Goal: Task Accomplishment & Management: Manage account settings

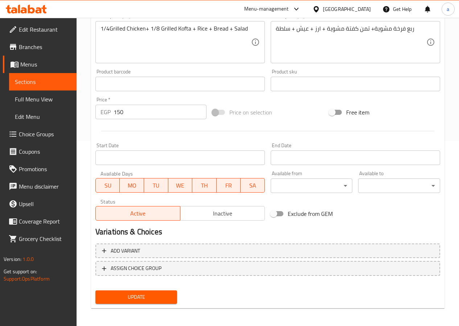
scroll to position [187, 0]
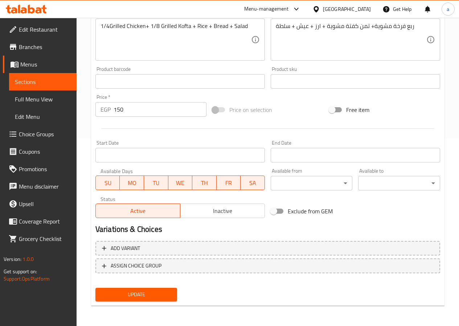
click at [146, 298] on span "Update" at bounding box center [136, 294] width 70 height 9
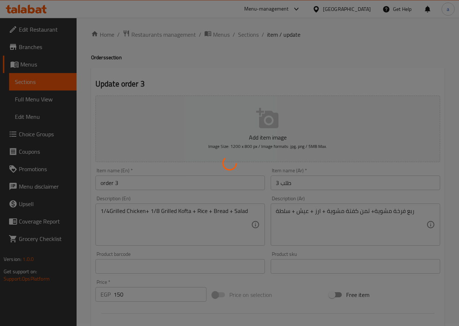
scroll to position [0, 0]
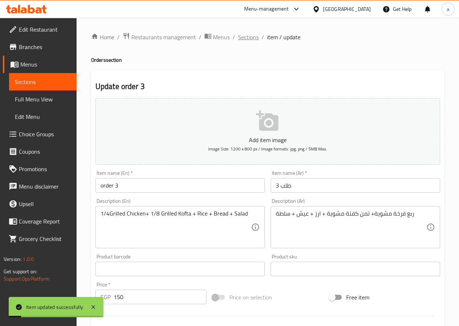
click at [253, 36] on span "Sections" at bounding box center [248, 37] width 21 height 9
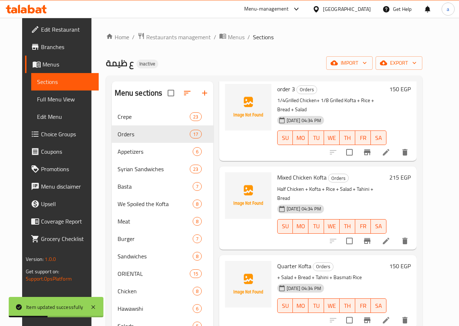
scroll to position [218, 0]
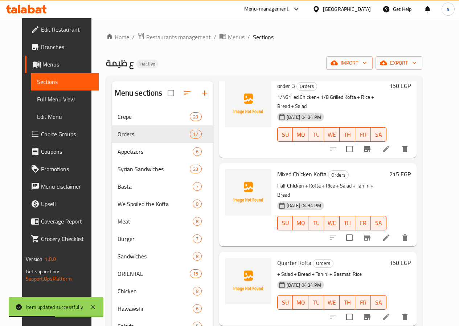
click at [391, 233] on icon at bounding box center [386, 237] width 9 height 9
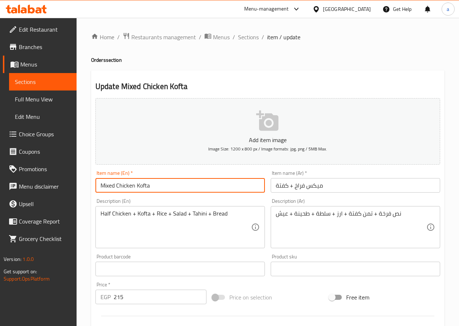
drag, startPoint x: 156, startPoint y: 186, endPoint x: 66, endPoint y: 186, distance: 90.1
click at [66, 186] on div "Edit Restaurant Branches Menus Sections Full Menu View Edit Menu Choice Groups …" at bounding box center [229, 265] width 459 height 495
click at [100, 214] on div "Half Chicken + Kofta + Rice + Salad + Tahini + Bread Description (En)" at bounding box center [181, 227] width 170 height 42
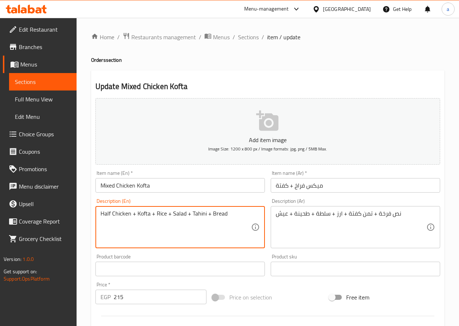
paste textarea "Mixed Chicken Kofta"
type textarea "Mixed Chicken+ KoftaHalf Chicken + Kofta + Rice + Salad + Tahini + Bread"
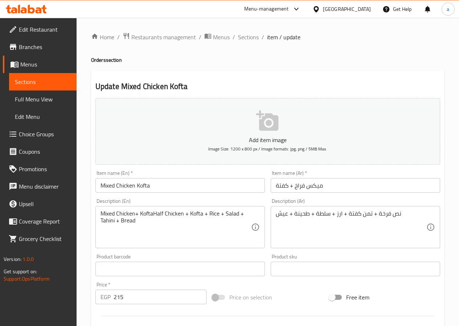
click at [136, 185] on input "Mixed Chicken Kofta" at bounding box center [181, 185] width 170 height 15
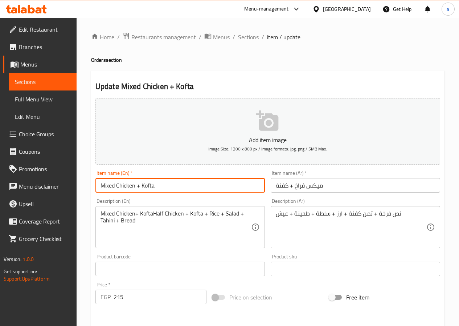
type input "Mixed Chicken + Kofta"
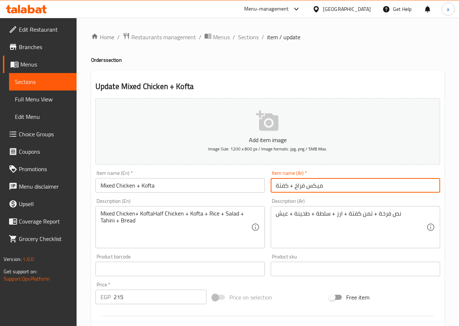
drag, startPoint x: 333, startPoint y: 184, endPoint x: 239, endPoint y: 187, distance: 94.1
click at [239, 187] on div "Add item image Image Size: 1200 x 800 px / Image formats: jpg, png / 5MB Max. I…" at bounding box center [268, 251] width 351 height 313
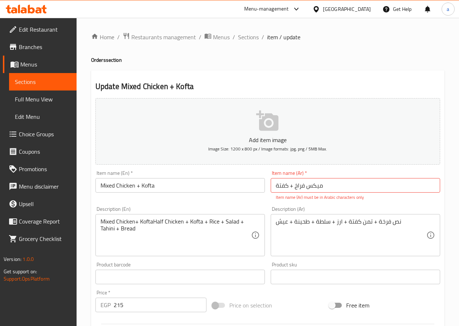
click at [275, 213] on div "Description (Ar) نص فرخة + تمن كفتة + ارز + سلطة + طحينة + عيش Description (Ar)" at bounding box center [356, 231] width 170 height 50
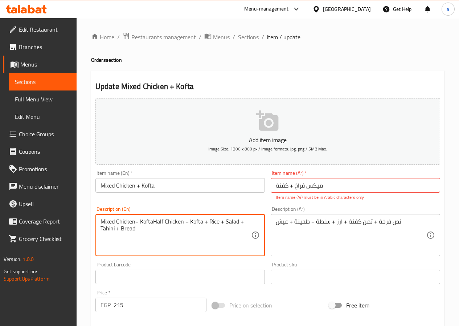
drag, startPoint x: 153, startPoint y: 222, endPoint x: 82, endPoint y: 221, distance: 70.5
click at [104, 221] on textarea "Half Chicken + Kofta + Rice + Salad + Tahini + Bread" at bounding box center [176, 235] width 151 height 35
type textarea "1/2 Chicken + Kofta + Rice + Salad + Tahini + Bread"
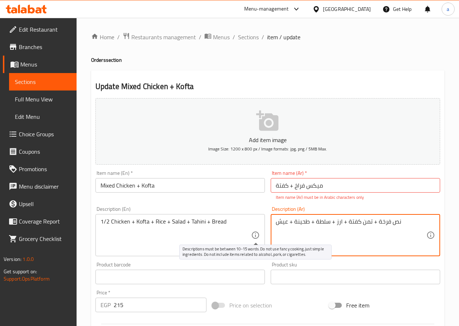
drag, startPoint x: 402, startPoint y: 221, endPoint x: 257, endPoint y: 232, distance: 145.7
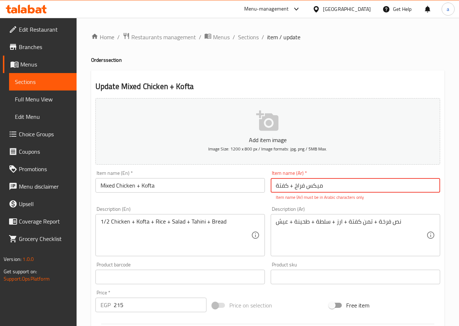
drag, startPoint x: 332, startPoint y: 184, endPoint x: 251, endPoint y: 186, distance: 81.8
click at [251, 186] on div "Add item image Image Size: 1200 x 800 px / Image formats: jpg, png / 5MB Max. I…" at bounding box center [268, 255] width 351 height 321
click at [303, 184] on input "میكس فراخ + كفتة" at bounding box center [356, 185] width 170 height 15
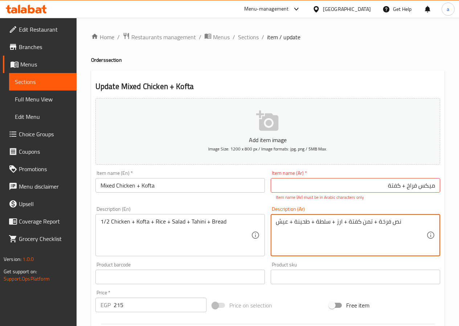
click at [311, 194] on p "Item name (Ar) must be in Arabic characters only" at bounding box center [355, 197] width 159 height 7
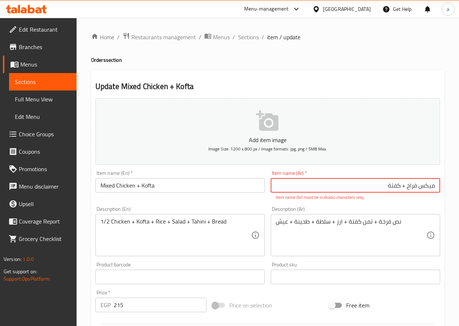
click at [405, 184] on input "میكس فراخ + كفتة" at bounding box center [356, 185] width 170 height 15
drag, startPoint x: 385, startPoint y: 186, endPoint x: 449, endPoint y: 185, distance: 64.3
click at [449, 185] on div "Home / Restaurants management / Menus / Sections / item / update Orders section…" at bounding box center [268, 269] width 383 height 503
type input "l"
type input "ك"
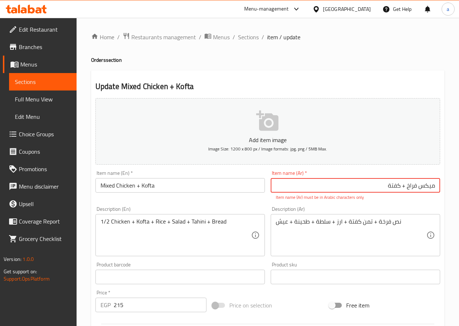
type input "ميكس فراخ + كفتة"
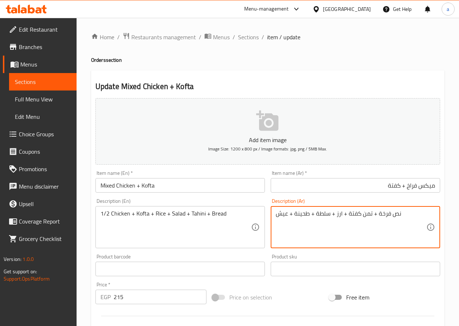
click at [359, 189] on input "ميكس فراخ + كفتة" at bounding box center [356, 185] width 170 height 15
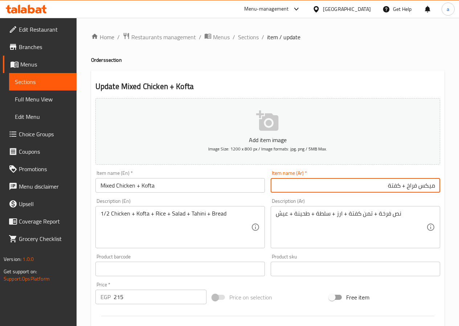
click at [359, 189] on input "ميكس فراخ + كفتة" at bounding box center [356, 185] width 170 height 15
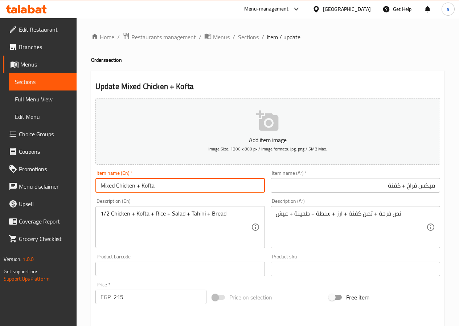
drag, startPoint x: 165, startPoint y: 188, endPoint x: 74, endPoint y: 191, distance: 90.1
click at [74, 191] on div "Edit Restaurant Branches Menus Sections Full Menu View Edit Menu Choice Groups …" at bounding box center [229, 265] width 459 height 495
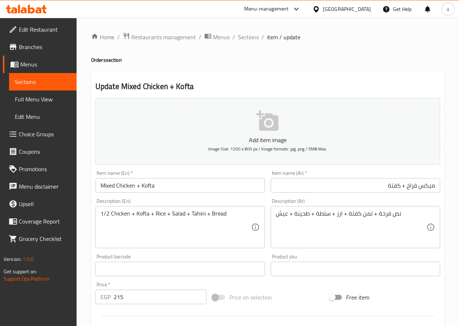
click at [377, 184] on input "ميكس فراخ + كفتة" at bounding box center [356, 185] width 170 height 15
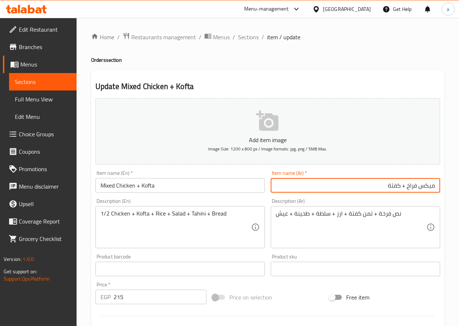
click at [377, 184] on input "ميكس فراخ + كفتة" at bounding box center [356, 185] width 170 height 15
click at [378, 185] on input "ميكس فراخ + كفتة" at bounding box center [356, 185] width 170 height 15
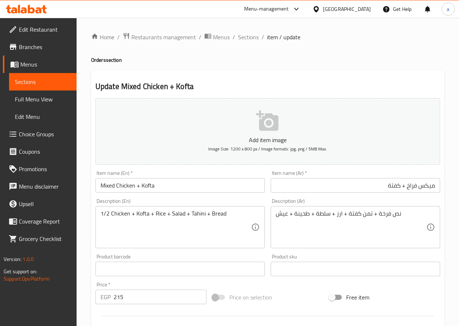
click at [175, 182] on input "Mixed Chicken + Kofta" at bounding box center [181, 185] width 170 height 15
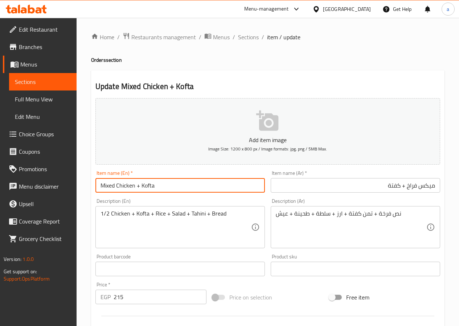
click at [175, 182] on input "Mixed Chicken + Kofta" at bounding box center [181, 185] width 170 height 15
paste input "Chicken mix + kofta"
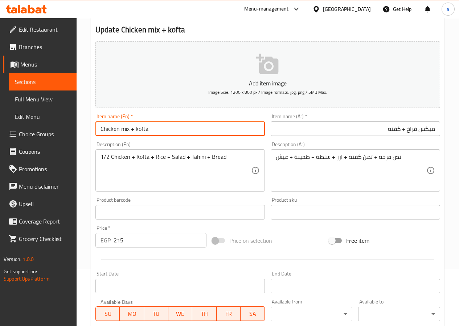
scroll to position [73, 0]
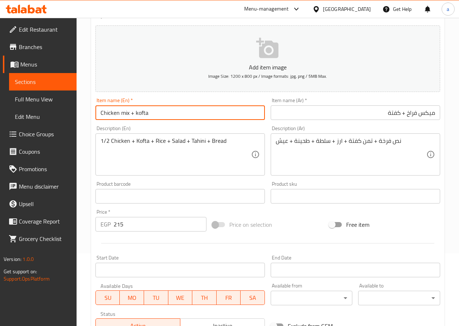
type input "Chicken mix + kofta"
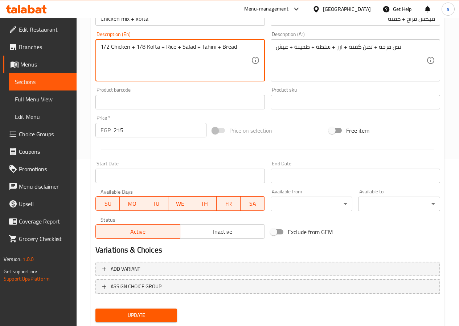
scroll to position [187, 0]
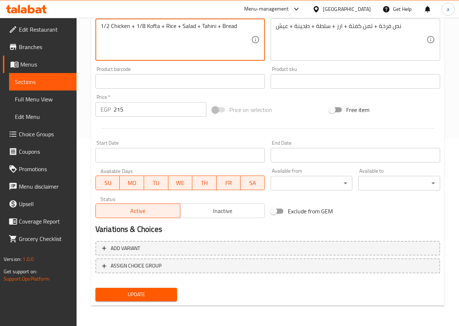
type textarea "1/2 Chicken + 1/8 Kofta + Rice + Salad + Tahini + Bread"
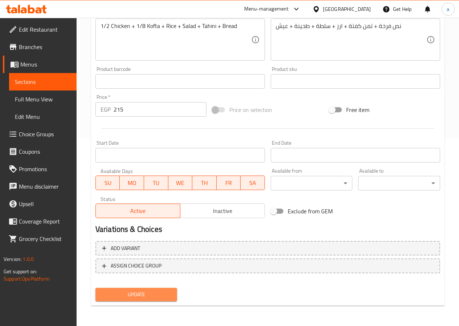
click at [114, 292] on span "Update" at bounding box center [136, 294] width 70 height 9
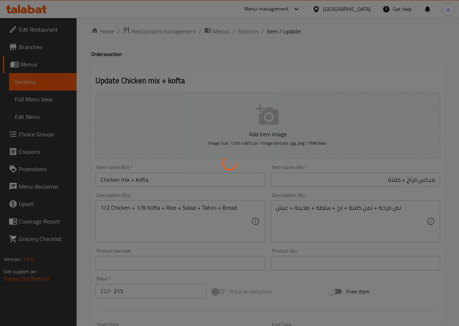
scroll to position [0, 0]
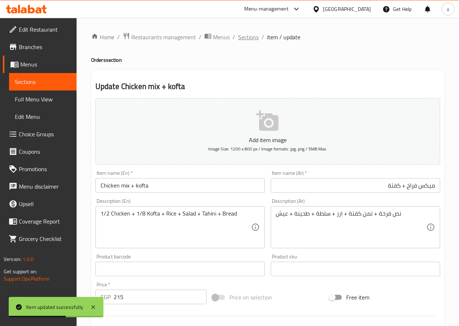
click at [246, 37] on span "Sections" at bounding box center [248, 37] width 21 height 9
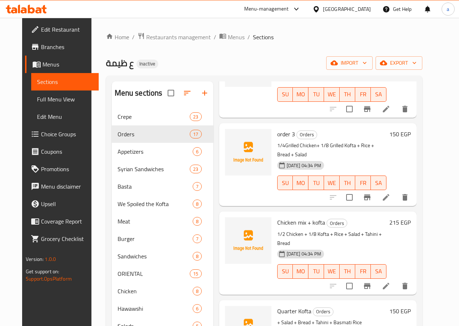
scroll to position [182, 0]
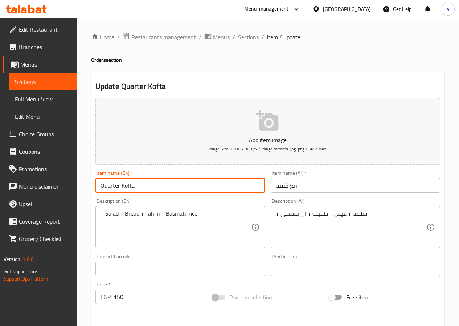
drag, startPoint x: 177, startPoint y: 185, endPoint x: 92, endPoint y: 184, distance: 85.0
click at [92, 184] on div "Update Quarter Kofta Add item image Image Size: 1200 x 800 px / Image formats: …" at bounding box center [268, 281] width 354 height 423
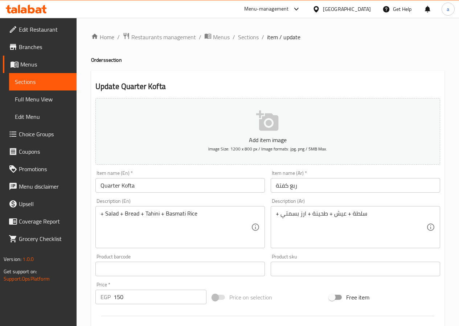
click at [97, 215] on div "+ Salad + Bread + Tahini + Basmati Rice Description (En)" at bounding box center [181, 227] width 170 height 42
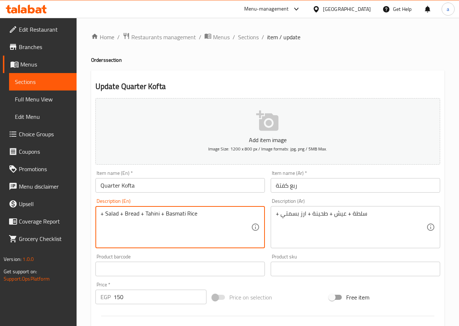
paste textarea "Quarter Kofta"
drag, startPoint x: 119, startPoint y: 215, endPoint x: 85, endPoint y: 212, distance: 33.9
click at [85, 212] on div "Home / Restaurants management / Menus / Sections / item / update Orders section…" at bounding box center [268, 265] width 383 height 495
type textarea "1/4 Kofta+ Salad + Bread + Tahini + Basmati Rice"
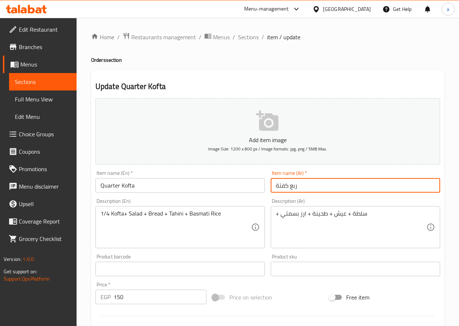
drag, startPoint x: 297, startPoint y: 186, endPoint x: 261, endPoint y: 183, distance: 36.1
click at [261, 183] on div "Add item image Image Size: 1200 x 800 px / Image formats: jpg, png / 5MB Max. I…" at bounding box center [268, 251] width 351 height 313
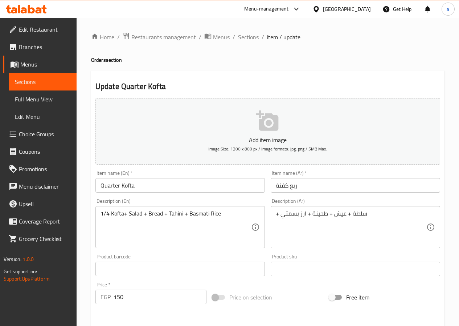
click at [275, 216] on div "+ سلطة + عيش + طحينة + ارز بسمتي Description (Ar)" at bounding box center [356, 227] width 170 height 42
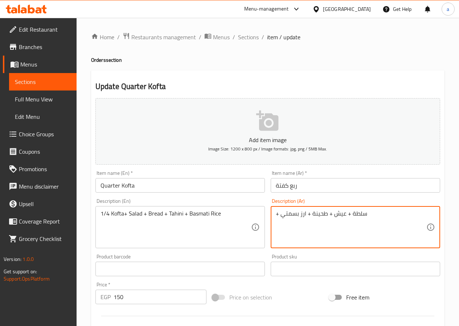
paste textarea "ربع كفتة"
type textarea "ربع كفتة+ سلطة + عيش + طحينة + ارز بسمتي"
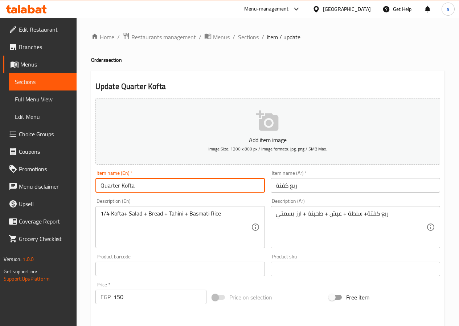
drag, startPoint x: 98, startPoint y: 188, endPoint x: 50, endPoint y: 189, distance: 48.3
click at [50, 189] on div "Edit Restaurant Branches Menus Sections Full Menu View Edit Menu Choice Groups …" at bounding box center [229, 265] width 459 height 495
type input "order 4"
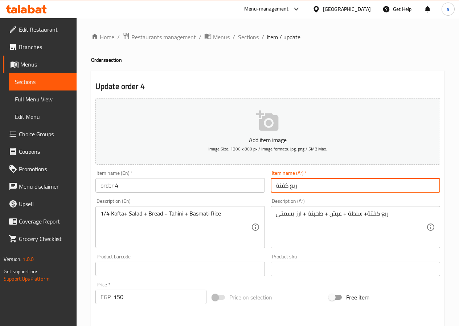
drag, startPoint x: 289, startPoint y: 182, endPoint x: 228, endPoint y: 184, distance: 61.8
click at [228, 184] on div "Add item image Image Size: 1200 x 800 px / Image formats: jpg, png / 5MB Max. I…" at bounding box center [268, 251] width 351 height 313
type input "طلب 4"
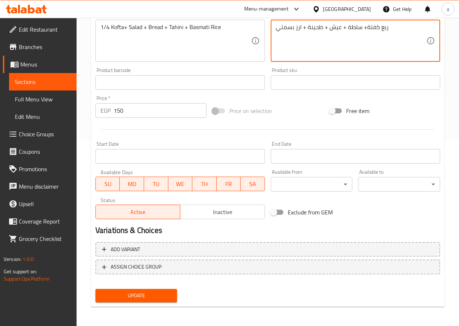
scroll to position [187, 0]
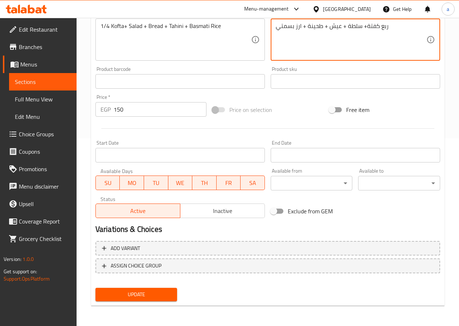
click at [146, 290] on span "Update" at bounding box center [136, 294] width 70 height 9
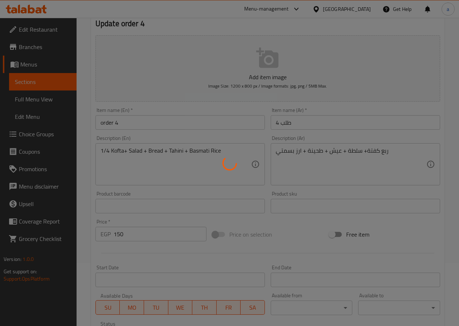
scroll to position [0, 0]
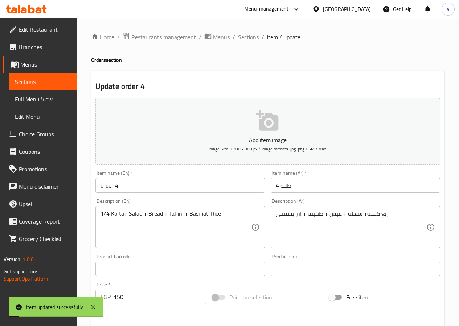
click at [245, 40] on span "Sections" at bounding box center [248, 37] width 21 height 9
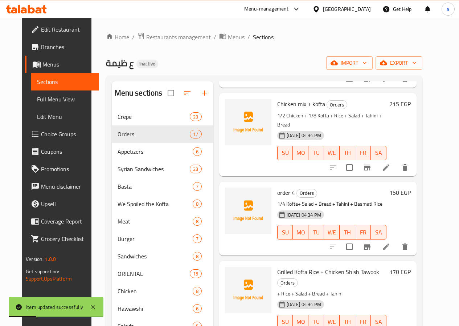
scroll to position [291, 0]
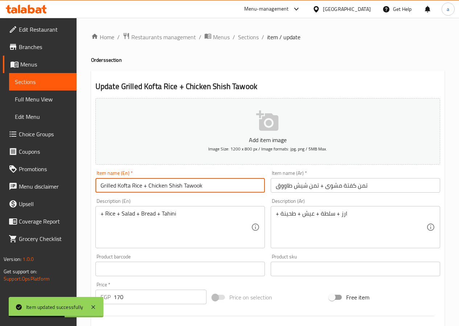
drag, startPoint x: 228, startPoint y: 185, endPoint x: 20, endPoint y: 171, distance: 208.6
click at [20, 171] on div "Edit Restaurant Branches Menus Sections Full Menu View Edit Menu Choice Groups …" at bounding box center [229, 265] width 459 height 495
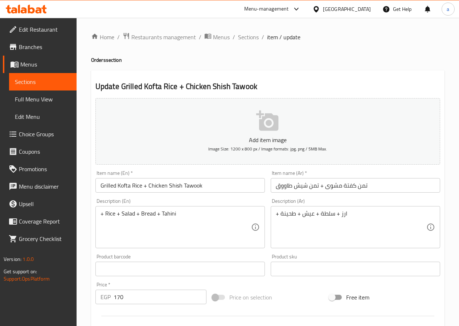
click at [98, 214] on div "+ Rice + Salad + Bread + Tahini Description (En)" at bounding box center [181, 227] width 170 height 42
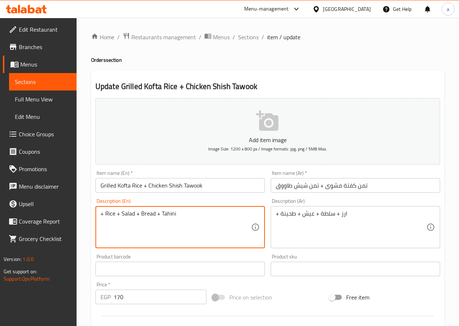
paste textarea "Grilled Kofta Rice + Chicken Shish Tawook"
type textarea "Grilled Kofta Rice + Chicken Shish Tawook+ Rice + Salad + Bread + Tahini"
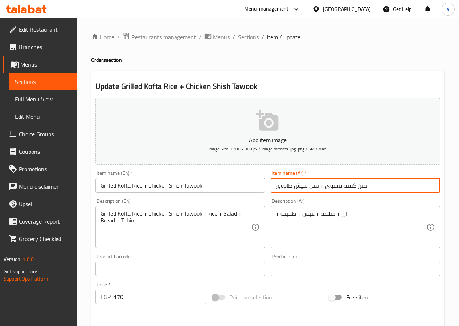
drag, startPoint x: 379, startPoint y: 185, endPoint x: 257, endPoint y: 189, distance: 121.7
click at [257, 189] on div "Add item image Image Size: 1200 x 800 px / Image formats: jpg, png / 5MB Max. I…" at bounding box center [268, 251] width 351 height 313
click at [275, 214] on div "+ ارز + سلطة + عيش + طحينة Description (Ar)" at bounding box center [356, 227] width 170 height 42
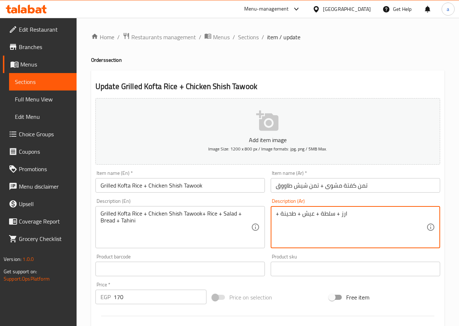
paste textarea "تمن كفتة مشوى + تمن شيش طاووق"
click at [415, 215] on textarea "تمن كفتة مشوى + تمن شيش طاووق+ ارز + سلطة + عيش + طحينة" at bounding box center [351, 227] width 151 height 35
type textarea "تمن كفتة مشوى + تمن شيش طاووق+ ارز + سلطة + عيش + طحينة"
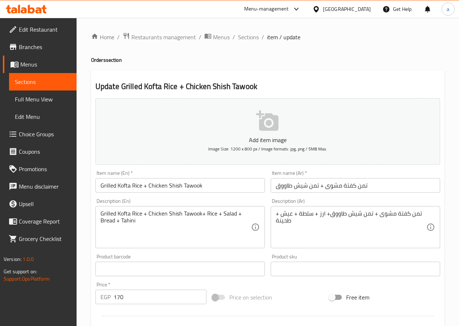
click at [250, 34] on span "Sections" at bounding box center [248, 37] width 21 height 9
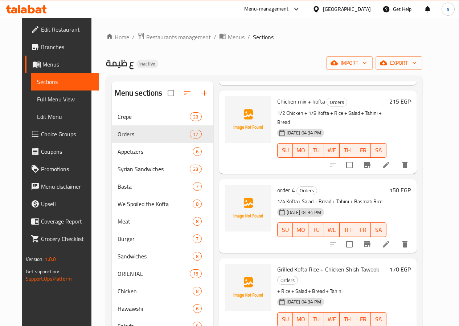
scroll to position [327, 0]
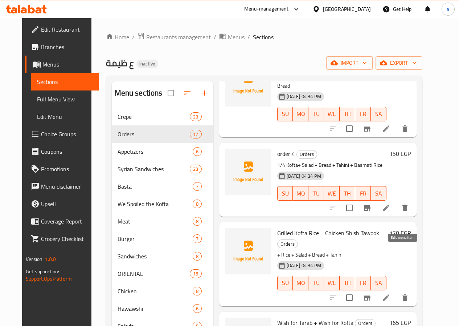
click at [391, 293] on icon at bounding box center [386, 297] width 9 height 9
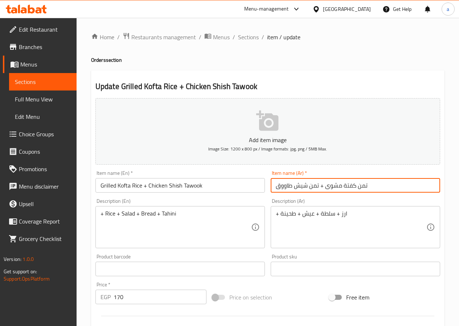
drag, startPoint x: 378, startPoint y: 187, endPoint x: 260, endPoint y: 190, distance: 117.7
click at [260, 190] on div "Add item image Image Size: 1200 x 800 px / Image formats: jpg, png / 5MB Max. I…" at bounding box center [268, 251] width 351 height 313
click at [382, 188] on input "تمن كفتة مشوى + تمن شيش طاووق" at bounding box center [356, 185] width 170 height 15
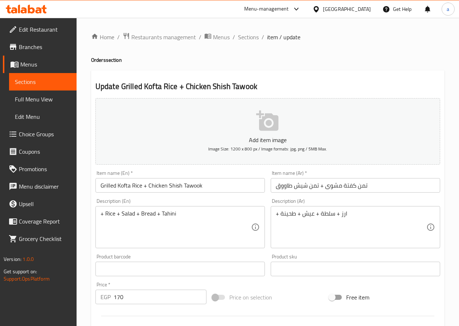
click at [369, 184] on input "تمن كفتة مشوى + تمن شيش طاووق" at bounding box center [356, 185] width 170 height 15
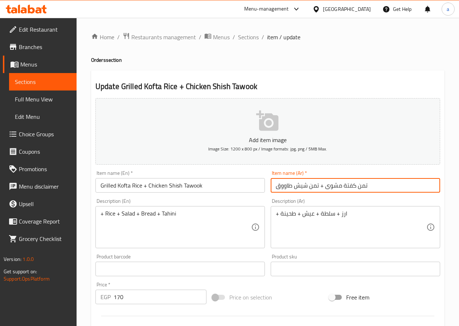
click at [371, 184] on input "تمن كفتة مشوى + تمن شيش طاووق" at bounding box center [356, 185] width 170 height 15
click at [275, 214] on div "+ ارز + سلطة + عيش + طحينة Description (Ar)" at bounding box center [356, 227] width 170 height 42
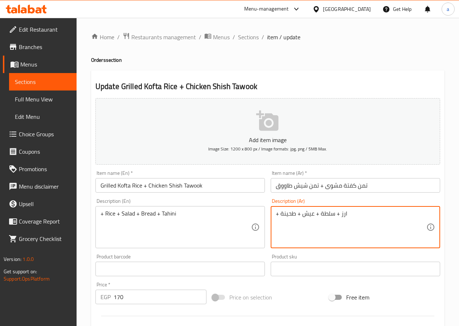
paste textarea "تمن كفتة مشوى + تمن شيش طاووق"
type textarea "تمن كفتة مشوى + تمن شيش طاووق+ ارز + سلطة + عيش + طحينة"
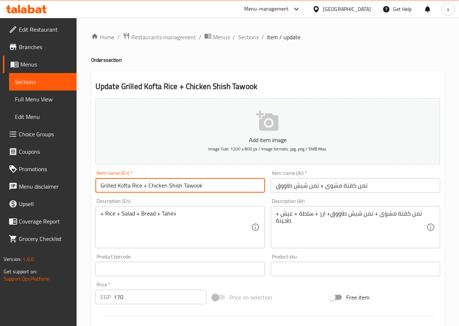
drag, startPoint x: 219, startPoint y: 185, endPoint x: 80, endPoint y: 182, distance: 139.1
click at [80, 182] on div "Home / Restaurants management / Menus / Sections / item / update Orders section…" at bounding box center [268, 265] width 383 height 495
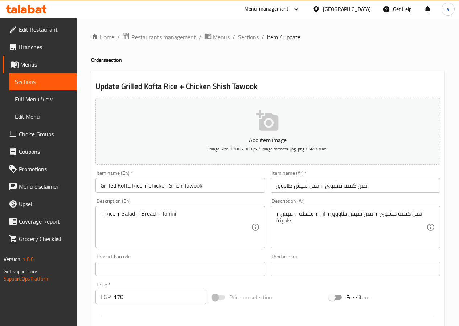
click at [98, 214] on div "+ Rice + Salad + Bread + Tahini Description (En)" at bounding box center [181, 227] width 170 height 42
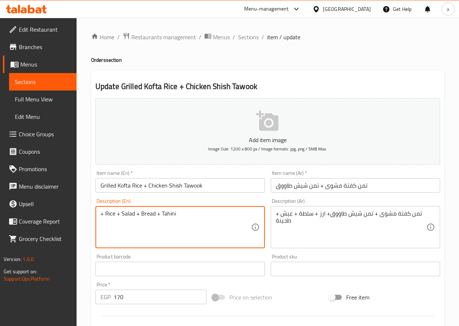
paste textarea "Grilled Kofta Rice + Chicken Shish Tawook"
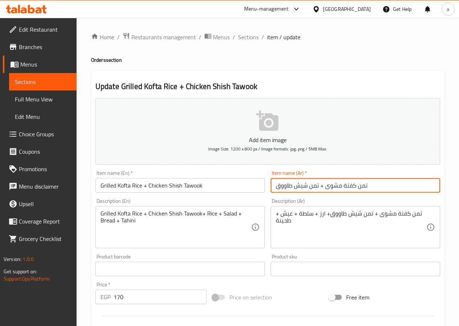
drag, startPoint x: 325, startPoint y: 183, endPoint x: 355, endPoint y: 187, distance: 30.0
click at [355, 187] on input "تمن كفتة مشوى + تمن شيش طاووق" at bounding box center [356, 185] width 170 height 15
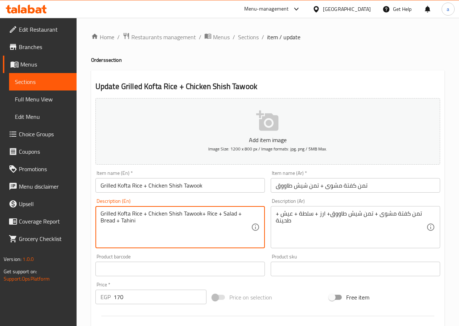
drag, startPoint x: 133, startPoint y: 214, endPoint x: 142, endPoint y: 216, distance: 9.3
click at [100, 214] on div "Grilled Kofta + Chicken Shish Tawook+ Rice + Salad + Bread + Tahini Description…" at bounding box center [181, 227] width 170 height 42
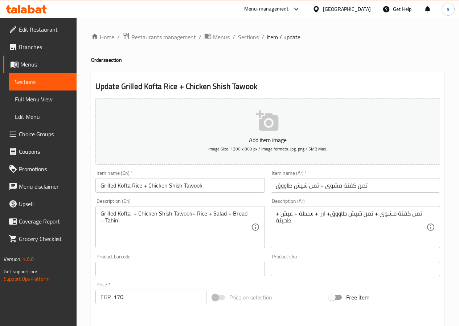
click at [100, 213] on div "Grilled Kofta + Chicken Shish Tawook+ Rice + Salad + Bread + Tahini Description…" at bounding box center [181, 227] width 170 height 42
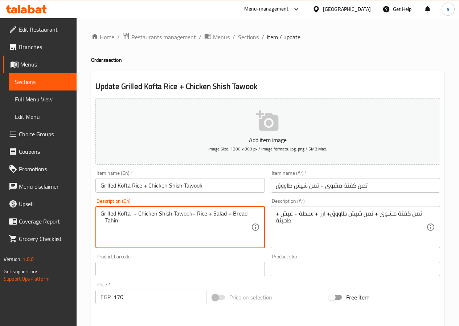
click at [102, 212] on textarea "Grilled Kofta + Chicken Shish Tawook+ Rice + Salad + Bread + Tahini" at bounding box center [176, 227] width 151 height 35
click at [150, 213] on textarea "1/8 Grilled Kofta + Chicken Shish Tawook+ Rice + Salad + Bread + Tahini" at bounding box center [176, 227] width 151 height 35
click at [147, 215] on textarea "1/8 Grilled Kofta + Chicken Shish Tawook+ Rice + Salad + Bread + Tahini" at bounding box center [176, 227] width 151 height 35
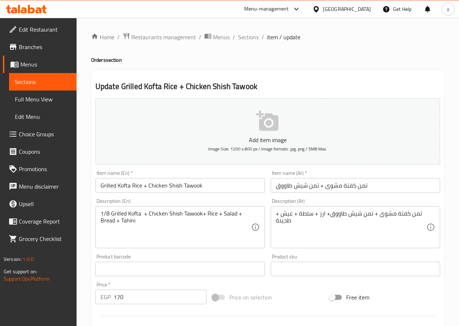
click at [146, 213] on textarea "1/8 Grilled Kofta + Chicken Shish Tawook+ Rice + Salad + Bread + Tahini" at bounding box center [176, 227] width 151 height 35
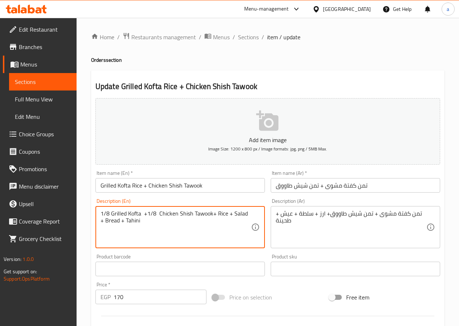
type textarea "1/8 Grilled Kofta +1/8 Chicken Shish Tawook+ Rice + Salad + Bread + Tahini"
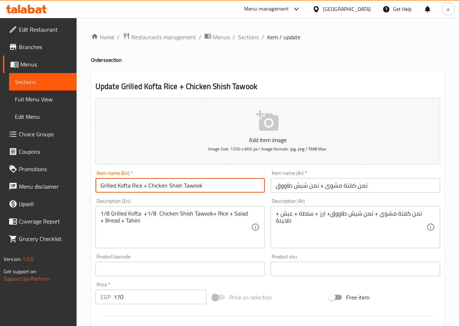
drag, startPoint x: 202, startPoint y: 184, endPoint x: 64, endPoint y: 179, distance: 137.4
click at [64, 179] on div "Edit Restaurant Branches Menus Sections Full Menu View Edit Menu Choice Groups …" at bounding box center [229, 265] width 459 height 495
type input "خ"
type input "order 5"
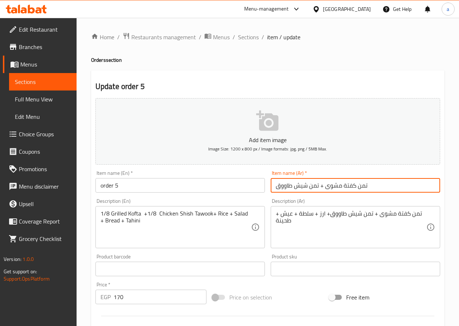
drag, startPoint x: 368, startPoint y: 186, endPoint x: 248, endPoint y: 195, distance: 119.9
click at [248, 195] on div "Add item image Image Size: 1200 x 800 px / Image formats: jpg, png / 5MB Max. I…" at bounding box center [268, 251] width 351 height 313
drag, startPoint x: 279, startPoint y: 187, endPoint x: 272, endPoint y: 186, distance: 7.0
click at [272, 186] on input "طلب 4" at bounding box center [356, 185] width 170 height 15
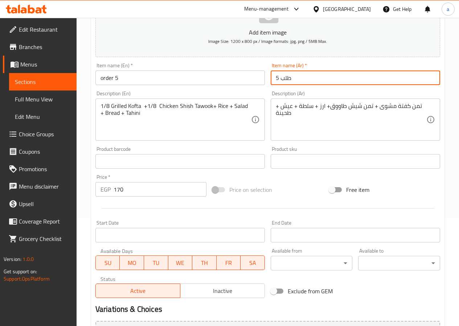
scroll to position [109, 0]
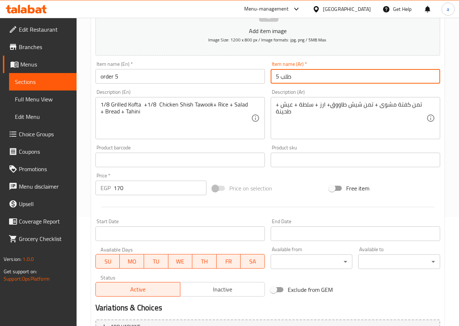
type input "طلب 5"
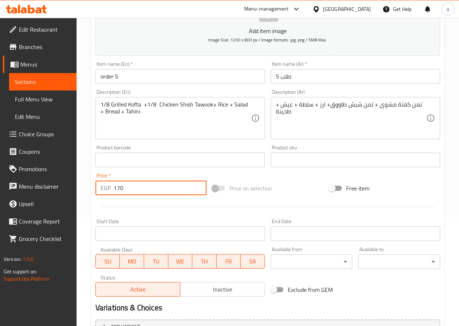
drag, startPoint x: 145, startPoint y: 185, endPoint x: 124, endPoint y: 185, distance: 21.4
click at [124, 185] on input "170" at bounding box center [160, 188] width 93 height 15
drag, startPoint x: 124, startPoint y: 185, endPoint x: 117, endPoint y: 185, distance: 6.5
click at [117, 185] on input "170" at bounding box center [160, 188] width 93 height 15
type input "1"
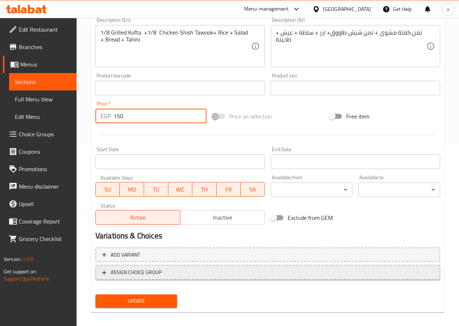
scroll to position [187, 0]
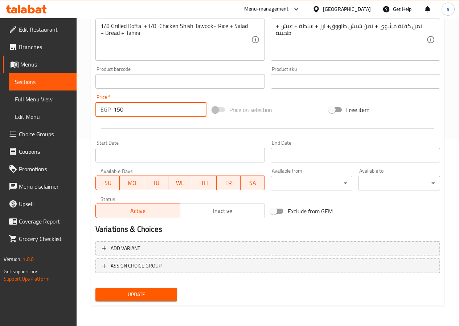
type input "150"
click at [138, 295] on span "Update" at bounding box center [136, 294] width 70 height 9
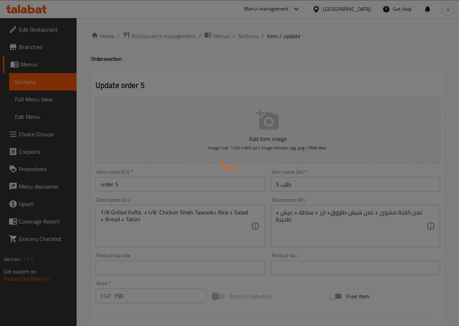
scroll to position [0, 0]
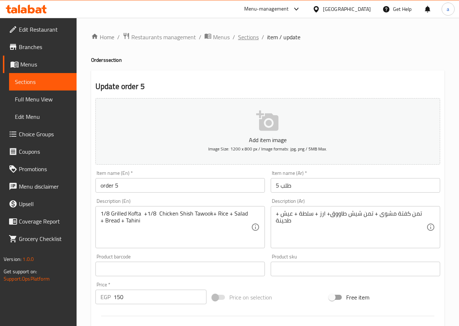
click at [246, 38] on span "Sections" at bounding box center [248, 37] width 21 height 9
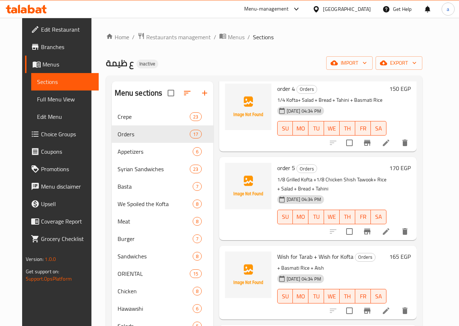
scroll to position [399, 0]
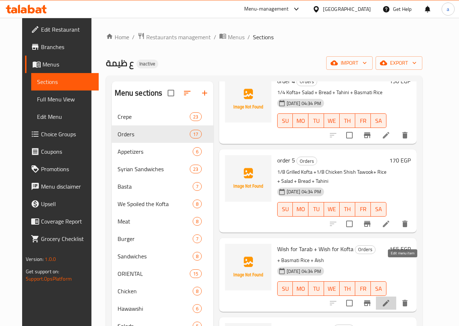
click at [391, 299] on icon at bounding box center [386, 303] width 9 height 9
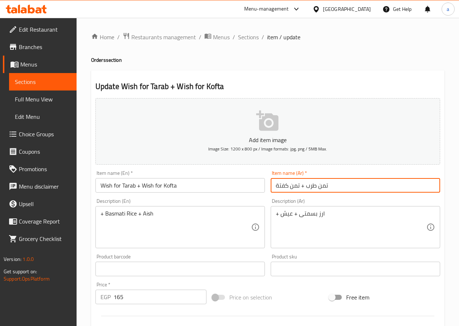
drag, startPoint x: 338, startPoint y: 185, endPoint x: 252, endPoint y: 191, distance: 86.7
click at [252, 191] on div "Add item image Image Size: 1200 x 800 px / Image formats: jpg, png / 5MB Max. I…" at bounding box center [268, 251] width 351 height 313
click at [273, 214] on div "+ ارز بسمتى + عيش Description (Ar)" at bounding box center [356, 227] width 170 height 42
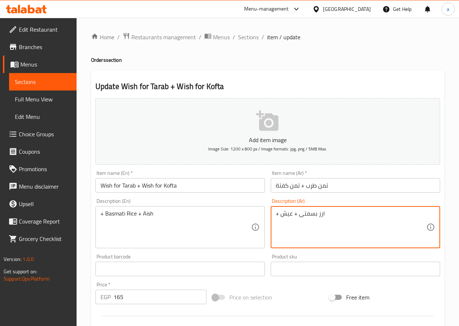
paste textarea "تمن طرب + تمن كفتة"
type textarea "تمن طرب + تمن كفتة+ ارز بسمتى + عيش"
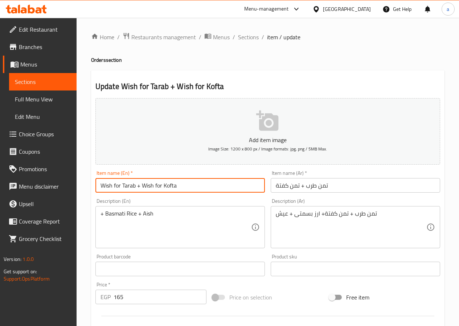
drag, startPoint x: 204, startPoint y: 184, endPoint x: 75, endPoint y: 187, distance: 128.6
click at [75, 187] on div "Edit Restaurant Branches Menus Sections Full Menu View Edit Menu Choice Groups …" at bounding box center [229, 265] width 459 height 495
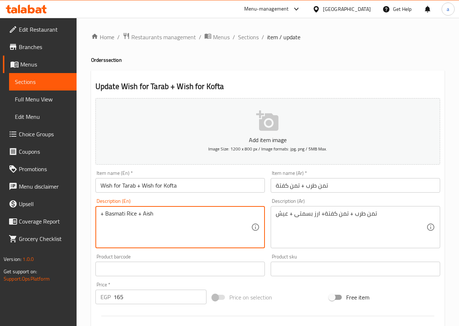
paste textarea "Wish for Tarab + Wish for Kofta"
drag, startPoint x: 120, startPoint y: 212, endPoint x: 89, endPoint y: 209, distance: 31.7
click at [89, 209] on div "Home / Restaurants management / Menus / Sections / item / update Orders section…" at bounding box center [268, 265] width 383 height 495
drag, startPoint x: 150, startPoint y: 213, endPoint x: 130, endPoint y: 213, distance: 20.7
click at [130, 213] on textarea "1/8 Tarab + Wish for Kofta+ Basmati Rice + Aish" at bounding box center [176, 227] width 151 height 35
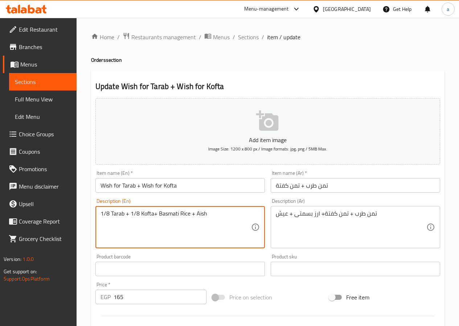
drag, startPoint x: 178, startPoint y: 213, endPoint x: 154, endPoint y: 212, distance: 23.6
click at [154, 212] on textarea "1/8 Tarab + 1/8 Kofta+ Basmati Rice + Aish" at bounding box center [176, 227] width 151 height 35
click at [177, 212] on textarea "1/8 Tarab + 1/8 Kofta+ Basmati Rice + Aish" at bounding box center [176, 227] width 151 height 35
click at [178, 212] on textarea "1/8 Tarab + 1/8 Kofta+ Basmati Rice + Aish" at bounding box center [176, 227] width 151 height 35
click at [178, 214] on textarea "1/8 Tarab + 1/8 Kofta+ Basmati Rice + Aish" at bounding box center [176, 227] width 151 height 35
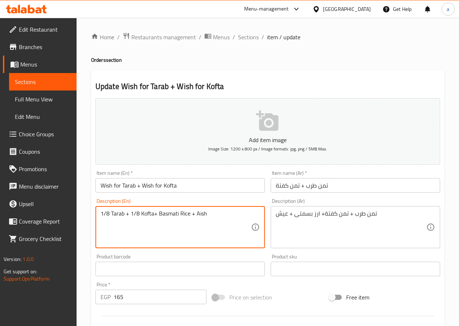
drag, startPoint x: 178, startPoint y: 213, endPoint x: 158, endPoint y: 210, distance: 20.5
click at [158, 210] on textarea "1/8 Tarab + 1/8 Kofta+ Basmati Rice + Aish" at bounding box center [176, 227] width 151 height 35
type textarea "1/8 Tarab + 1/8 Kofta + salad + Rice + Aish"
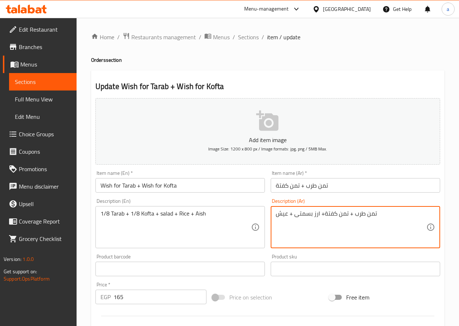
drag, startPoint x: 294, startPoint y: 215, endPoint x: 313, endPoint y: 218, distance: 19.5
drag, startPoint x: 392, startPoint y: 213, endPoint x: 264, endPoint y: 220, distance: 127.7
click at [264, 220] on div "Add item image Image Size: 1200 x 800 px / Image formats: jpg, png / 5MB Max. I…" at bounding box center [268, 251] width 351 height 313
type textarea "تمن طرب + تمن كفتة + ارز + سلطة + عيش"
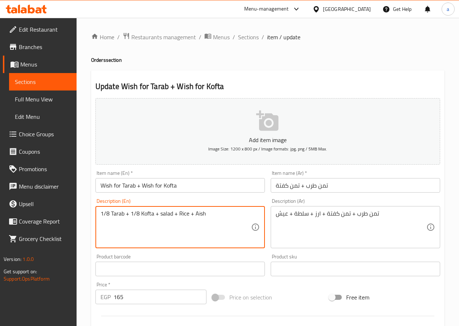
drag, startPoint x: 205, startPoint y: 214, endPoint x: 190, endPoint y: 214, distance: 14.5
click at [206, 215] on textarea "1/8 Tarab + 1/8 Kofta + salad + Rice + Aish" at bounding box center [176, 227] width 151 height 35
drag, startPoint x: 204, startPoint y: 214, endPoint x: 194, endPoint y: 213, distance: 9.6
click at [194, 213] on textarea "1/8 Tarab + 1/8 Kofta + salad + Rice + Aish" at bounding box center [176, 227] width 151 height 35
paste textarea "bread"
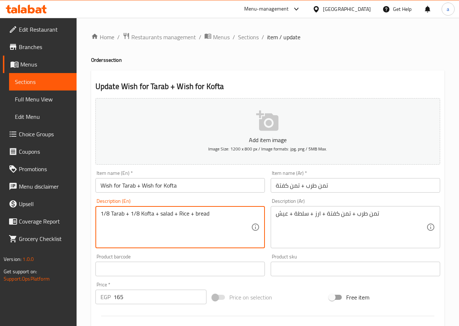
type textarea "1/8 Tarab + 1/8 Kofta + salad + Rice + bread"
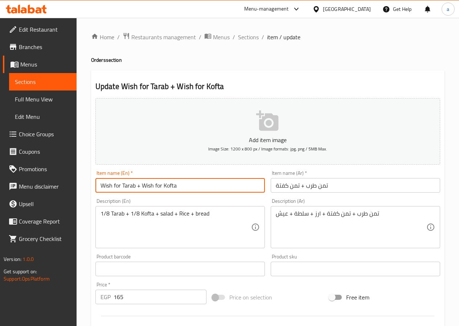
drag, startPoint x: 190, startPoint y: 185, endPoint x: 91, endPoint y: 193, distance: 99.9
click at [91, 193] on div "Update Wish for Tarab + Wish for Kofta Add item image Image Size: 1200 x 800 px…" at bounding box center [268, 281] width 354 height 423
type input "order 6"
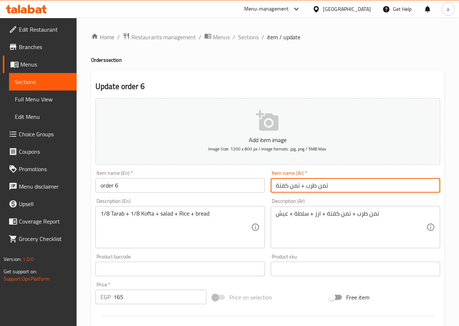
drag, startPoint x: 340, startPoint y: 182, endPoint x: 252, endPoint y: 183, distance: 87.5
click at [252, 183] on div "Add item image Image Size: 1200 x 800 px / Image formats: jpg, png / 5MB Max. I…" at bounding box center [268, 251] width 351 height 313
drag, startPoint x: 277, startPoint y: 186, endPoint x: 270, endPoint y: 184, distance: 7.6
click at [270, 184] on div "Item name (Ar)   * طلب 5 Item name (Ar) *" at bounding box center [355, 181] width 175 height 28
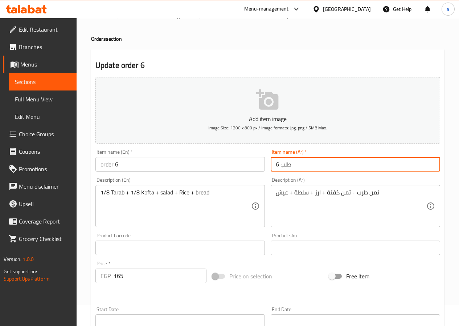
scroll to position [73, 0]
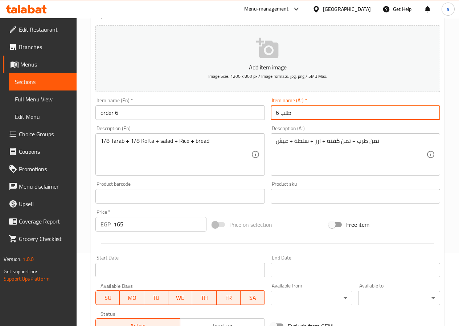
type input "طلب 6"
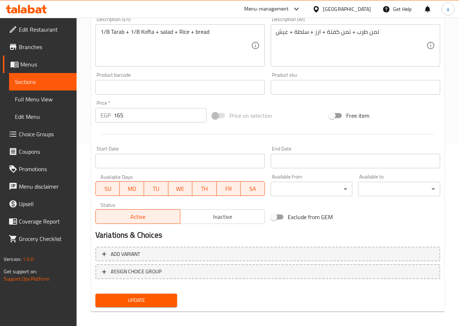
click at [162, 299] on span "Update" at bounding box center [136, 300] width 70 height 9
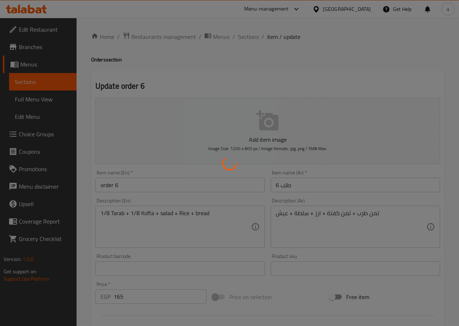
scroll to position [0, 0]
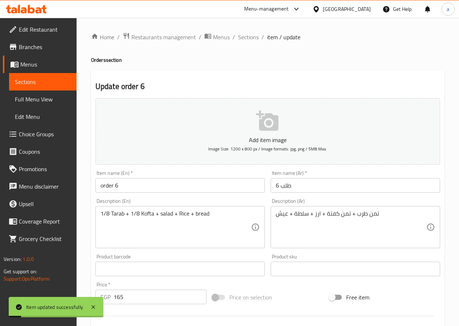
drag, startPoint x: 246, startPoint y: 39, endPoint x: 247, endPoint y: 50, distance: 11.7
click at [246, 39] on span "Sections" at bounding box center [248, 37] width 21 height 9
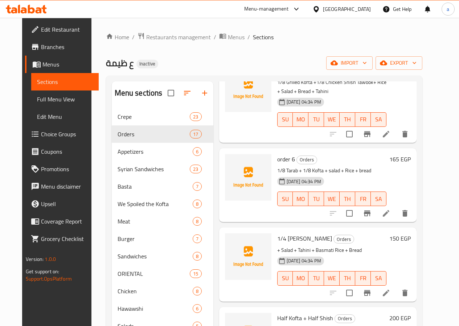
scroll to position [436, 0]
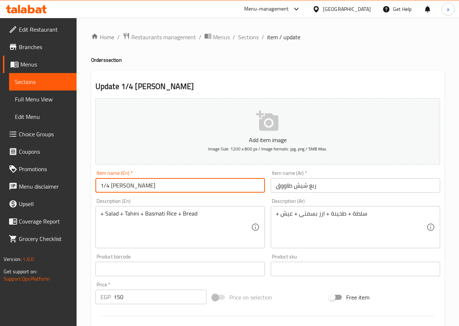
drag, startPoint x: 167, startPoint y: 187, endPoint x: 81, endPoint y: 190, distance: 86.1
click at [81, 190] on div "Home / Restaurants management / Menus / Sections / item / update Orders section…" at bounding box center [268, 265] width 383 height 495
click at [97, 214] on div "+ Salad + Tahini + Basmati Rice + Bread Description (En)" at bounding box center [181, 227] width 170 height 42
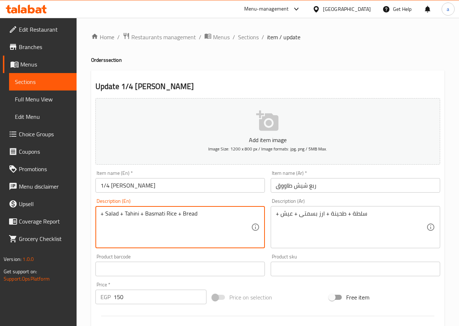
paste textarea "1/4 [PERSON_NAME]"
type textarea "1/4 Shish Tawook+ Salad + Tahini + Basmati Rice + Bread"
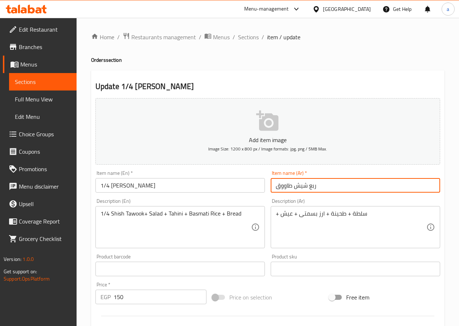
drag, startPoint x: 305, startPoint y: 184, endPoint x: 260, endPoint y: 187, distance: 45.1
click at [260, 187] on div "Add item image Image Size: 1200 x 800 px / Image formats: jpg, png / 5MB Max. I…" at bounding box center [268, 251] width 351 height 313
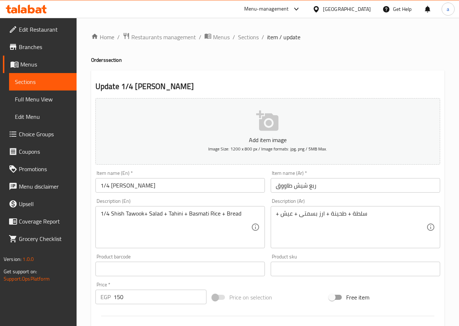
click at [275, 213] on div "+ سلطة + طحينة + ارز بسمتى + عيش Description (Ar)" at bounding box center [356, 227] width 170 height 42
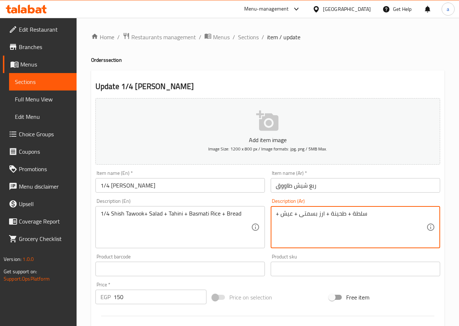
paste textarea "ربع شيش طاووق"
type textarea "ربع شيش طاووق+ سلطة + طحينة + ارز بسمتى + عيش"
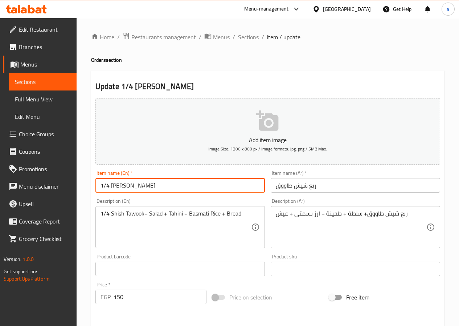
drag, startPoint x: 191, startPoint y: 187, endPoint x: 82, endPoint y: 195, distance: 108.6
click at [82, 195] on div "Home / Restaurants management / Menus / Sections / item / update Orders section…" at bounding box center [268, 265] width 383 height 495
drag, startPoint x: 129, startPoint y: 181, endPoint x: 110, endPoint y: 183, distance: 19.1
click at [110, 183] on input "order 5" at bounding box center [181, 185] width 170 height 15
click at [123, 188] on input "order 5" at bounding box center [181, 185] width 170 height 15
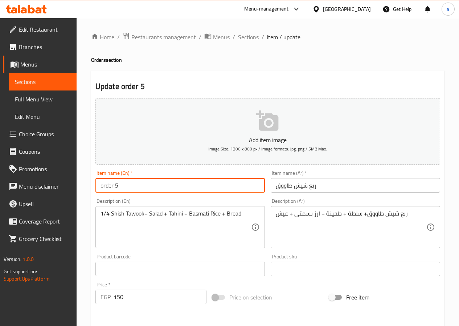
drag, startPoint x: 123, startPoint y: 188, endPoint x: 119, endPoint y: 186, distance: 4.4
click at [119, 186] on input "order 5" at bounding box center [181, 185] width 170 height 15
type input "order 7"
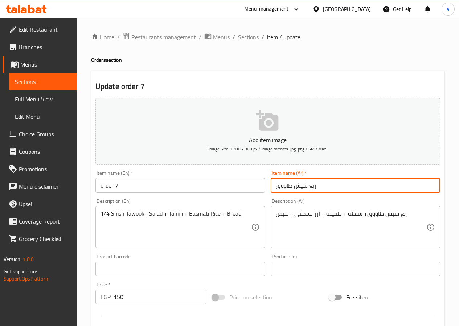
drag, startPoint x: 325, startPoint y: 184, endPoint x: 256, endPoint y: 189, distance: 69.2
click at [256, 189] on div "Add item image Image Size: 1200 x 800 px / Image formats: jpg, png / 5MB Max. I…" at bounding box center [268, 251] width 351 height 313
type input "'"
click at [278, 186] on input "طلب 6" at bounding box center [356, 185] width 170 height 15
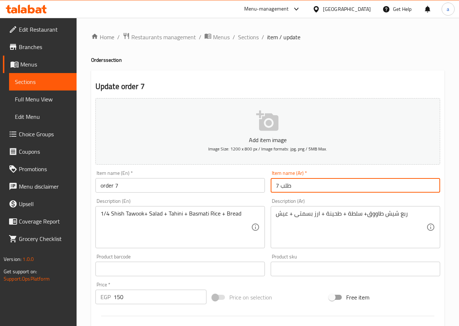
type input "طلب 7"
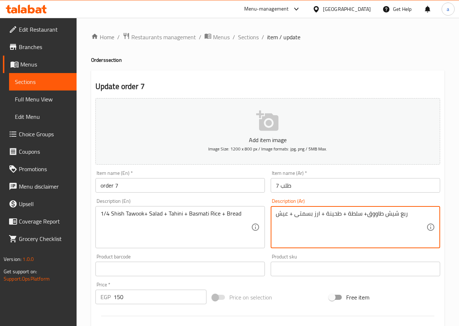
drag, startPoint x: 276, startPoint y: 215, endPoint x: 415, endPoint y: 208, distance: 140.0
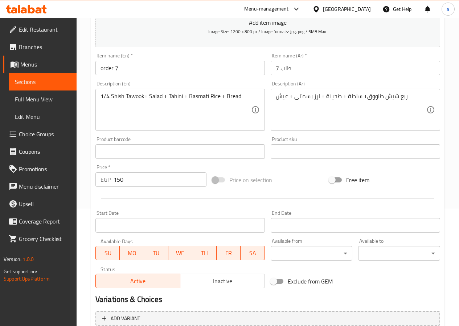
scroll to position [115, 0]
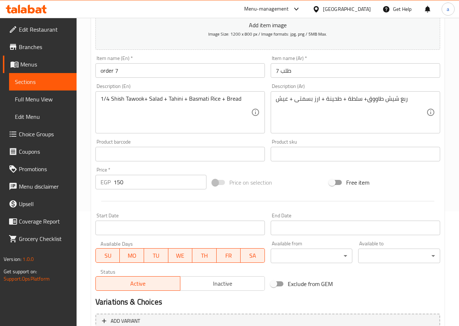
click at [134, 179] on input "150" at bounding box center [160, 182] width 93 height 15
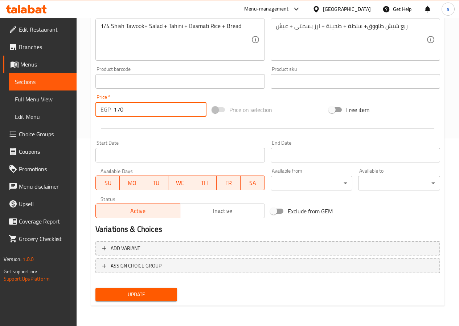
type input "170"
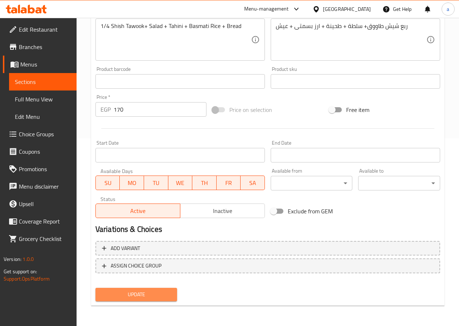
click at [141, 291] on span "Update" at bounding box center [136, 294] width 70 height 9
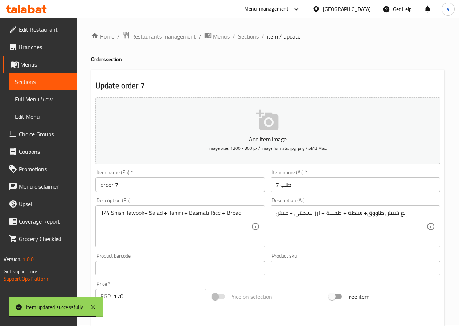
scroll to position [0, 0]
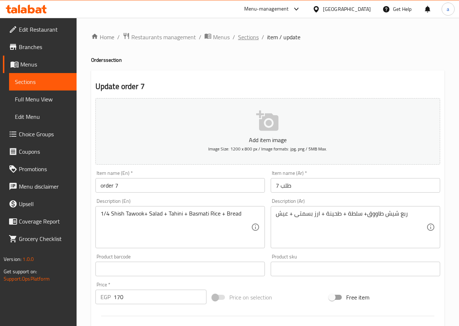
click at [244, 38] on span "Sections" at bounding box center [248, 37] width 21 height 9
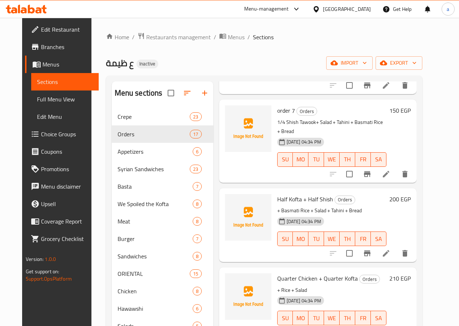
scroll to position [617, 0]
click at [390, 250] on icon at bounding box center [386, 253] width 7 height 7
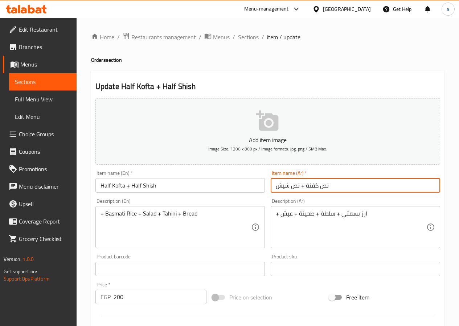
drag, startPoint x: 336, startPoint y: 183, endPoint x: 263, endPoint y: 183, distance: 72.6
click at [263, 183] on div "Add item image Image Size: 1200 x 800 px / Image formats: jpg, png / 5MB Max. I…" at bounding box center [268, 251] width 351 height 313
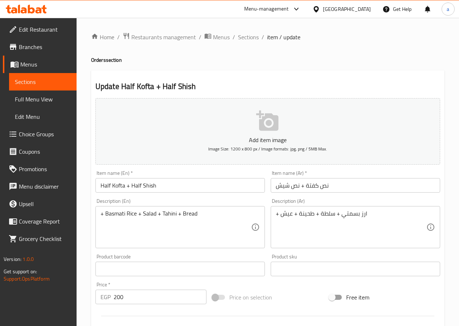
click at [273, 213] on div "+ ارز بسمتي + سلطة + طحينة + عيش Description (Ar)" at bounding box center [356, 227] width 170 height 42
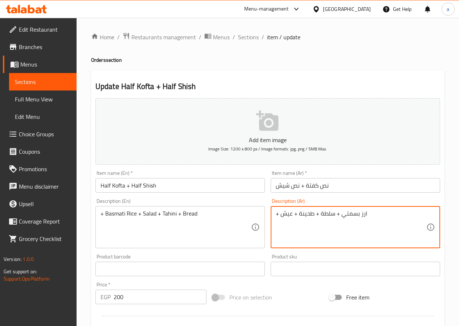
paste textarea "نص كفتة + نص شيش"
type textarea "نص كفتة + نص شيش+ ارز بسمتي + سلطة + طحينة + عيش"
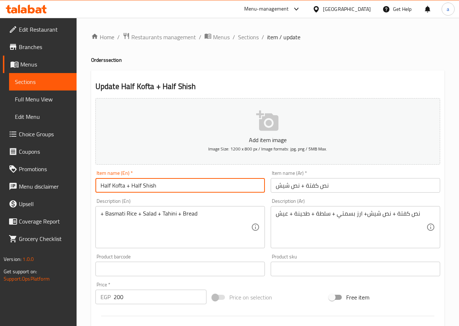
drag, startPoint x: 171, startPoint y: 184, endPoint x: 61, endPoint y: 187, distance: 110.1
click at [61, 187] on div "Edit Restaurant Branches Menus Sections Full Menu View Edit Menu Choice Groups …" at bounding box center [229, 265] width 459 height 495
click at [99, 214] on div "+ Basmati Rice + Salad + Tahini + Bread Description (En)" at bounding box center [181, 227] width 170 height 42
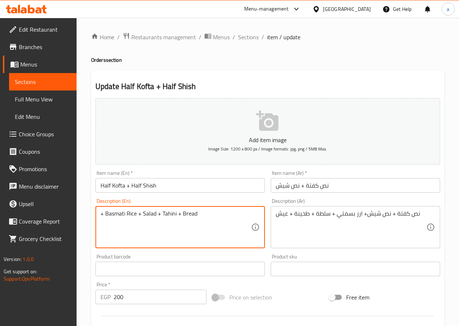
paste textarea "Half Kofta + Half Shish"
click at [107, 214] on textarea "Half Kofta + Half Shish+ Basmati Rice + Salad + Tahini + Bread" at bounding box center [176, 227] width 151 height 35
click at [136, 210] on textarea "1/2 Kofta + Half Shish+ Basmati Rice + Salad + Tahini + Bread" at bounding box center [176, 227] width 151 height 35
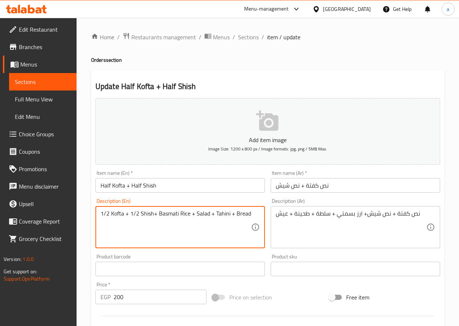
type textarea "1/2 Kofta + 1/2 Shish+ Basmati Rice + Salad + Tahini + Bread"
click at [144, 297] on input "200" at bounding box center [160, 296] width 93 height 15
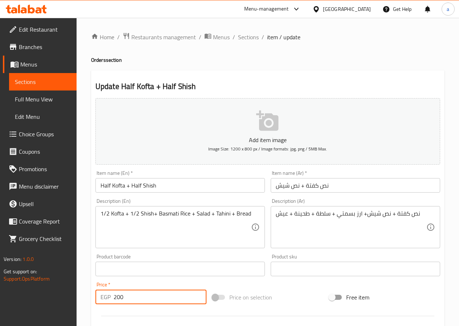
click at [144, 297] on input "200" at bounding box center [160, 296] width 93 height 15
type input "210"
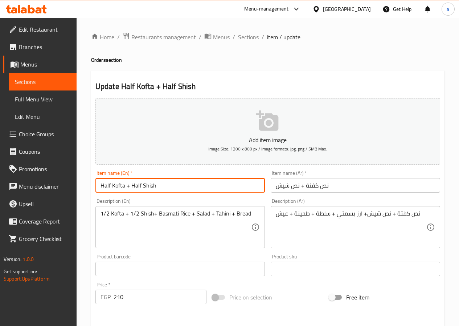
drag, startPoint x: 180, startPoint y: 187, endPoint x: 75, endPoint y: 183, distance: 104.7
click at [75, 183] on div "Edit Restaurant Branches Menus Sections Full Menu View Edit Menu Choice Groups …" at bounding box center [229, 265] width 459 height 495
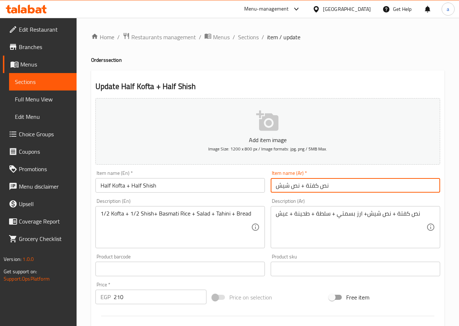
drag, startPoint x: 333, startPoint y: 182, endPoint x: 184, endPoint y: 181, distance: 148.5
click at [184, 181] on div "Add item image Image Size: 1200 x 800 px / Image formats: jpg, png / 5MB Max. I…" at bounding box center [268, 251] width 351 height 313
type input "طلب 8"
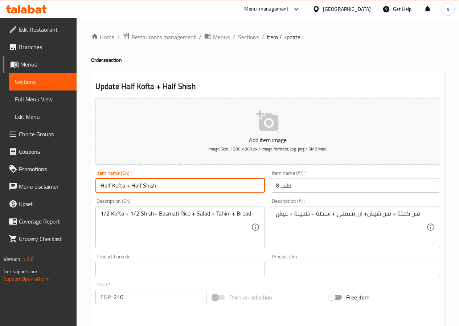
drag, startPoint x: 192, startPoint y: 183, endPoint x: 29, endPoint y: 186, distance: 163.1
click at [29, 186] on div "Edit Restaurant Branches Menus Sections Full Menu View Edit Menu Choice Groups …" at bounding box center [229, 265] width 459 height 495
drag, startPoint x: 123, startPoint y: 183, endPoint x: 115, endPoint y: 183, distance: 7.6
click at [115, 183] on input "order 5" at bounding box center [181, 185] width 170 height 15
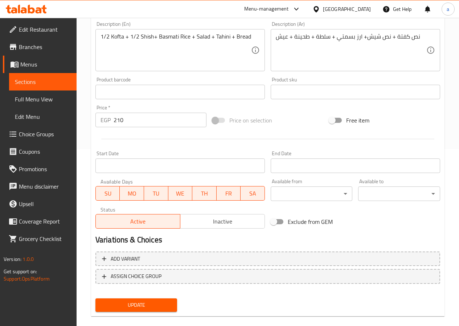
scroll to position [187, 0]
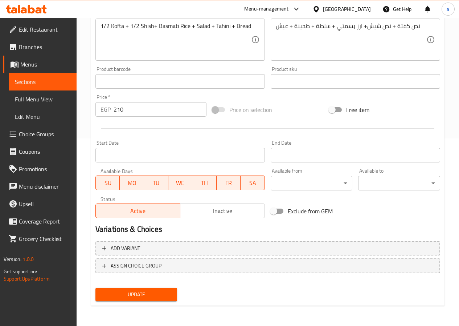
type input "order 8"
click at [156, 291] on span "Update" at bounding box center [136, 294] width 70 height 9
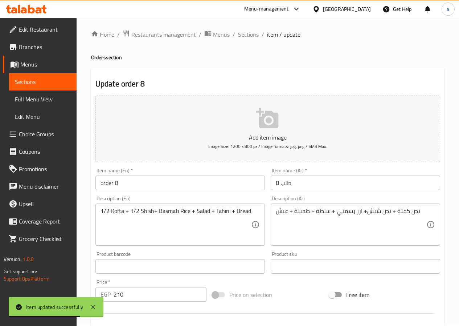
scroll to position [0, 0]
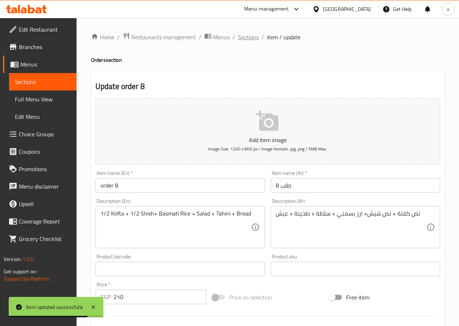
click at [252, 37] on span "Sections" at bounding box center [248, 37] width 21 height 9
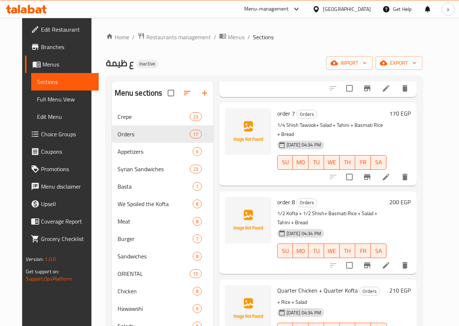
scroll to position [617, 0]
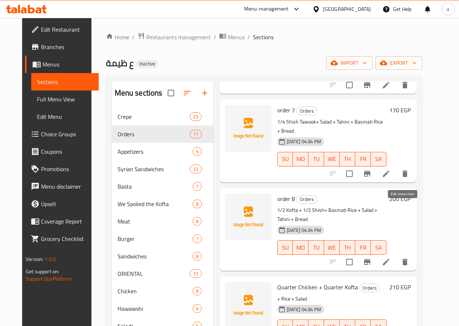
click at [391, 257] on icon at bounding box center [386, 261] width 9 height 9
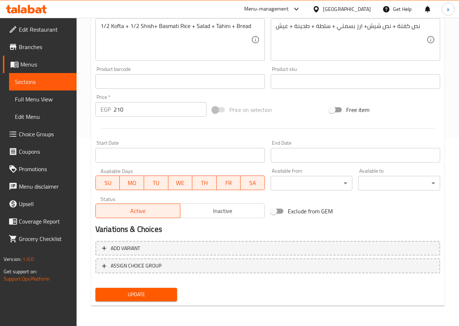
click at [133, 296] on span "Update" at bounding box center [136, 294] width 70 height 9
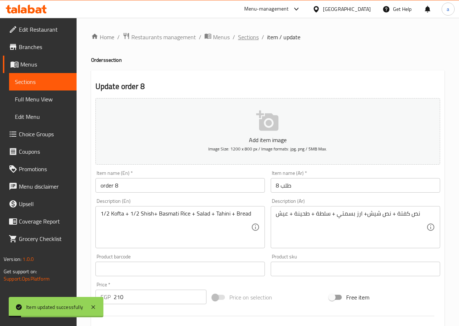
click at [246, 41] on span "Sections" at bounding box center [248, 37] width 21 height 9
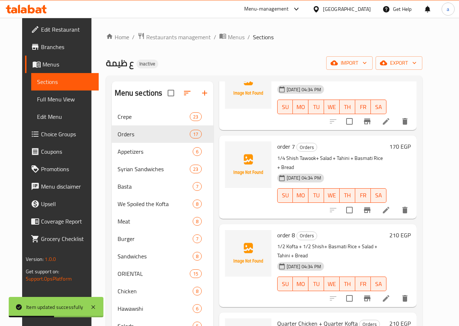
scroll to position [617, 0]
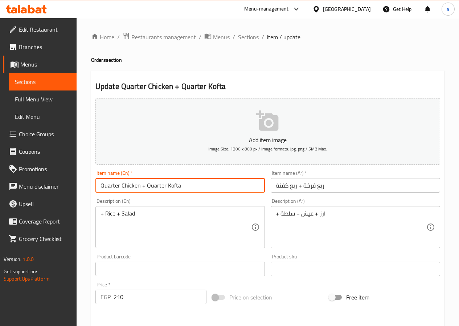
drag, startPoint x: 203, startPoint y: 187, endPoint x: 71, endPoint y: 179, distance: 132.0
click at [71, 179] on div "Edit Restaurant Branches Menus Sections Full Menu View Edit Menu Choice Groups …" at bounding box center [229, 265] width 459 height 495
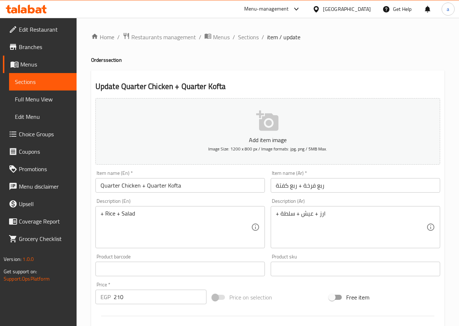
click at [95, 214] on div "Description (En) + Rice + Salad Description (En)" at bounding box center [180, 223] width 175 height 56
click at [96, 214] on div "+ Rice + Salad Description (En)" at bounding box center [181, 227] width 170 height 42
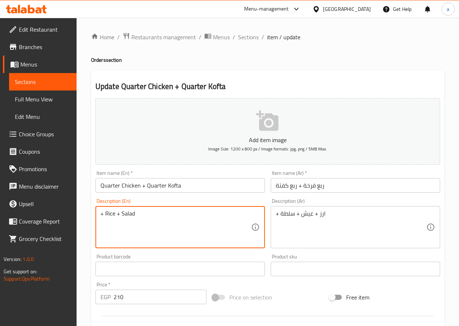
paste textarea "Quarter Chicken + Quarter Kofta"
type textarea "Quarter Chicken + Quarter Kofta+ Rice + Salad"
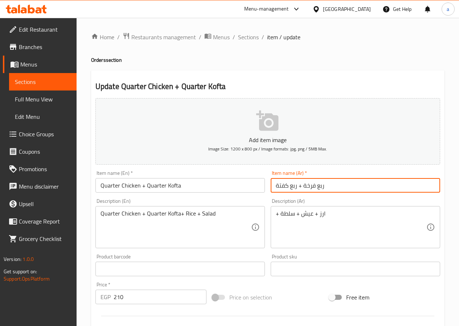
drag, startPoint x: 333, startPoint y: 186, endPoint x: 255, endPoint y: 188, distance: 78.1
click at [255, 188] on div "Add item image Image Size: 1200 x 800 px / Image formats: jpg, png / 5MB Max. I…" at bounding box center [268, 251] width 351 height 313
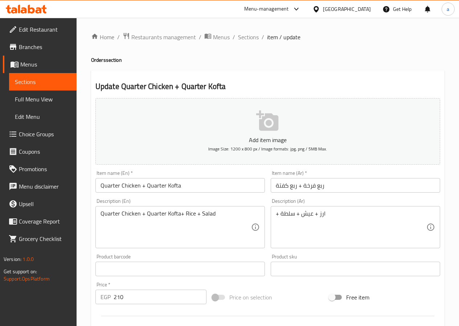
click at [274, 213] on div "+ ارز + عيش + سلطة Description (Ar)" at bounding box center [356, 227] width 170 height 42
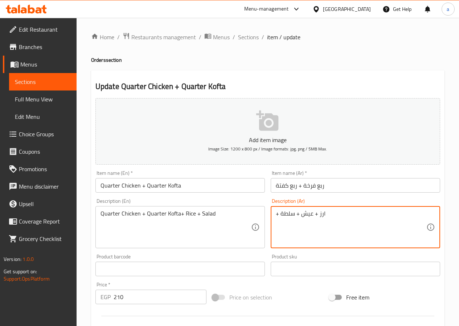
paste textarea "ربع فرخة + ربع كفتة"
type textarea "ربع فرخة + ربع كفتة+ ارز + عيش + سلطة"
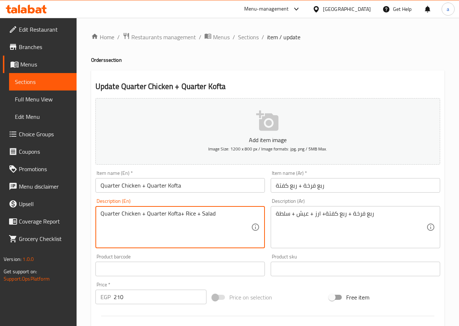
click at [151, 212] on textarea "Quarter Chicken + Quarter Kofta+ Rice + Salad" at bounding box center [176, 227] width 151 height 35
click at [106, 216] on textarea "Quarter Chicken + 1/4 Kofta+ Rice + Salad" at bounding box center [176, 227] width 151 height 35
type textarea "1/4 Chicken + 1/4 Kofta+ Rice + Salad"
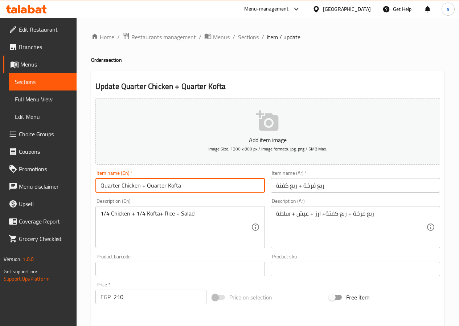
drag, startPoint x: 183, startPoint y: 186, endPoint x: 69, endPoint y: 188, distance: 113.7
click at [69, 188] on div "Edit Restaurant Branches Menus Sections Full Menu View Edit Menu Choice Groups …" at bounding box center [229, 265] width 459 height 495
click at [152, 292] on input "210" at bounding box center [160, 296] width 93 height 15
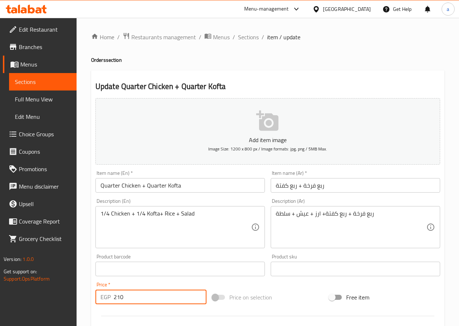
click at [152, 292] on input "210" at bounding box center [160, 296] width 93 height 15
type input "200"
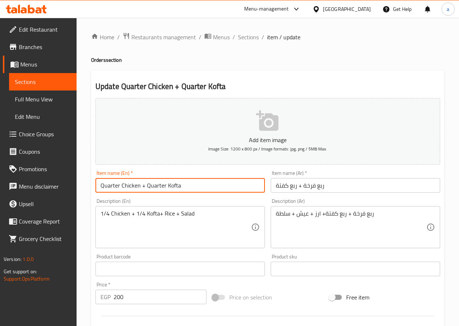
drag, startPoint x: 182, startPoint y: 186, endPoint x: 41, endPoint y: 177, distance: 140.9
click at [41, 177] on div "Edit Restaurant Branches Menus Sections Full Menu View Edit Menu Choice Groups …" at bounding box center [229, 265] width 459 height 495
type input "order 9"
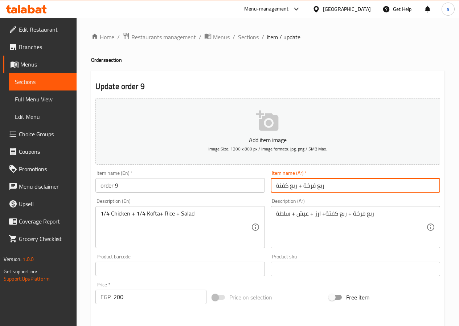
drag, startPoint x: 331, startPoint y: 182, endPoint x: 255, endPoint y: 183, distance: 75.9
click at [255, 183] on div "Add item image Image Size: 1200 x 800 px / Image formats: jpg, png / 5MB Max. I…" at bounding box center [268, 251] width 351 height 313
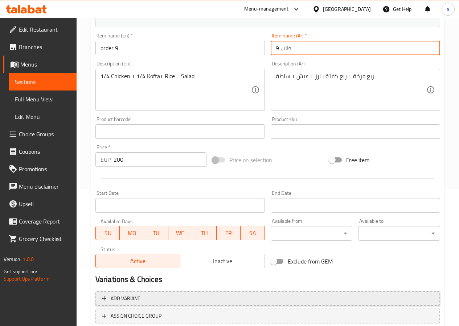
scroll to position [182, 0]
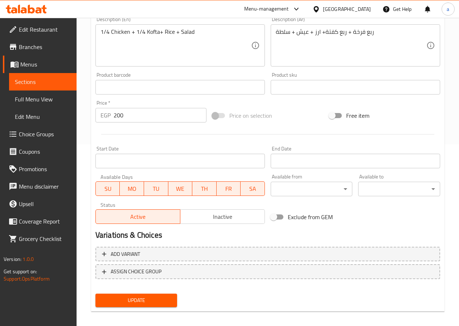
type input "طلب 9"
click at [134, 303] on span "Update" at bounding box center [136, 300] width 70 height 9
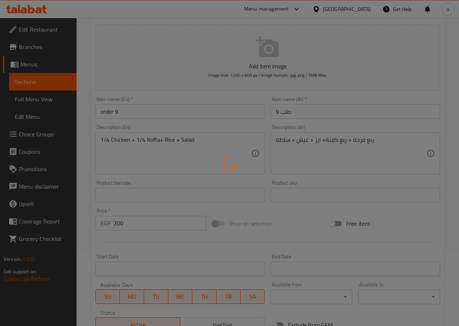
scroll to position [0, 0]
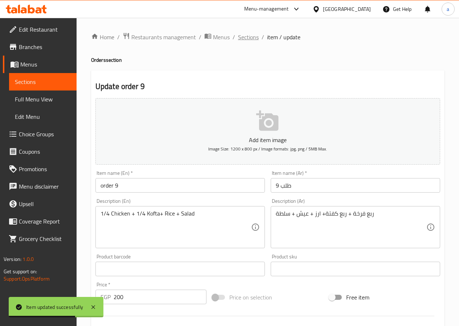
click at [245, 37] on span "Sections" at bounding box center [248, 37] width 21 height 9
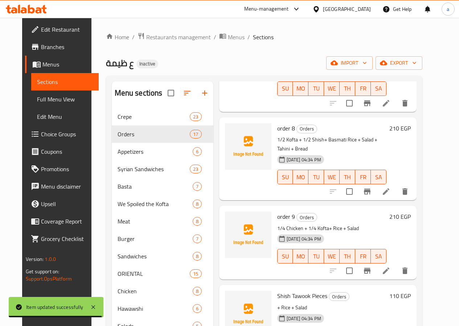
scroll to position [690, 0]
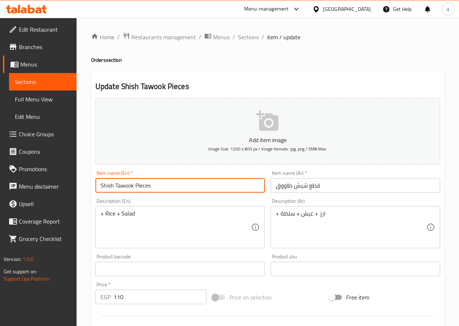
drag, startPoint x: 184, startPoint y: 188, endPoint x: 86, endPoint y: 188, distance: 98.4
click at [86, 188] on div "Home / Restaurants management / Menus / Sections / item / update Orders section…" at bounding box center [268, 265] width 383 height 495
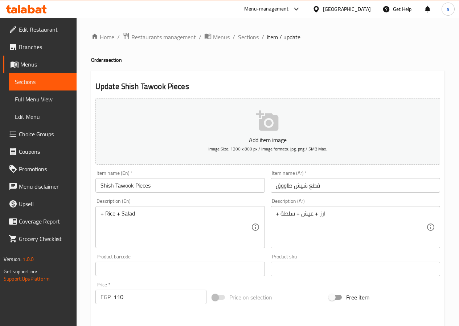
click at [97, 214] on div "+ Rice + Salad Description (En)" at bounding box center [181, 227] width 170 height 42
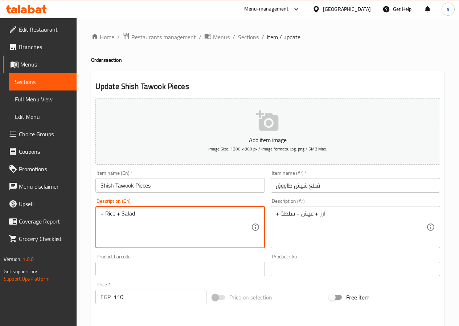
paste textarea "Shish Tawook Pieces"
type textarea "Shish Tawook Pieces+ Rice + Salad"
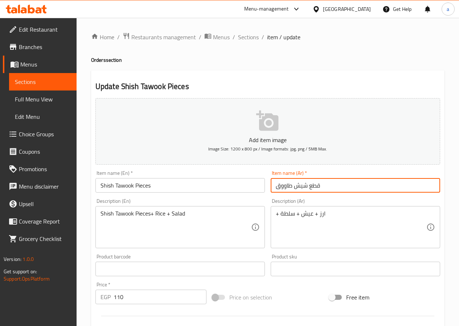
drag, startPoint x: 324, startPoint y: 187, endPoint x: 259, endPoint y: 191, distance: 65.5
click at [259, 191] on div "Add item image Image Size: 1200 x 800 px / Image formats: jpg, png / 5MB Max. I…" at bounding box center [268, 251] width 351 height 313
click at [273, 214] on div "+ ارز + عيش + سلطة Description (Ar)" at bounding box center [356, 227] width 170 height 42
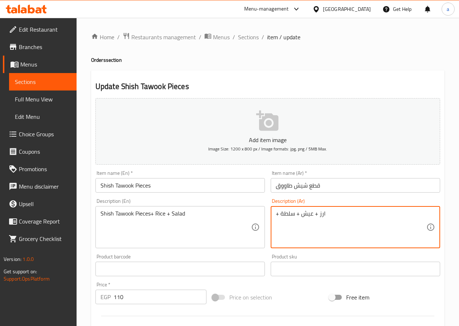
paste textarea "قطع شيش طاووق"
click at [377, 216] on textarea "قطع شيش طاووق+ ارز + عيش + سلطة" at bounding box center [351, 227] width 151 height 35
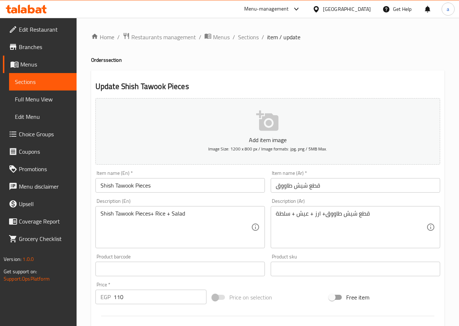
click at [272, 214] on div "قطع شيش طاووق+ ارز + عيش + سلطة Description (Ar)" at bounding box center [356, 227] width 170 height 42
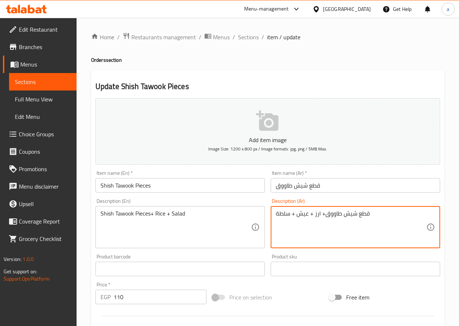
click at [275, 214] on div "قطع شيش طاووق+ ارز + عيش + سلطة Description (Ar)" at bounding box center [356, 227] width 170 height 42
click at [273, 214] on div "قطع شيش طاووق+ ارز + عيش + سلطة Description (Ar)" at bounding box center [356, 227] width 170 height 42
click at [274, 214] on div "قطع شيش طاووق+ ارز + عيش + سلطة Description (Ar)" at bounding box center [356, 227] width 170 height 42
drag, startPoint x: 370, startPoint y: 214, endPoint x: 366, endPoint y: 215, distance: 4.1
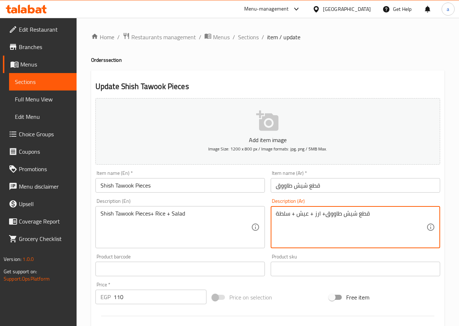
click at [366, 215] on textarea "قطع شيش طاووق+ ارز + عيش + سلطة" at bounding box center [351, 227] width 151 height 35
drag, startPoint x: 279, startPoint y: 212, endPoint x: 267, endPoint y: 211, distance: 12.0
click at [267, 211] on div "Add item image Image Size: 1200 x 800 px / Image formats: jpg, png / 5MB Max. I…" at bounding box center [268, 251] width 351 height 313
click at [357, 214] on textarea "قطع شيش طاووق+ ارز + عيش + سلطة" at bounding box center [351, 227] width 151 height 35
drag, startPoint x: 357, startPoint y: 214, endPoint x: 373, endPoint y: 216, distance: 16.1
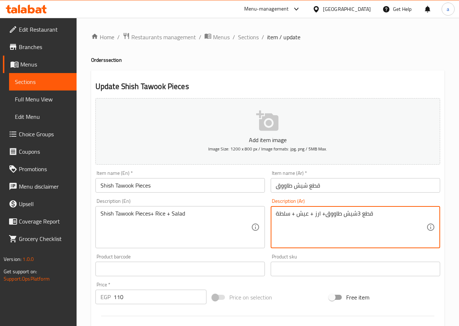
click at [373, 216] on textarea "قطع 3شيش طاووق+ ارز + عيش + سلطة" at bounding box center [351, 227] width 151 height 35
click at [360, 212] on textarea "قطع 3شيش طاووق+ ارز + عيش + سلطة" at bounding box center [351, 227] width 151 height 35
click at [356, 214] on textarea "قطع 3شيش طاووق+ ارز + عيش + سلطة" at bounding box center [351, 227] width 151 height 35
click at [359, 213] on textarea "قطع 3شيش طاووق+ ارز + عيش + سلطة" at bounding box center [351, 227] width 151 height 35
drag, startPoint x: 377, startPoint y: 214, endPoint x: 397, endPoint y: 216, distance: 20.9
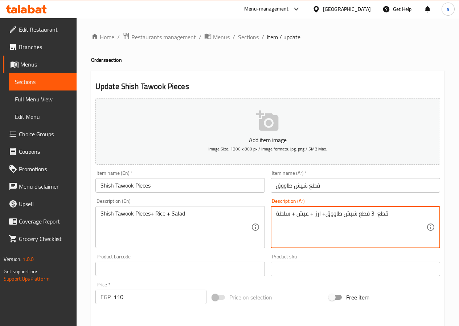
click at [397, 216] on textarea "قطع 3 قطع شيش طاووق+ ارز + عيش + سلطة" at bounding box center [351, 227] width 151 height 35
click at [351, 226] on textarea "ق3 قطع شيش طاووق+ ارز + عيش + سلطة" at bounding box center [351, 227] width 151 height 35
drag, startPoint x: 390, startPoint y: 217, endPoint x: 263, endPoint y: 222, distance: 126.9
click at [263, 222] on div "Add item image Image Size: 1200 x 800 px / Image formats: jpg, png / 5MB Max. I…" at bounding box center [268, 251] width 351 height 313
type textarea "3"
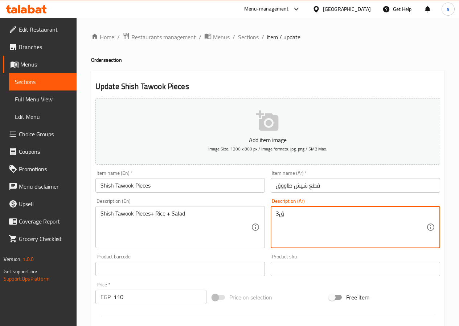
type textarea "3"
drag, startPoint x: 283, startPoint y: 214, endPoint x: 273, endPoint y: 214, distance: 9.1
click at [273, 214] on div "ثلاث قطع شيش طاووق +ارز + Description (Ar)" at bounding box center [356, 227] width 170 height 42
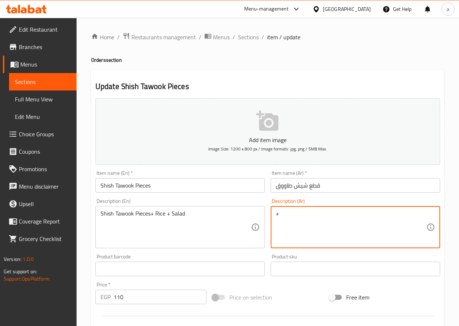
type textarea "+"
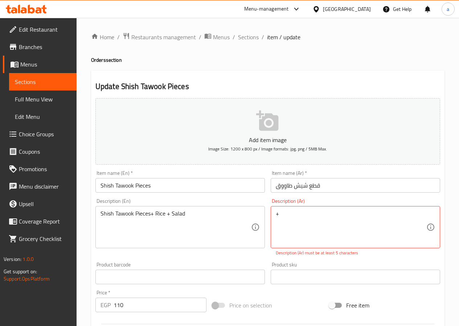
drag, startPoint x: 273, startPoint y: 214, endPoint x: 306, endPoint y: 216, distance: 32.7
click at [311, 218] on div "+ Description (Ar)" at bounding box center [356, 227] width 170 height 42
drag, startPoint x: 294, startPoint y: 216, endPoint x: 260, endPoint y: 216, distance: 34.1
click at [260, 216] on div "Add item image Image Size: 1200 x 800 px / Image formats: jpg, png / 5MB Max. I…" at bounding box center [268, 255] width 351 height 321
type textarea "ث"
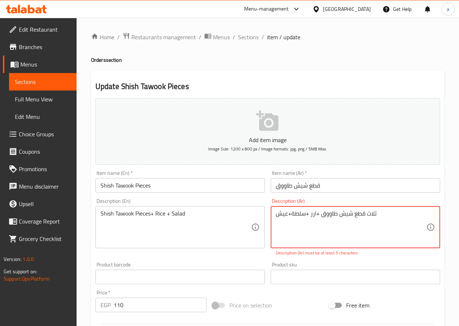
click at [291, 213] on textarea "ثلاث قطع شيش طاووق +ارز +سلطة+عيش" at bounding box center [351, 227] width 151 height 35
click at [307, 214] on textarea "ثلاث قطع شيش طاووق +ارز +سلطة +عيش" at bounding box center [351, 227] width 151 height 35
click at [319, 213] on textarea "ثلاث قطع شيش طاووق +ارز + سلطة +عيش" at bounding box center [351, 227] width 151 height 35
drag, startPoint x: 309, startPoint y: 213, endPoint x: 293, endPoint y: 214, distance: 16.4
click at [293, 214] on textarea "ثلاث قطع شيش طاووق + ارز + سلطة +عيش" at bounding box center [351, 227] width 151 height 35
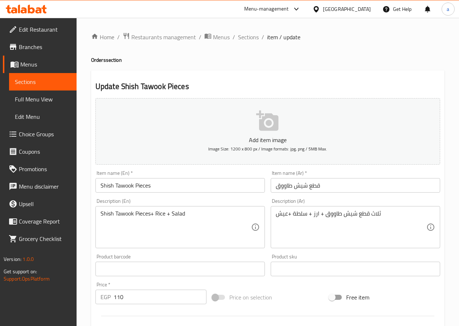
click at [274, 215] on div "ثلاث قطع شيش طاووق + ارز + سلطة +عيش Description (Ar)" at bounding box center [356, 227] width 170 height 42
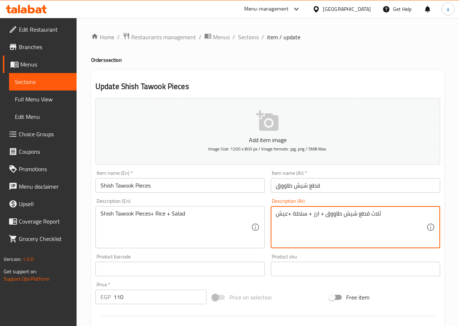
click at [276, 216] on textarea "ثلاث قطع شيش طاووق + ارز + سلطة +عيش" at bounding box center [351, 227] width 151 height 35
paste textarea "سلطة"
type textarea "ثلاث قطع شيش طاووق + ارز + سلطة +عيش"
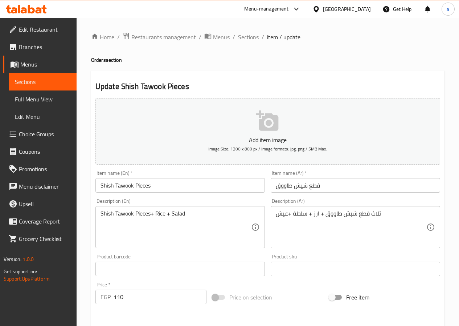
drag, startPoint x: 274, startPoint y: 214, endPoint x: 373, endPoint y: 210, distance: 98.9
click at [370, 210] on div "ثلاث قطع شيش طاووق + ارز + سلطة +عيش Description (Ar)" at bounding box center [356, 227] width 170 height 42
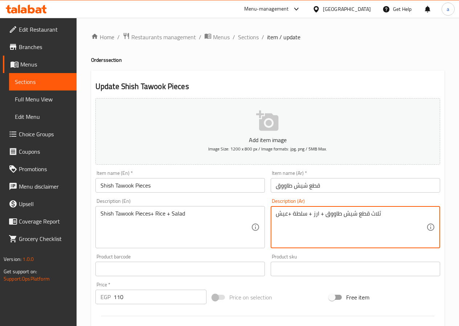
drag, startPoint x: 382, startPoint y: 214, endPoint x: 272, endPoint y: 224, distance: 110.9
click at [272, 224] on div "ثلاث قطع شيش طاووق + ارز + سلطة +عيش Description (Ar)" at bounding box center [356, 227] width 170 height 42
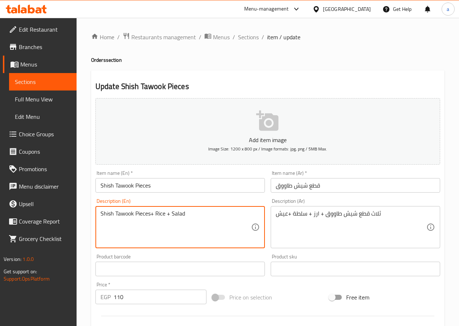
drag, startPoint x: 175, startPoint y: 217, endPoint x: 72, endPoint y: 219, distance: 103.5
paste textarea "Three pieces of shish tawook + rice + salad + bre"
drag, startPoint x: 137, startPoint y: 213, endPoint x: 96, endPoint y: 214, distance: 41.1
click at [96, 214] on div "Three pieces of shish tawook + rice + salad + bread Description (En)" at bounding box center [181, 227] width 170 height 42
click at [134, 225] on textarea "Three pieces of shish tawook + rice + salad + bread" at bounding box center [176, 227] width 151 height 35
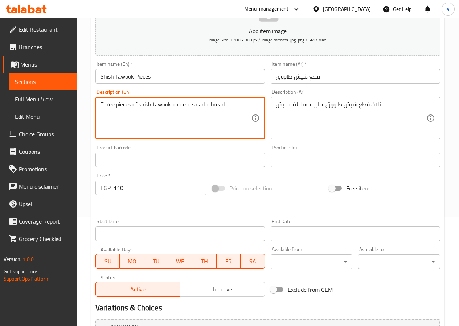
scroll to position [36, 0]
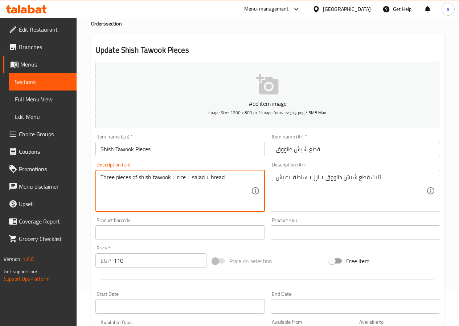
type textarea "Three pieces of shish tawook + rice + salad + bread"
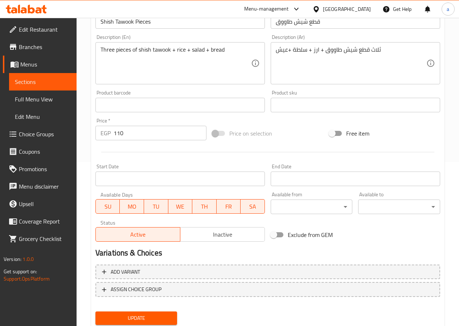
scroll to position [187, 0]
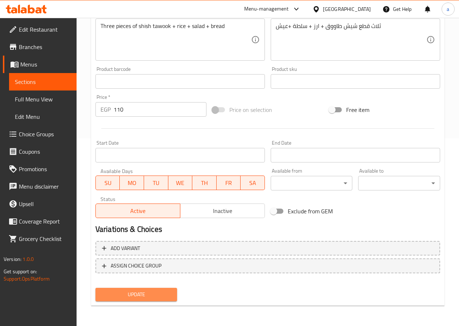
click at [153, 292] on span "Update" at bounding box center [136, 294] width 70 height 9
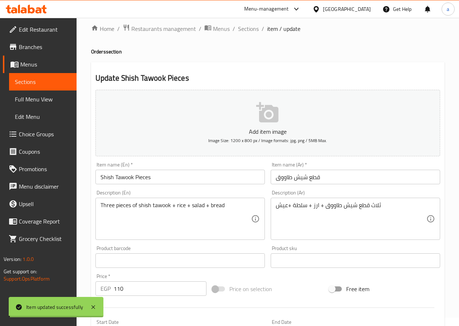
scroll to position [0, 0]
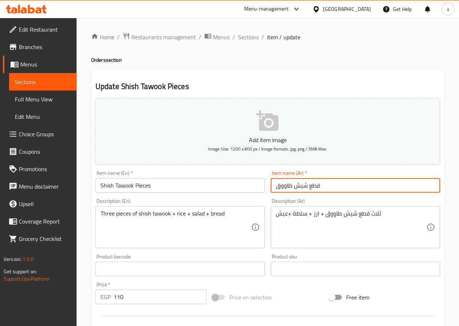
drag, startPoint x: 355, startPoint y: 187, endPoint x: 257, endPoint y: 190, distance: 98.5
click at [257, 190] on div "Add item image Image Size: 1200 x 800 px / Image formats: jpg, png / 5MB Max. I…" at bounding box center [268, 251] width 351 height 313
type input "طلب 10"
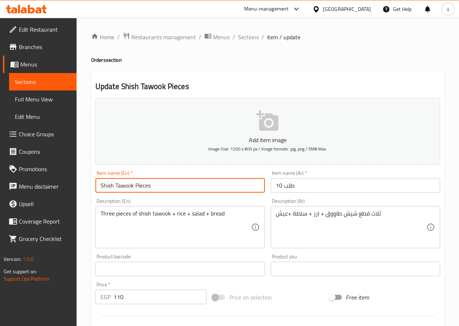
drag, startPoint x: 198, startPoint y: 181, endPoint x: 59, endPoint y: 190, distance: 138.7
click at [59, 190] on div "Edit Restaurant Branches Menus Sections Full Menu View Edit Menu Choice Groups …" at bounding box center [229, 265] width 459 height 495
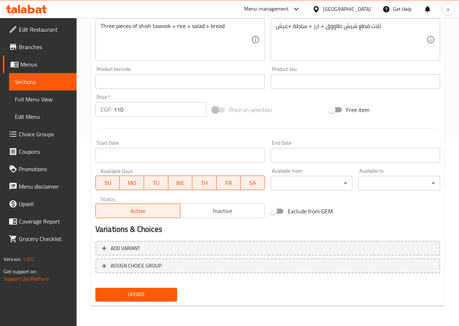
type input "order 10"
click at [126, 297] on span "Update" at bounding box center [136, 294] width 70 height 9
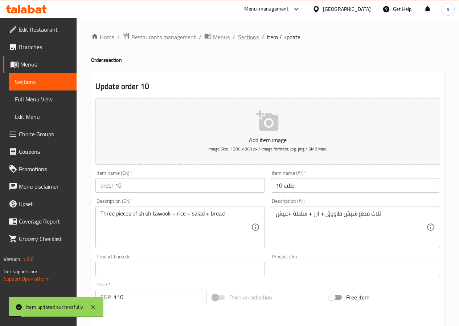
click at [250, 35] on span "Sections" at bounding box center [248, 37] width 21 height 9
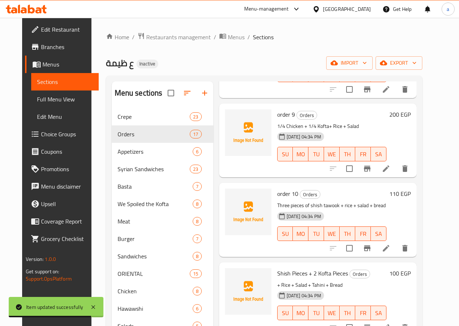
scroll to position [799, 0]
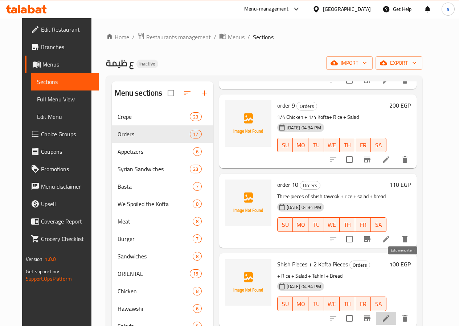
click at [390, 315] on icon at bounding box center [386, 318] width 7 height 7
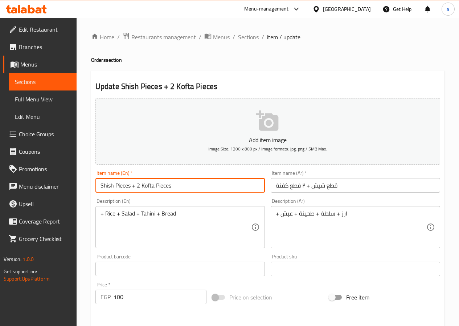
drag, startPoint x: 210, startPoint y: 186, endPoint x: 92, endPoint y: 193, distance: 117.9
click at [92, 193] on div "Update Shish Pieces + 2 Kofta Pieces Add item image Image Size: 1200 x 800 px /…" at bounding box center [268, 281] width 354 height 423
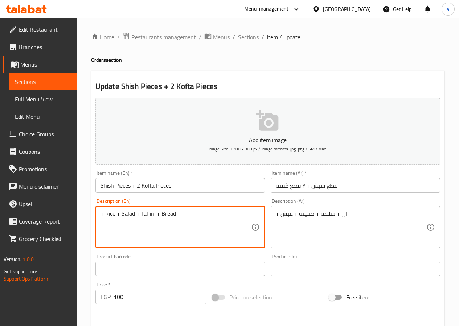
paste textarea "Shish Pieces + 2 Kofta Pieces"
type textarea "Shish Pieces + 2 Kofta Pieces+ Rice + Salad + Tahini + Bread"
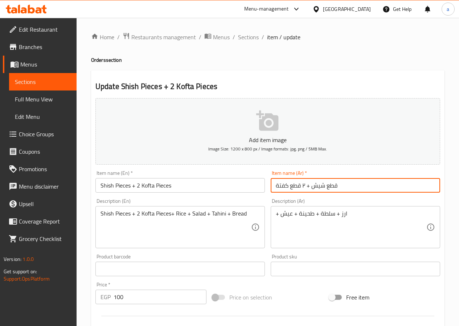
drag, startPoint x: 352, startPoint y: 183, endPoint x: 252, endPoint y: 188, distance: 100.3
click at [252, 188] on div "Add item image Image Size: 1200 x 800 px / Image formats: jpg, png / 5MB Max. I…" at bounding box center [268, 251] width 351 height 313
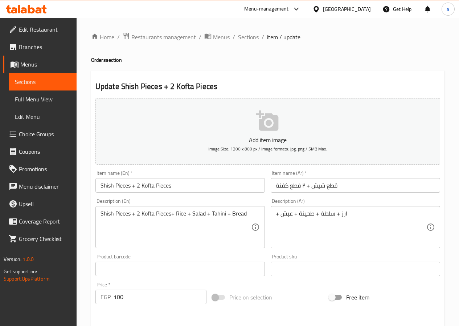
click at [272, 213] on div "+ ارز + سلطة + طحينة + عيش Description (Ar)" at bounding box center [356, 227] width 170 height 42
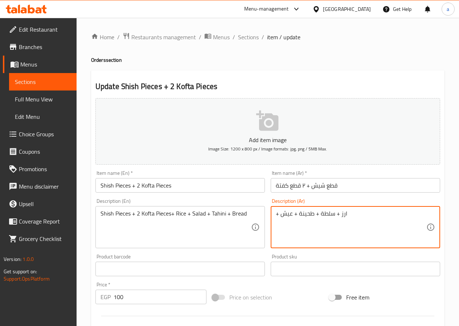
paste textarea "قطع شيش + ٢ قطع كفتة"
click at [414, 215] on textarea "قطع شيش + ٢ قطع كفتة + ارز + سلطة + طحينة + عيش" at bounding box center [351, 227] width 151 height 35
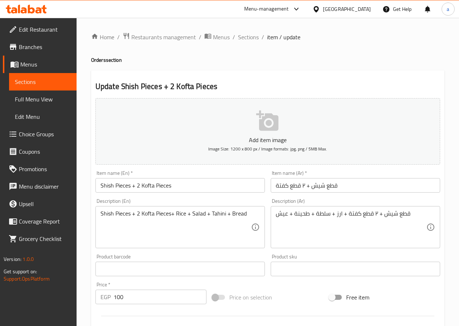
click at [273, 214] on div "قطع شيش + ٢ قطع كفتة + ارز + سلطة + طحينة + عيش Description (Ar)" at bounding box center [356, 227] width 170 height 42
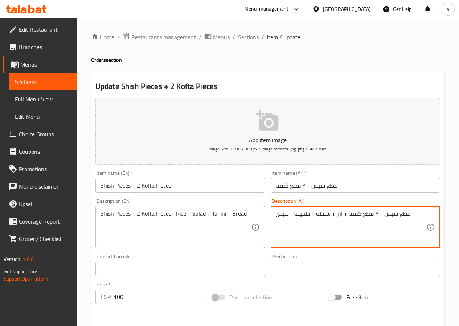
click at [274, 214] on div "قطع شيش + ٢ قطع كفتة + ارز + سلطة + طحينة + عيش Description (Ar)" at bounding box center [356, 227] width 170 height 42
click at [276, 215] on textarea "قطع شيش + ٢ قطع كفتة + ارز + سلطة + طحينة + عيش" at bounding box center [351, 227] width 151 height 35
click at [401, 216] on textarea "قطع شيش + ٢ قطع كفتة + ارز + سلطة + طحينة + عيش" at bounding box center [351, 227] width 151 height 35
drag, startPoint x: 361, startPoint y: 214, endPoint x: 376, endPoint y: 218, distance: 15.1
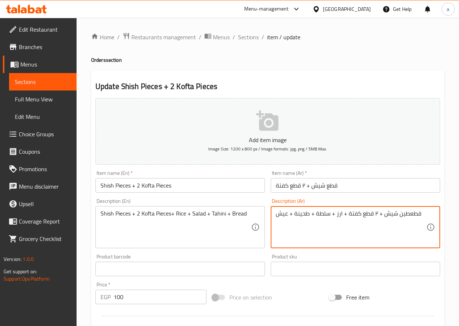
click at [376, 218] on textarea "قطعطين شيش + ٢ قطع كفتة + ارز + سلطة + طحينة + عيش" at bounding box center [351, 227] width 151 height 35
drag, startPoint x: 398, startPoint y: 214, endPoint x: 421, endPoint y: 214, distance: 22.9
click at [421, 214] on textarea "قطعطين شيش + ٢ قطع كفتة + ارز + سلطة + طحينة + عيش" at bounding box center [351, 227] width 151 height 35
drag, startPoint x: 360, startPoint y: 215, endPoint x: 376, endPoint y: 215, distance: 15.6
click at [376, 215] on textarea "قطعطين شيش + ٢ قطع كفتة + ارز + سلطة + طحينة + عيش" at bounding box center [351, 227] width 151 height 35
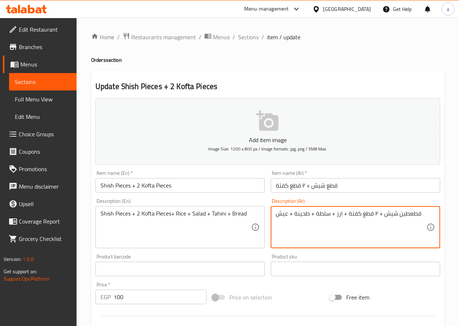
paste textarea "طعطين"
drag, startPoint x: 276, startPoint y: 215, endPoint x: 438, endPoint y: 216, distance: 161.3
click at [438, 216] on div "قطعطين شيش + قطعطين كفتة + ارز + سلطة + طحينة + عيش Description (Ar)" at bounding box center [356, 227] width 170 height 42
type textarea "قطعطين شيش + قطعطين كفتة + ارز + سلطة + طحينة + عيش"
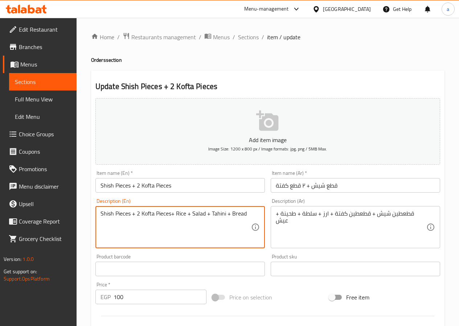
drag, startPoint x: 248, startPoint y: 215, endPoint x: 76, endPoint y: 218, distance: 171.8
paste textarea "Two pieces of shish + two pieces of kofta + rice + salad + tahini + b"
type textarea "Two pieces of shish + two pieces of kofta + rice + salad + tahini + bread"
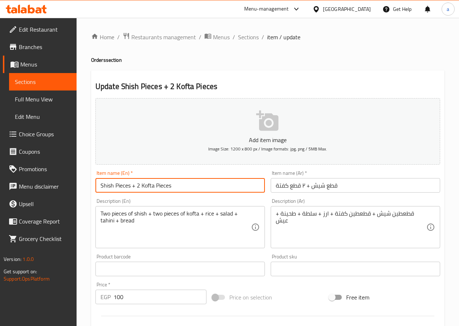
drag, startPoint x: 210, startPoint y: 187, endPoint x: 78, endPoint y: 186, distance: 131.1
click at [78, 186] on div "Home / Restaurants management / Menus / Sections / item / update Orders section…" at bounding box center [268, 265] width 383 height 495
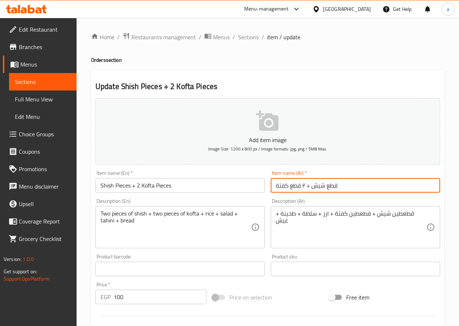
drag, startPoint x: 353, startPoint y: 185, endPoint x: 238, endPoint y: 189, distance: 115.6
click at [238, 189] on div "Add item image Image Size: 1200 x 800 px / Image formats: jpg, png / 5MB Max. I…" at bounding box center [268, 251] width 351 height 313
type input "طلب 11"
click at [238, 189] on input "Shish Pieces + 2 Kofta Pieces" at bounding box center [181, 185] width 170 height 15
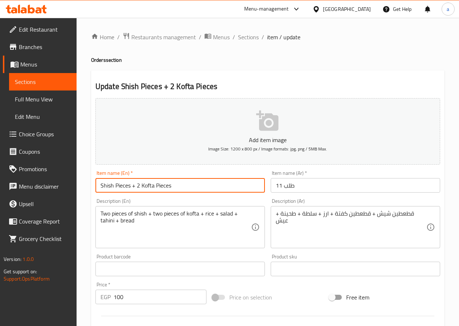
click at [238, 189] on input "Shish Pieces + 2 Kofta Pieces" at bounding box center [181, 185] width 170 height 15
drag, startPoint x: 134, startPoint y: 184, endPoint x: 115, endPoint y: 185, distance: 18.9
click at [115, 185] on input "order 8" at bounding box center [181, 185] width 170 height 15
type input "order 11"
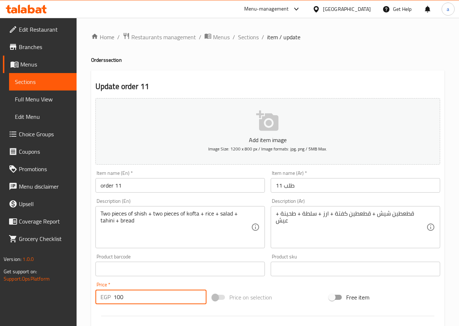
click at [153, 295] on input "100" at bounding box center [160, 296] width 93 height 15
drag, startPoint x: 153, startPoint y: 295, endPoint x: 119, endPoint y: 291, distance: 34.4
click at [119, 291] on input "100" at bounding box center [160, 296] width 93 height 15
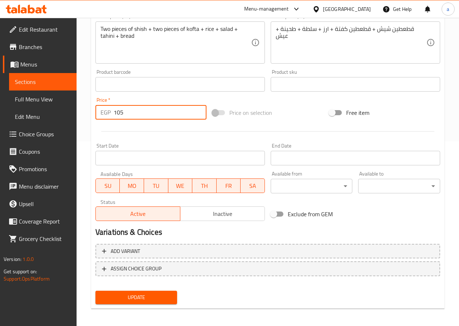
scroll to position [187, 0]
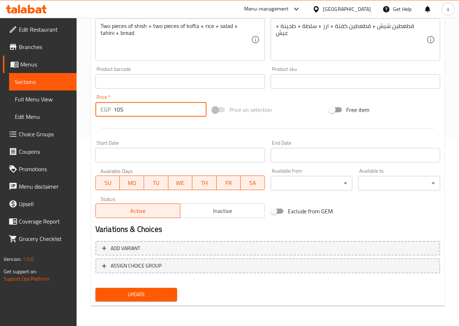
type input "105"
click at [156, 296] on span "Update" at bounding box center [136, 294] width 70 height 9
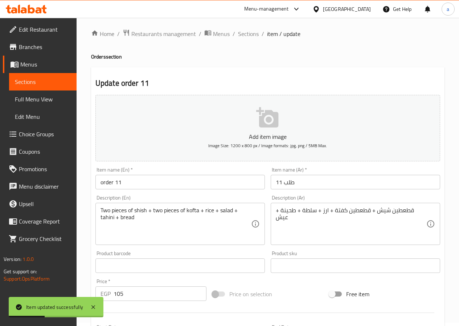
scroll to position [0, 0]
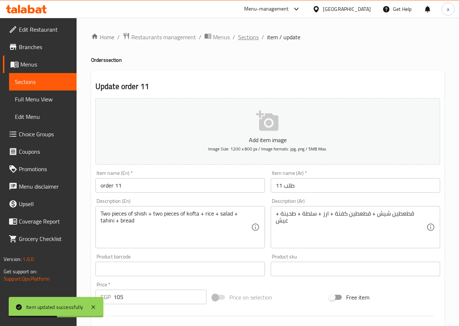
click at [243, 36] on span "Sections" at bounding box center [248, 37] width 21 height 9
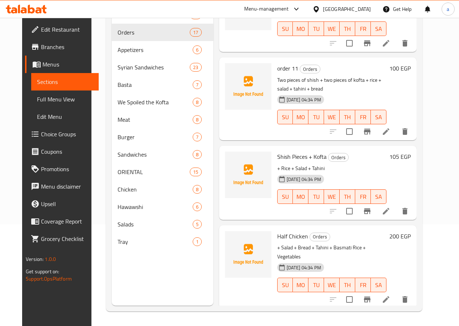
scroll to position [880, 0]
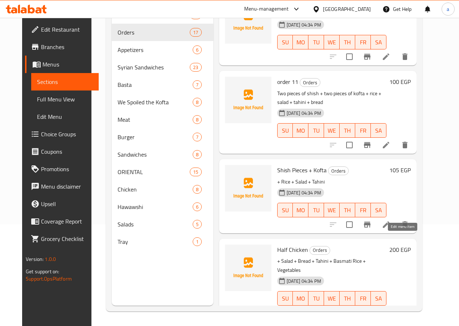
click at [391, 308] on icon at bounding box center [386, 312] width 9 height 9
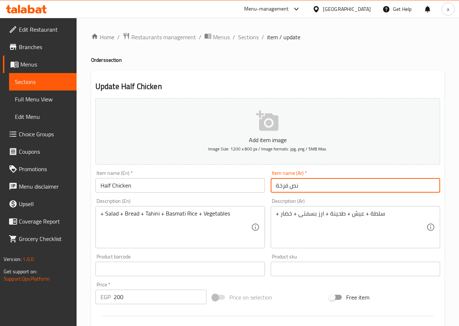
drag, startPoint x: 304, startPoint y: 186, endPoint x: 269, endPoint y: 192, distance: 34.9
click at [269, 192] on div "Item name (Ar)   * نص فرخة Item name (Ar) *" at bounding box center [355, 181] width 175 height 28
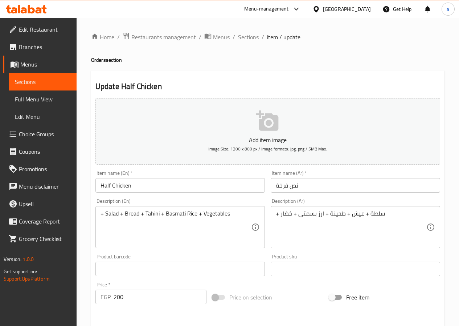
click at [275, 213] on div "+ سلطة + عيش + طحينة + ارز بسمتى + خضار Description (Ar)" at bounding box center [356, 227] width 170 height 42
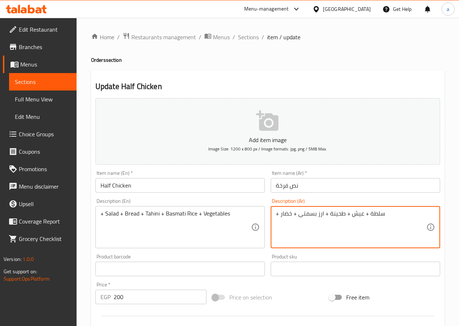
paste textarea "نص فرخة"
drag, startPoint x: 410, startPoint y: 213, endPoint x: 262, endPoint y: 226, distance: 149.1
click at [262, 226] on div "Add item image Image Size: 1200 x 800 px / Image formats: jpg, png / 5MB Max. I…" at bounding box center [268, 251] width 351 height 313
type textarea "نص فرخة + سلطة + عيش + طحينة + ارز بسمتى + خضار"
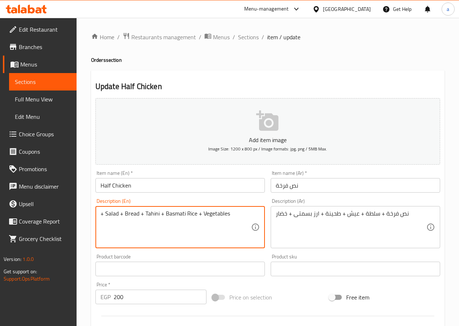
drag, startPoint x: 248, startPoint y: 215, endPoint x: 60, endPoint y: 233, distance: 189.0
paste textarea "Half a chicken + salad + bread + tahini + basmati rice + v"
drag, startPoint x: 115, startPoint y: 212, endPoint x: 85, endPoint y: 211, distance: 30.9
click at [85, 211] on div "Home / Restaurants management / Menus / Sections / item / update Orders section…" at bounding box center [268, 265] width 383 height 495
type textarea "1/2 chicken + salad + bread + tahini + basmati rice + vegetables"
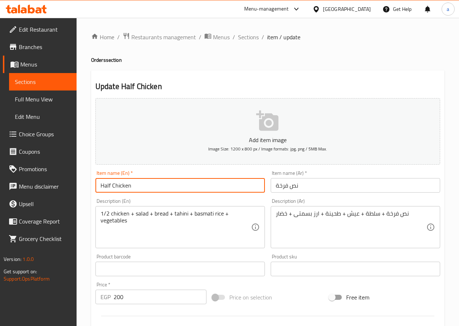
drag, startPoint x: 138, startPoint y: 187, endPoint x: 86, endPoint y: 186, distance: 51.2
click at [86, 186] on div "Home / Restaurants management / Menus / Sections / item / update Orders section…" at bounding box center [268, 265] width 383 height 495
drag, startPoint x: 132, startPoint y: 187, endPoint x: 115, endPoint y: 186, distance: 17.1
click at [115, 186] on input "order 2" at bounding box center [181, 185] width 170 height 15
type input "order 12"
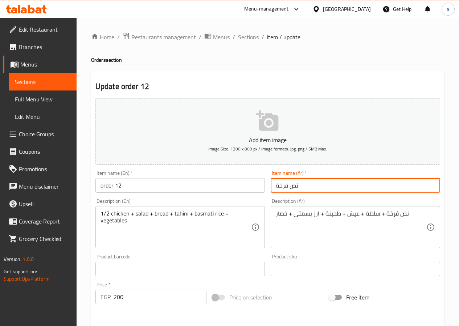
drag, startPoint x: 316, startPoint y: 184, endPoint x: 265, endPoint y: 187, distance: 50.5
click at [265, 187] on div "Add item image Image Size: 1200 x 800 px / Image formats: jpg, png / 5MB Max. I…" at bounding box center [268, 251] width 351 height 313
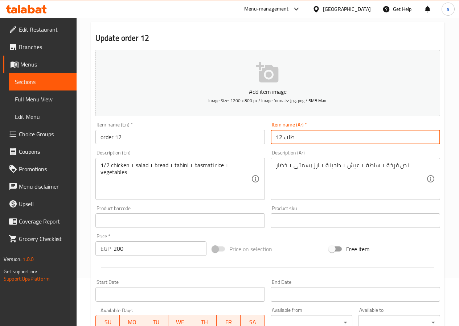
scroll to position [73, 0]
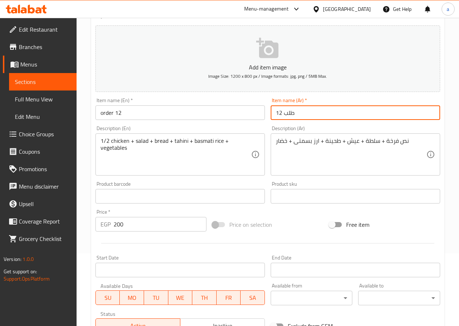
type input "طلب 12"
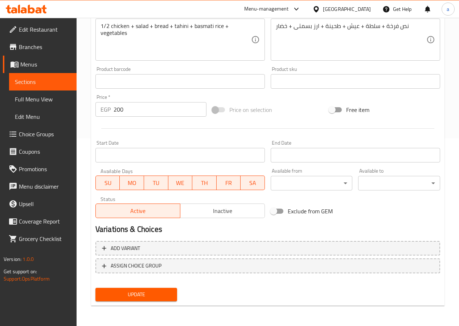
click at [148, 295] on span "Update" at bounding box center [136, 294] width 70 height 9
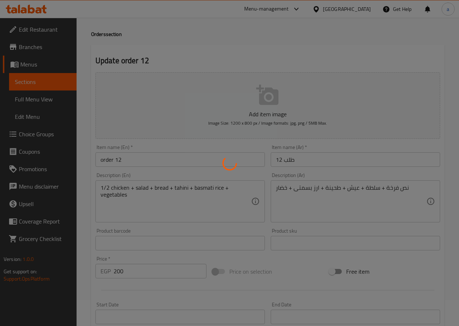
scroll to position [6, 0]
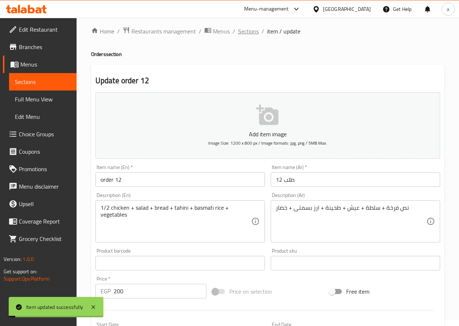
click at [252, 34] on span "Sections" at bounding box center [248, 31] width 21 height 9
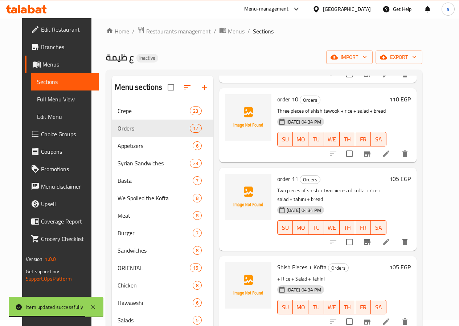
scroll to position [872, 0]
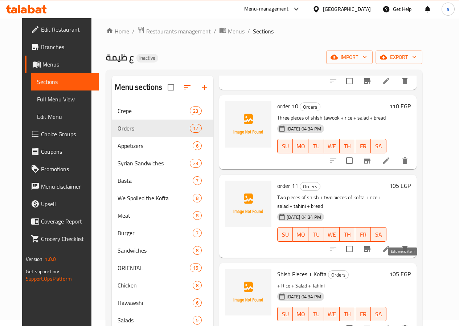
click at [391, 324] on icon at bounding box center [386, 328] width 9 height 9
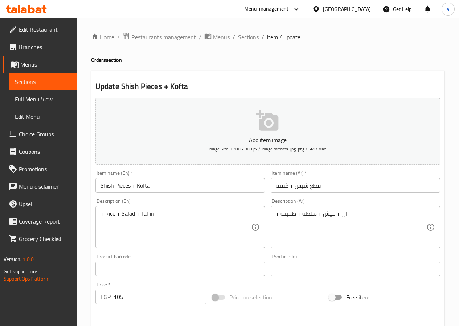
click at [246, 37] on span "Sections" at bounding box center [248, 37] width 21 height 9
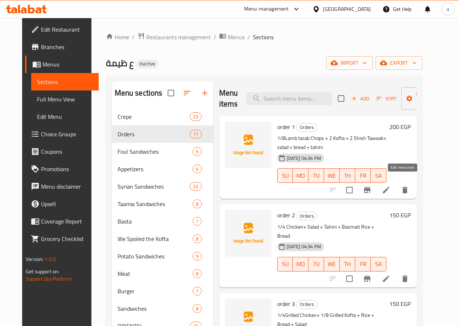
click at [390, 187] on icon at bounding box center [386, 190] width 7 height 7
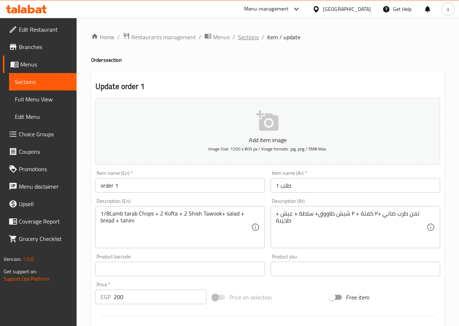
click at [247, 35] on span "Sections" at bounding box center [248, 37] width 21 height 9
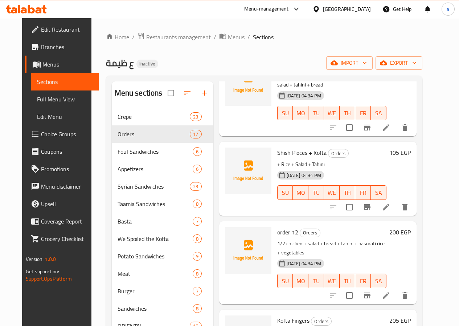
scroll to position [1050, 0]
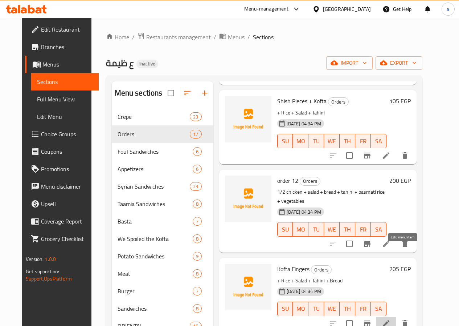
click at [390, 320] on icon at bounding box center [386, 323] width 7 height 7
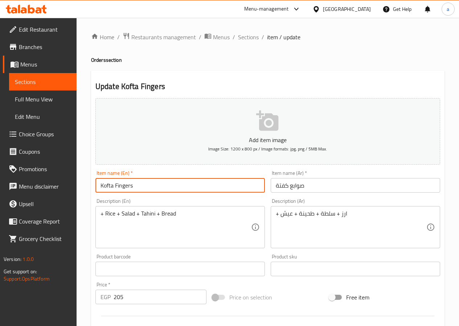
drag, startPoint x: 175, startPoint y: 186, endPoint x: 98, endPoint y: 190, distance: 76.4
click at [98, 190] on input "Kofta Fingers" at bounding box center [181, 185] width 170 height 15
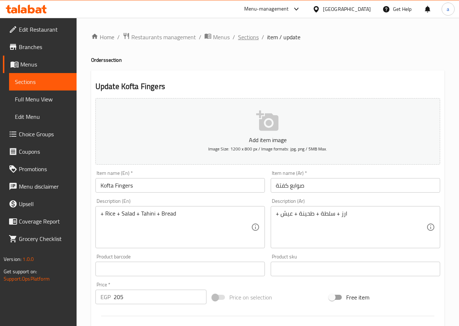
click at [247, 37] on span "Sections" at bounding box center [248, 37] width 21 height 9
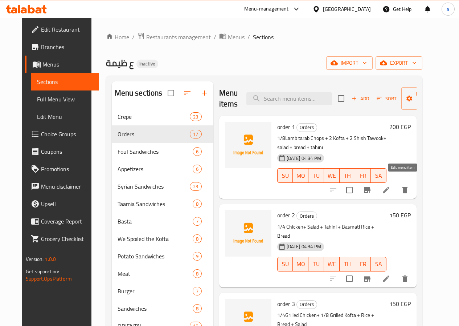
click at [391, 186] on icon at bounding box center [386, 190] width 9 height 9
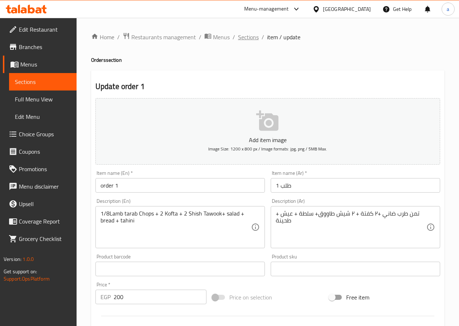
click at [252, 38] on span "Sections" at bounding box center [248, 37] width 21 height 9
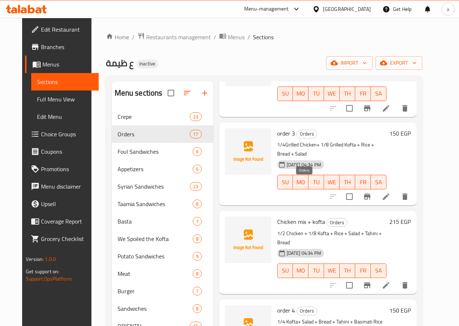
scroll to position [182, 0]
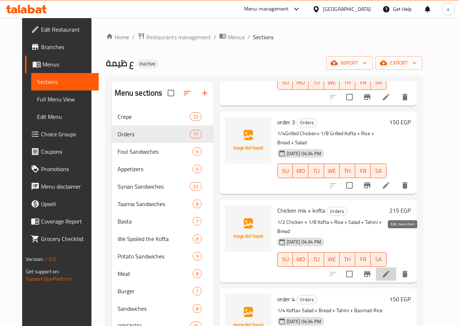
click at [391, 269] on icon at bounding box center [386, 273] width 9 height 9
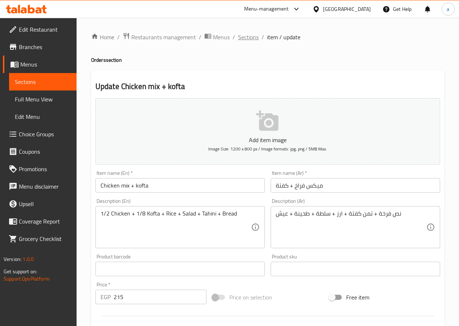
click at [250, 37] on span "Sections" at bounding box center [248, 37] width 21 height 9
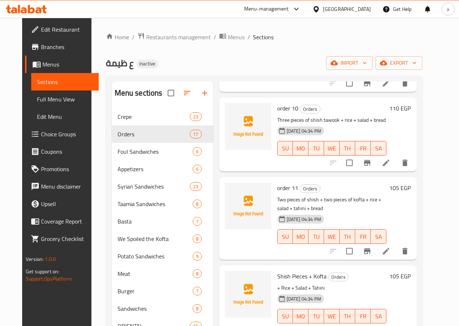
scroll to position [869, 0]
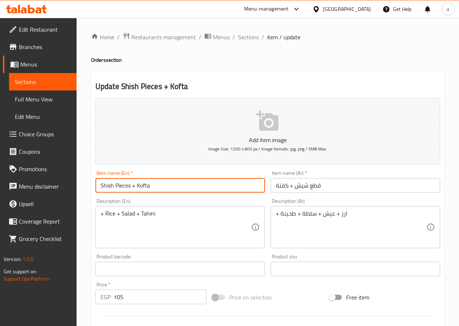
drag, startPoint x: 153, startPoint y: 186, endPoint x: 78, endPoint y: 190, distance: 74.2
click at [78, 190] on div "Home / Restaurants management / Menus / Sections / item / update Orders section…" at bounding box center [268, 265] width 383 height 495
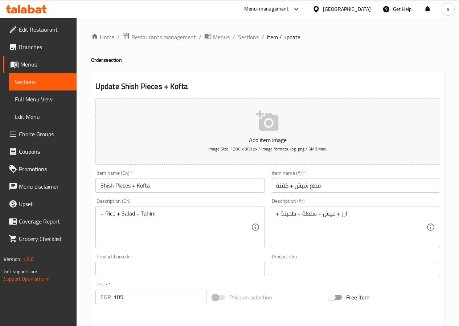
click at [100, 217] on div "+ Rice + Salad + Tahini Description (En)" at bounding box center [181, 227] width 170 height 42
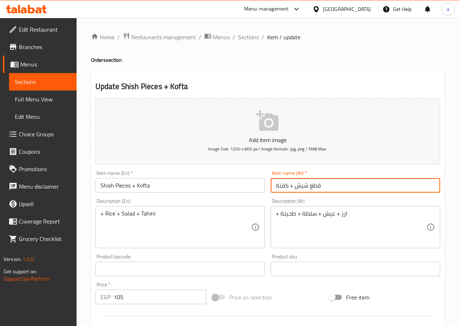
drag, startPoint x: 328, startPoint y: 183, endPoint x: 261, endPoint y: 185, distance: 66.1
click at [261, 185] on div "Add item image Image Size: 1200 x 800 px / Image formats: jpg, png / 5MB Max. I…" at bounding box center [268, 251] width 351 height 313
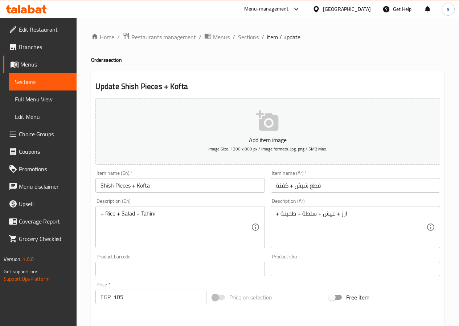
click at [274, 212] on div "+ ارز + عيش + سلطة + طحينة Description (Ar)" at bounding box center [356, 227] width 170 height 42
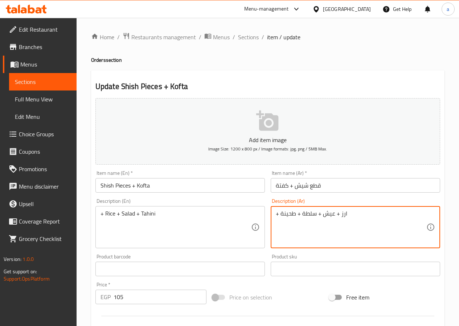
paste textarea "قطع شيش + كفتة"
click at [387, 214] on textarea "قطع شيش + كفتة+ ارز + عيش + سلطة + طحينة" at bounding box center [351, 227] width 151 height 35
drag, startPoint x: 407, startPoint y: 216, endPoint x: 264, endPoint y: 222, distance: 143.2
click at [264, 222] on div "Add item image Image Size: 1200 x 800 px / Image formats: jpg, png / 5MB Max. I…" at bounding box center [268, 251] width 351 height 313
type textarea "ثلاث قطع شيش + كفتة+ ارز + عيش + سلطة + طحينة"
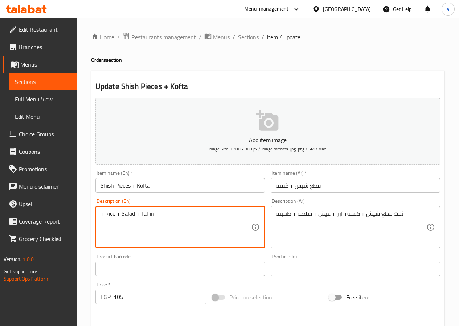
drag, startPoint x: 172, startPoint y: 219, endPoint x: 64, endPoint y: 215, distance: 108.7
paste textarea "Three pieces of shish + kofta + rice + bread + salad + t"
type textarea "Three pieces of shish + kofta + rice + bread + salad + tahini"
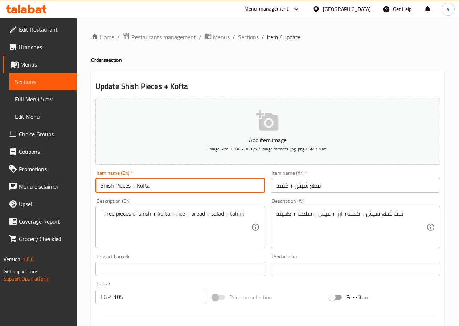
drag, startPoint x: 165, startPoint y: 186, endPoint x: 67, endPoint y: 186, distance: 97.3
click at [67, 186] on div "Edit Restaurant Branches Menus Sections Full Menu View Edit Menu Choice Groups …" at bounding box center [229, 265] width 459 height 495
drag, startPoint x: 137, startPoint y: 190, endPoint x: 113, endPoint y: 185, distance: 24.4
click at [113, 185] on input "order 8" at bounding box center [181, 185] width 170 height 15
type input "order13"
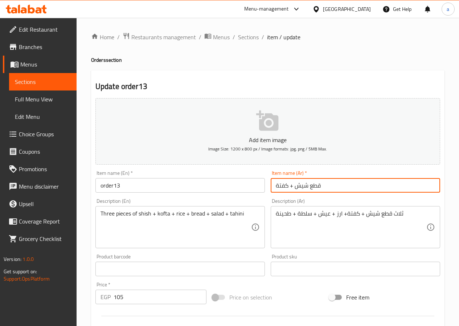
drag, startPoint x: 333, startPoint y: 183, endPoint x: 259, endPoint y: 188, distance: 74.2
click at [259, 188] on div "Add item image Image Size: 1200 x 800 px / Image formats: jpg, png / 5MB Max. I…" at bounding box center [268, 251] width 351 height 313
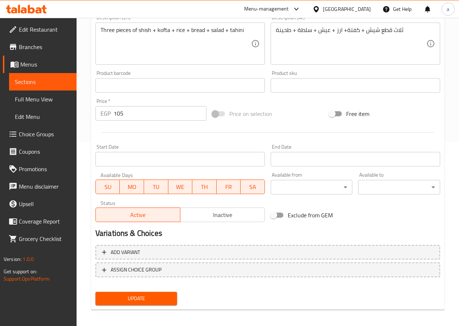
scroll to position [187, 0]
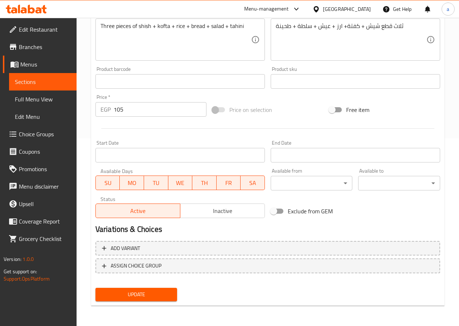
type input "طلب 13"
drag, startPoint x: 139, startPoint y: 108, endPoint x: 122, endPoint y: 109, distance: 17.4
click at [122, 109] on input "105" at bounding box center [160, 109] width 93 height 15
type input "100"
click at [126, 294] on span "Update" at bounding box center [136, 294] width 70 height 9
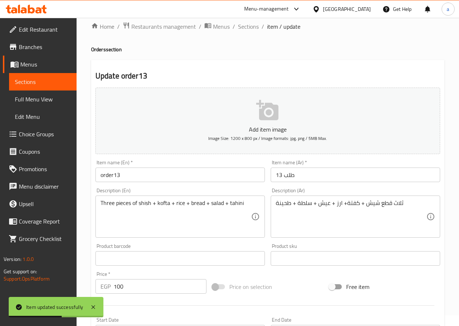
scroll to position [0, 0]
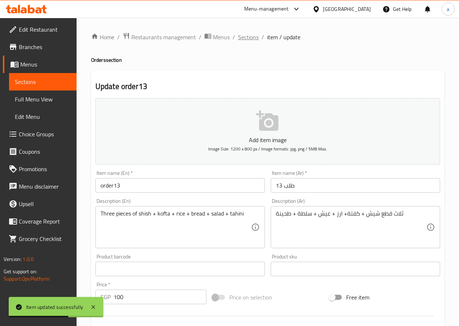
click at [245, 36] on span "Sections" at bounding box center [248, 37] width 21 height 9
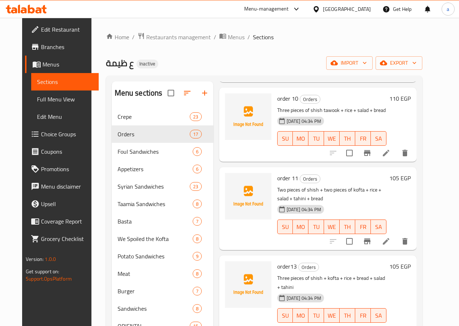
scroll to position [905, 0]
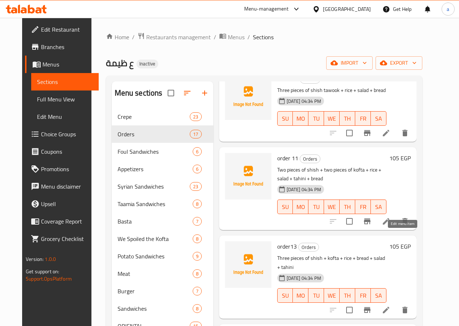
click at [391, 305] on icon at bounding box center [386, 309] width 9 height 9
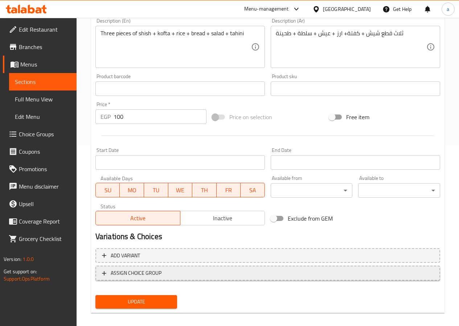
scroll to position [187, 0]
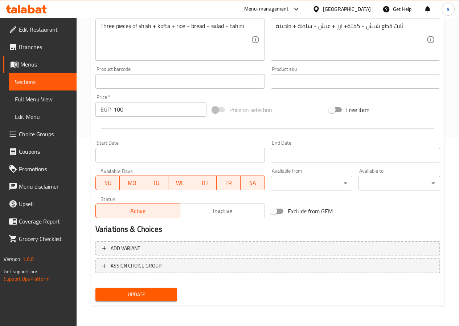
click at [145, 297] on span "Update" at bounding box center [136, 294] width 70 height 9
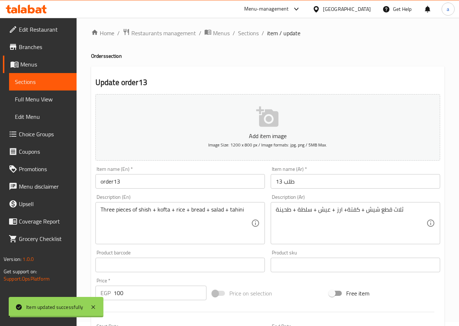
scroll to position [0, 0]
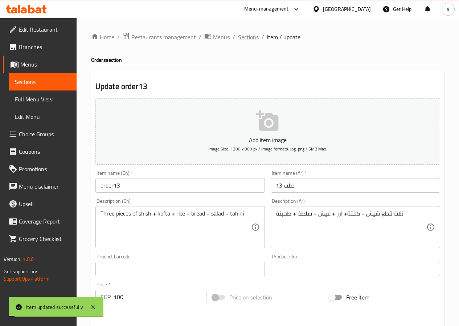
click at [249, 36] on span "Sections" at bounding box center [248, 37] width 21 height 9
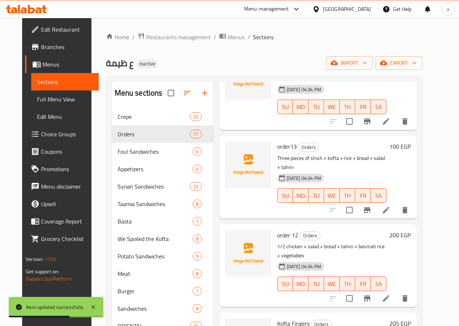
scroll to position [1017, 0]
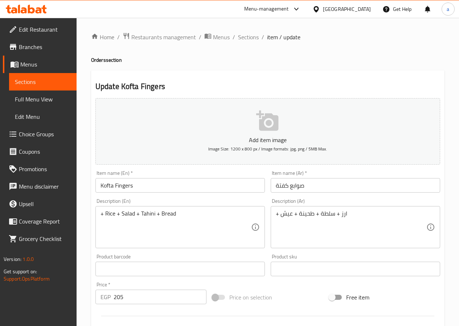
click at [179, 189] on input "Kofta Fingers" at bounding box center [181, 185] width 170 height 15
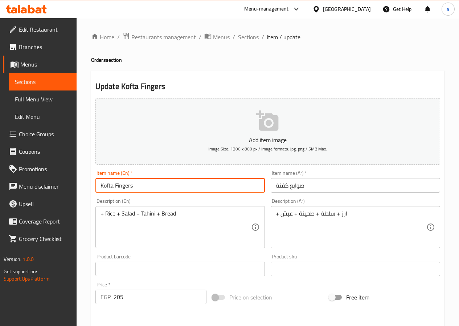
click at [179, 188] on input "Kofta Fingers" at bounding box center [181, 185] width 170 height 15
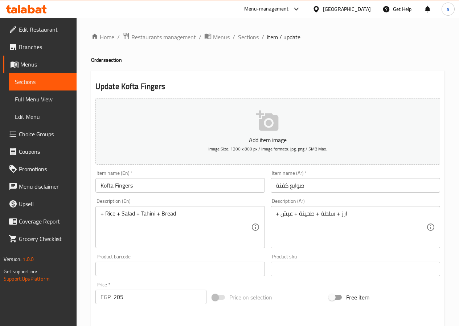
click at [99, 213] on div "+ Rice + Salad + Tahini + Bread Description (En)" at bounding box center [181, 227] width 170 height 42
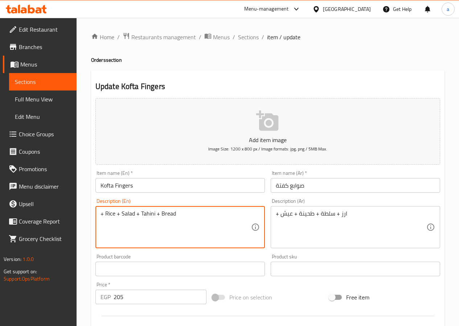
paste textarea "Kofta Fingers"
type textarea "Kofta Fingers+ Rice + Salad + Tahini + Bread"
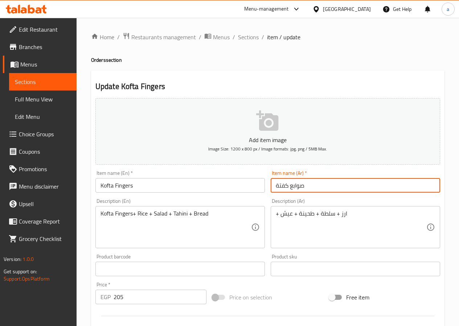
drag, startPoint x: 312, startPoint y: 185, endPoint x: 252, endPoint y: 185, distance: 59.9
click at [252, 185] on div "Add item image Image Size: 1200 x 800 px / Image formats: jpg, png / 5MB Max. I…" at bounding box center [268, 251] width 351 height 313
click at [274, 216] on div "+ ارز + سلطة + طحينة + عيش Description (Ar)" at bounding box center [356, 227] width 170 height 42
drag, startPoint x: 311, startPoint y: 183, endPoint x: 258, endPoint y: 188, distance: 52.9
click at [258, 188] on div "Add item image Image Size: 1200 x 800 px / Image formats: jpg, png / 5MB Max. I…" at bounding box center [268, 251] width 351 height 313
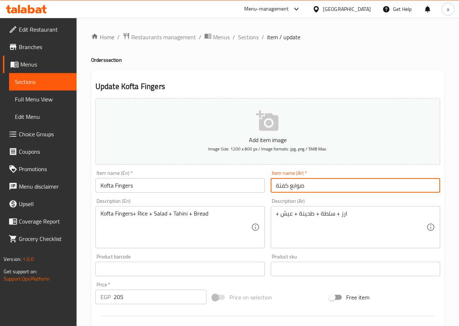
click at [274, 211] on div "+ ارز + سلطة + طحينة + عيش Description (Ar)" at bounding box center [356, 227] width 170 height 42
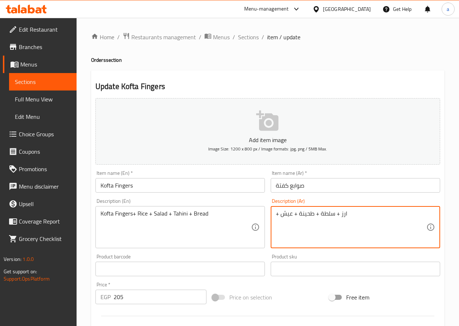
paste textarea "صوابع كفتة"
click at [377, 214] on textarea "صوابع كفتة+ ارز + سلطة + طحينة + عيش" at bounding box center [351, 227] width 151 height 35
drag, startPoint x: 375, startPoint y: 212, endPoint x: 370, endPoint y: 211, distance: 4.6
click at [370, 211] on textarea "صوابع كفتة+ ارز + سلطة + طحينة + عيش" at bounding box center [351, 227] width 151 height 35
click at [346, 214] on textarea "خمس صوابع كفتة+ ارز + سلطة + طحينة + عيش" at bounding box center [351, 227] width 151 height 35
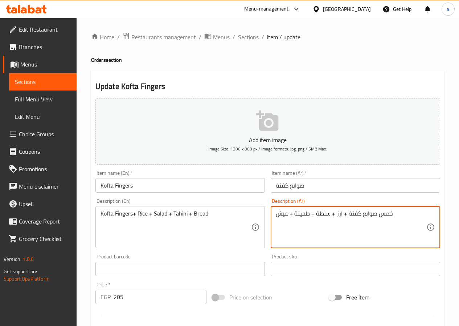
drag, startPoint x: 393, startPoint y: 215, endPoint x: 275, endPoint y: 224, distance: 118.4
click at [275, 224] on div "خمس صوابع كفتة + ارز + سلطة + طحينة + عيش Description (Ar)" at bounding box center [356, 227] width 170 height 42
type textarea "خمس صوابع كفتة + ارز + سلطة + طحينة + عيش"
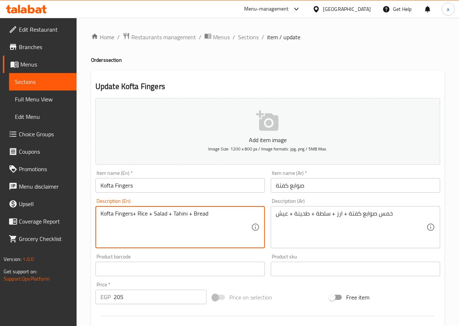
drag, startPoint x: 217, startPoint y: 218, endPoint x: 71, endPoint y: 219, distance: 146.4
paste textarea "Five fingers of kofta + rice + salad + tahini + b"
type textarea "Five fingers of kofta + rice + salad + tahini + bread"
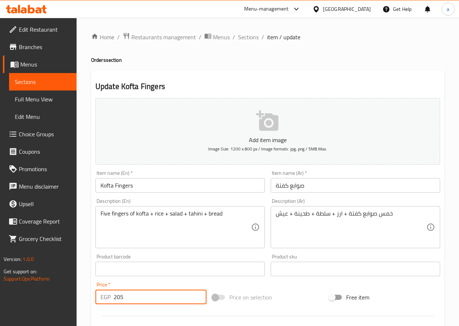
drag, startPoint x: 136, startPoint y: 296, endPoint x: 101, endPoint y: 296, distance: 34.9
click at [101, 296] on div "EGP 205 Price *" at bounding box center [151, 296] width 111 height 15
type input "135"
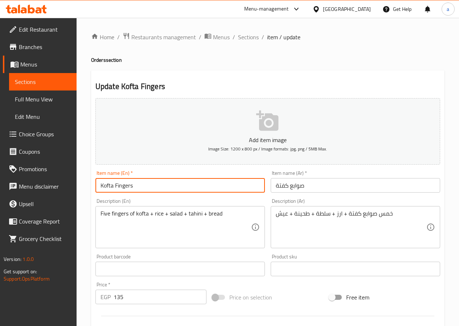
drag, startPoint x: 153, startPoint y: 186, endPoint x: 67, endPoint y: 190, distance: 85.4
click at [67, 190] on div "Edit Restaurant Branches Menus Sections Full Menu View Edit Menu Choice Groups …" at bounding box center [229, 265] width 459 height 495
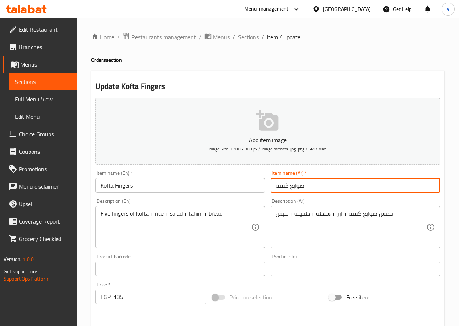
drag, startPoint x: 364, startPoint y: 181, endPoint x: 221, endPoint y: 184, distance: 142.8
click at [221, 184] on div "Add item image Image Size: 1200 x 800 px / Image formats: jpg, png / 5MB Max. I…" at bounding box center [268, 251] width 351 height 313
type input "طلب 14"
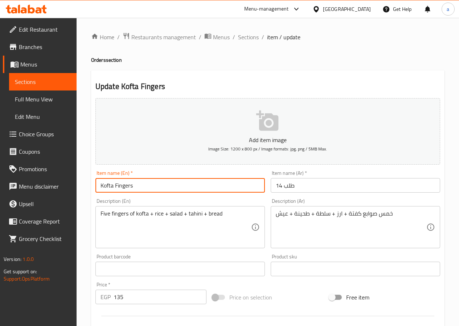
drag, startPoint x: 190, startPoint y: 184, endPoint x: 97, endPoint y: 184, distance: 93.3
click at [97, 184] on input "Kofta Fingers" at bounding box center [181, 185] width 170 height 15
drag, startPoint x: 125, startPoint y: 188, endPoint x: 114, endPoint y: 185, distance: 10.8
click at [114, 185] on input "order 8" at bounding box center [181, 185] width 170 height 15
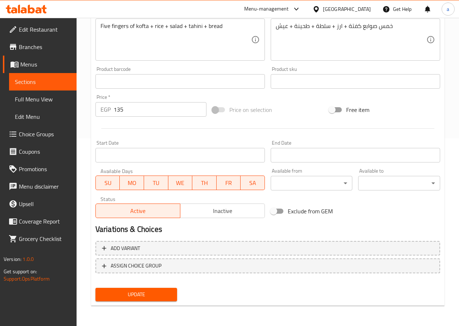
type input "order 14"
click at [155, 293] on span "Update" at bounding box center [136, 294] width 70 height 9
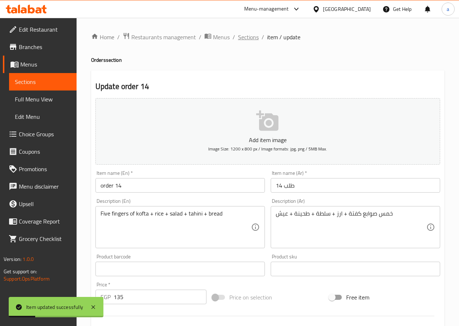
click at [250, 36] on span "Sections" at bounding box center [248, 37] width 21 height 9
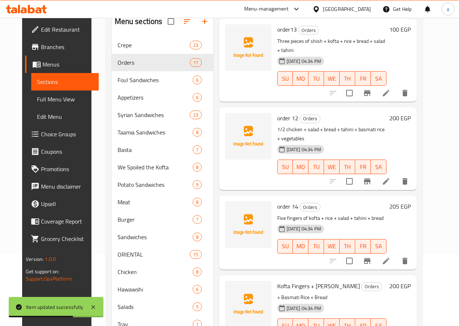
scroll to position [73, 0]
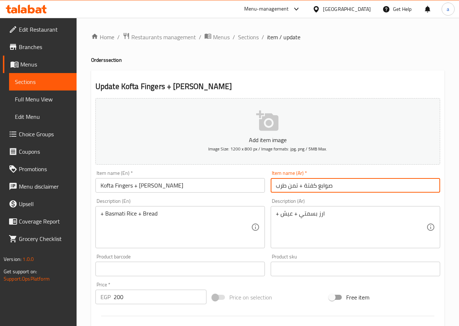
drag, startPoint x: 341, startPoint y: 187, endPoint x: 264, endPoint y: 199, distance: 78.0
click at [264, 199] on div "Add item image Image Size: 1200 x 800 px / Image formats: jpg, png / 5MB Max. I…" at bounding box center [268, 251] width 351 height 313
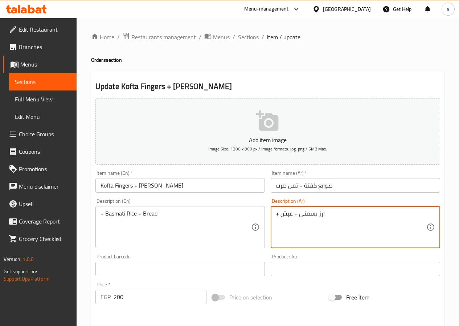
paste textarea "صوابع كفتة + تمن طرب"
click at [383, 214] on textarea "صوابع كفتة + تمن طرب+ ارز بسمتي + عيش" at bounding box center [351, 227] width 151 height 35
drag, startPoint x: 382, startPoint y: 214, endPoint x: 377, endPoint y: 214, distance: 5.1
click at [377, 214] on textarea "صوابع كفتة + تمن طرب+ ارز بسمتي + عيش" at bounding box center [351, 227] width 151 height 35
drag, startPoint x: 397, startPoint y: 214, endPoint x: 265, endPoint y: 220, distance: 132.0
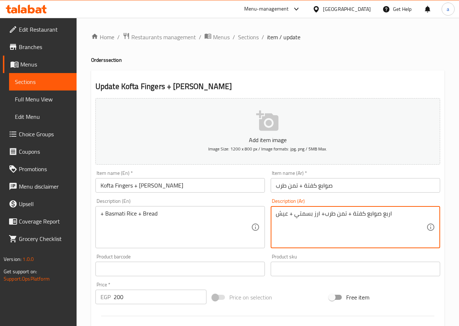
click at [265, 220] on div "Add item image Image Size: 1200 x 800 px / Image formats: jpg, png / 5MB Max. I…" at bounding box center [268, 251] width 351 height 313
type textarea "اربع صوابع كفتة + تمن طرب+ ارز بسمتي + عيش"
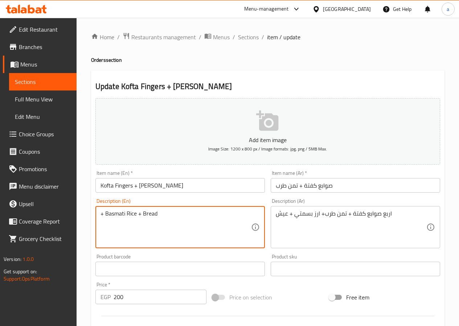
click at [216, 223] on textarea "+ Basmati Rice + Bread" at bounding box center [176, 227] width 151 height 35
paste textarea "Four fingers of kofta + tarab wish + basmati rice + b"
type textarea "Four fingers of kofta + tarab wish + basmati rice + bread"
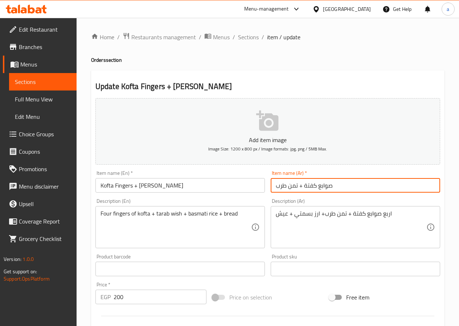
drag, startPoint x: 345, startPoint y: 187, endPoint x: 248, endPoint y: 187, distance: 97.3
click at [248, 187] on div "Add item image Image Size: 1200 x 800 px / Image formats: jpg, png / 5MB Max. I…" at bounding box center [268, 251] width 351 height 313
type input "طلب 15"
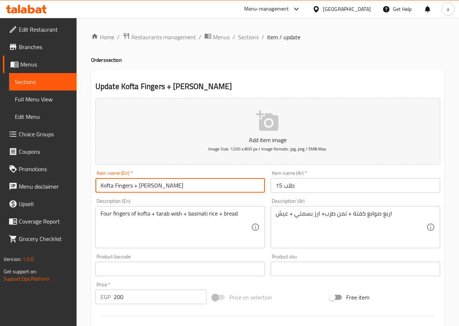
drag, startPoint x: 170, startPoint y: 184, endPoint x: 44, endPoint y: 201, distance: 126.8
click at [44, 201] on div "Edit Restaurant Branches Menus Sections Full Menu View Edit Menu Choice Groups …" at bounding box center [229, 265] width 459 height 495
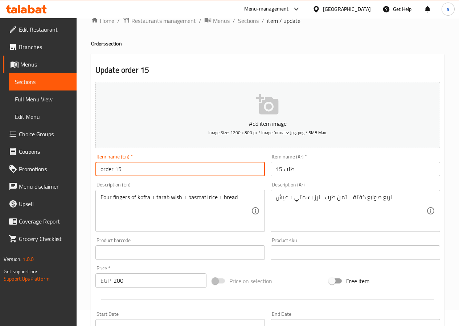
scroll to position [36, 0]
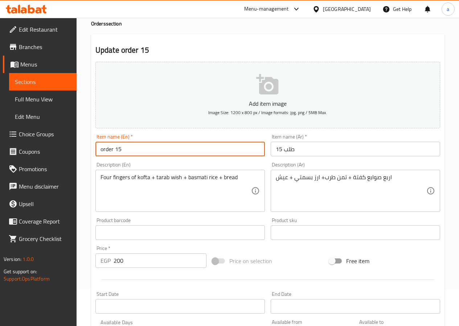
type input "order 15"
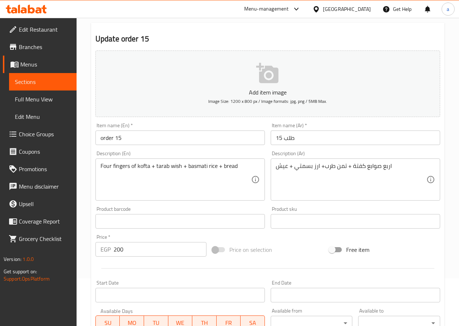
scroll to position [187, 0]
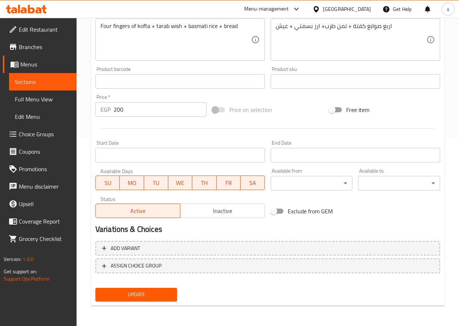
click at [156, 293] on span "Update" at bounding box center [136, 294] width 70 height 9
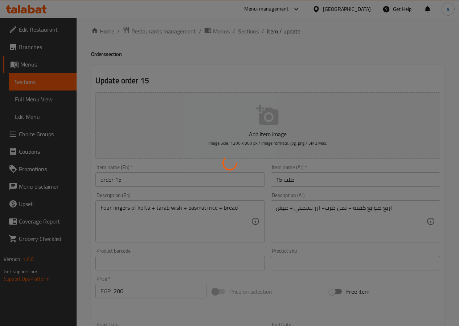
scroll to position [0, 0]
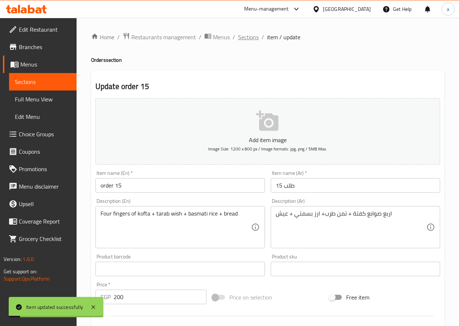
click at [247, 36] on span "Sections" at bounding box center [248, 37] width 21 height 9
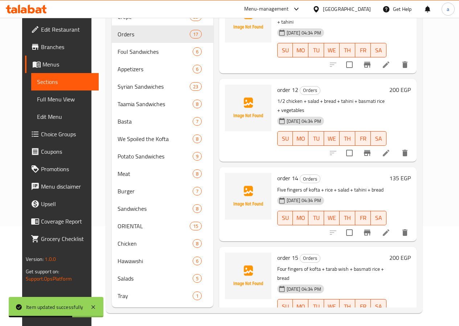
scroll to position [113, 0]
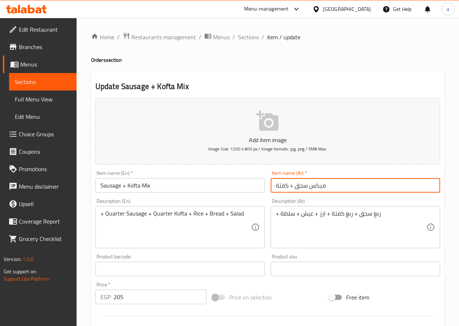
drag, startPoint x: 338, startPoint y: 186, endPoint x: 269, endPoint y: 194, distance: 69.5
click at [269, 194] on div "Item name (Ar)   * ميكس سجق + كفتة Item name (Ar) *" at bounding box center [355, 181] width 175 height 28
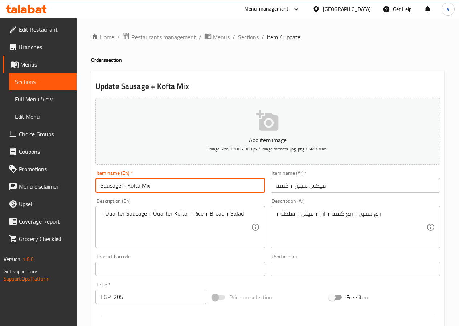
drag, startPoint x: 168, startPoint y: 182, endPoint x: 75, endPoint y: 184, distance: 93.4
click at [75, 184] on div "Edit Restaurant Branches Menus Sections Full Menu View Edit Menu Choice Groups …" at bounding box center [229, 265] width 459 height 495
paste input "mix + kofta"
type input "Sausage mix + kofta"
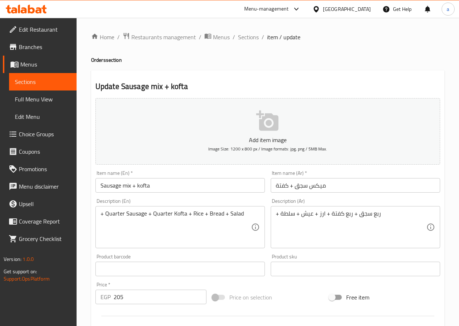
drag, startPoint x: 272, startPoint y: 214, endPoint x: 279, endPoint y: 215, distance: 7.4
click at [279, 215] on div "+ ربع سجق + ربع كفتة + ارز + عيش + سلطة Description (Ar)" at bounding box center [356, 227] width 170 height 42
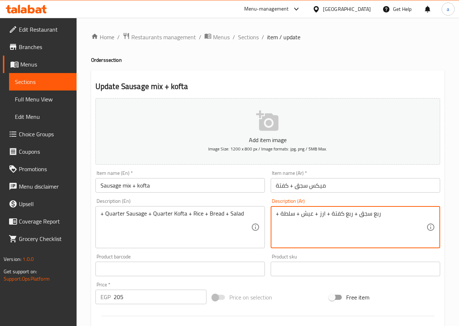
click at [276, 215] on textarea "+ ربع سجق + ربع كفتة + ارز + عيش + سلطة" at bounding box center [351, 227] width 151 height 35
drag, startPoint x: 381, startPoint y: 214, endPoint x: 271, endPoint y: 211, distance: 110.1
click at [271, 211] on div "ربع سجق + ربع كفتة + ارز + عيش + سلطة Description (Ar)" at bounding box center [356, 227] width 170 height 42
type textarea "ربع سجق + ربع كفتة + ارز + عيش + سلطة"
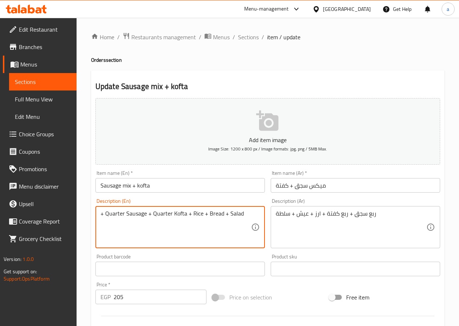
drag, startPoint x: 241, startPoint y: 211, endPoint x: 72, endPoint y: 218, distance: 169.8
paste textarea "A quarter sausage + a quarter kofta + rice + bread + s"
drag, startPoint x: 125, startPoint y: 213, endPoint x: 85, endPoint y: 211, distance: 40.4
click at [85, 211] on div "Home / Restaurants management / Menus / Sections / item / update Orders section…" at bounding box center [268, 265] width 383 height 495
drag, startPoint x: 159, startPoint y: 214, endPoint x: 137, endPoint y: 212, distance: 22.6
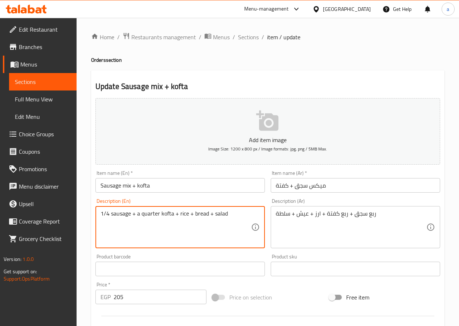
click at [137, 212] on textarea "1/4 sausage + a quarter kofta + rice + bread + salad" at bounding box center [176, 227] width 151 height 35
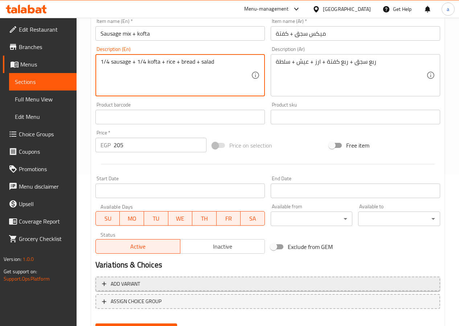
scroll to position [187, 0]
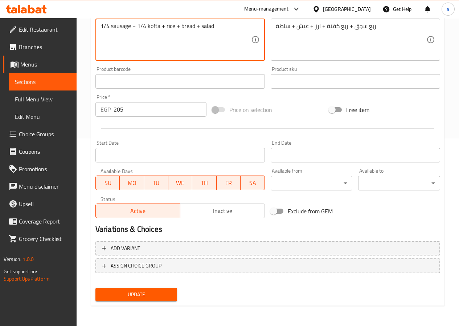
type textarea "1/4 sausage + 1/4 kofta + rice + bread + salad"
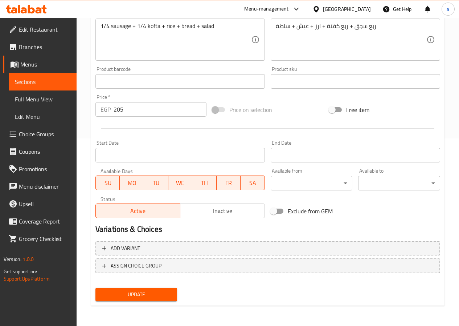
click at [139, 290] on span "Update" at bounding box center [136, 294] width 70 height 9
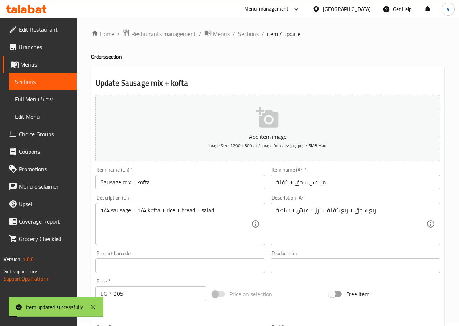
scroll to position [0, 0]
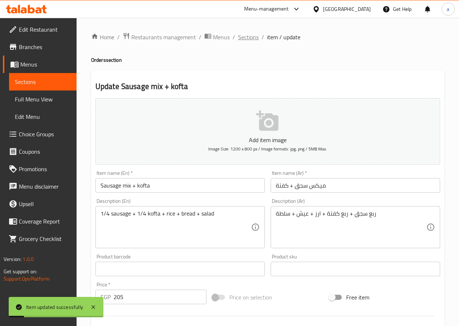
click at [249, 38] on span "Sections" at bounding box center [248, 37] width 21 height 9
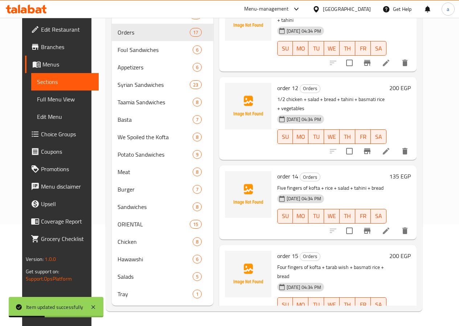
scroll to position [109, 0]
click at [390, 316] on icon at bounding box center [386, 319] width 7 height 7
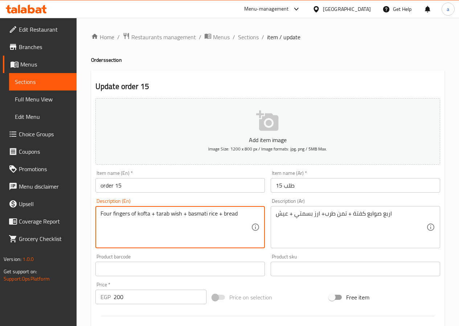
drag, startPoint x: 180, startPoint y: 213, endPoint x: 172, endPoint y: 213, distance: 7.6
drag, startPoint x: 181, startPoint y: 213, endPoint x: 171, endPoint y: 212, distance: 9.9
click at [171, 212] on textarea "Four fingers of kofta + tarab wish + basmati rice + bread" at bounding box center [176, 227] width 151 height 35
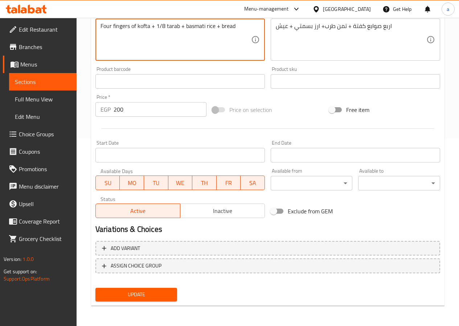
type textarea "Four fingers of kofta + 1/8 tarab + basmati rice + bread"
click at [164, 291] on span "Update" at bounding box center [136, 294] width 70 height 9
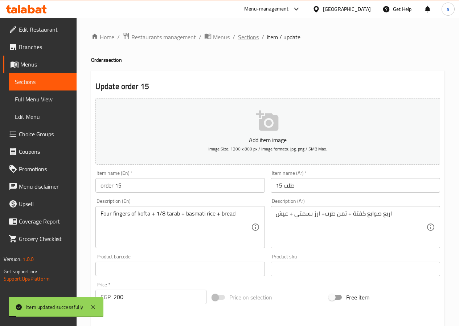
click at [248, 37] on span "Sections" at bounding box center [248, 37] width 21 height 9
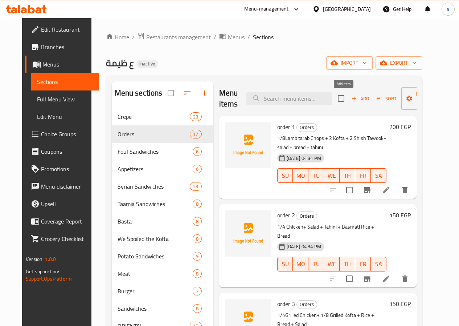
click at [351, 96] on span "Add" at bounding box center [361, 98] width 20 height 8
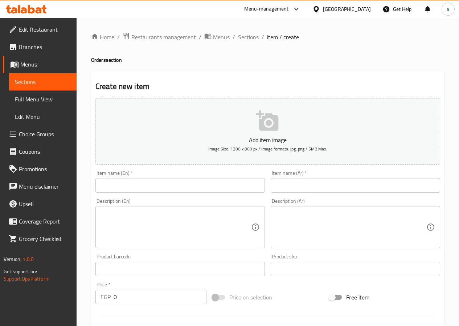
click at [158, 184] on input "text" at bounding box center [181, 185] width 170 height 15
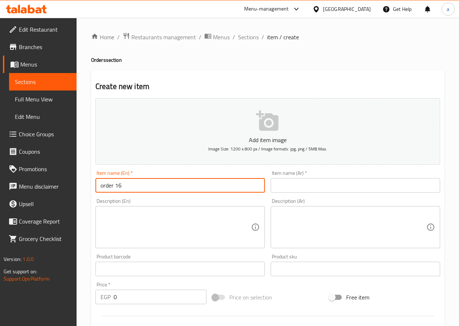
type input "order 16"
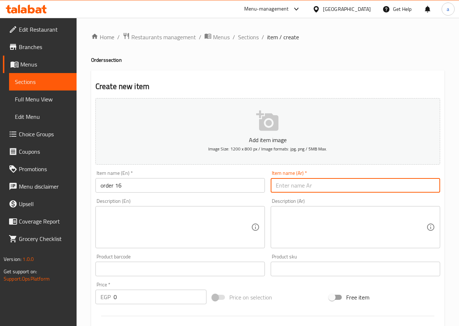
click at [303, 183] on input "text" at bounding box center [356, 185] width 170 height 15
type input "طلب 16"
click at [302, 220] on textarea at bounding box center [351, 227] width 151 height 35
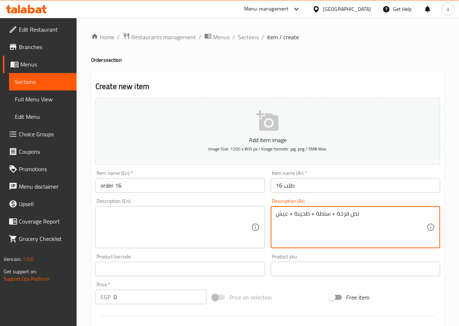
drag, startPoint x: 363, startPoint y: 213, endPoint x: 283, endPoint y: 216, distance: 79.6
click at [283, 216] on textarea "نص فرخة + سلطة + طحينة + عيش" at bounding box center [351, 227] width 151 height 35
click at [317, 220] on textarea "نص فرخة + سلطة + طحينة + عيش" at bounding box center [351, 227] width 151 height 35
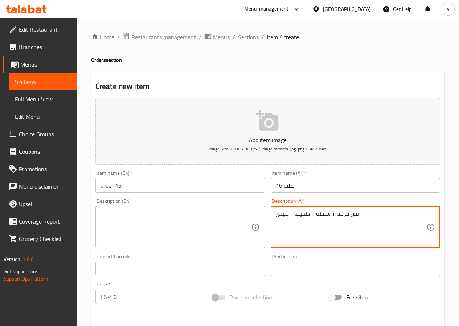
type textarea "نص فرخة + سلطة + طحينة + عيش"
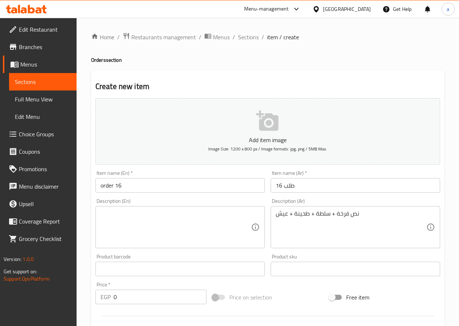
click at [167, 224] on textarea at bounding box center [176, 227] width 151 height 35
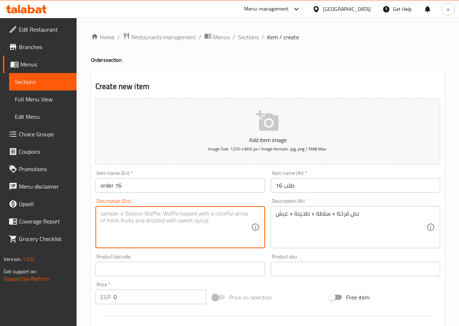
click at [167, 224] on textarea at bounding box center [176, 227] width 151 height 35
paste textarea "Half a chicken + salad + tahini + bread"
drag, startPoint x: 115, startPoint y: 213, endPoint x: 92, endPoint y: 212, distance: 24.0
click at [92, 212] on div "Create new item Add item image Image Size: 1200 x 800 px / Image formats: jpg, …" at bounding box center [268, 281] width 354 height 423
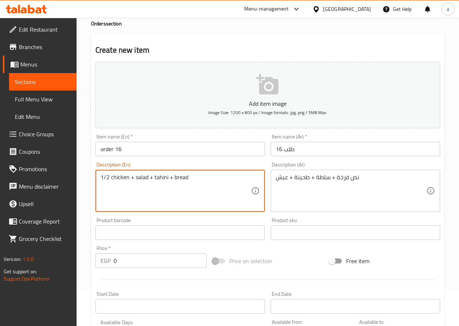
scroll to position [73, 0]
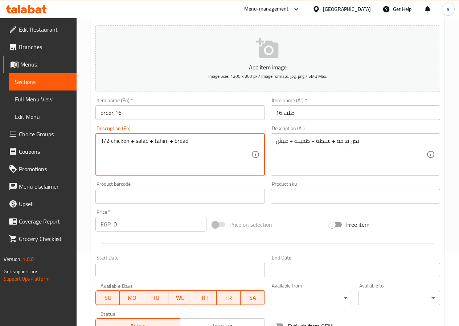
type textarea "1/2 chicken + salad + tahini + bread"
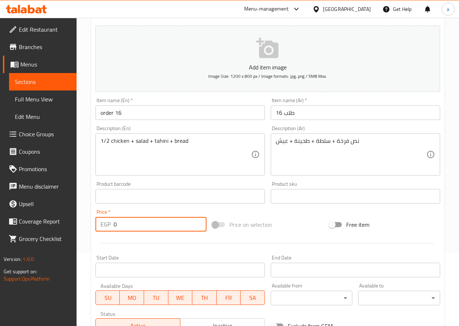
click at [160, 220] on input "0" at bounding box center [160, 224] width 93 height 15
click at [134, 226] on input "0" at bounding box center [160, 224] width 93 height 15
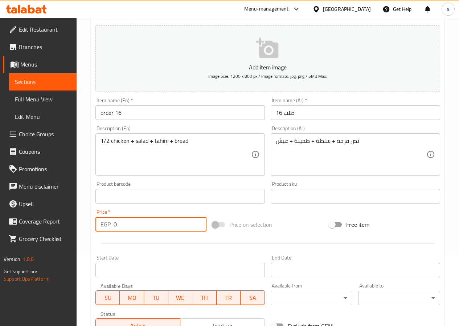
click at [134, 226] on input "0" at bounding box center [160, 224] width 93 height 15
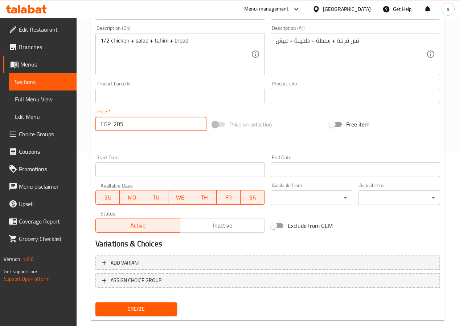
scroll to position [187, 0]
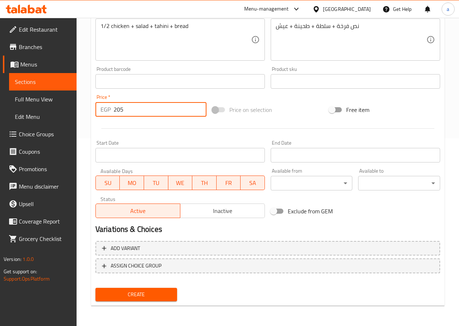
type input "205"
click at [139, 292] on span "Create" at bounding box center [136, 294] width 70 height 9
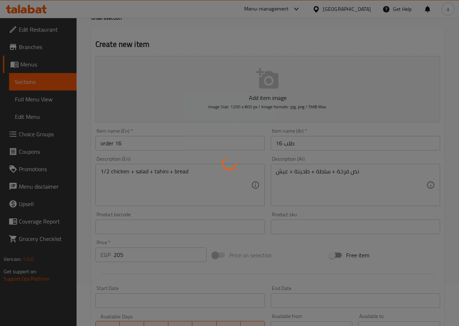
scroll to position [0, 0]
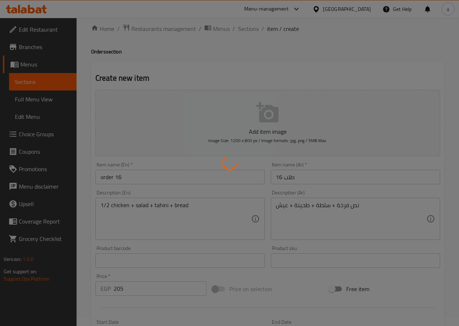
type input "0"
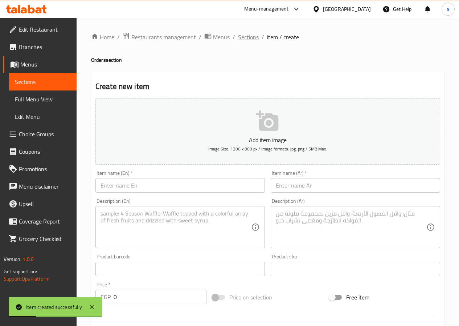
click at [242, 35] on span "Sections" at bounding box center [248, 37] width 21 height 9
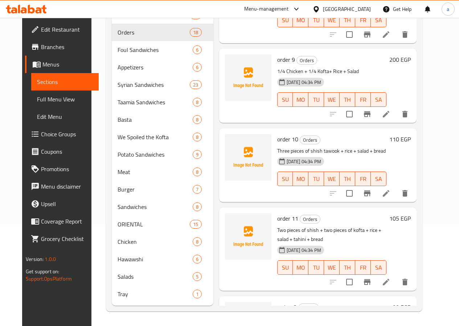
scroll to position [803, 0]
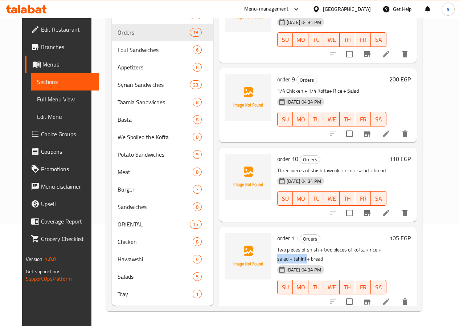
drag, startPoint x: 350, startPoint y: 185, endPoint x: 380, endPoint y: 183, distance: 29.9
click at [380, 245] on p "Two pieces of shish + two pieces of kofta + rice + salad + tahini + bread" at bounding box center [331, 254] width 109 height 18
drag, startPoint x: 368, startPoint y: 169, endPoint x: 396, endPoint y: 173, distance: 28.2
click at [387, 233] on h6 "order 11 Orders" at bounding box center [331, 238] width 109 height 10
drag, startPoint x: 385, startPoint y: 167, endPoint x: 397, endPoint y: 172, distance: 13.8
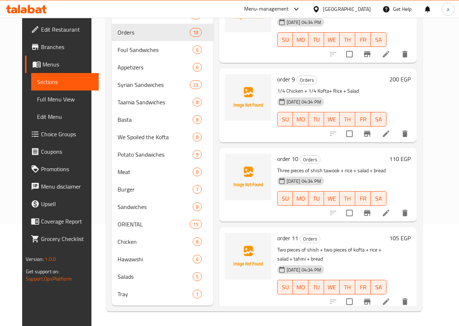
click at [390, 230] on div "order 11 Orders Two pieces of shish + two pieces of kofta + rice + salad + tahi…" at bounding box center [332, 268] width 115 height 77
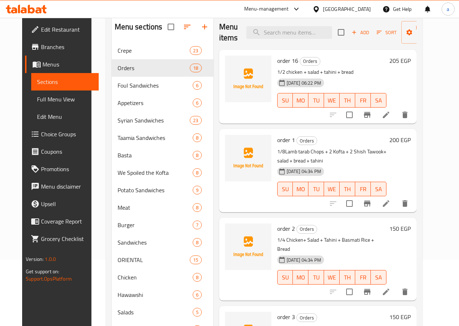
scroll to position [0, 0]
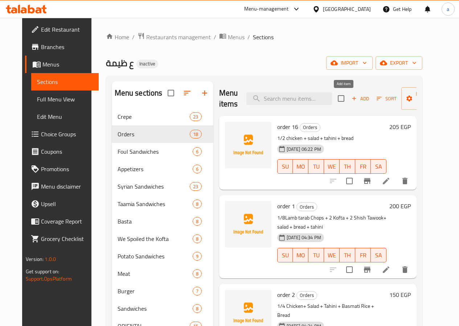
click at [351, 97] on span "Add" at bounding box center [361, 98] width 20 height 8
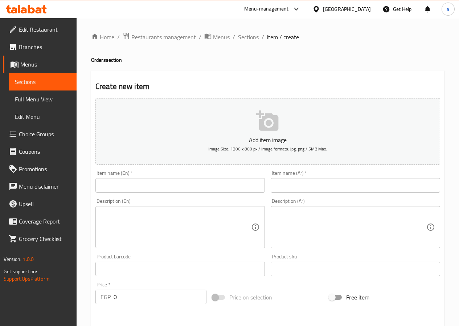
click at [183, 192] on input "text" at bounding box center [181, 185] width 170 height 15
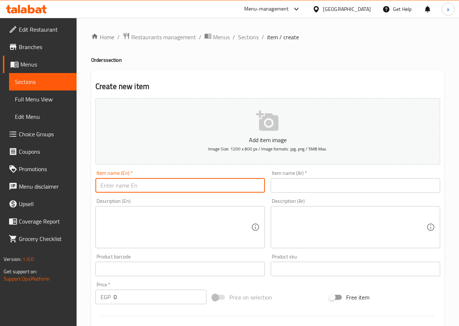
click at [183, 192] on input "text" at bounding box center [181, 185] width 170 height 15
click at [154, 190] on input "order 15" at bounding box center [181, 185] width 170 height 15
click at [153, 181] on input "order 15" at bounding box center [181, 185] width 170 height 15
type input "order 17"
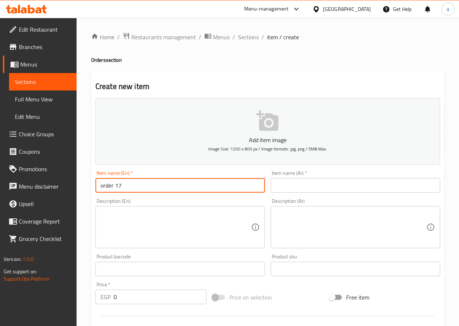
click at [287, 182] on input "text" at bounding box center [356, 185] width 170 height 15
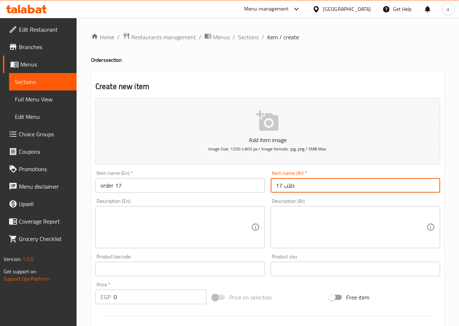
type input "طلب 17"
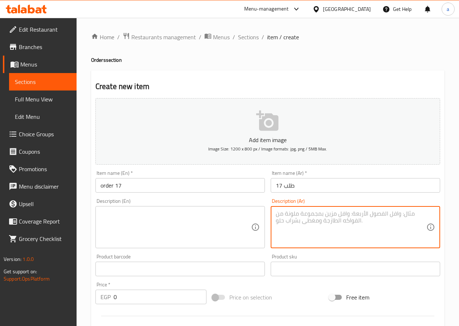
click at [304, 215] on textarea at bounding box center [351, 227] width 151 height 35
click at [414, 217] on textarea "ربع فرخة مشوية + ارز بسمتي + سلطة + طحينية + عيش" at bounding box center [351, 227] width 151 height 35
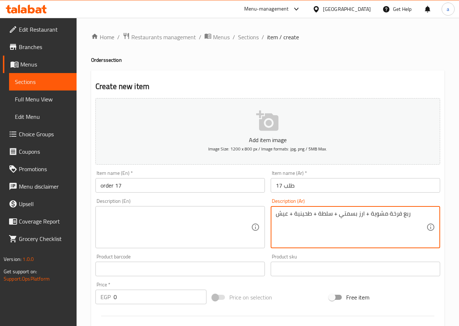
click at [414, 217] on textarea "ربع فرخة مشوية + ارز بسمتي + سلطة + طحينية + عيش" at bounding box center [351, 227] width 151 height 35
type textarea "ربع فرخة مشوية + ارز بسمتي + سلطة + طحينية + عيش"
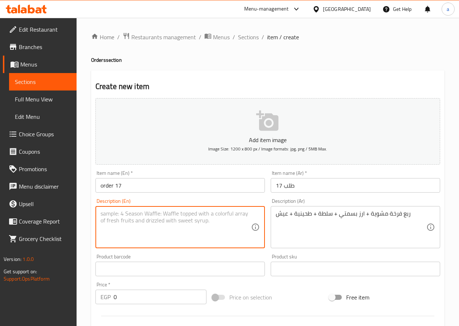
click at [205, 218] on textarea at bounding box center [176, 227] width 151 height 35
paste textarea "A quarter grilled chicken + basmati rice + salad + tahini + bread"
drag, startPoint x: 122, startPoint y: 213, endPoint x: 87, endPoint y: 213, distance: 35.2
click at [87, 213] on div "Home / Restaurants management / Menus / Sections / item / create Orders section…" at bounding box center [268, 265] width 383 height 495
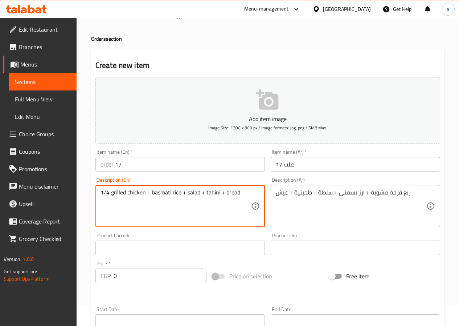
scroll to position [73, 0]
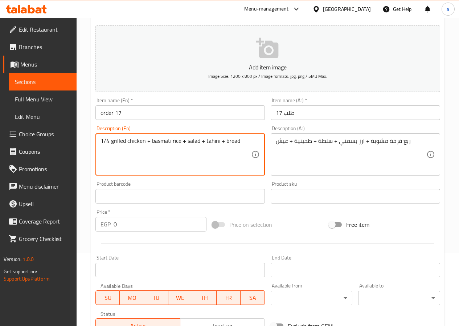
type textarea "1/4 grilled chicken + basmati rice + salad + tahini + bread"
click at [177, 222] on input "0" at bounding box center [160, 224] width 93 height 15
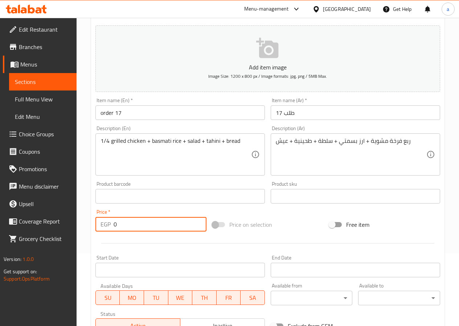
click at [177, 222] on input "0" at bounding box center [160, 224] width 93 height 15
click at [137, 227] on input "0" at bounding box center [160, 224] width 93 height 15
drag, startPoint x: 127, startPoint y: 226, endPoint x: 117, endPoint y: 227, distance: 10.6
click at [117, 227] on input "0" at bounding box center [160, 224] width 93 height 15
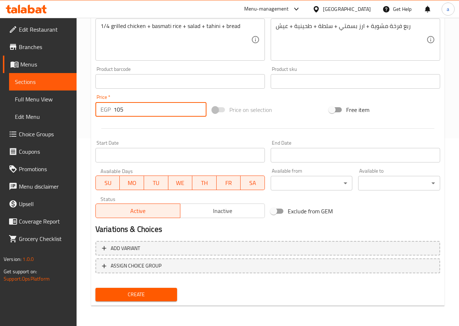
type input "105"
click at [138, 296] on span "Create" at bounding box center [136, 294] width 70 height 9
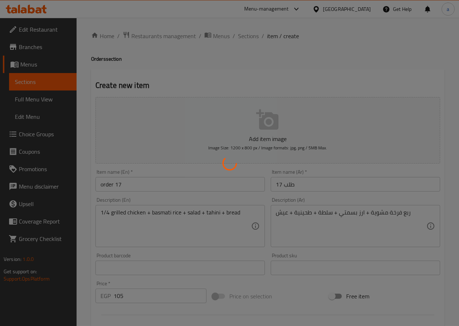
scroll to position [0, 0]
type input "0"
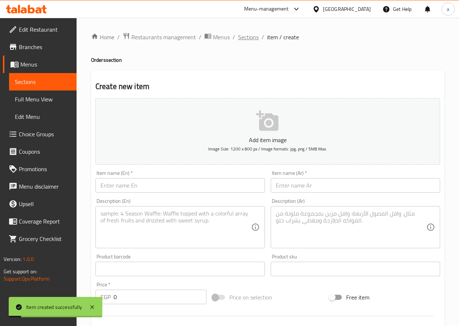
click at [246, 37] on span "Sections" at bounding box center [248, 37] width 21 height 9
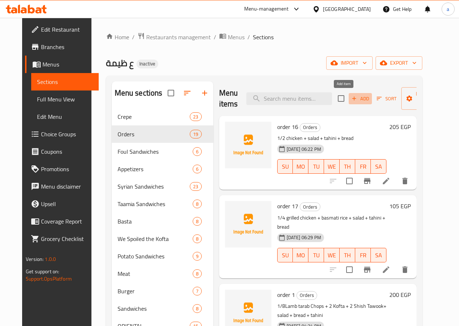
click at [351, 98] on span "Add" at bounding box center [361, 98] width 20 height 8
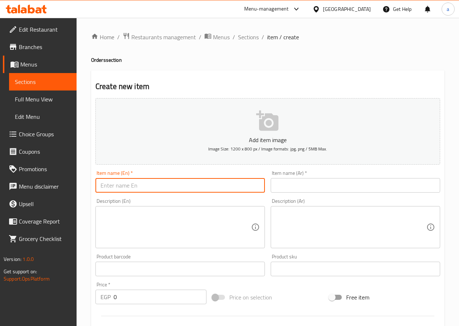
click at [203, 182] on input "text" at bounding box center [181, 185] width 170 height 15
drag, startPoint x: 124, startPoint y: 183, endPoint x: 117, endPoint y: 183, distance: 7.3
click at [117, 183] on input "order 15" at bounding box center [181, 185] width 170 height 15
click at [115, 184] on input "order 118" at bounding box center [181, 185] width 170 height 15
click at [118, 185] on input "order 118" at bounding box center [181, 185] width 170 height 15
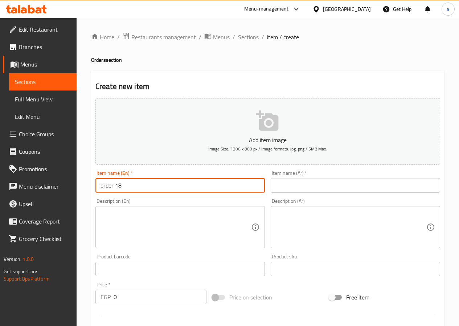
type input "order 18"
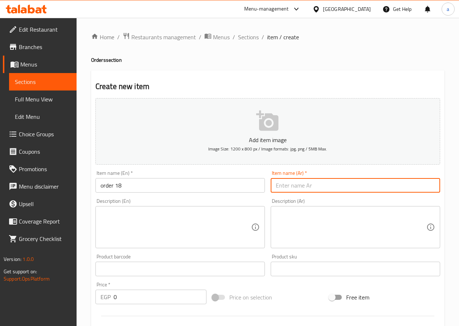
click at [272, 181] on input "text" at bounding box center [356, 185] width 170 height 15
type input "طلب 18"
click at [334, 222] on textarea at bounding box center [351, 227] width 151 height 35
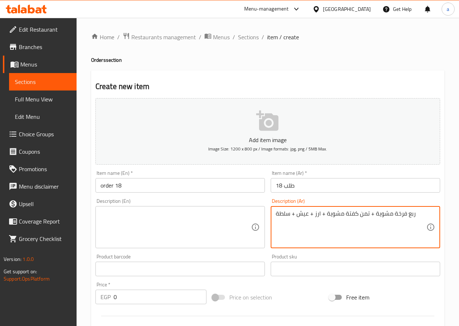
click at [416, 214] on textarea "ربع فرخة مشوية + تمن كفتة مشوية + ارز + عيش + سلطة" at bounding box center [351, 227] width 151 height 35
type textarea "ربع فرخة مشوية + تمن كفتة مشوية + ارز + عيش + سلطة"
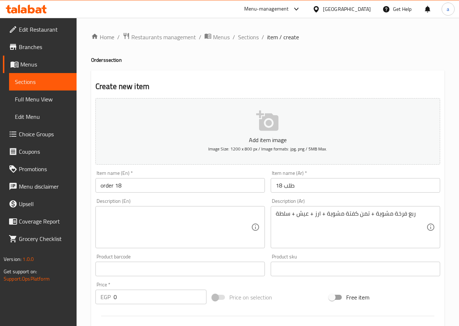
click at [212, 216] on textarea at bounding box center [176, 227] width 151 height 35
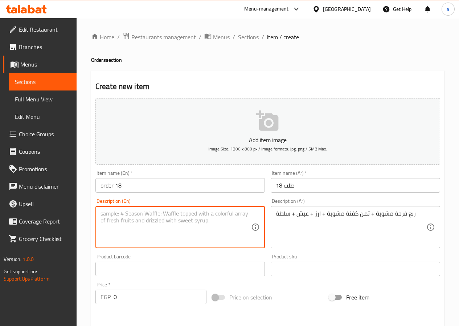
click at [212, 216] on textarea at bounding box center [176, 227] width 151 height 35
paste textarea "A quarter grilled chicken + grilled kofta + rice + bread + salad"
click at [164, 214] on textarea "A quarter grilled chicken + grilled kofta + rice + bread + salad" at bounding box center [176, 227] width 151 height 35
drag, startPoint x: 122, startPoint y: 213, endPoint x: 87, endPoint y: 212, distance: 34.5
click at [87, 212] on div "Home / Restaurants management / Menus / Sections / item / create Orders section…" at bounding box center [268, 265] width 383 height 495
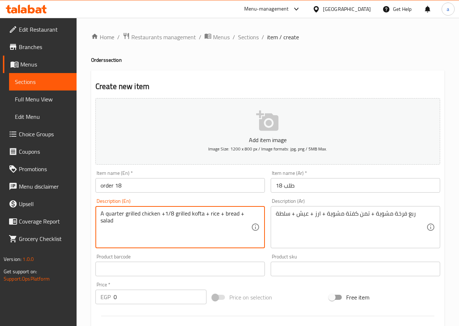
drag, startPoint x: 123, startPoint y: 214, endPoint x: 96, endPoint y: 210, distance: 27.8
click at [96, 210] on div "A quarter grilled chicken +1/8 grilled kofta + rice + bread + salad Description…" at bounding box center [181, 227] width 170 height 42
type textarea "1/4 grilled chicken +1/8 grilled kofta + rice + bread + salad"
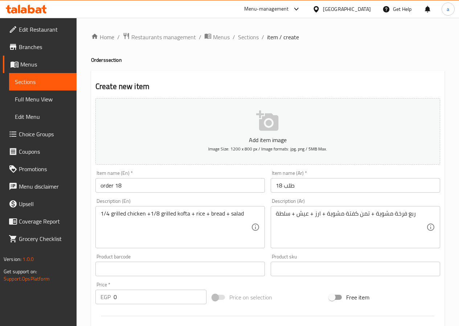
click at [141, 290] on input "0" at bounding box center [160, 296] width 93 height 15
type input "150"
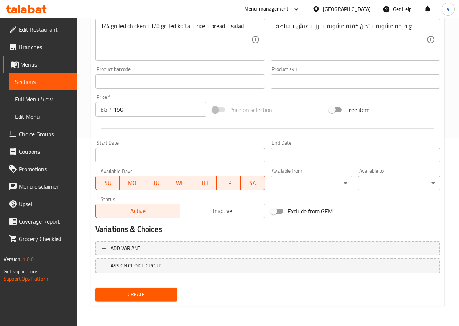
click at [152, 292] on span "Create" at bounding box center [136, 294] width 70 height 9
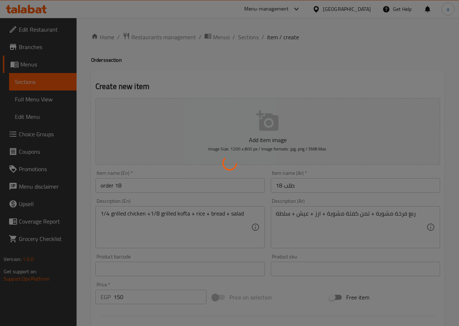
type input "0"
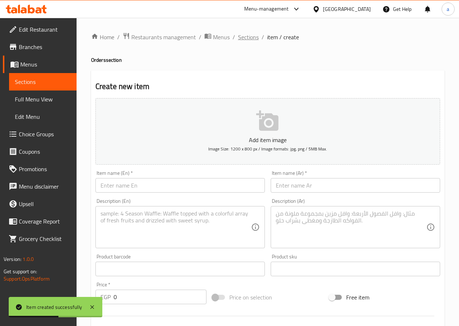
click at [250, 37] on span "Sections" at bounding box center [248, 37] width 21 height 9
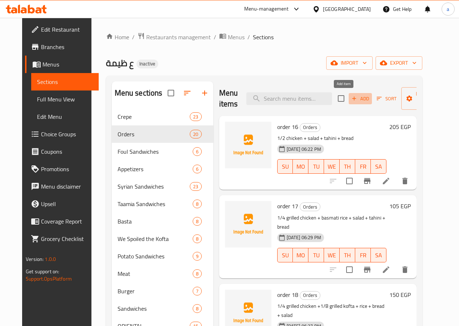
click at [351, 98] on span "Add" at bounding box center [361, 98] width 20 height 8
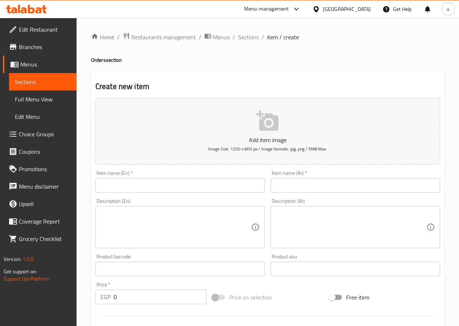
click at [204, 186] on input "text" at bounding box center [181, 185] width 170 height 15
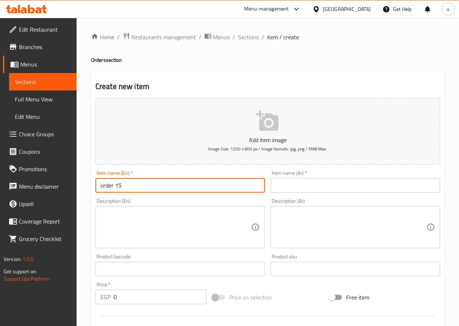
drag, startPoint x: 127, startPoint y: 186, endPoint x: 119, endPoint y: 183, distance: 8.6
click at [119, 183] on input "order 15" at bounding box center [181, 185] width 170 height 15
click at [119, 184] on input "order 15" at bounding box center [181, 185] width 170 height 15
type input "order 19"
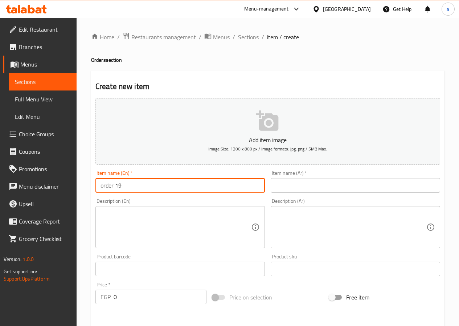
click at [303, 181] on input "text" at bounding box center [356, 185] width 170 height 15
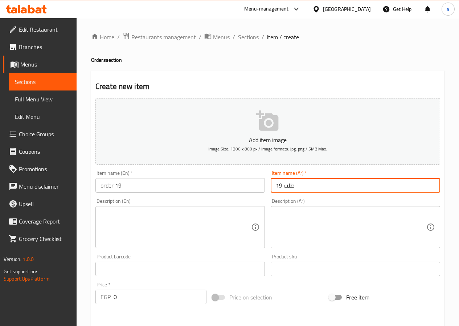
type input "طلب 19"
click at [351, 210] on textarea at bounding box center [351, 227] width 151 height 35
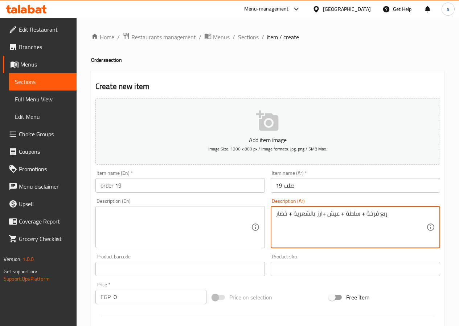
click at [389, 215] on textarea "ربع فرخة + سلطة + عيش +ارز بالشعرية + خضار" at bounding box center [351, 227] width 151 height 35
type textarea "ربع فرخة + سلطة + عيش +ارز بالشعرية + خضار"
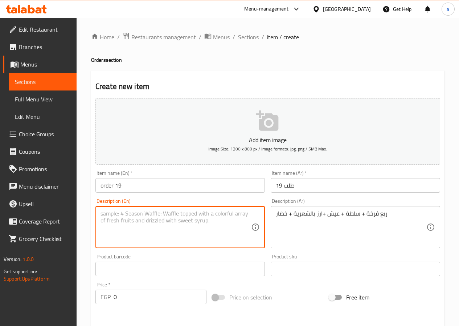
click at [217, 224] on textarea at bounding box center [176, 227] width 151 height 35
paste textarea "A quarter chicken + salad + bread + rice with vermicelli + vegetables"
drag, startPoint x: 233, startPoint y: 213, endPoint x: 188, endPoint y: 212, distance: 45.4
click at [188, 212] on textarea "A quarter chicken + salad + bread + rice with vermicelli + vegetables" at bounding box center [176, 227] width 151 height 35
paste textarea "Vermicelli Rice"
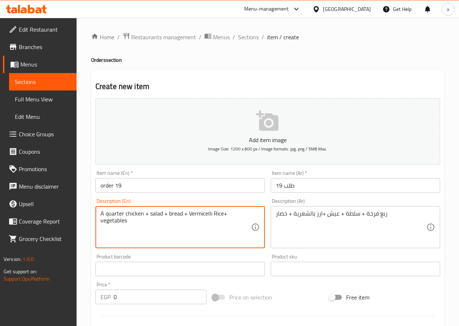
type textarea "A quarter chicken + salad + bread + Vermicelli Rice+ vegetables"
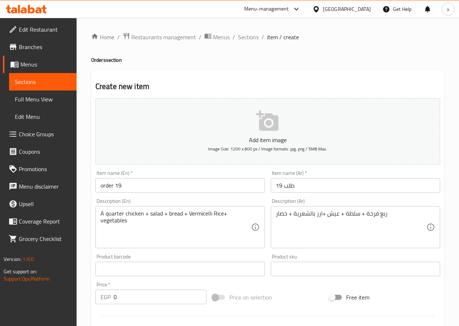
click at [144, 296] on input "0" at bounding box center [160, 296] width 93 height 15
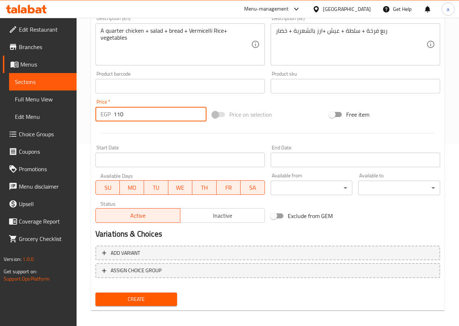
scroll to position [187, 0]
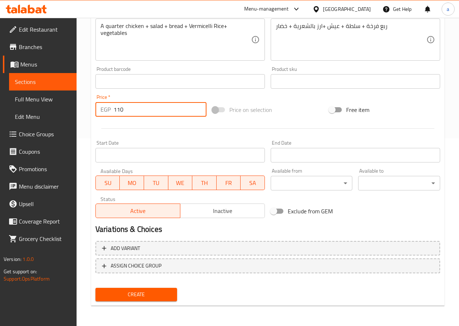
type input "110"
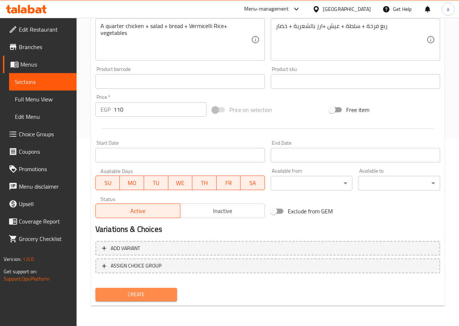
click at [146, 295] on span "Create" at bounding box center [136, 294] width 70 height 9
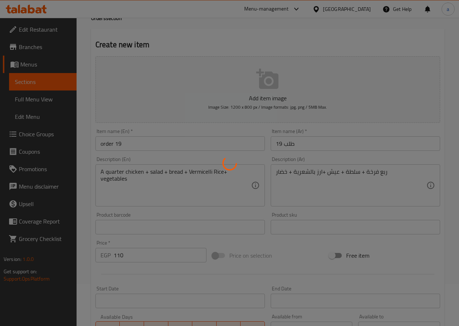
scroll to position [24, 0]
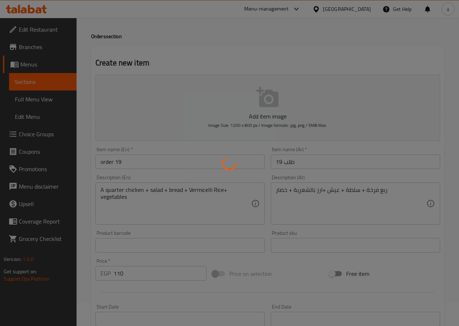
type input "0"
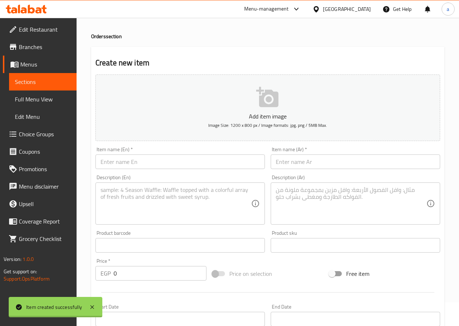
scroll to position [0, 0]
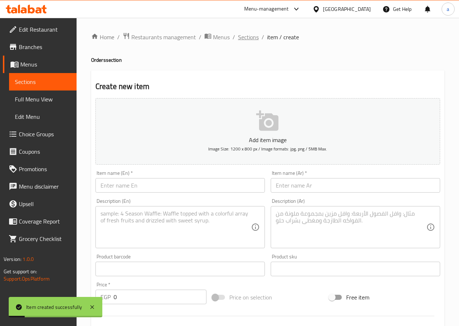
click at [245, 38] on span "Sections" at bounding box center [248, 37] width 21 height 9
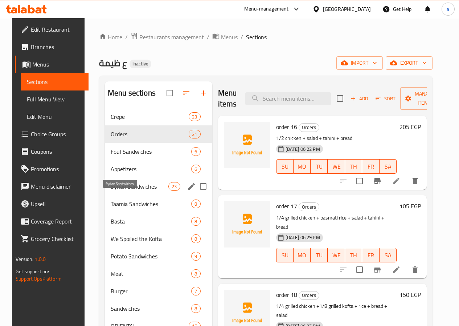
click at [118, 191] on span "Syrian Sandwiches" at bounding box center [140, 186] width 58 height 9
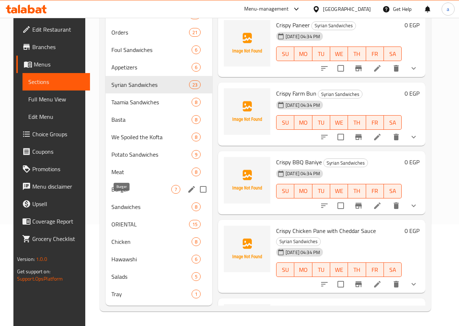
scroll to position [113, 0]
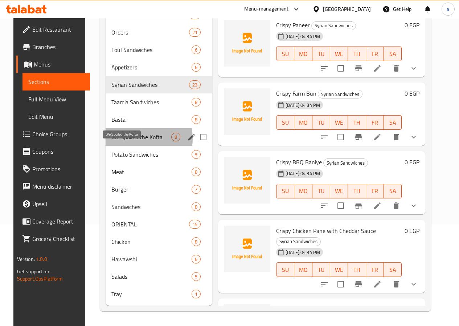
click at [128, 138] on span "We Spoiled the Kofta" at bounding box center [141, 137] width 60 height 9
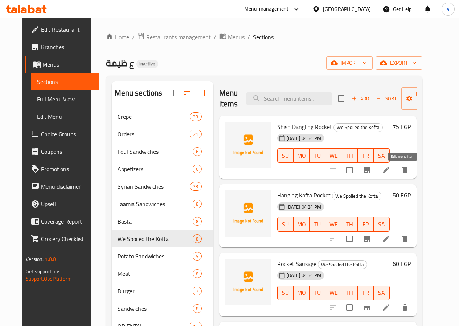
click at [391, 172] on icon at bounding box center [386, 170] width 9 height 9
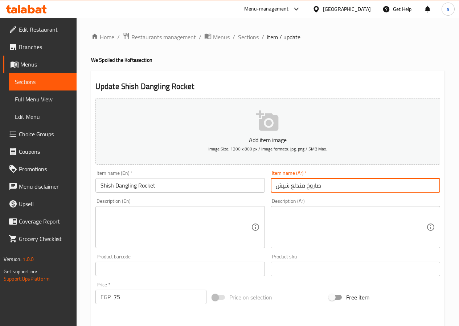
drag, startPoint x: 333, startPoint y: 184, endPoint x: 307, endPoint y: 188, distance: 27.2
click at [307, 188] on input "صاروخ متدلع شيش" at bounding box center [356, 185] width 170 height 15
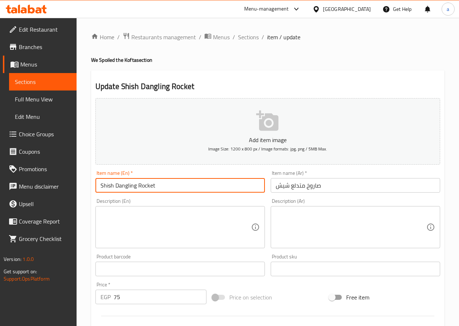
drag, startPoint x: 177, startPoint y: 183, endPoint x: 71, endPoint y: 188, distance: 105.8
click at [71, 188] on div "Edit Restaurant Branches Menus Sections Full Menu View Edit Menu Choice Groups …" at bounding box center [229, 265] width 459 height 495
paste input "aroukh"
click at [298, 187] on input "صاروخ متدلع شيش" at bounding box center [356, 185] width 170 height 15
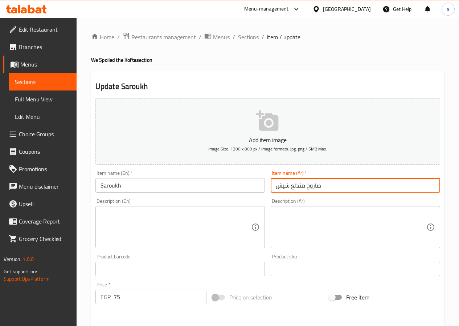
click at [298, 187] on input "صاروخ متدلع شيش" at bounding box center [356, 185] width 170 height 15
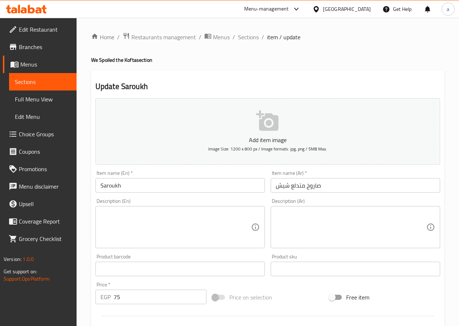
click at [143, 187] on input "Saroukh" at bounding box center [181, 185] width 170 height 15
click at [145, 187] on input "[PERSON_NAME] metdl" at bounding box center [181, 185] width 170 height 15
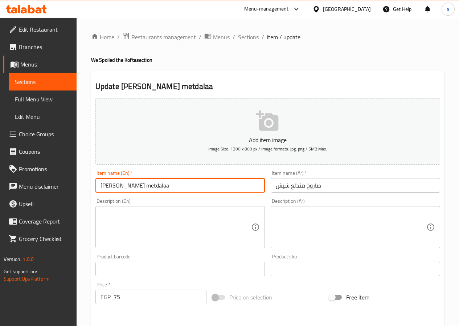
click at [159, 186] on input "[PERSON_NAME] metdalaa" at bounding box center [181, 185] width 170 height 15
click at [284, 186] on input "صاروخ متدلع شيش" at bounding box center [356, 185] width 170 height 15
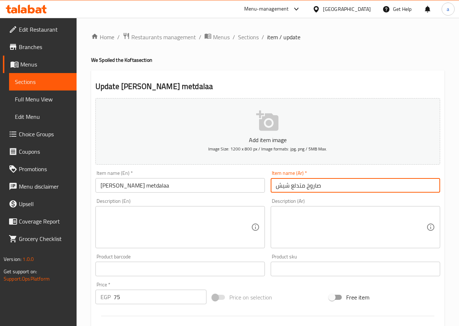
click at [284, 186] on input "صاروخ متدلع شيش" at bounding box center [356, 185] width 170 height 15
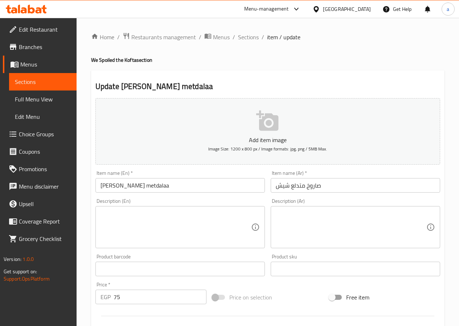
click at [175, 187] on input "[PERSON_NAME] metdalaa" at bounding box center [181, 185] width 170 height 15
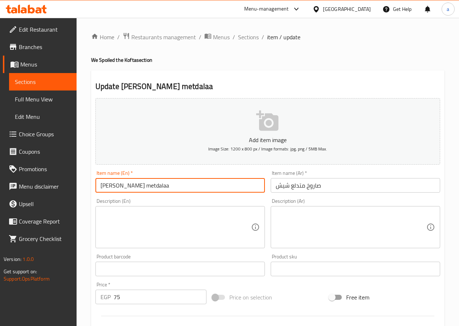
paste input "shish"
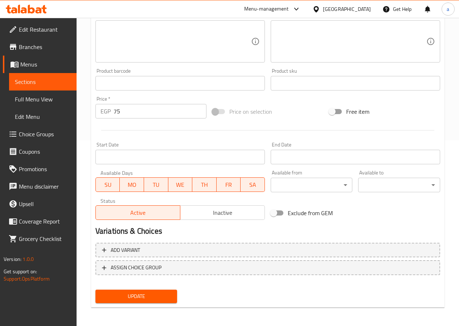
scroll to position [187, 0]
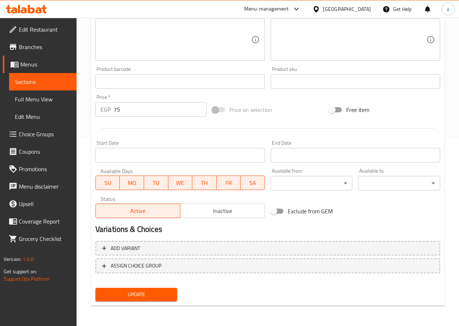
type input "[PERSON_NAME] metdalaa shish"
click at [145, 294] on span "Update" at bounding box center [136, 294] width 70 height 9
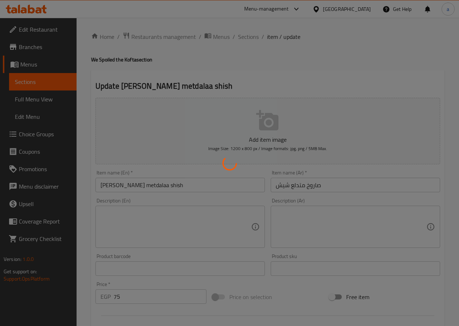
scroll to position [0, 0]
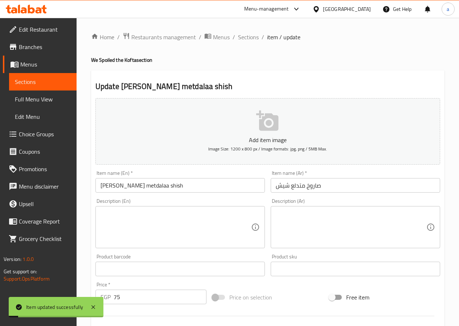
click at [248, 37] on span "Sections" at bounding box center [248, 37] width 21 height 9
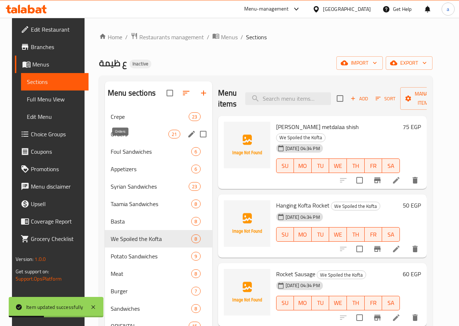
click at [114, 138] on span "Orders" at bounding box center [140, 134] width 58 height 9
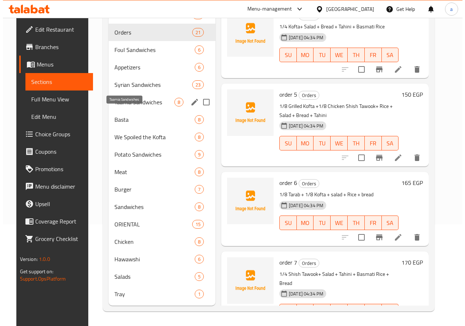
scroll to position [113, 0]
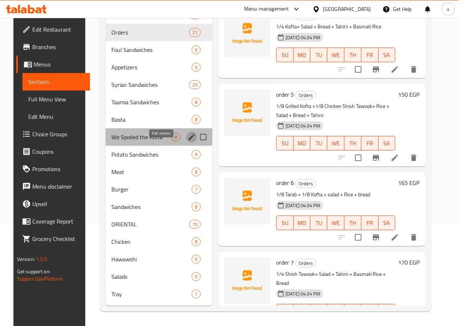
click at [187, 136] on icon "edit" at bounding box center [191, 137] width 9 height 9
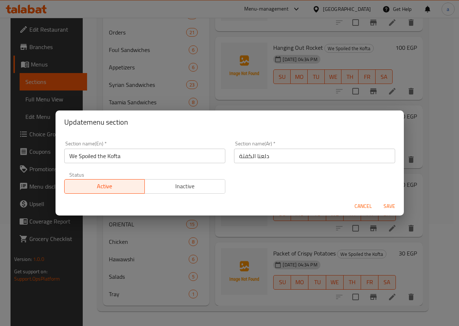
scroll to position [240, 0]
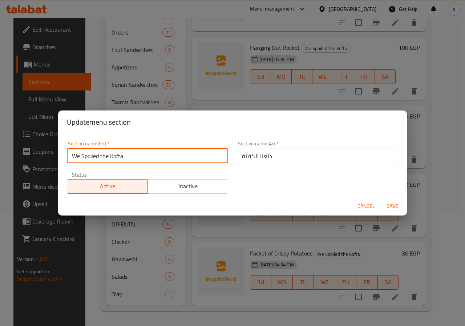
drag, startPoint x: 108, startPoint y: 156, endPoint x: 62, endPoint y: 156, distance: 46.5
click at [62, 156] on div "Section name(En)   * We Spoiled the Kofta Section name(En) * Section name(Ar)  …" at bounding box center [232, 165] width 349 height 63
type input "[PERSON_NAME]"
click at [390, 207] on span "Save" at bounding box center [392, 206] width 17 height 9
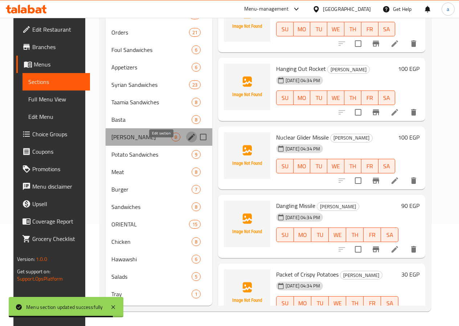
click at [188, 138] on icon "edit" at bounding box center [191, 137] width 7 height 7
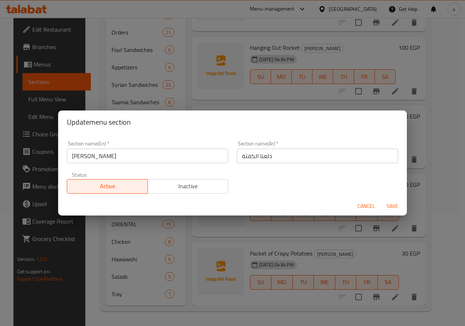
click at [92, 155] on input "[PERSON_NAME]" at bounding box center [147, 156] width 161 height 15
type input "Dalanaa al Kofta"
click at [390, 205] on span "Save" at bounding box center [392, 206] width 17 height 9
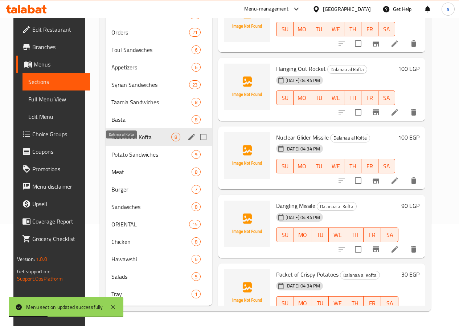
click at [119, 139] on span "Dalanaa al Kofta" at bounding box center [141, 137] width 60 height 9
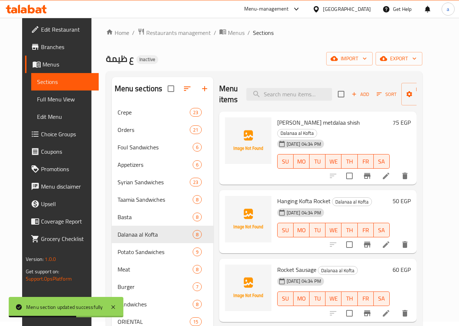
scroll to position [0, 0]
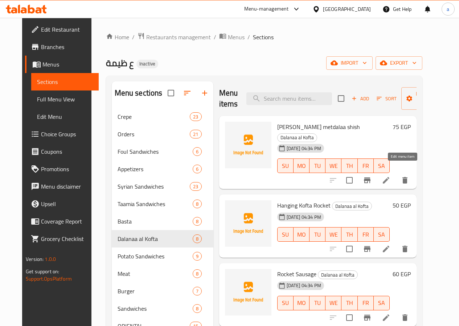
click at [390, 177] on icon at bounding box center [386, 180] width 7 height 7
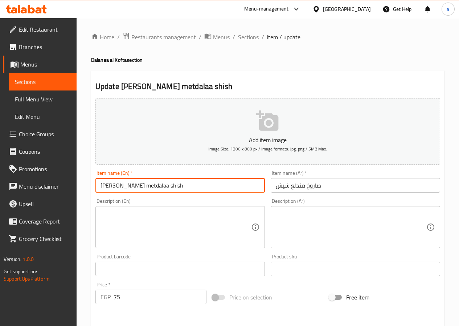
drag, startPoint x: 144, startPoint y: 186, endPoint x: 83, endPoint y: 189, distance: 61.5
click at [83, 189] on div "Home / Restaurants management / Menus / Sections / item / update Dalanaa al Kof…" at bounding box center [268, 265] width 383 height 495
click at [247, 36] on span "Sections" at bounding box center [248, 37] width 21 height 9
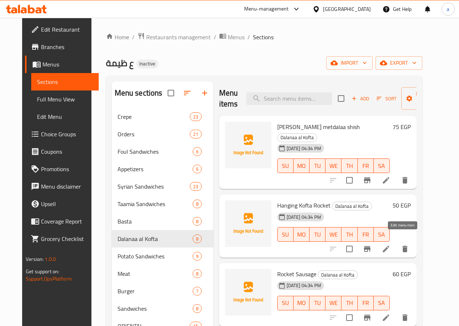
click at [391, 244] on icon at bounding box center [386, 248] width 9 height 9
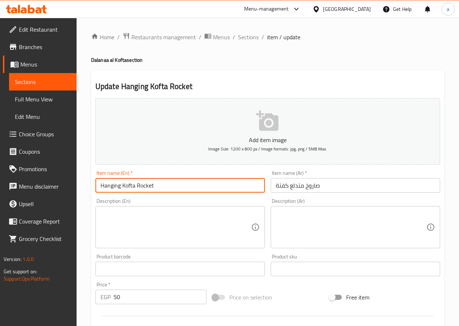
drag, startPoint x: 164, startPoint y: 185, endPoint x: 77, endPoint y: 191, distance: 86.7
click at [77, 191] on div "Home / Restaurants management / Menus / Sections / item / update Dalanaa al Kof…" at bounding box center [268, 265] width 383 height 495
paste input "[PERSON_NAME] metdalaa"
click at [157, 186] on input "[PERSON_NAME] metdalaa" at bounding box center [181, 185] width 170 height 15
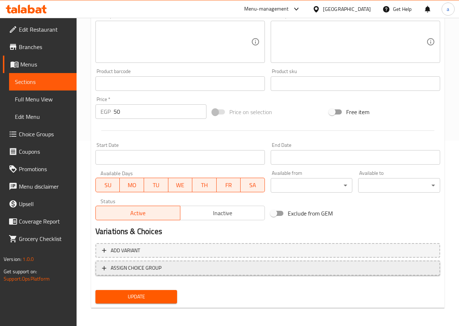
scroll to position [187, 0]
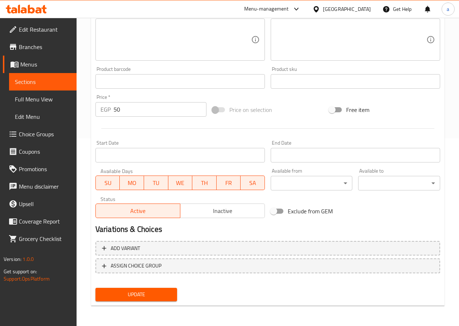
type input "[PERSON_NAME] metdalaa kofta"
click at [138, 293] on span "Update" at bounding box center [136, 294] width 70 height 9
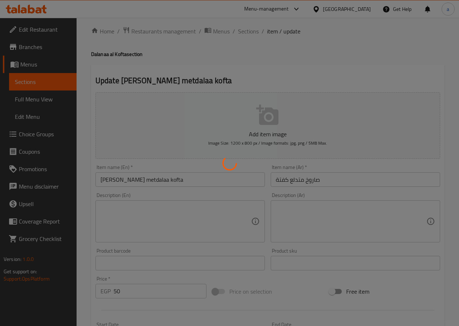
scroll to position [0, 0]
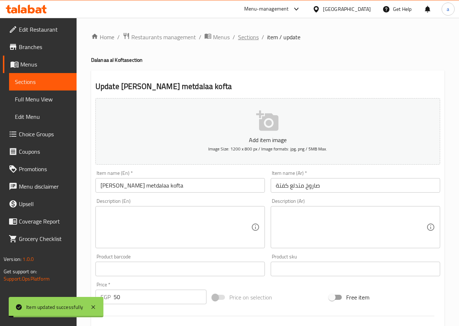
click at [250, 39] on span "Sections" at bounding box center [248, 37] width 21 height 9
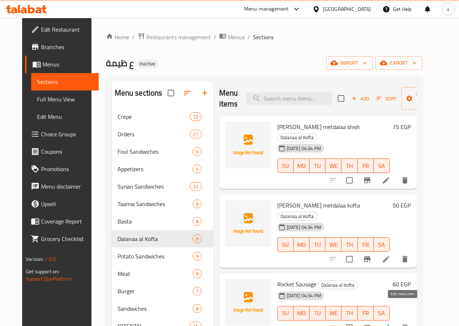
click at [390, 324] on icon at bounding box center [386, 327] width 7 height 7
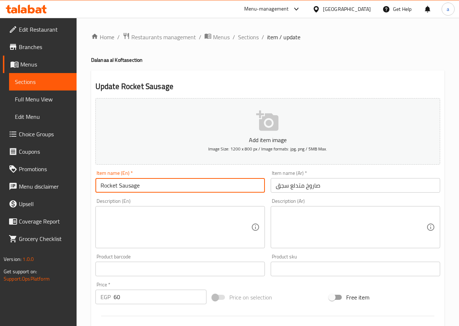
drag, startPoint x: 117, startPoint y: 186, endPoint x: 79, endPoint y: 189, distance: 38.6
click at [79, 189] on div "Home / Restaurants management / Menus / Sections / item / update Dalanaa al Kof…" at bounding box center [268, 265] width 383 height 495
paste input "[PERSON_NAME] metdalaa"
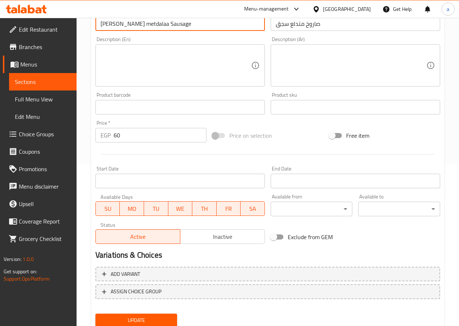
scroll to position [182, 0]
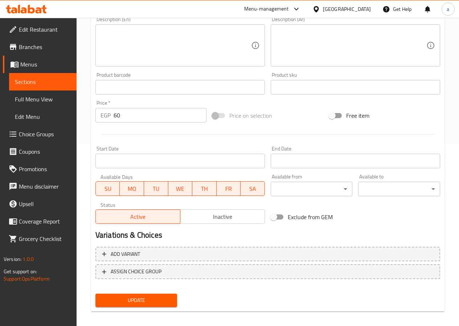
type input "[PERSON_NAME] metdalaa Sausage"
click at [142, 299] on span "Update" at bounding box center [136, 300] width 70 height 9
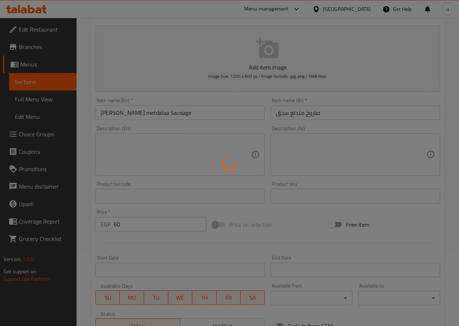
scroll to position [0, 0]
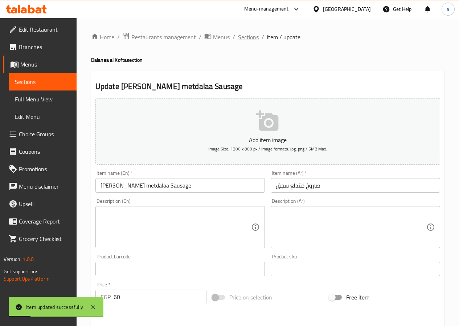
click at [246, 38] on span "Sections" at bounding box center [248, 37] width 21 height 9
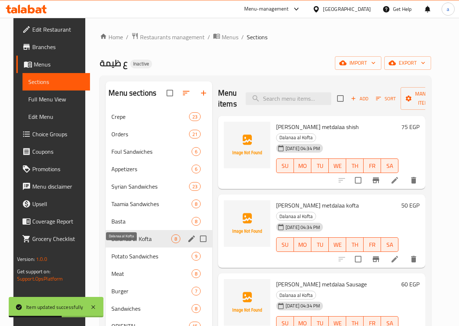
click at [126, 243] on span "Dalanaa al Kofta" at bounding box center [141, 238] width 60 height 9
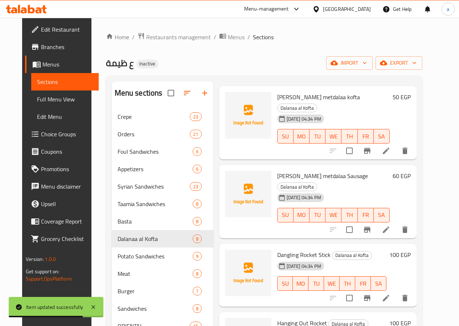
scroll to position [109, 0]
click at [391, 293] on icon at bounding box center [386, 297] width 9 height 9
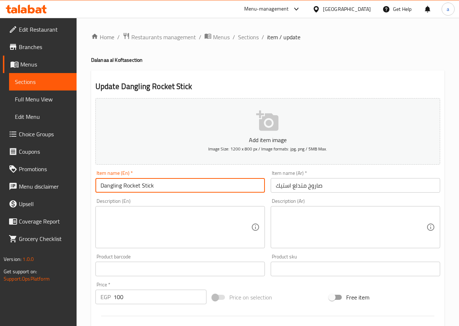
drag, startPoint x: 140, startPoint y: 185, endPoint x: 86, endPoint y: 186, distance: 54.5
click at [86, 186] on div "Home / Restaurants management / Menus / Sections / item / update Dalanaa al Kof…" at bounding box center [268, 265] width 383 height 495
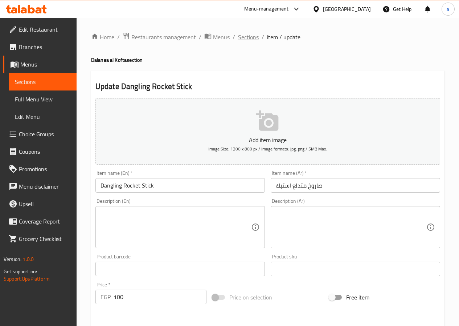
click at [242, 34] on span "Sections" at bounding box center [248, 37] width 21 height 9
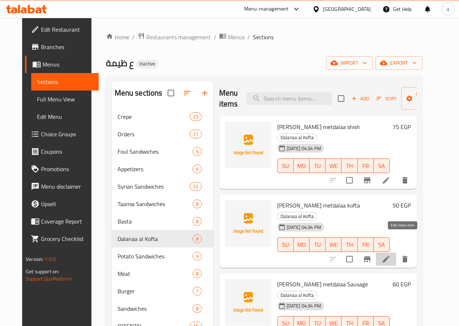
click at [391, 255] on icon at bounding box center [386, 259] width 9 height 9
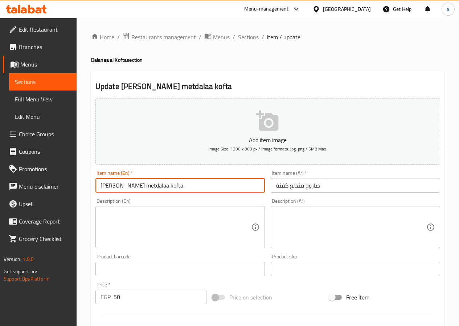
drag, startPoint x: 145, startPoint y: 188, endPoint x: 68, endPoint y: 186, distance: 76.7
click at [68, 186] on div "Edit Restaurant Branches Menus Sections Full Menu View Edit Menu Choice Groups …" at bounding box center [229, 265] width 459 height 495
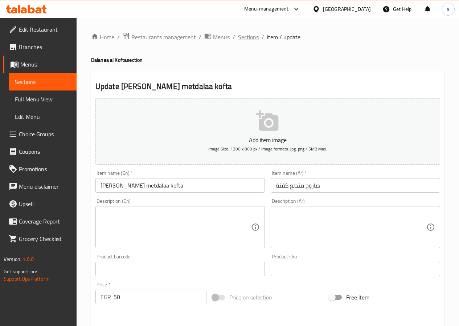
click at [246, 36] on span "Sections" at bounding box center [248, 37] width 21 height 9
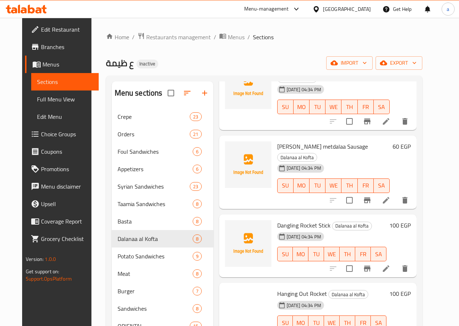
scroll to position [145, 0]
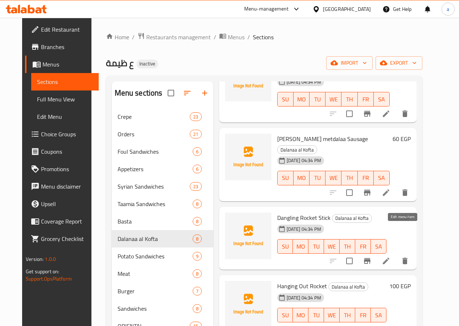
click at [390, 257] on icon at bounding box center [386, 260] width 7 height 7
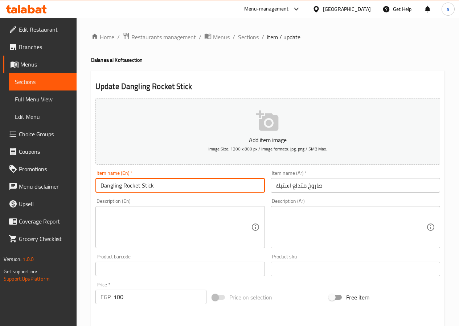
drag, startPoint x: 139, startPoint y: 184, endPoint x: 77, endPoint y: 186, distance: 62.1
click at [77, 186] on div "Home / Restaurants management / Menus / Sections / item / update Dalanaa al Kof…" at bounding box center [268, 265] width 383 height 495
paste input "[PERSON_NAME] metdalaa"
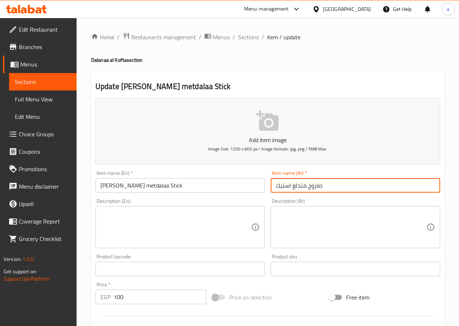
click at [286, 184] on input "صاروخ متدلع استيك" at bounding box center [356, 185] width 170 height 15
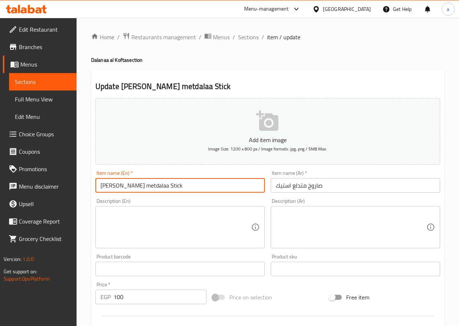
click at [165, 186] on input "[PERSON_NAME] metdalaa Stick" at bounding box center [181, 185] width 170 height 15
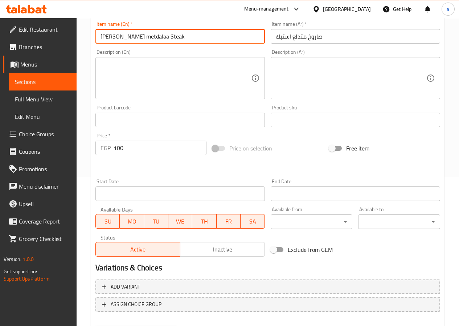
scroll to position [78, 0]
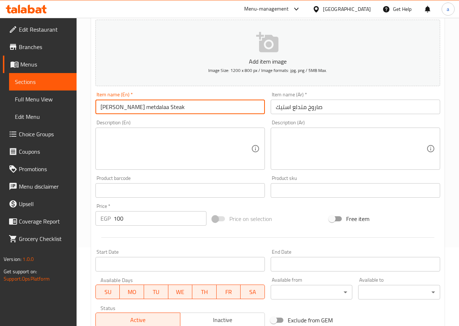
drag, startPoint x: 146, startPoint y: 109, endPoint x: 93, endPoint y: 109, distance: 52.7
click at [93, 109] on div "Item name (En)   * [PERSON_NAME] metdalaa Steak Item name (En) *" at bounding box center [180, 103] width 175 height 28
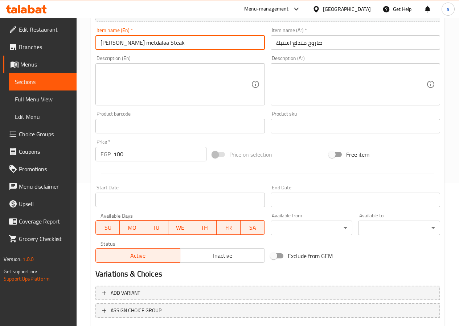
scroll to position [187, 0]
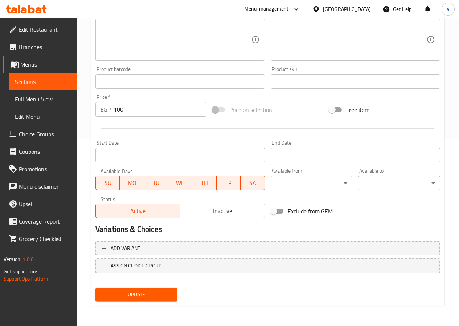
type input "[PERSON_NAME] metdalaa Steak"
click at [140, 294] on span "Update" at bounding box center [136, 294] width 70 height 9
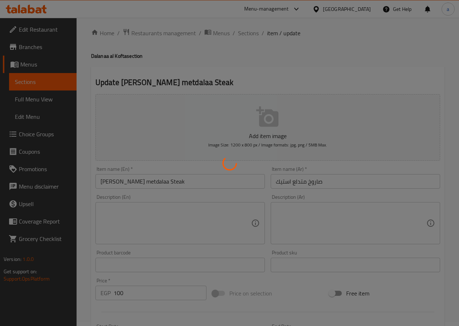
scroll to position [0, 0]
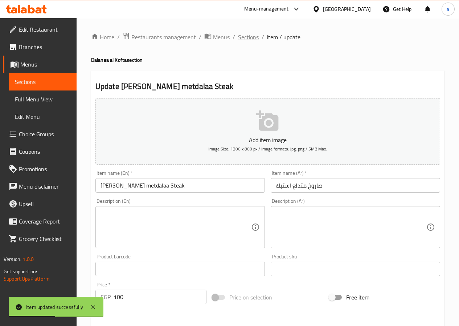
click at [244, 37] on span "Sections" at bounding box center [248, 37] width 21 height 9
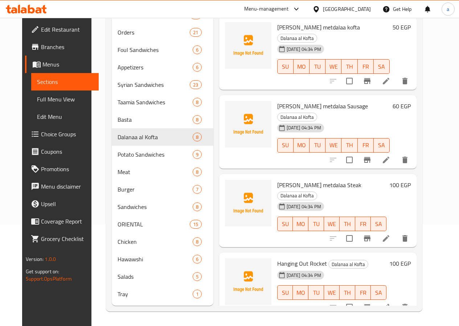
scroll to position [95, 0]
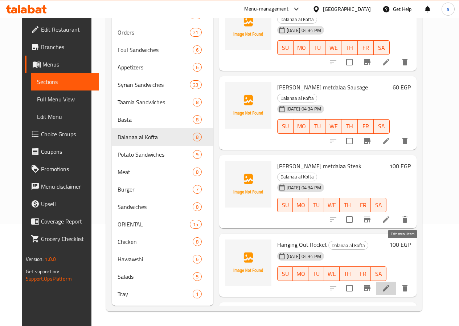
click at [390, 285] on icon at bounding box center [386, 288] width 7 height 7
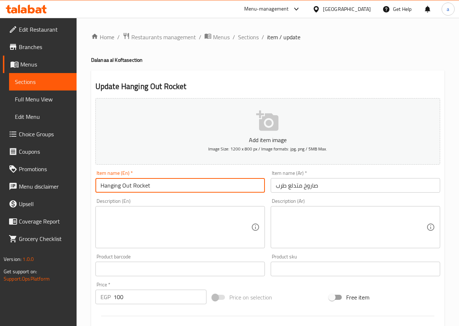
drag, startPoint x: 210, startPoint y: 183, endPoint x: 45, endPoint y: 201, distance: 165.4
click at [45, 201] on div "Edit Restaurant Branches Menus Sections Full Menu View Edit Menu Choice Groups …" at bounding box center [229, 265] width 459 height 495
paste input "[PERSON_NAME] metdalaa"
click at [187, 184] on input "[PERSON_NAME] metdalaa" at bounding box center [181, 185] width 170 height 15
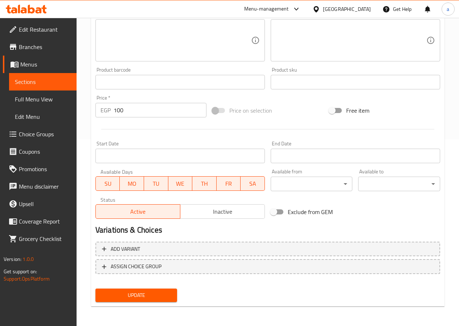
scroll to position [187, 0]
type input "[PERSON_NAME] metdalaa tarb"
click at [137, 292] on span "Update" at bounding box center [136, 294] width 70 height 9
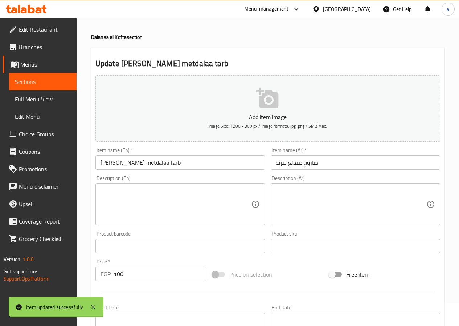
scroll to position [0, 0]
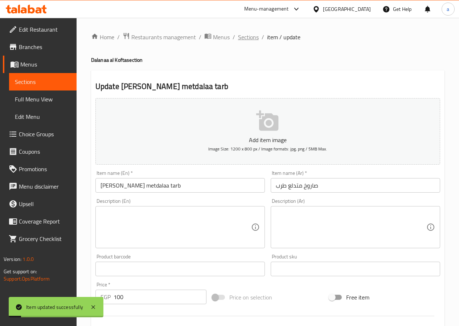
click at [248, 38] on span "Sections" at bounding box center [248, 37] width 21 height 9
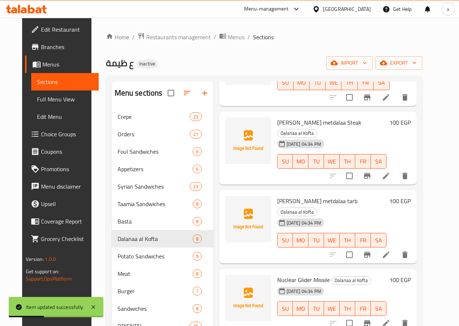
scroll to position [36, 0]
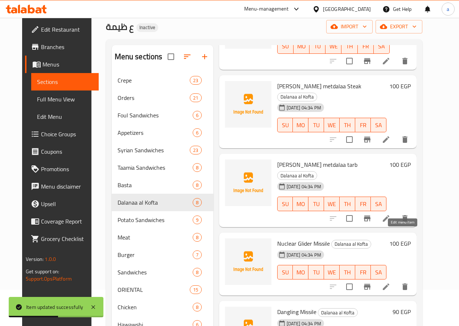
click at [391, 282] on icon at bounding box center [386, 286] width 9 height 9
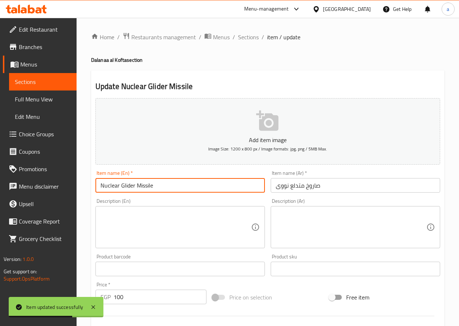
drag, startPoint x: 168, startPoint y: 183, endPoint x: 70, endPoint y: 192, distance: 98.1
click at [70, 192] on div "Edit Restaurant Branches Menus Sections Full Menu View Edit Menu Choice Groups …" at bounding box center [229, 265] width 459 height 495
paste input "[PERSON_NAME] metdalaa"
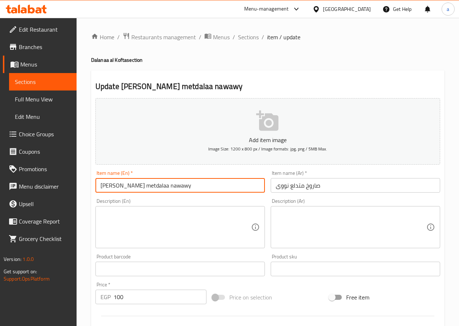
type input "[PERSON_NAME] metdalaa nawawy"
click at [283, 186] on input "صاروخ متدلع نووى" at bounding box center [356, 185] width 170 height 15
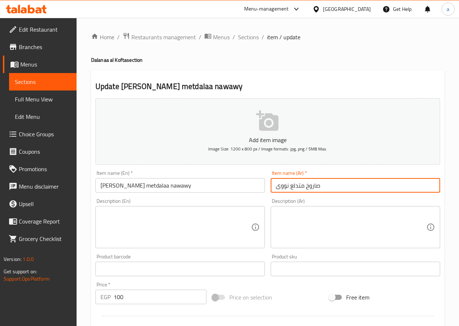
click at [283, 186] on input "صاروخ متدلع نووى" at bounding box center [356, 185] width 170 height 15
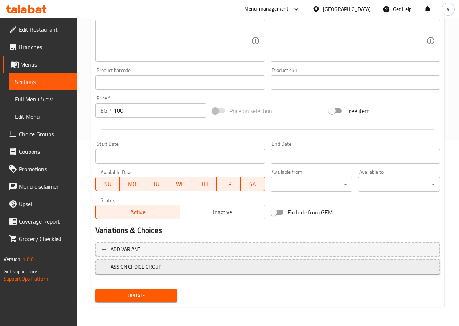
scroll to position [187, 0]
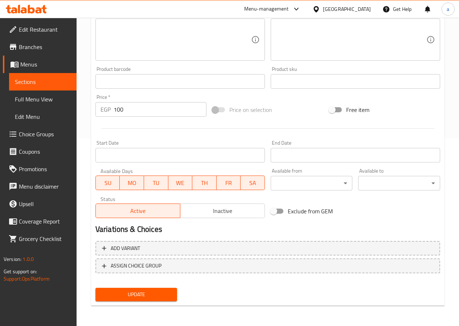
click at [144, 293] on span "Update" at bounding box center [136, 294] width 70 height 9
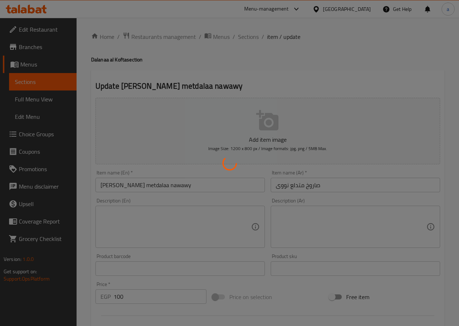
scroll to position [0, 0]
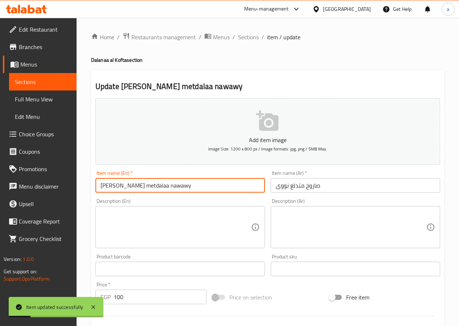
drag, startPoint x: 146, startPoint y: 187, endPoint x: 90, endPoint y: 187, distance: 56.7
click at [90, 187] on div "Home / Restaurants management / Menus / Sections / item / update Dalanaa al Kof…" at bounding box center [268, 265] width 383 height 495
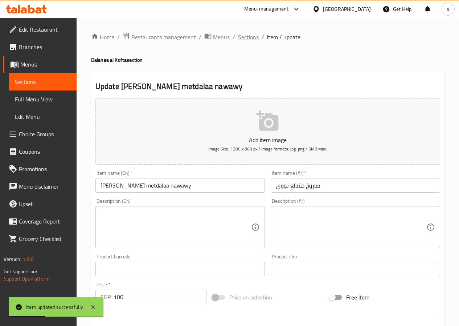
click at [250, 39] on span "Sections" at bounding box center [248, 37] width 21 height 9
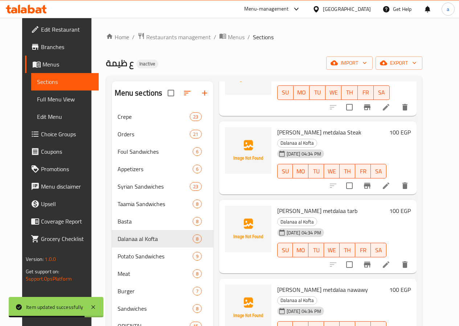
scroll to position [240, 0]
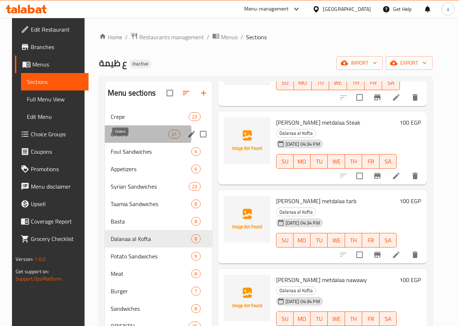
click at [119, 138] on span "Orders" at bounding box center [140, 134] width 58 height 9
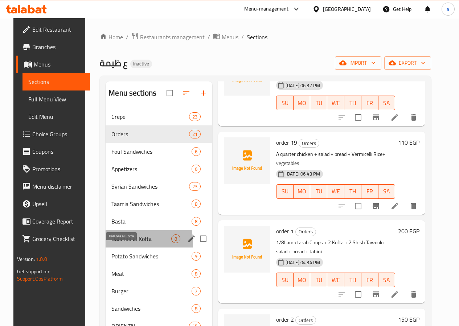
click at [119, 243] on span "Dalanaa al Kofta" at bounding box center [141, 238] width 60 height 9
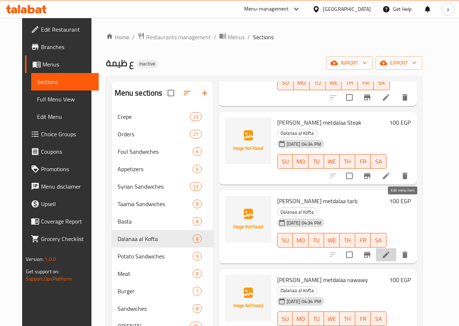
click at [391, 250] on icon at bounding box center [386, 254] width 9 height 9
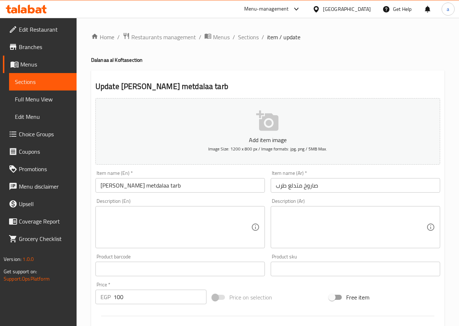
click at [153, 186] on input "[PERSON_NAME] metdalaa tarb" at bounding box center [181, 185] width 170 height 15
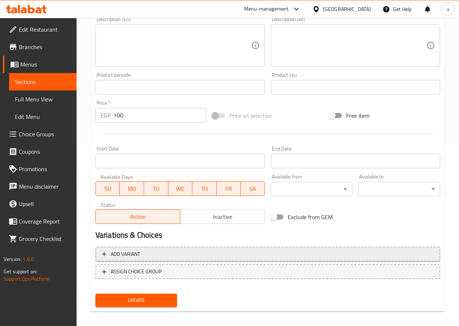
scroll to position [187, 0]
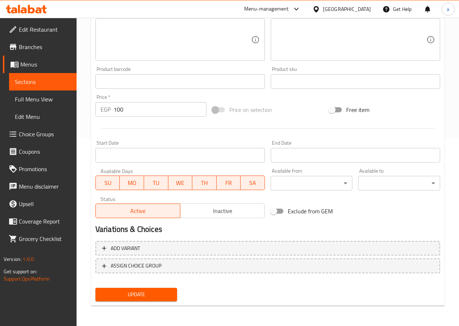
type input "[PERSON_NAME] metdalaa tarab"
click at [140, 292] on span "Update" at bounding box center [136, 294] width 70 height 9
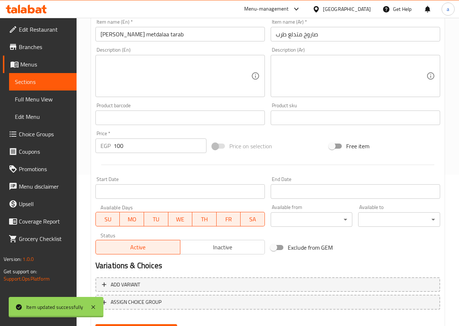
scroll to position [0, 0]
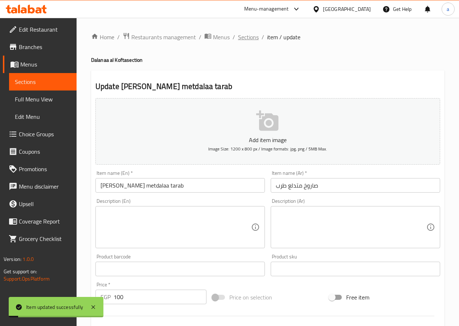
click at [252, 37] on span "Sections" at bounding box center [248, 37] width 21 height 9
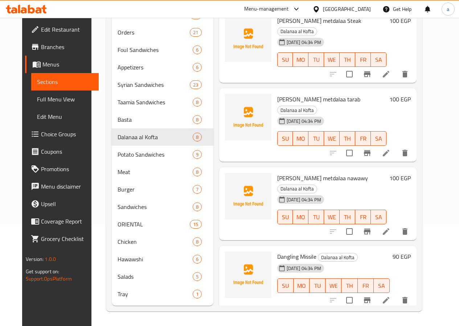
scroll to position [113, 0]
click at [391, 296] on icon at bounding box center [386, 300] width 9 height 9
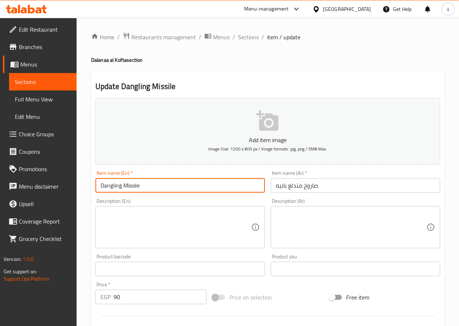
drag, startPoint x: 168, startPoint y: 189, endPoint x: 80, endPoint y: 189, distance: 88.3
click at [80, 189] on div "Home / Restaurants management / Menus / Sections / item / update Dalanaa al Kof…" at bounding box center [268, 265] width 383 height 495
paste input "[PERSON_NAME] metdalaa"
click at [157, 184] on input "[PERSON_NAME] metdalaa" at bounding box center [181, 185] width 170 height 15
click at [284, 185] on input "صاروخ متدلع بانيه" at bounding box center [356, 185] width 170 height 15
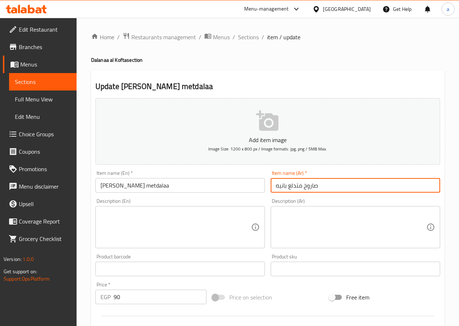
click at [284, 185] on input "صاروخ متدلع بانيه" at bounding box center [356, 185] width 170 height 15
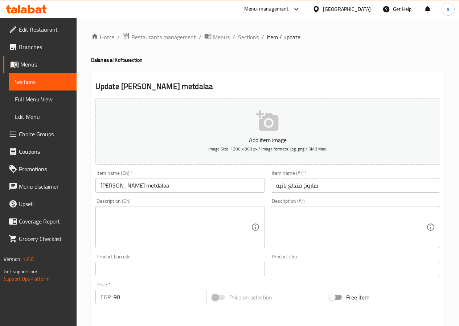
click at [178, 190] on input "[PERSON_NAME] metdalaa" at bounding box center [181, 185] width 170 height 15
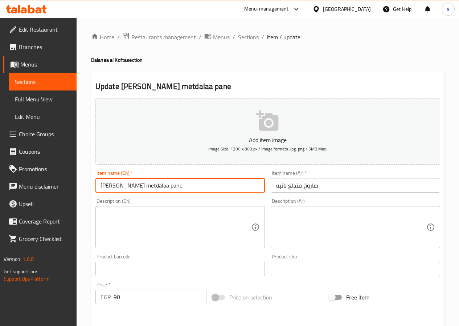
type input "[PERSON_NAME] metdalaa pane"
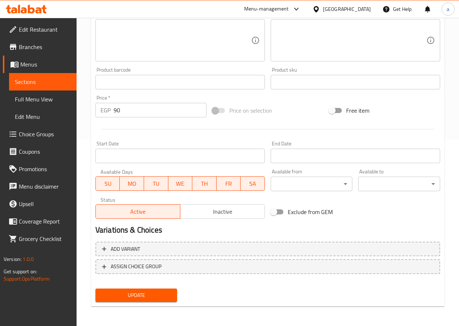
scroll to position [187, 0]
click at [154, 295] on span "Update" at bounding box center [136, 294] width 70 height 9
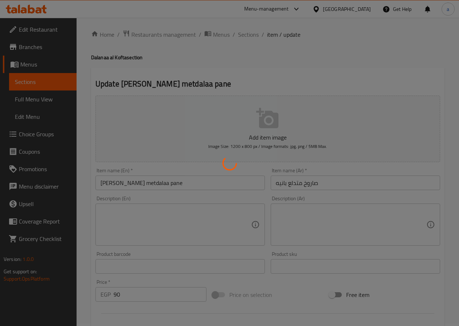
scroll to position [0, 0]
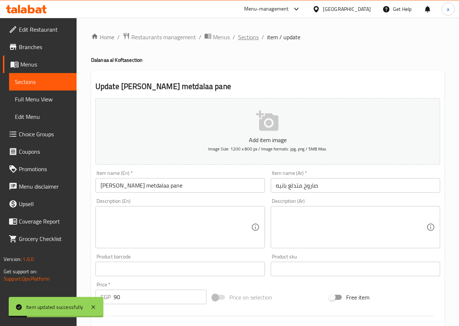
click at [248, 35] on span "Sections" at bounding box center [248, 37] width 21 height 9
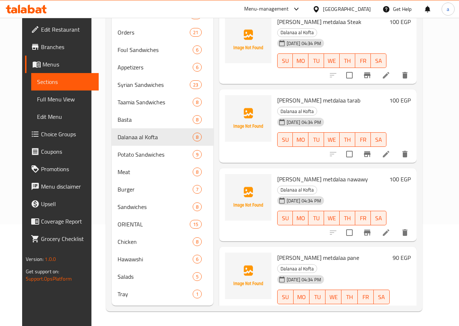
scroll to position [240, 0]
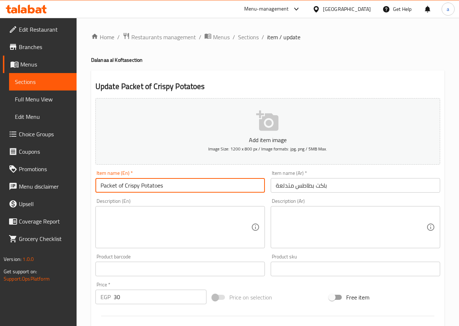
drag, startPoint x: 139, startPoint y: 186, endPoint x: 118, endPoint y: 188, distance: 21.9
click at [118, 188] on input "Packet of Crispy Potatoes" at bounding box center [181, 185] width 170 height 15
paste input "Potato"
click at [117, 187] on input "PacketPotato Potatoes" at bounding box center [181, 185] width 170 height 15
drag, startPoint x: 134, startPoint y: 186, endPoint x: 119, endPoint y: 186, distance: 14.9
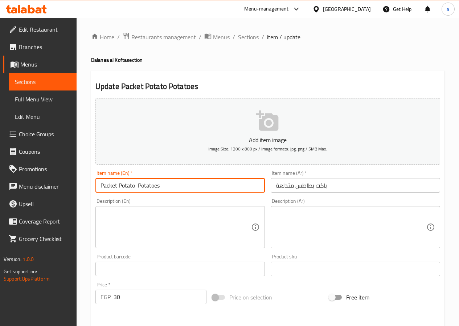
click at [119, 186] on input "Packet Potato Potatoes" at bounding box center [181, 185] width 170 height 15
type input "Packet Potatoes"
click at [250, 37] on span "Sections" at bounding box center [248, 37] width 21 height 9
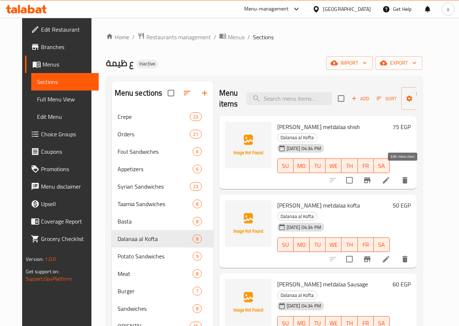
click at [390, 177] on icon at bounding box center [386, 180] width 7 height 7
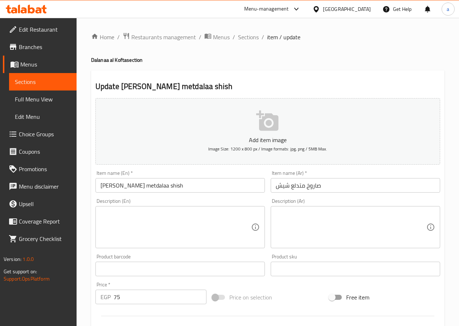
click at [135, 186] on input "[PERSON_NAME] metdalaa shish" at bounding box center [181, 185] width 170 height 15
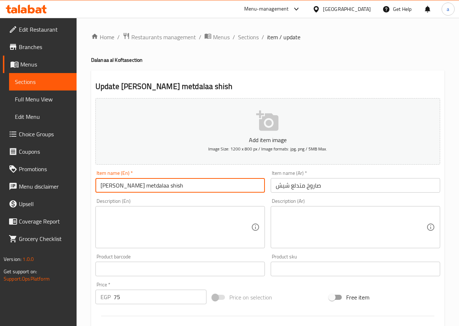
click at [135, 186] on input "[PERSON_NAME] metdalaa shish" at bounding box center [181, 185] width 170 height 15
click at [249, 40] on span "Sections" at bounding box center [248, 37] width 21 height 9
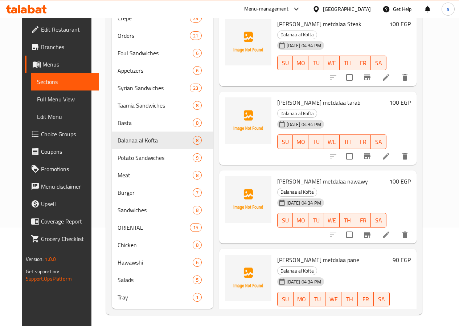
scroll to position [113, 0]
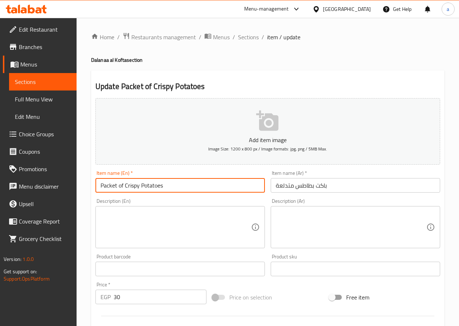
drag, startPoint x: 140, startPoint y: 186, endPoint x: 119, endPoint y: 185, distance: 20.7
click at [119, 185] on input "Packet of Crispy Potatoes" at bounding box center [181, 185] width 170 height 15
paste input "metdalaa"
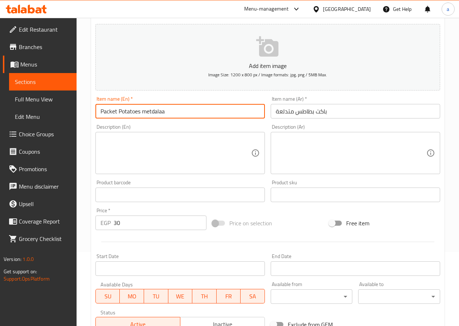
scroll to position [187, 0]
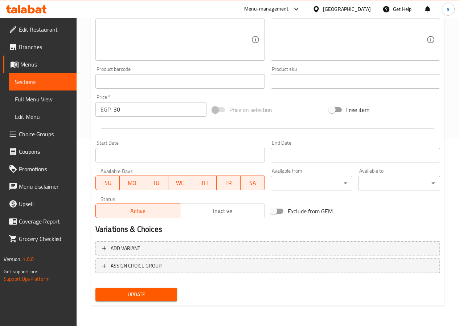
type input "Packet Potatoes metdalaa"
click at [145, 295] on span "Update" at bounding box center [136, 294] width 70 height 9
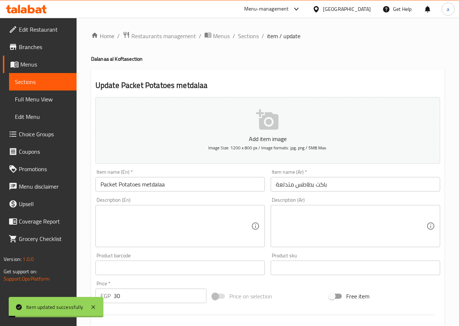
scroll to position [0, 0]
click at [250, 40] on span "Sections" at bounding box center [248, 37] width 21 height 9
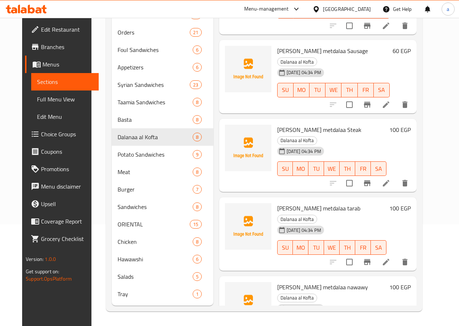
scroll to position [240, 0]
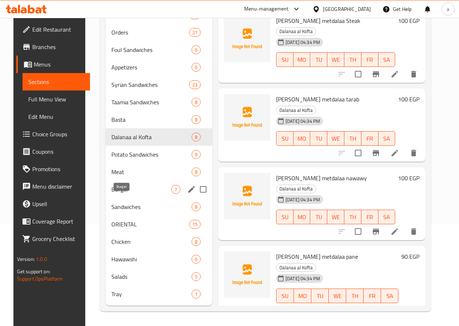
click at [133, 190] on span "Burger" at bounding box center [141, 189] width 60 height 9
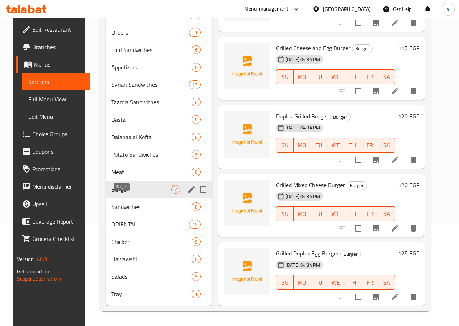
scroll to position [183, 0]
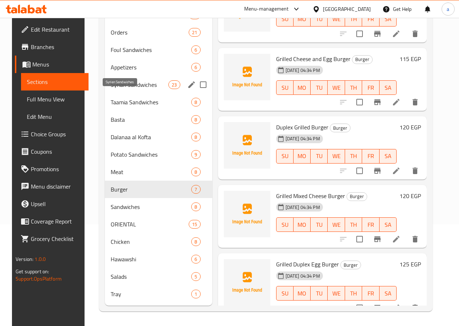
click at [125, 84] on span "Syrian Sandwiches" at bounding box center [140, 84] width 58 height 9
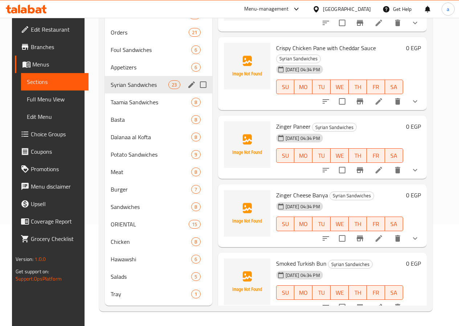
scroll to position [76, 0]
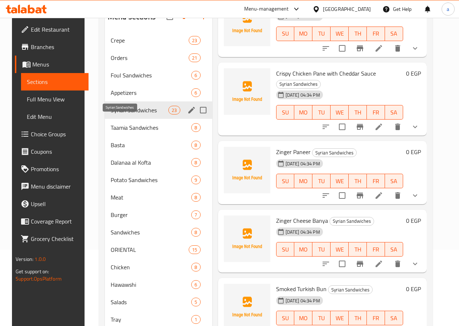
drag, startPoint x: 124, startPoint y: 124, endPoint x: 119, endPoint y: 123, distance: 5.1
click at [119, 114] on span "Syrian Sandwiches" at bounding box center [140, 110] width 58 height 9
click at [124, 114] on span "Syrian Sandwiches" at bounding box center [140, 110] width 58 height 9
click at [196, 118] on input "Menu sections" at bounding box center [203, 109] width 15 height 15
checkbox input "true"
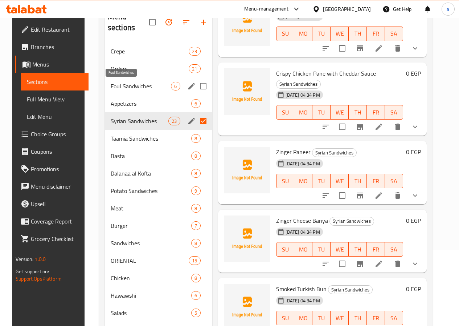
scroll to position [4, 0]
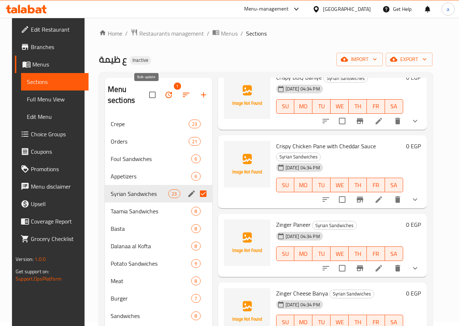
click at [166, 94] on icon "button" at bounding box center [169, 95] width 7 height 7
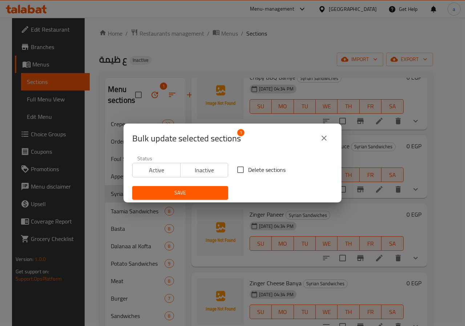
click at [240, 169] on input "Delete sections" at bounding box center [240, 169] width 15 height 15
checkbox input "true"
click at [196, 192] on span "Save" at bounding box center [180, 192] width 84 height 9
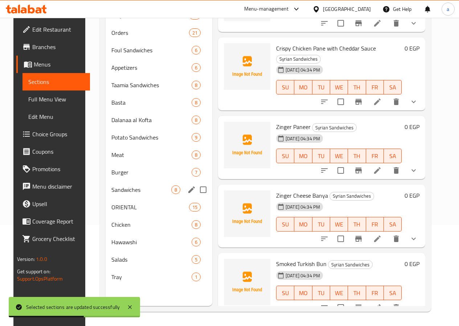
scroll to position [102, 0]
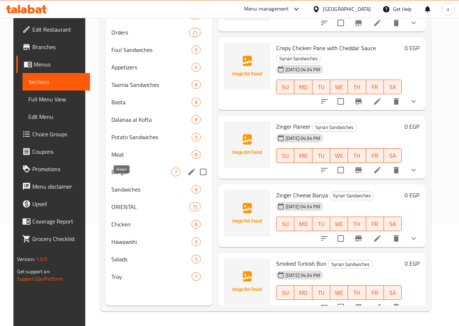
click at [125, 176] on span "Burger" at bounding box center [141, 171] width 60 height 9
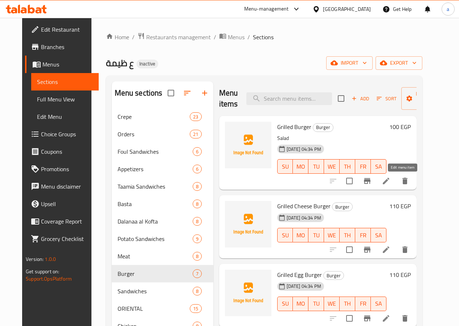
click at [391, 179] on icon at bounding box center [386, 181] width 9 height 9
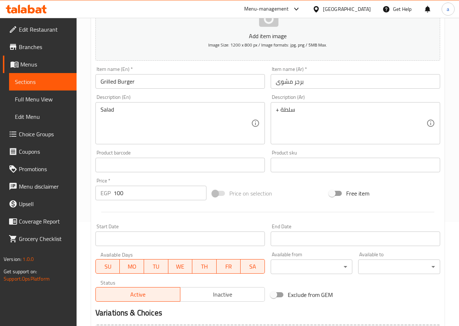
scroll to position [109, 0]
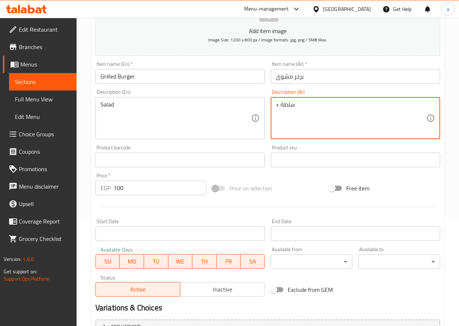
drag, startPoint x: 302, startPoint y: 108, endPoint x: 268, endPoint y: 110, distance: 33.5
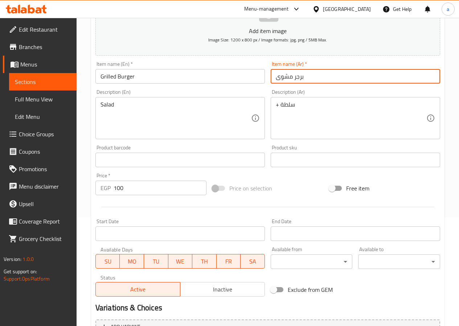
click at [276, 77] on input "برجر مشوى" at bounding box center [356, 76] width 170 height 15
paste input "+ سلطة"
drag, startPoint x: 326, startPoint y: 76, endPoint x: 309, endPoint y: 78, distance: 17.2
click at [309, 78] on input "+ [PERSON_NAME] مشوى" at bounding box center [356, 76] width 170 height 15
click at [311, 77] on input "برجر مشوى" at bounding box center [356, 76] width 170 height 15
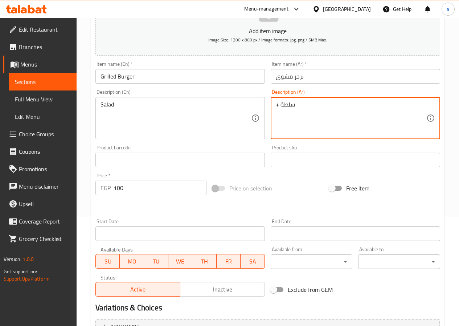
drag, startPoint x: 303, startPoint y: 106, endPoint x: 271, endPoint y: 106, distance: 31.6
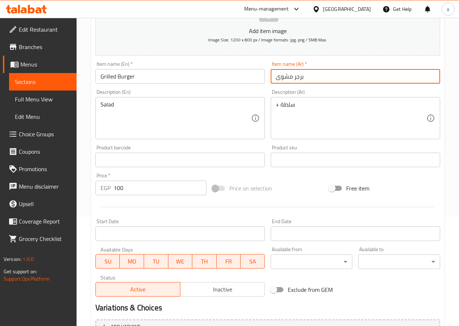
click at [313, 73] on input "برجر مشوى" at bounding box center [356, 76] width 170 height 15
paste input "+ سلطة"
type input "برجر مشوى+ سلطة"
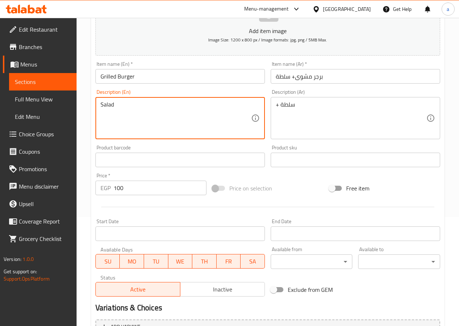
drag, startPoint x: 148, startPoint y: 102, endPoint x: 70, endPoint y: 106, distance: 78.2
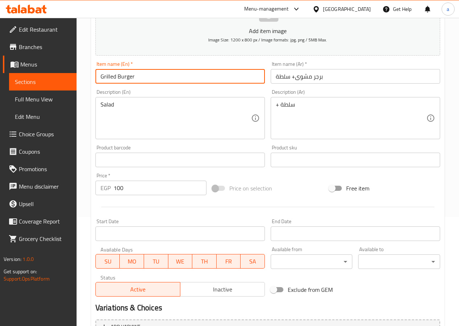
click at [141, 74] on input "Grilled Burger" at bounding box center [181, 76] width 170 height 15
paste input "Salad"
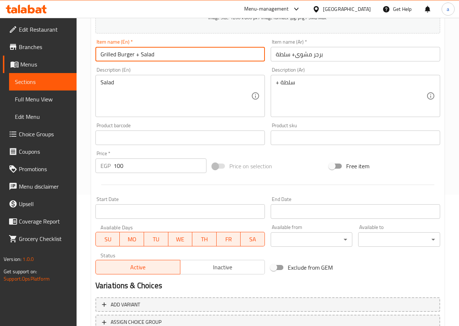
scroll to position [187, 0]
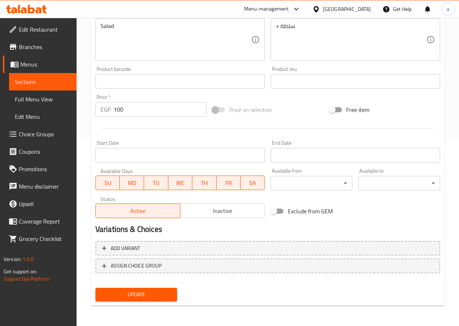
type input "Grilled Burger + Salad"
click at [143, 292] on span "Update" at bounding box center [136, 294] width 70 height 9
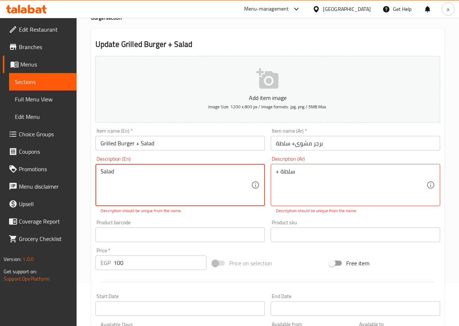
scroll to position [0, 0]
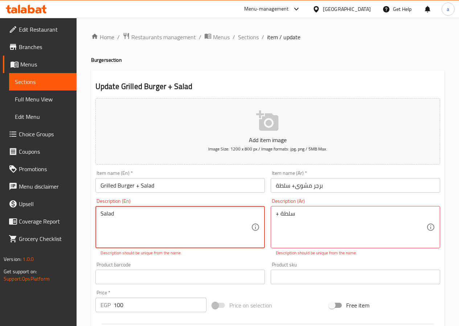
click at [115, 221] on textarea "Salad" at bounding box center [176, 227] width 151 height 35
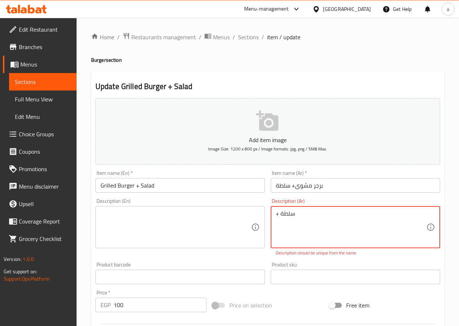
click at [330, 211] on textarea "+ سلطة" at bounding box center [351, 227] width 151 height 35
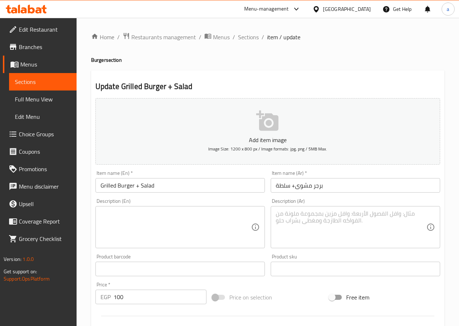
click at [209, 200] on div "Description (En) Description (En)" at bounding box center [181, 223] width 170 height 50
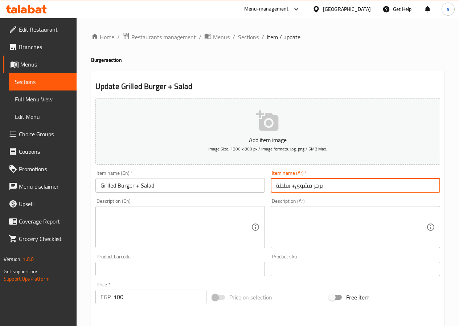
drag, startPoint x: 334, startPoint y: 185, endPoint x: 256, endPoint y: 185, distance: 78.4
click at [256, 185] on div "Add item image Image Size: 1200 x 800 px / Image formats: jpg, png / 5MB Max. I…" at bounding box center [268, 251] width 351 height 313
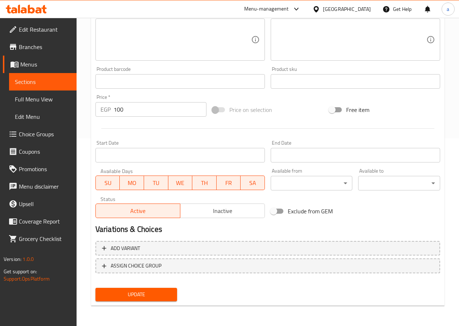
drag, startPoint x: 135, startPoint y: 291, endPoint x: 139, endPoint y: 285, distance: 6.5
click at [135, 291] on span "Update" at bounding box center [136, 294] width 70 height 9
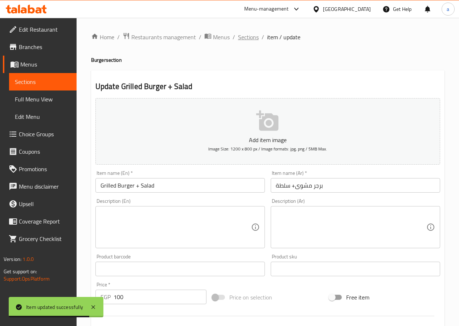
click at [250, 40] on span "Sections" at bounding box center [248, 37] width 21 height 9
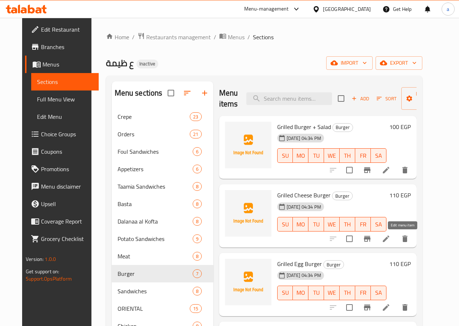
click at [390, 239] on icon at bounding box center [386, 238] width 7 height 7
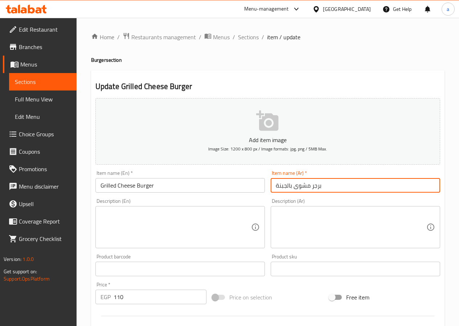
drag, startPoint x: 342, startPoint y: 187, endPoint x: 253, endPoint y: 187, distance: 89.3
click at [253, 187] on div "Add item image Image Size: 1200 x 800 px / Image formats: jpg, png / 5MB Max. I…" at bounding box center [268, 251] width 351 height 313
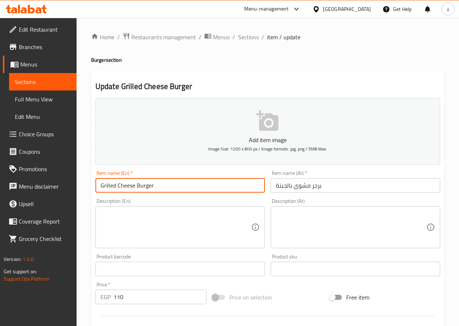
drag, startPoint x: 177, startPoint y: 190, endPoint x: 72, endPoint y: 202, distance: 106.4
click at [72, 202] on div "Edit Restaurant Branches Menus Sections Full Menu View Edit Menu Choice Groups …" at bounding box center [229, 265] width 459 height 495
paste input "burger with cheese"
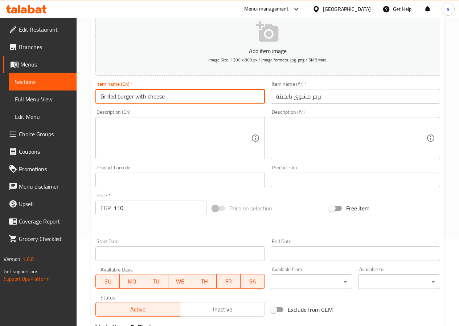
scroll to position [109, 0]
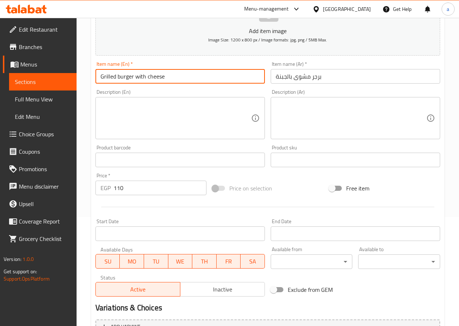
type input "Grilled burger with cheese"
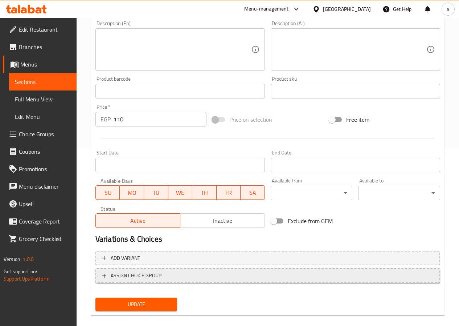
scroll to position [187, 0]
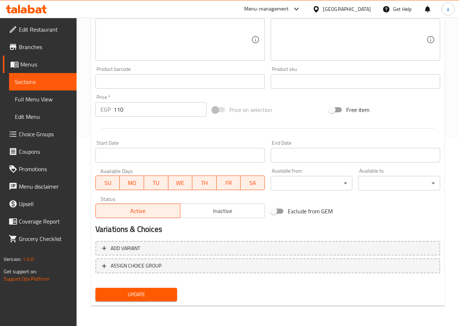
click at [153, 292] on span "Update" at bounding box center [136, 294] width 70 height 9
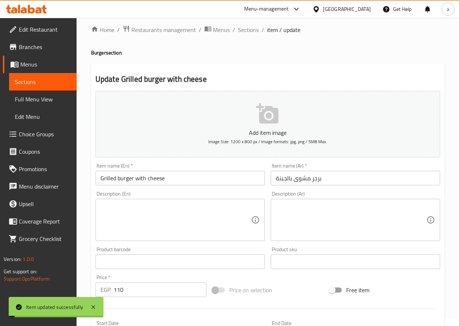
scroll to position [0, 0]
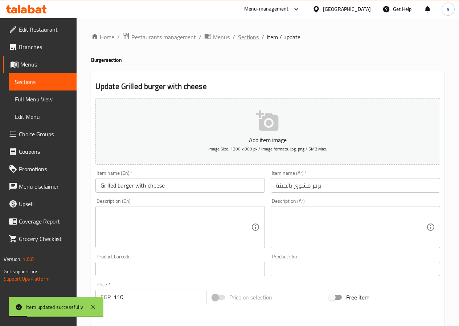
click at [251, 37] on span "Sections" at bounding box center [248, 37] width 21 height 9
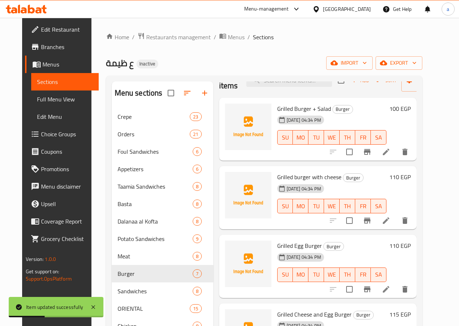
scroll to position [73, 0]
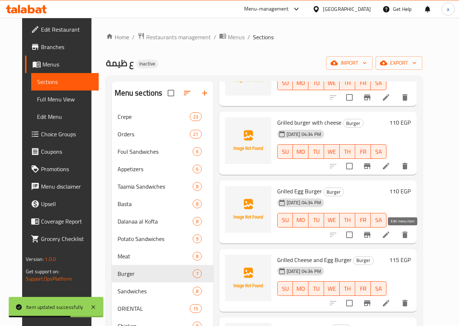
click at [391, 238] on icon at bounding box center [386, 234] width 9 height 9
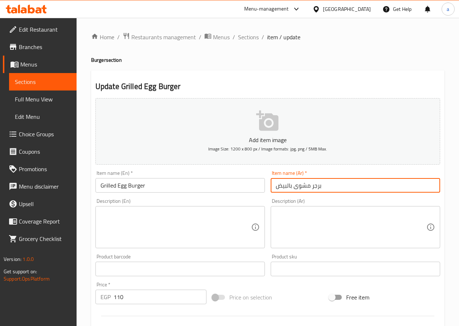
drag, startPoint x: 349, startPoint y: 189, endPoint x: 247, endPoint y: 189, distance: 102.4
click at [247, 189] on div "Add item image Image Size: 1200 x 800 px / Image formats: jpg, png / 5MB Max. I…" at bounding box center [268, 251] width 351 height 313
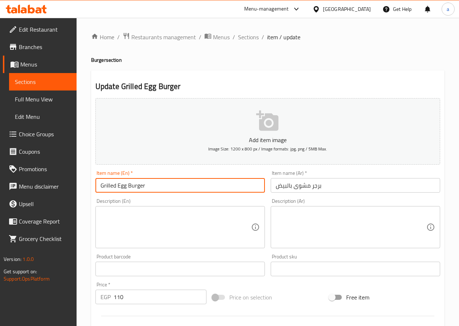
drag, startPoint x: 198, startPoint y: 180, endPoint x: 36, endPoint y: 197, distance: 163.6
click at [36, 197] on div "Edit Restaurant Branches Menus Sections Full Menu View Edit Menu Choice Groups …" at bounding box center [229, 265] width 459 height 495
paste input "burger with eggs"
type input "Grilled burger with eggs"
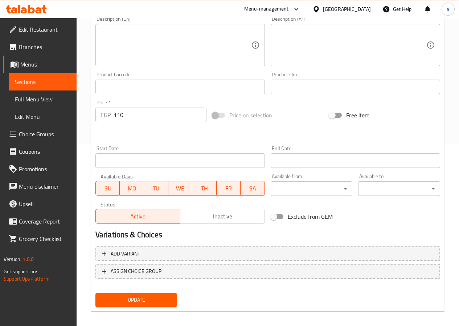
scroll to position [187, 0]
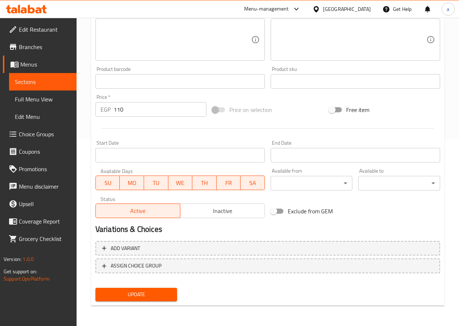
click at [141, 295] on span "Update" at bounding box center [136, 294] width 70 height 9
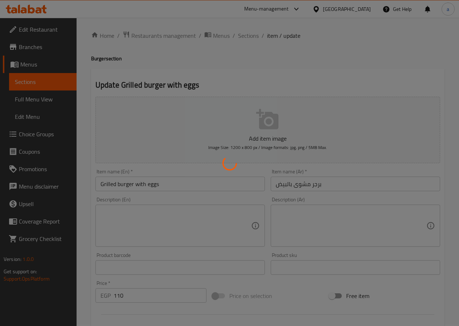
scroll to position [0, 0]
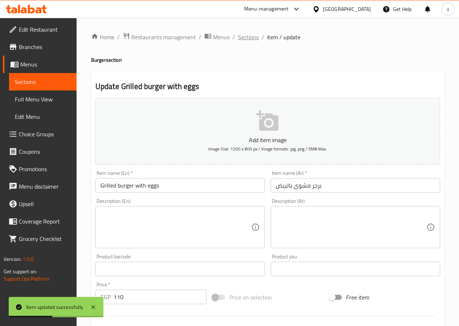
click at [252, 35] on span "Sections" at bounding box center [248, 37] width 21 height 9
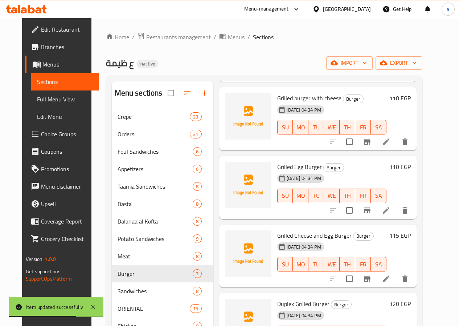
scroll to position [109, 0]
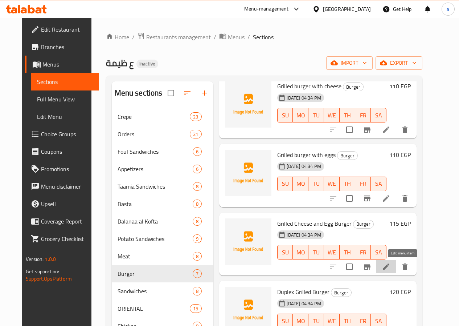
click at [390, 267] on icon at bounding box center [386, 266] width 7 height 7
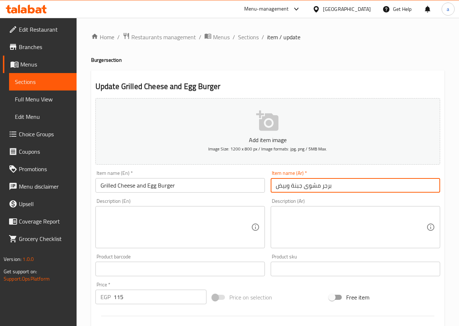
drag, startPoint x: 345, startPoint y: 185, endPoint x: 256, endPoint y: 198, distance: 89.9
click at [256, 198] on div "Add item image Image Size: 1200 x 800 px / Image formats: jpg, png / 5MB Max. I…" at bounding box center [268, 251] width 351 height 313
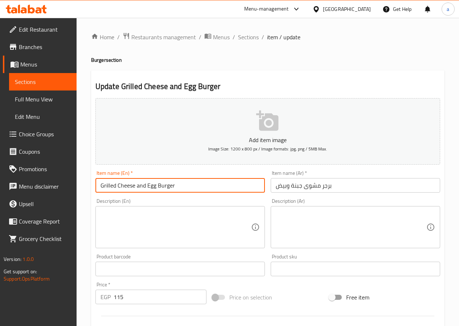
drag, startPoint x: 220, startPoint y: 186, endPoint x: 65, endPoint y: 196, distance: 156.1
click at [65, 196] on div "Edit Restaurant Branches Menus Sections Full Menu View Edit Menu Choice Groups …" at bounding box center [229, 265] width 459 height 495
paste input "burger with cheese and eggs"
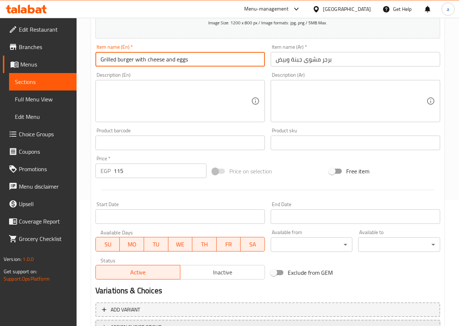
scroll to position [145, 0]
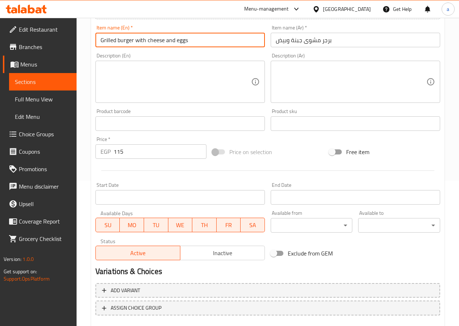
type input "Grilled burger with cheese and eggs"
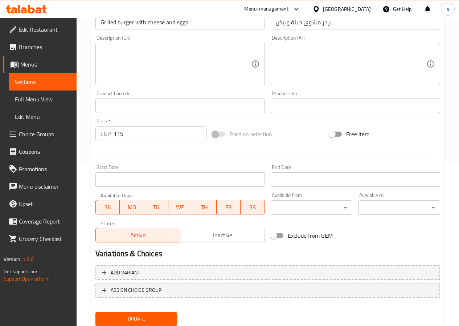
scroll to position [187, 0]
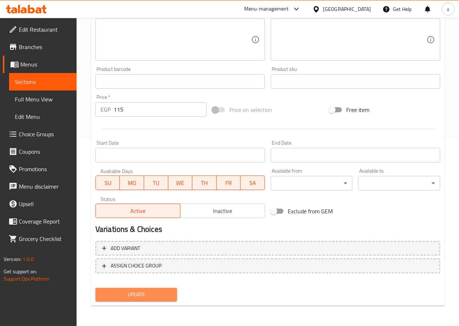
click at [144, 296] on span "Update" at bounding box center [136, 294] width 70 height 9
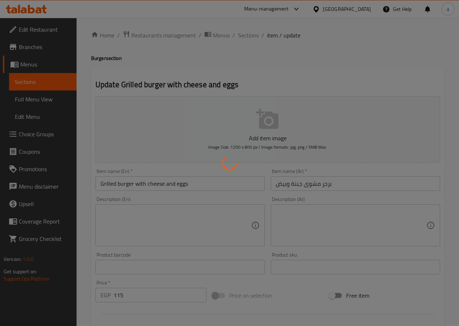
scroll to position [0, 0]
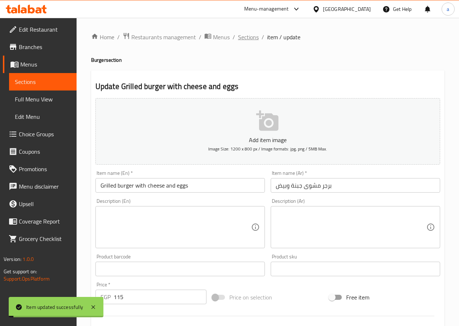
click at [255, 33] on span "Sections" at bounding box center [248, 37] width 21 height 9
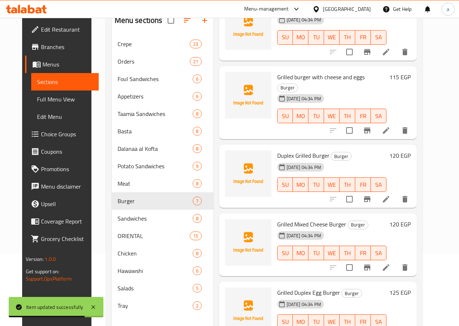
scroll to position [102, 0]
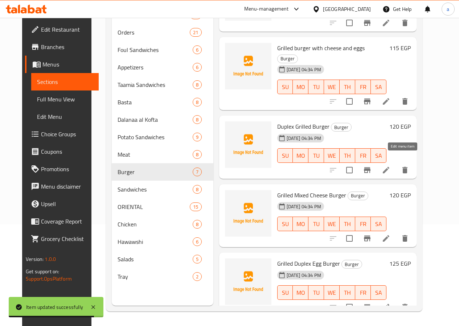
click at [390, 167] on icon at bounding box center [386, 170] width 7 height 7
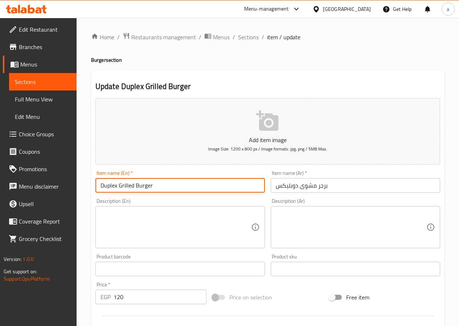
drag, startPoint x: 193, startPoint y: 190, endPoint x: 84, endPoint y: 201, distance: 109.5
click at [84, 201] on div "Home / Restaurants management / Menus / Sections / item / update Burger section…" at bounding box center [268, 265] width 383 height 495
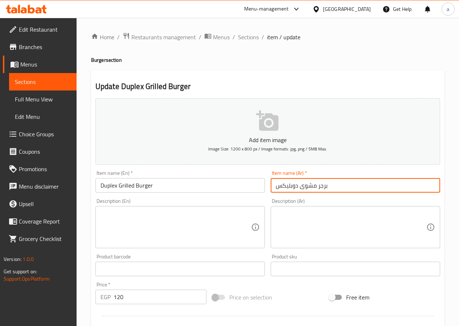
drag, startPoint x: 334, startPoint y: 183, endPoint x: 254, endPoint y: 182, distance: 80.6
click at [254, 182] on div "Add item image Image Size: 1200 x 800 px / Image formats: jpg, png / 5MB Max. I…" at bounding box center [268, 251] width 351 height 313
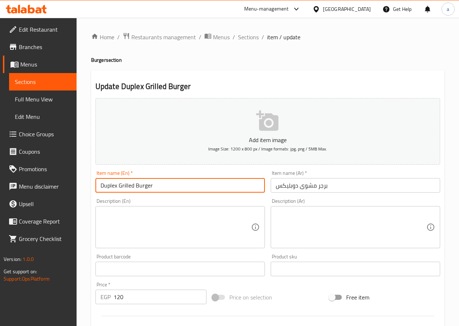
drag, startPoint x: 171, startPoint y: 187, endPoint x: 82, endPoint y: 191, distance: 88.7
click at [83, 191] on div "Home / Restaurants management / Menus / Sections / item / update Burger section…" at bounding box center [268, 265] width 383 height 495
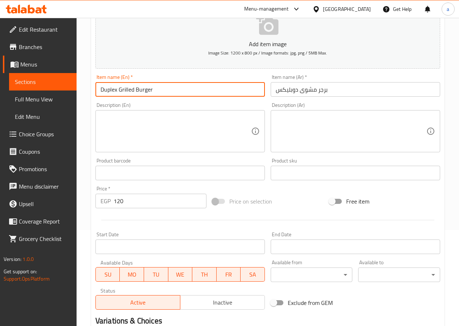
scroll to position [109, 0]
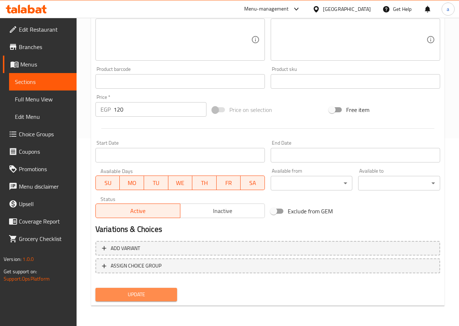
click at [144, 291] on span "Update" at bounding box center [136, 294] width 70 height 9
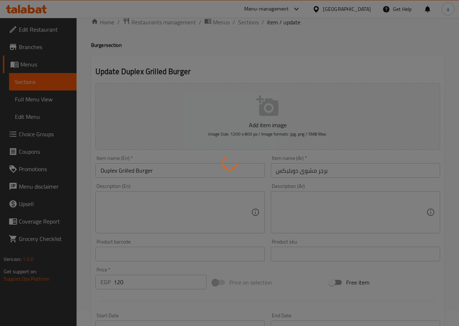
scroll to position [0, 0]
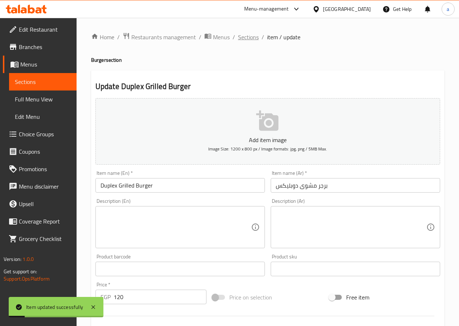
click at [246, 37] on span "Sections" at bounding box center [248, 37] width 21 height 9
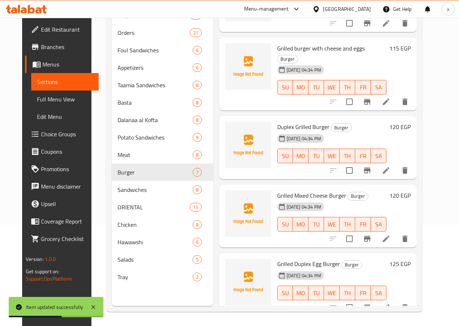
scroll to position [102, 0]
click at [391, 234] on icon at bounding box center [386, 238] width 9 height 9
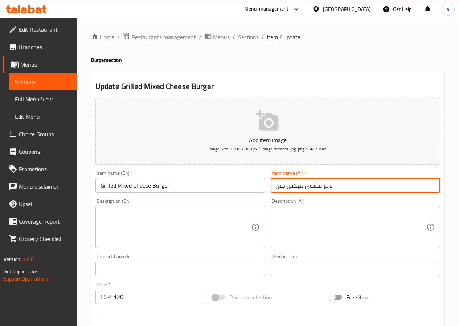
drag, startPoint x: 352, startPoint y: 186, endPoint x: 242, endPoint y: 194, distance: 110.0
click at [242, 194] on div "Add item image Image Size: 1200 x 800 px / Image formats: jpg, png / 5MB Max. I…" at bounding box center [268, 251] width 351 height 313
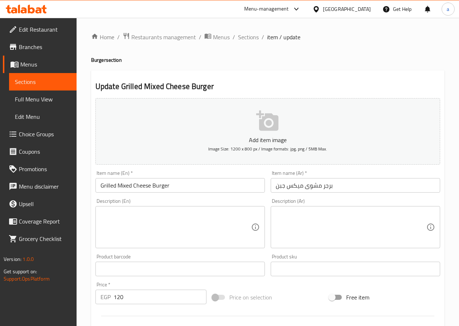
click at [189, 184] on input "Grilled Mixed Cheese Burger" at bounding box center [181, 185] width 170 height 15
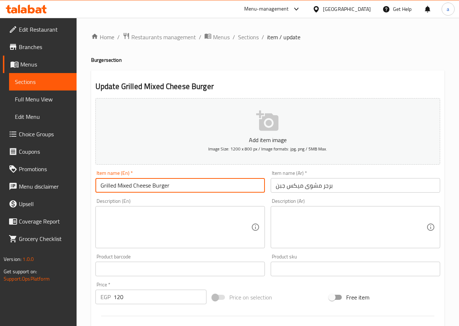
click at [189, 184] on input "Grilled Mixed Cheese Burger" at bounding box center [181, 185] width 170 height 15
paste input "burger mixed cheese"
click at [151, 186] on input "Grilled burger mixed cheese" at bounding box center [181, 185] width 170 height 15
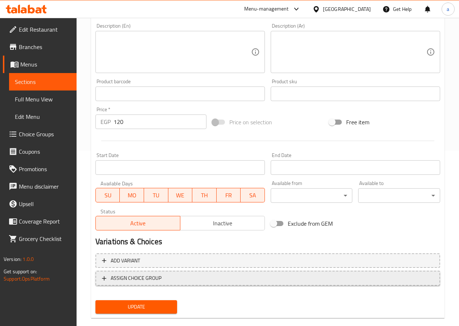
scroll to position [187, 0]
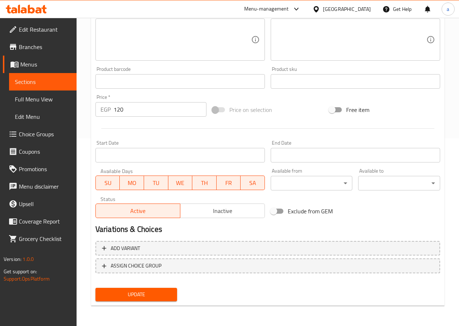
type input "Grilled burger mix cheese"
click at [141, 297] on span "Update" at bounding box center [136, 294] width 70 height 9
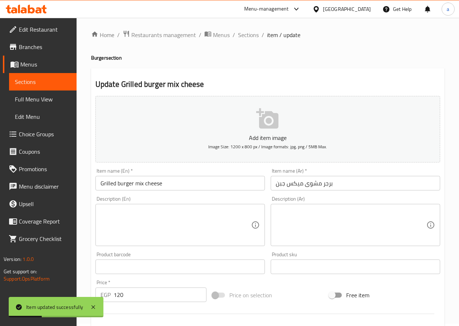
scroll to position [0, 0]
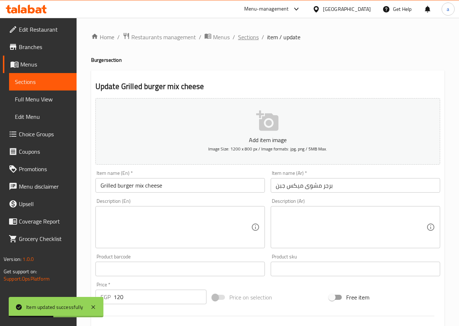
click at [247, 37] on span "Sections" at bounding box center [248, 37] width 21 height 9
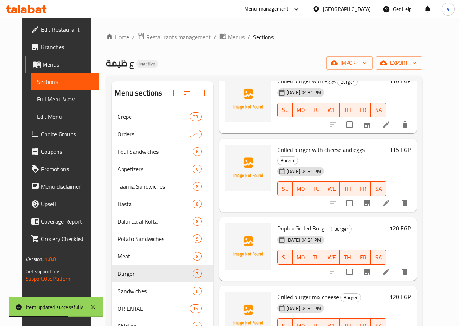
scroll to position [102, 0]
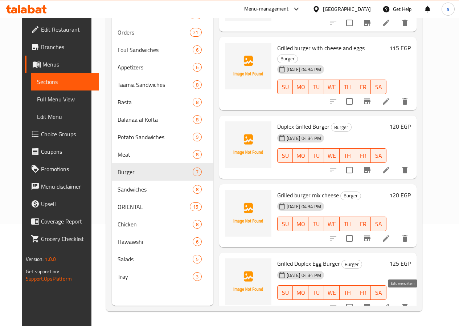
click at [391, 303] on icon at bounding box center [386, 307] width 9 height 9
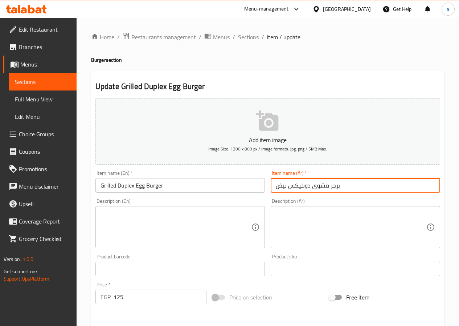
drag, startPoint x: 355, startPoint y: 187, endPoint x: 261, endPoint y: 191, distance: 93.5
click at [261, 191] on div "Add item image Image Size: 1200 x 800 px / Image formats: jpg, png / 5MB Max. I…" at bounding box center [268, 251] width 351 height 313
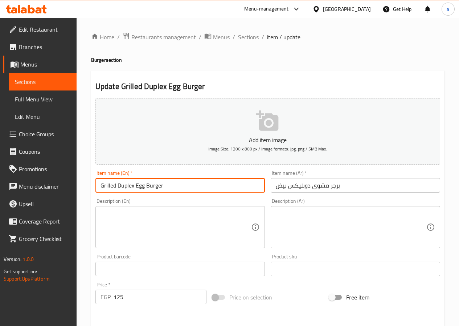
drag, startPoint x: 167, startPoint y: 186, endPoint x: 147, endPoint y: 186, distance: 20.0
click at [147, 186] on input "Grilled Duplex Egg Burger" at bounding box center [181, 185] width 170 height 15
click at [116, 184] on input "Grilled Duplex Egg Burger" at bounding box center [181, 185] width 170 height 15
paste input "Burger"
drag, startPoint x: 184, startPoint y: 186, endPoint x: 164, endPoint y: 185, distance: 20.0
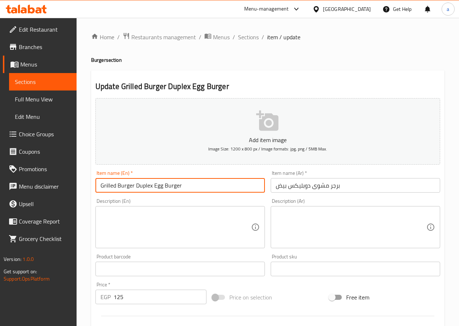
click at [164, 185] on input "Grilled Burger Duplex Egg Burger" at bounding box center [181, 185] width 170 height 15
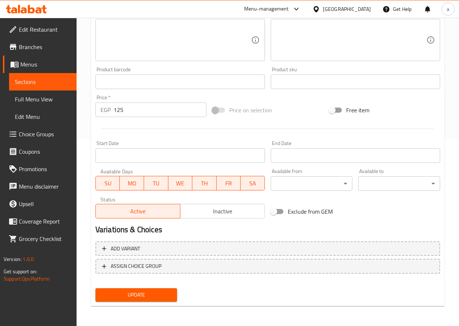
scroll to position [187, 0]
type input "Grilled Burger Duplex Egg"
click at [135, 290] on span "Update" at bounding box center [136, 294] width 70 height 9
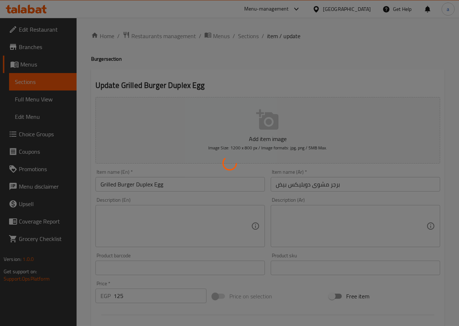
scroll to position [0, 0]
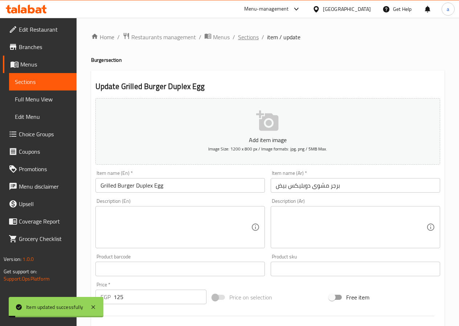
click at [252, 38] on span "Sections" at bounding box center [248, 37] width 21 height 9
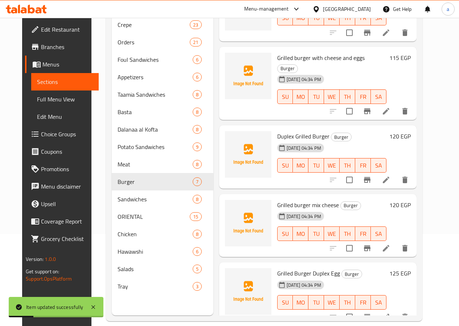
scroll to position [102, 0]
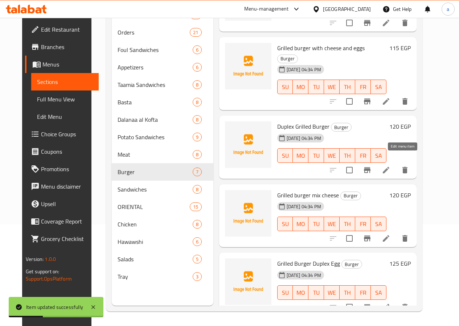
click at [391, 166] on icon at bounding box center [386, 170] width 9 height 9
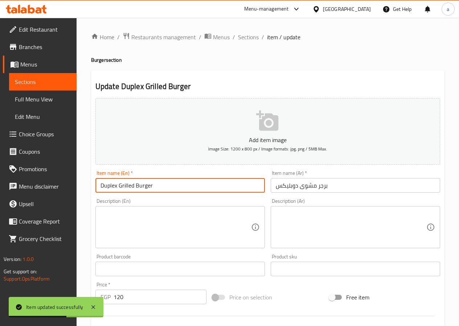
drag, startPoint x: 117, startPoint y: 186, endPoint x: 86, endPoint y: 181, distance: 31.6
click at [86, 181] on div "Home / Restaurants management / Menus / Sections / item / update Burger section…" at bounding box center [268, 265] width 383 height 495
click at [169, 184] on input "Duplex Grilled Burger" at bounding box center [181, 185] width 170 height 15
paste input "Duplex"
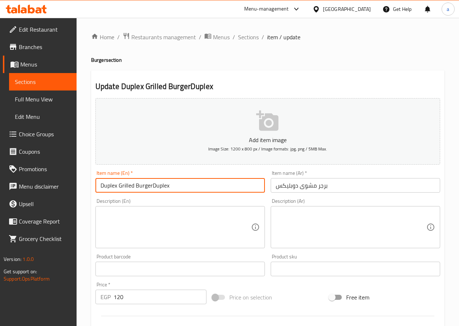
click at [152, 185] on input "Duplex Grilled BurgerDuplex" at bounding box center [181, 185] width 170 height 15
drag, startPoint x: 119, startPoint y: 184, endPoint x: 82, endPoint y: 186, distance: 37.1
click at [82, 186] on div "Home / Restaurants management / Menus / Sections / item / update Burger section…" at bounding box center [268, 265] width 383 height 495
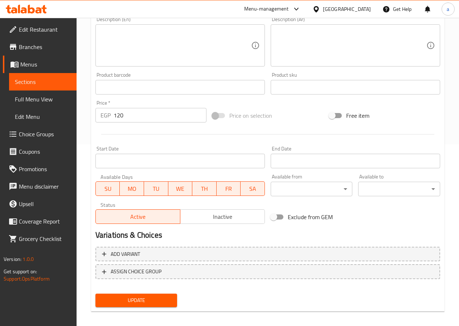
type input "Grilled Burger Duplex"
click at [135, 301] on span "Update" at bounding box center [136, 300] width 70 height 9
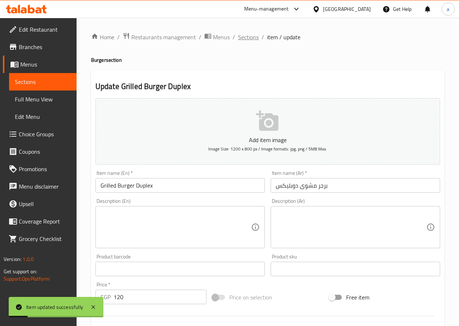
click at [248, 38] on span "Sections" at bounding box center [248, 37] width 21 height 9
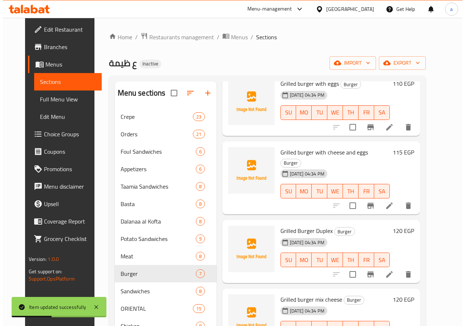
scroll to position [183, 0]
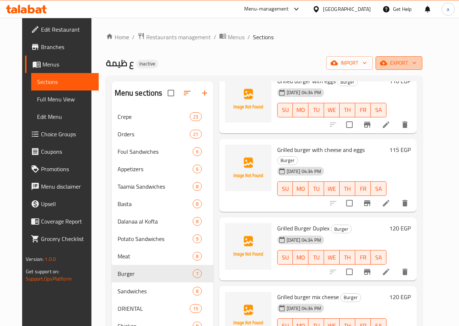
click at [416, 64] on span "export" at bounding box center [399, 62] width 35 height 9
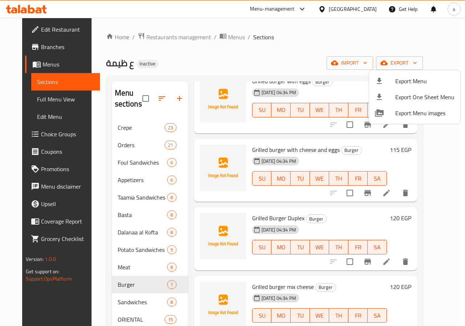
click at [379, 64] on div at bounding box center [232, 163] width 465 height 326
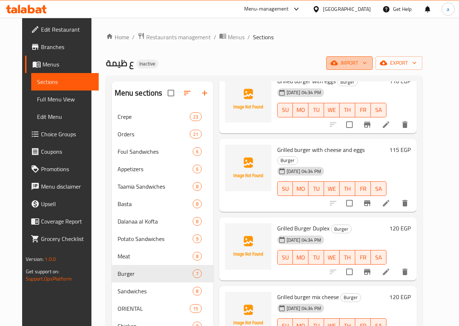
click at [367, 64] on span "import" at bounding box center [349, 62] width 35 height 9
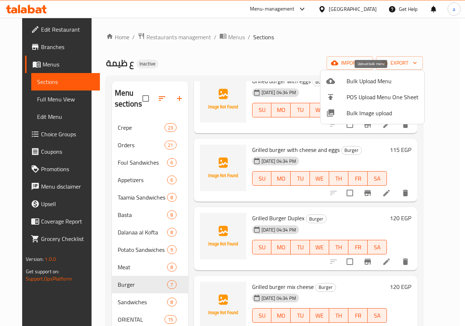
click at [359, 82] on span "Bulk Upload Menu" at bounding box center [382, 81] width 72 height 9
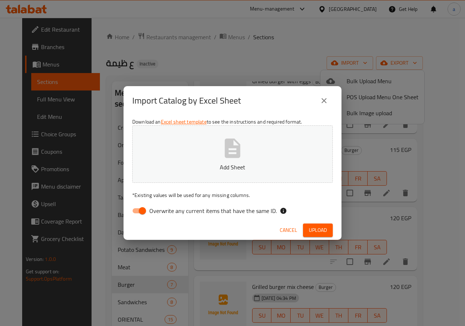
click at [141, 210] on input "Overwrite any current items that have the same ID." at bounding box center [142, 211] width 41 height 14
checkbox input "false"
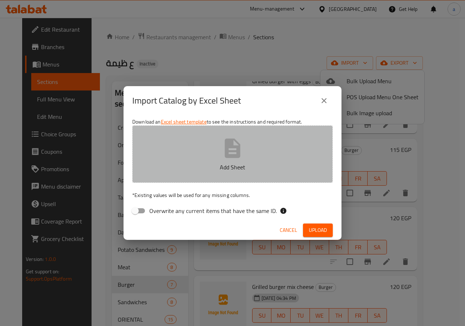
click at [204, 150] on button "Add Sheet" at bounding box center [232, 153] width 200 height 57
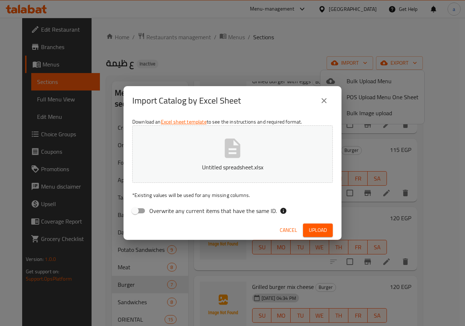
click at [315, 229] on span "Upload" at bounding box center [318, 230] width 18 height 9
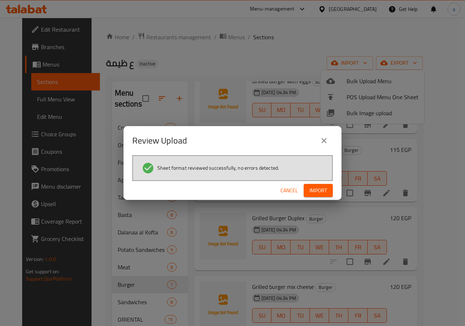
click at [318, 189] on span "Import" at bounding box center [317, 190] width 17 height 9
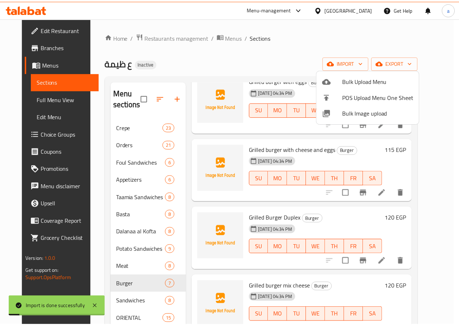
scroll to position [172, 0]
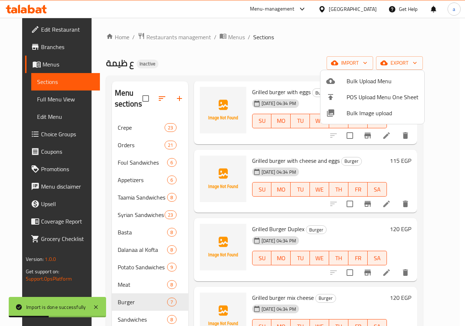
click at [134, 214] on div at bounding box center [232, 163] width 465 height 326
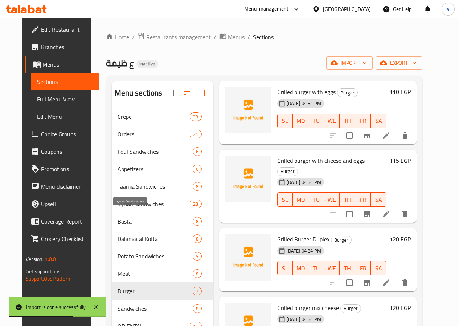
click at [137, 208] on span "Syrian Sandwiches" at bounding box center [154, 203] width 73 height 9
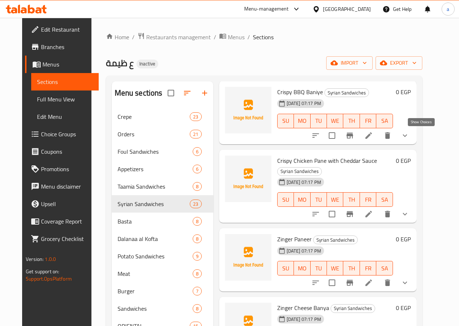
click at [407, 137] on icon "show more" at bounding box center [405, 135] width 4 height 3
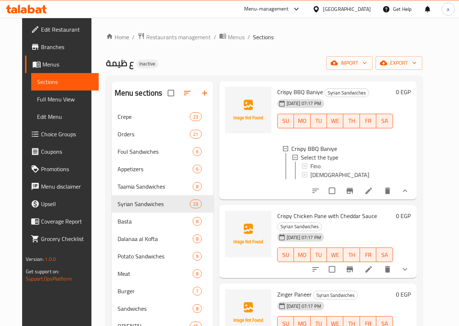
scroll to position [1, 0]
click at [410, 195] on icon "show more" at bounding box center [405, 190] width 9 height 9
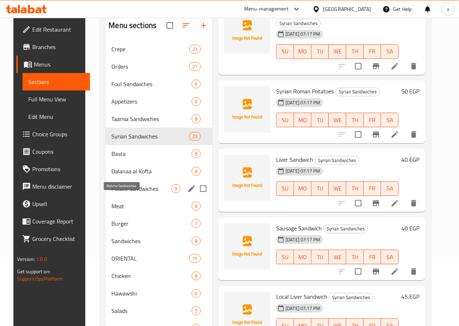
scroll to position [73, 0]
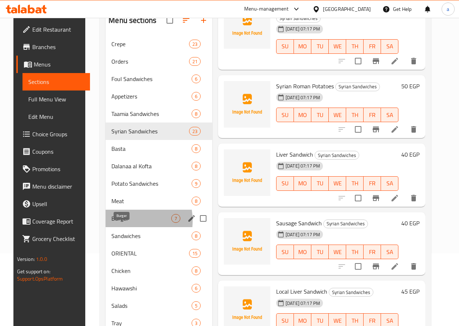
click at [118, 223] on span "Burger" at bounding box center [141, 218] width 60 height 9
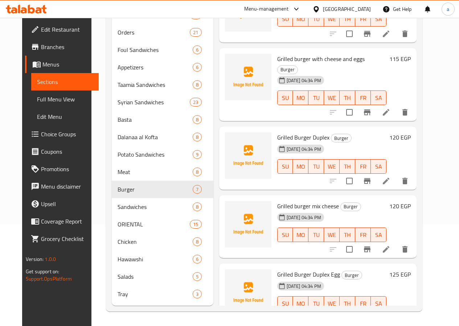
scroll to position [113, 0]
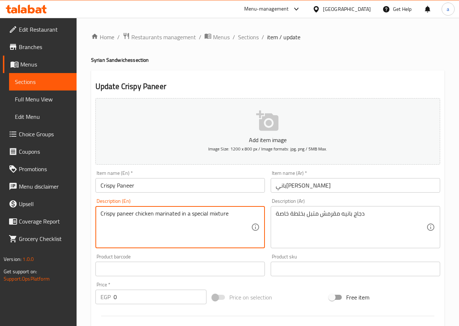
type textarea "Crispy paneer chicken marinated in a special mixture"
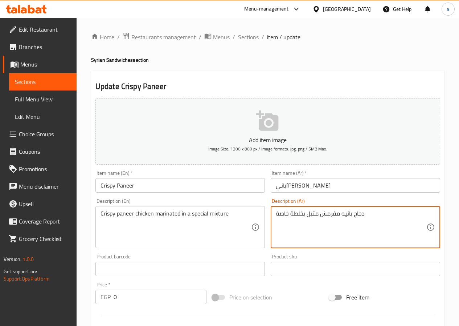
drag, startPoint x: 305, startPoint y: 214, endPoint x: 254, endPoint y: 213, distance: 50.5
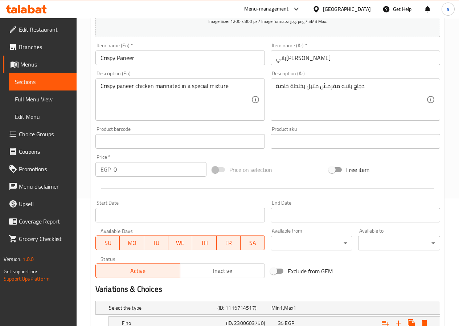
scroll to position [204, 0]
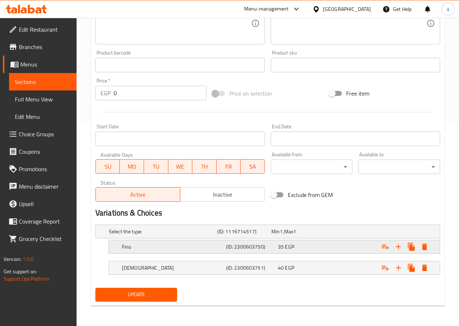
click at [203, 243] on h5 "Fino" at bounding box center [172, 246] width 101 height 7
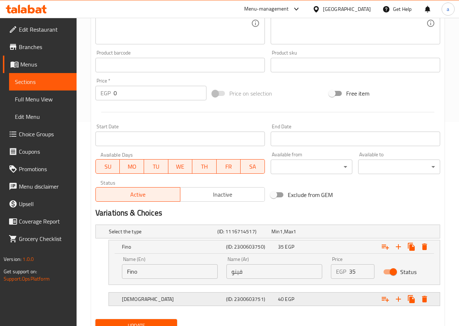
click at [195, 298] on h5 "[DEMOGRAPHIC_DATA]" at bounding box center [172, 298] width 101 height 7
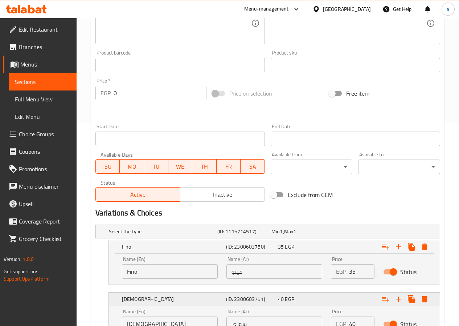
click at [195, 298] on h5 "[DEMOGRAPHIC_DATA]" at bounding box center [172, 298] width 101 height 7
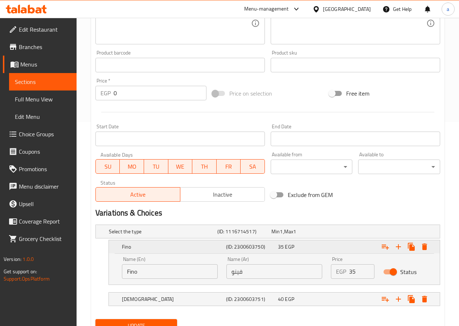
click at [192, 251] on div "Fino" at bounding box center [173, 247] width 104 height 10
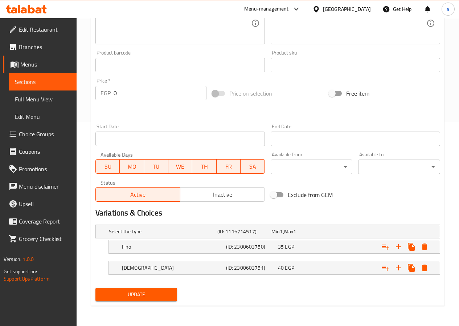
click at [128, 292] on span "Update" at bounding box center [136, 294] width 70 height 9
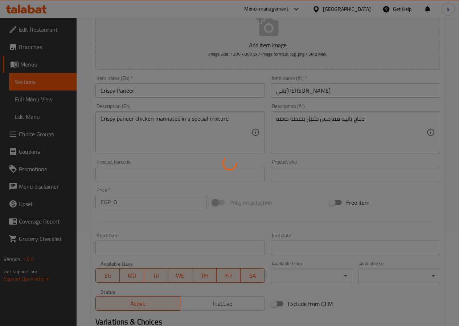
scroll to position [0, 0]
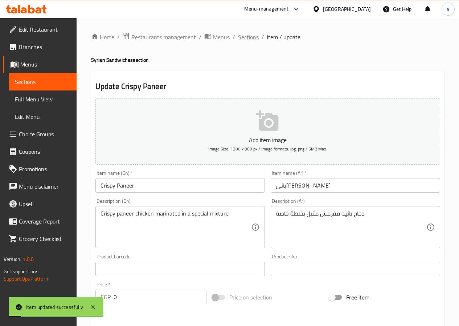
click at [252, 37] on span "Sections" at bounding box center [248, 37] width 21 height 9
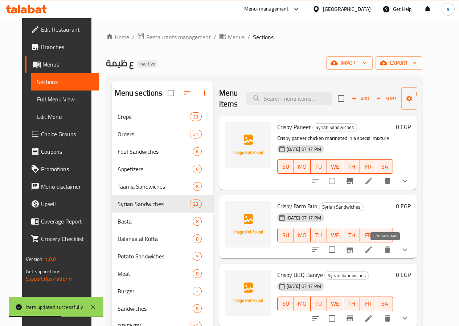
click at [373, 247] on icon at bounding box center [369, 249] width 9 height 9
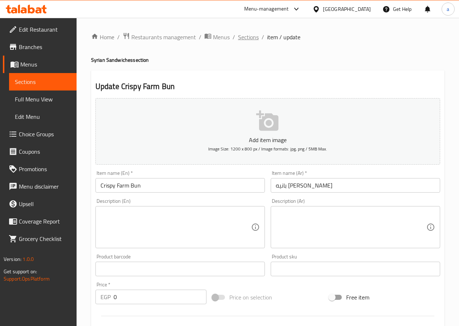
click at [246, 35] on span "Sections" at bounding box center [248, 37] width 21 height 9
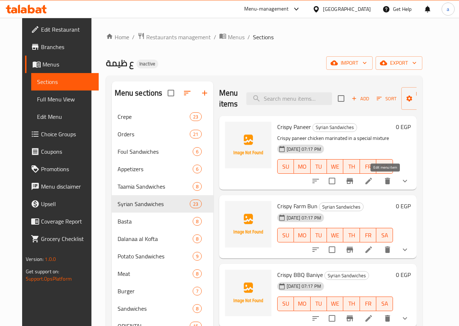
click at [372, 181] on icon at bounding box center [369, 181] width 7 height 7
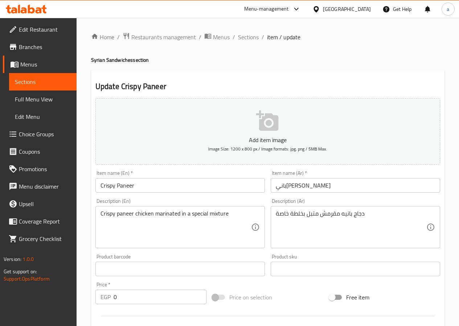
click at [199, 187] on input "Crispy Paneer" at bounding box center [181, 185] width 170 height 15
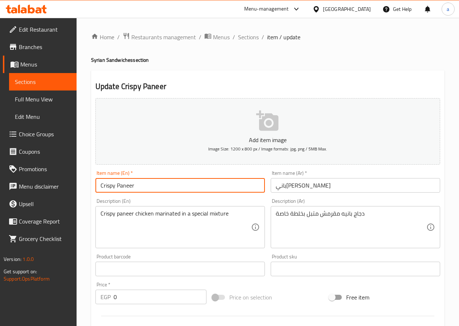
click at [199, 187] on input "Crispy Paneer" at bounding box center [181, 185] width 170 height 15
click at [321, 189] on input "[PERSON_NAME]" at bounding box center [356, 185] width 170 height 15
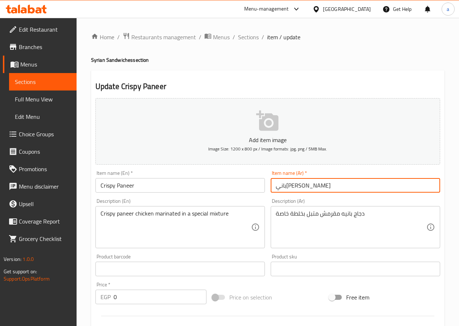
click at [321, 189] on input "[PERSON_NAME]" at bounding box center [356, 185] width 170 height 15
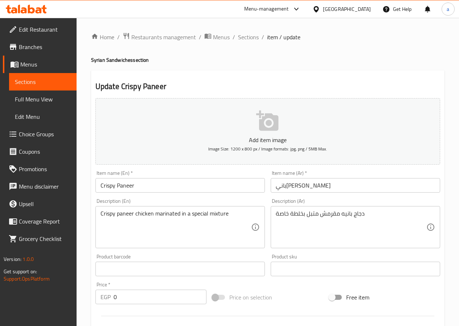
click at [124, 188] on input "Crispy Paneer" at bounding box center [181, 185] width 170 height 15
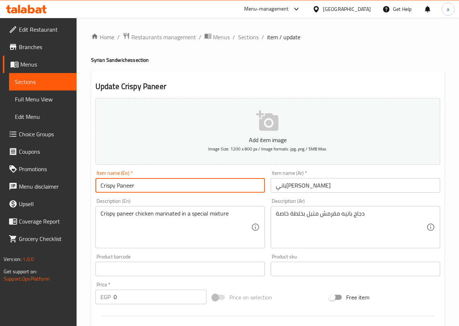
click at [124, 188] on input "Crispy Paneer" at bounding box center [181, 185] width 170 height 15
paste input "penne"
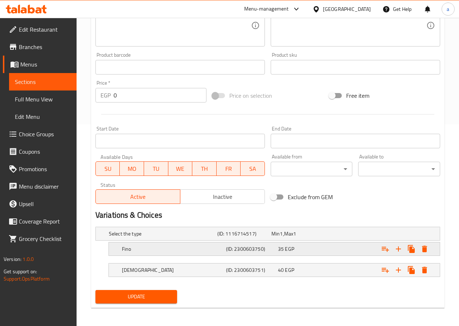
scroll to position [204, 0]
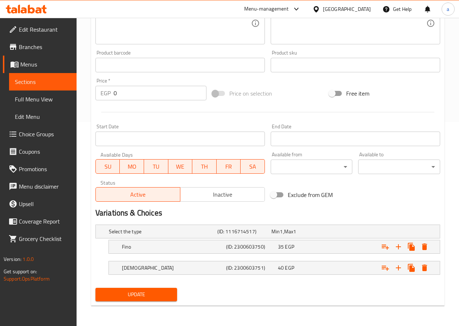
type input "Crispy penne"
click at [150, 300] on button "Update" at bounding box center [137, 294] width 82 height 13
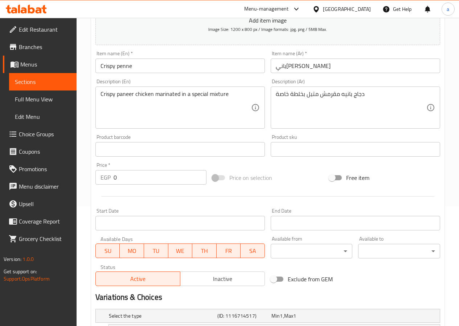
scroll to position [0, 0]
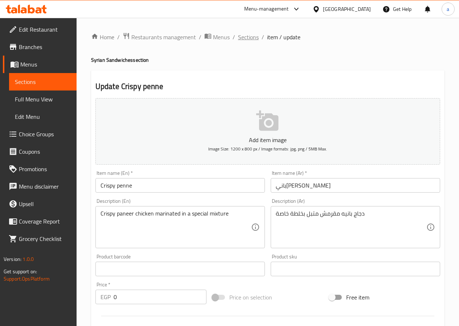
click at [251, 37] on span "Sections" at bounding box center [248, 37] width 21 height 9
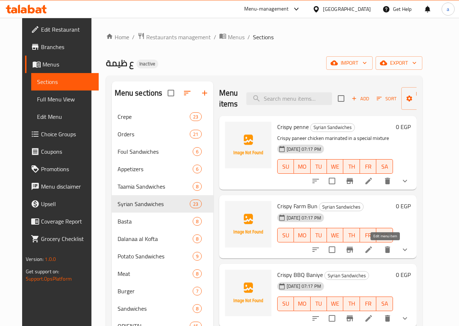
click at [373, 251] on icon at bounding box center [369, 249] width 9 height 9
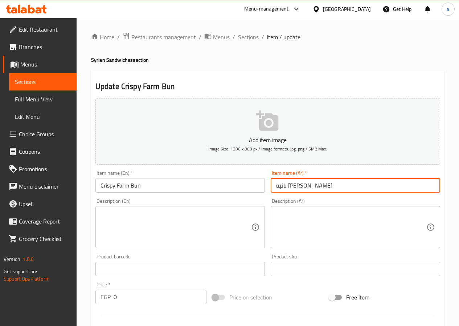
drag, startPoint x: 324, startPoint y: 187, endPoint x: 243, endPoint y: 189, distance: 81.4
click at [243, 189] on div "Add item image Image Size: 1200 x 800 px / Image formats: jpg, png / 5MB Max. I…" at bounding box center [268, 251] width 351 height 313
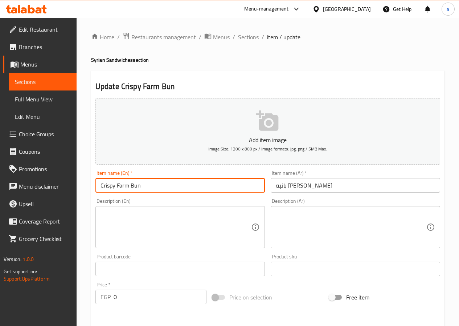
drag, startPoint x: 143, startPoint y: 185, endPoint x: 133, endPoint y: 187, distance: 10.6
click at [133, 187] on input "Crispy Farm Bun" at bounding box center [181, 185] width 170 height 15
click at [146, 187] on input "Crispy Farm Bun" at bounding box center [181, 185] width 170 height 15
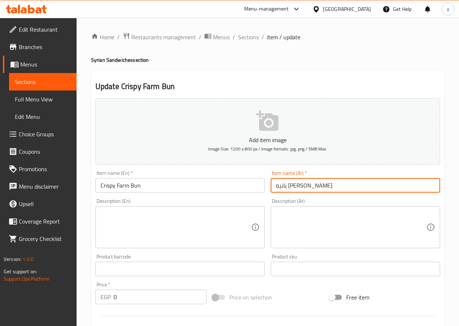
drag, startPoint x: 341, startPoint y: 187, endPoint x: 266, endPoint y: 198, distance: 75.4
click at [266, 198] on div "Add item image Image Size: 1200 x 800 px / Image formats: jpg, png / 5MB Max. I…" at bounding box center [268, 251] width 351 height 313
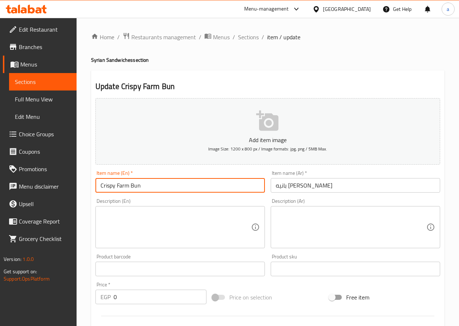
drag, startPoint x: 171, startPoint y: 188, endPoint x: 116, endPoint y: 182, distance: 55.1
click at [116, 182] on input "Crispy Farm Bun" at bounding box center [181, 185] width 170 height 15
paste input "penne"
type input "Crispy penne farm"
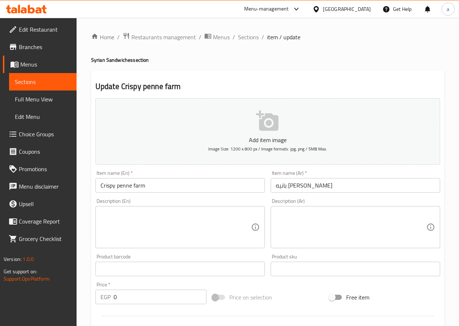
click at [345, 216] on textarea at bounding box center [351, 227] width 151 height 35
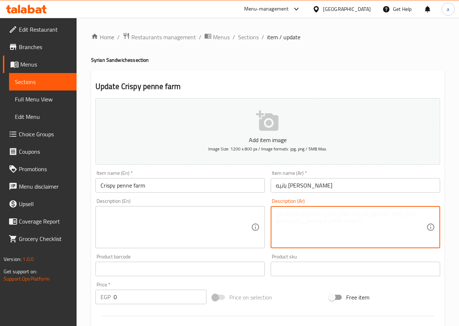
paste textarea "بانيه كريسبي مع صوص فارم الكريمي."
type textarea "بانيه كريسبي مع صوص فارم الكريمي."
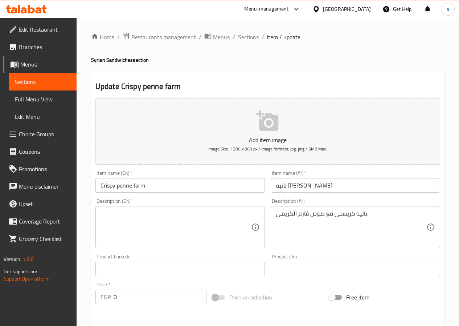
click at [186, 225] on textarea at bounding box center [176, 227] width 151 height 35
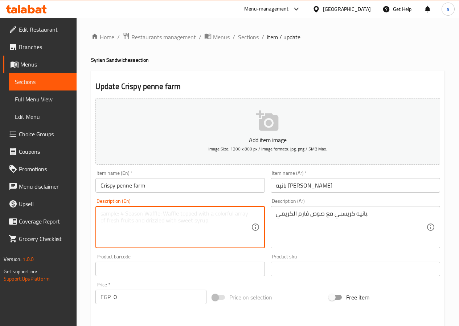
paste textarea "Crispy paneer with creamy Farm sauce."
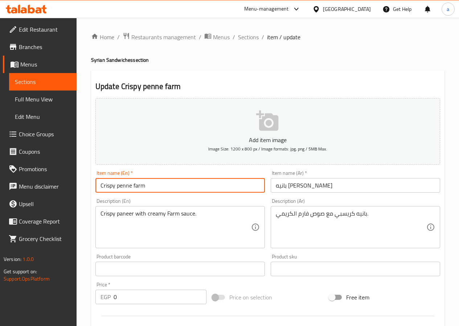
click at [127, 187] on input "Crispy penne farm" at bounding box center [181, 185] width 170 height 15
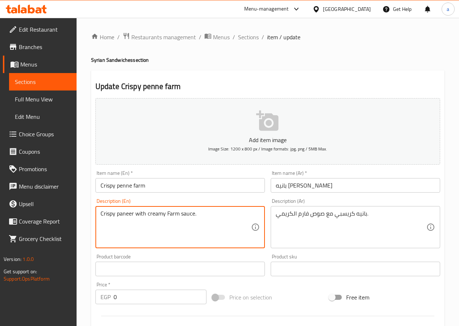
click at [128, 215] on textarea "Crispy paneer with creamy Farm sauce." at bounding box center [176, 227] width 151 height 35
paste textarea "enne"
click at [173, 214] on textarea "Crispy penne with creamy Farm sauce." at bounding box center [176, 227] width 151 height 35
type textarea "Crispy penne with creamy Farm sauce."
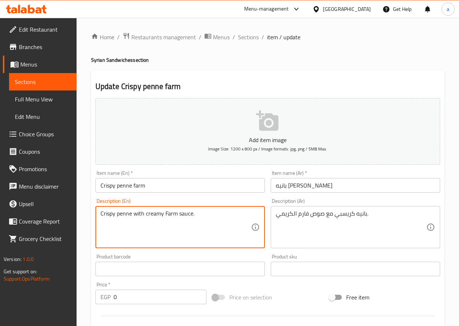
click at [137, 185] on input "Crispy penne farm" at bounding box center [181, 185] width 170 height 15
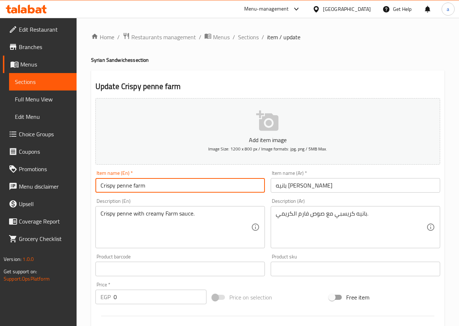
click at [137, 185] on input "Crispy penne farm" at bounding box center [181, 185] width 170 height 15
paste input "Farm"
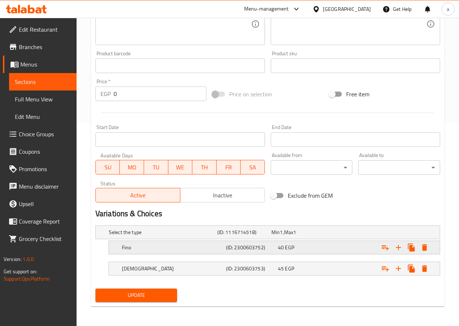
scroll to position [204, 0]
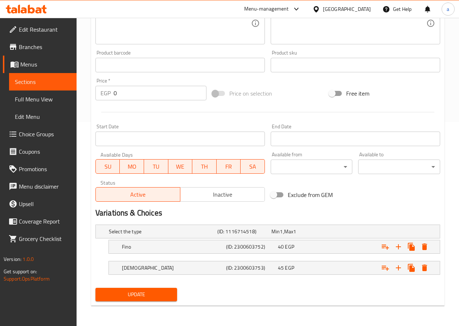
type input "Crispy penne Farm"
click at [144, 294] on span "Update" at bounding box center [136, 294] width 70 height 9
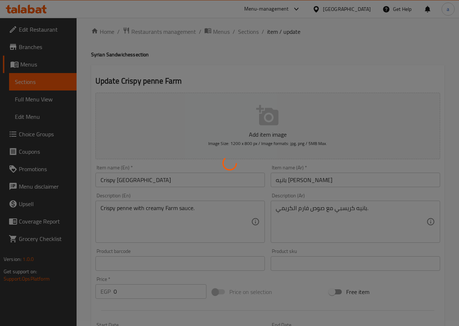
scroll to position [0, 0]
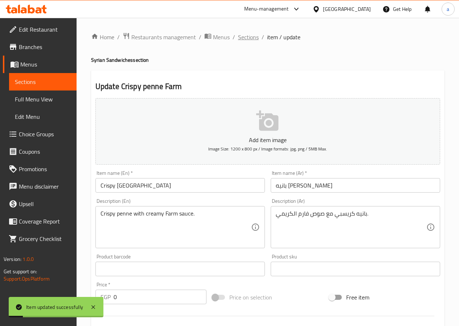
click at [249, 37] on span "Sections" at bounding box center [248, 37] width 21 height 9
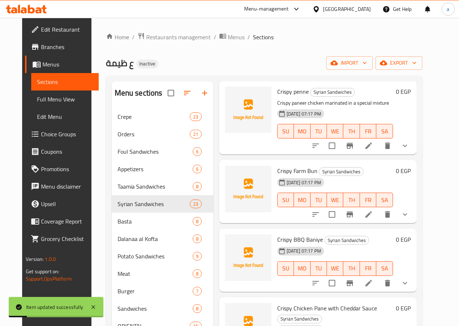
scroll to position [36, 0]
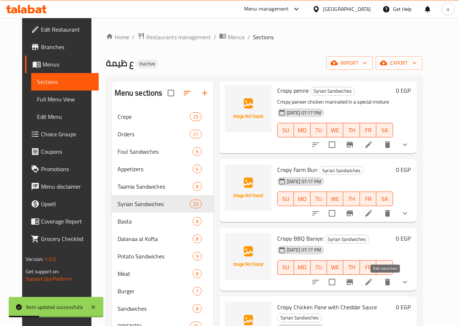
click at [372, 283] on icon at bounding box center [369, 282] width 7 height 7
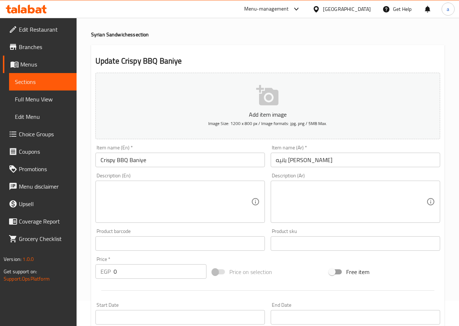
scroll to position [22, 0]
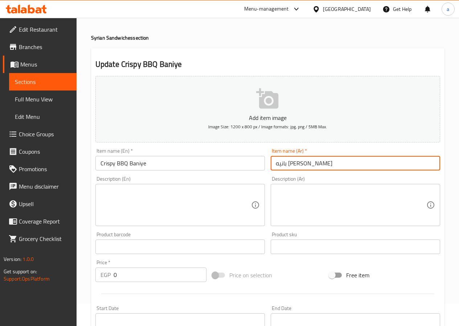
drag, startPoint x: 342, startPoint y: 162, endPoint x: 263, endPoint y: 168, distance: 79.4
click at [263, 168] on div "Add item image Image Size: 1200 x 800 px / Image formats: jpg, png / 5MB Max. I…" at bounding box center [268, 229] width 351 height 313
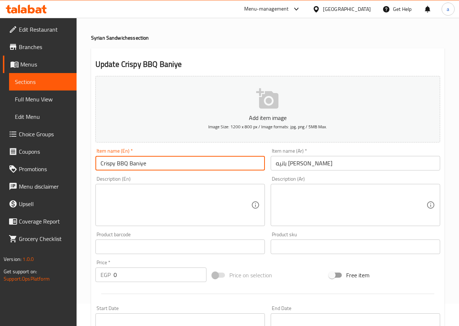
drag, startPoint x: 146, startPoint y: 164, endPoint x: 126, endPoint y: 163, distance: 19.3
click at [126, 163] on input "Crispy BBQ Baniye" at bounding box center [181, 163] width 170 height 15
click at [116, 165] on input "Crispy BBQ" at bounding box center [181, 163] width 170 height 15
type input "Crispy BBQ"
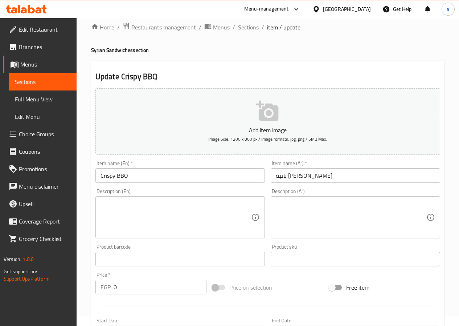
scroll to position [0, 0]
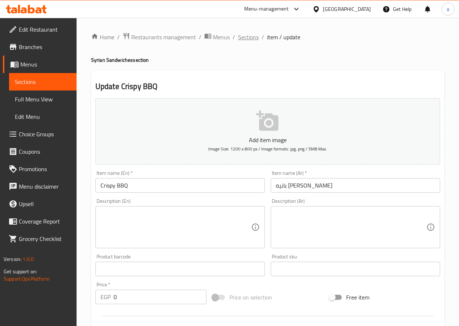
click at [249, 37] on span "Sections" at bounding box center [248, 37] width 21 height 9
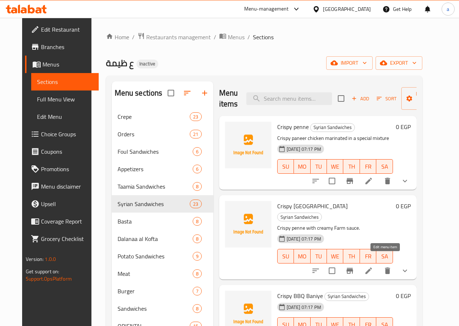
click at [373, 266] on icon at bounding box center [369, 270] width 9 height 9
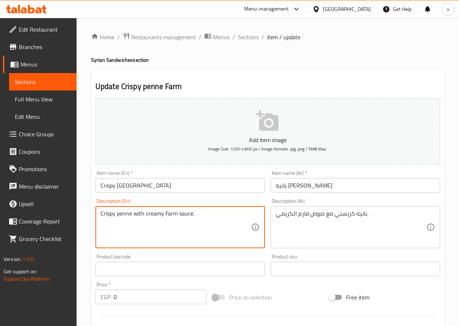
click at [125, 215] on textarea "Crispy penne with creamy Farm sauce." at bounding box center [176, 227] width 151 height 35
click at [249, 37] on span "Sections" at bounding box center [248, 37] width 21 height 9
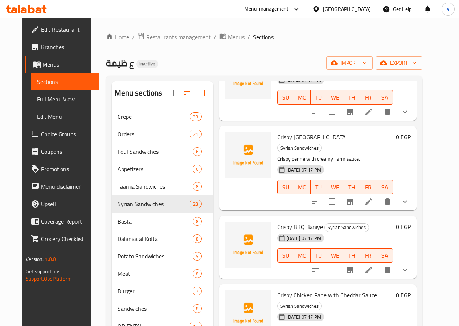
scroll to position [73, 0]
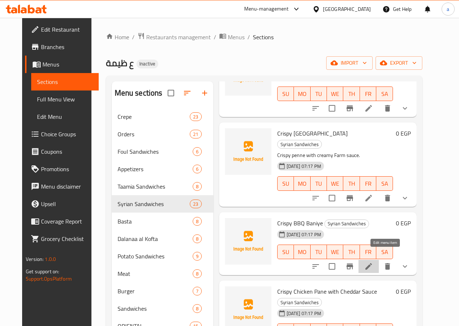
click at [372, 263] on icon at bounding box center [369, 266] width 7 height 7
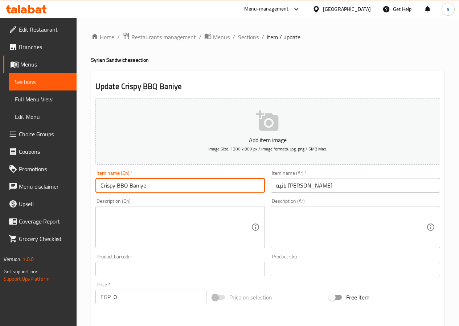
drag, startPoint x: 152, startPoint y: 187, endPoint x: 129, endPoint y: 182, distance: 23.8
click at [129, 182] on input "Crispy BBQ Baniye" at bounding box center [181, 185] width 170 height 15
click at [115, 185] on input "Crispy BBQ" at bounding box center [181, 185] width 170 height 15
paste input "penne"
type input "Crispy penne BBQ"
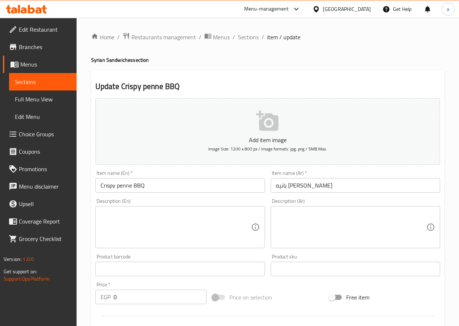
click at [282, 184] on input "بانيه كريسبي باربيكيو" at bounding box center [356, 185] width 170 height 15
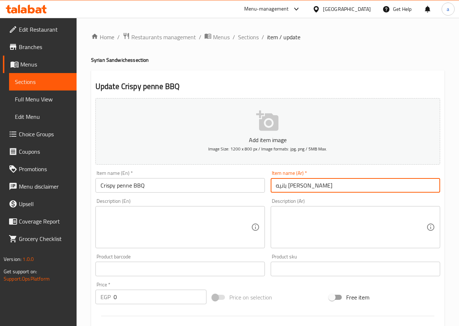
click at [282, 184] on input "بانيه كريسبي باربيكيو" at bounding box center [356, 185] width 170 height 15
click at [174, 234] on textarea at bounding box center [176, 227] width 151 height 35
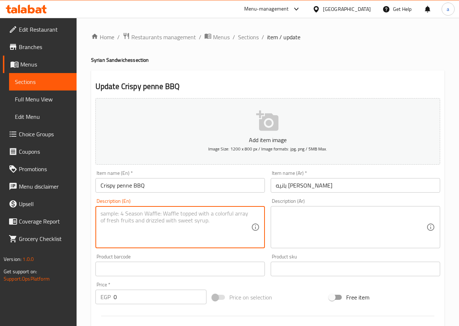
click at [286, 188] on input "بانيه كريسبي باربيكيو" at bounding box center [356, 185] width 170 height 15
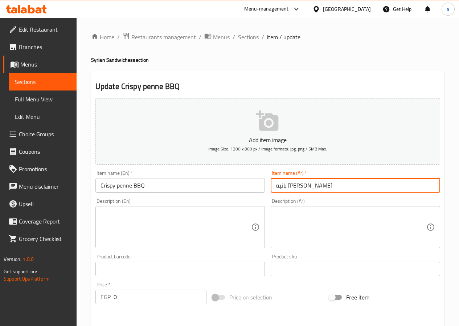
click at [286, 188] on input "بانيه كريسبي باربيكيو" at bounding box center [356, 185] width 170 height 15
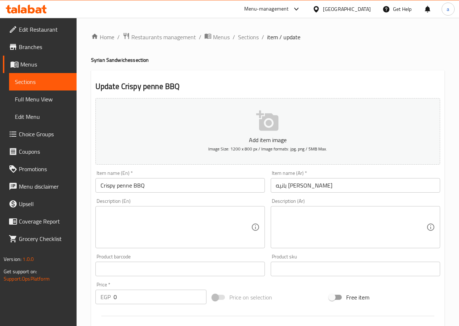
click at [160, 215] on textarea at bounding box center [176, 227] width 151 height 35
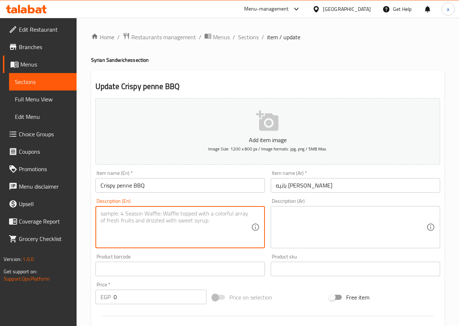
click at [337, 220] on textarea at bounding box center [351, 227] width 151 height 35
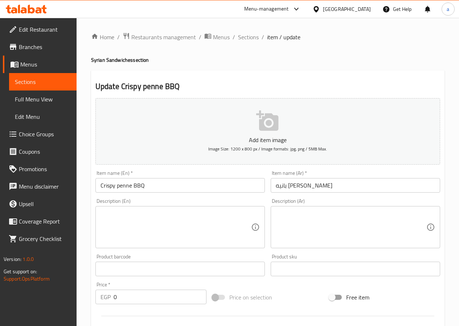
click at [334, 222] on textarea at bounding box center [351, 227] width 151 height 35
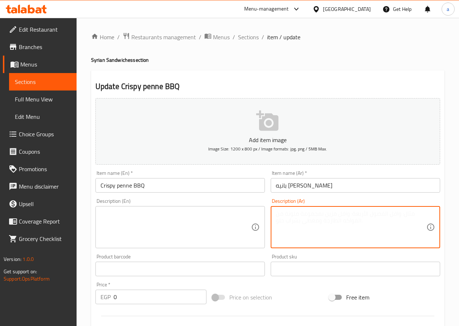
paste textarea "انيه مقرمش مع صوص باربيكيو مدخن."
click at [369, 214] on textarea "انيه مقرمش مع صوص باربيكيو مدخن." at bounding box center [351, 227] width 151 height 35
click at [365, 215] on textarea "انيه مقرمش مع صوص باربيكيو مدخن." at bounding box center [351, 227] width 151 height 35
click at [378, 215] on textarea "انيه مقرمش مع صوص باربيكيو مدخن." at bounding box center [351, 227] width 151 height 35
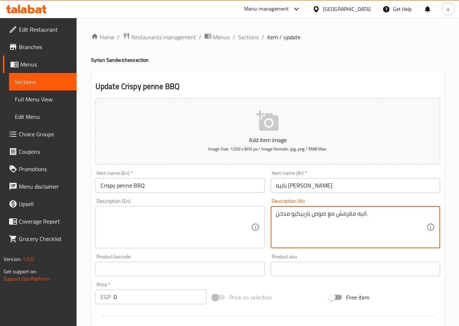
click at [378, 215] on textarea "انيه مقرمش مع صوص باربيكيو مدخن." at bounding box center [351, 227] width 151 height 35
paste textarea "ب"
type textarea "بانيه مقرمش مع صوص باربيكيو مدخن."
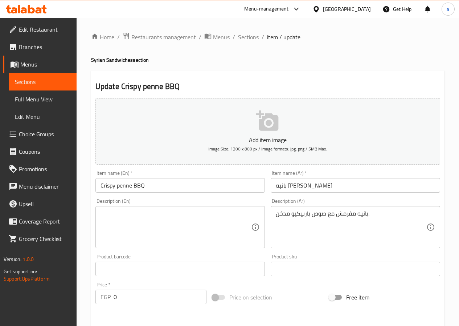
click at [182, 224] on textarea at bounding box center [176, 227] width 151 height 35
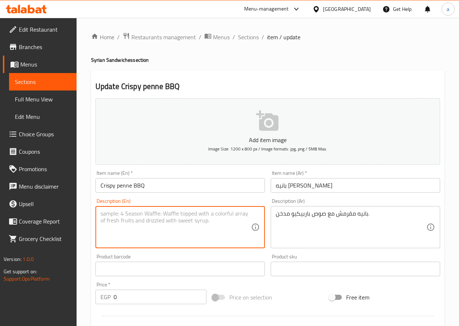
click at [182, 224] on textarea at bounding box center [176, 227] width 151 height 35
paste textarea "Crispy paneer with smoked barbecue sauce."
click at [127, 187] on input "Crispy penne BBQ" at bounding box center [181, 185] width 170 height 15
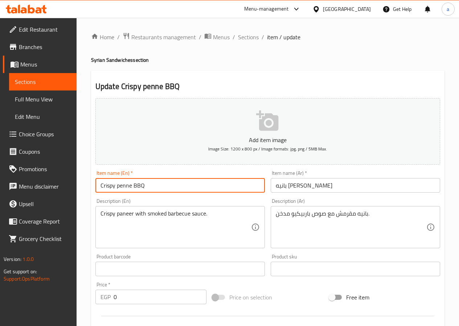
click at [127, 187] on input "Crispy penne BBQ" at bounding box center [181, 185] width 170 height 15
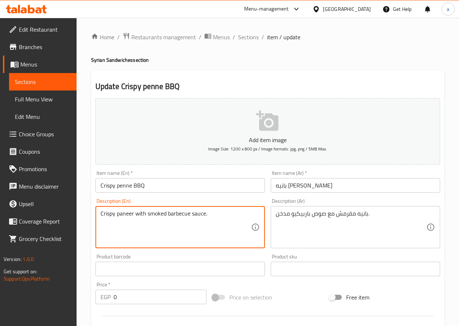
click at [129, 215] on textarea "Crispy paneer with smoked barbecue sauce." at bounding box center [176, 227] width 151 height 35
paste textarea "enne"
click at [179, 214] on textarea "Crispy penne with smoked barbecue sauce." at bounding box center [176, 227] width 151 height 35
click at [139, 187] on input "Crispy penne BBQ" at bounding box center [181, 185] width 170 height 15
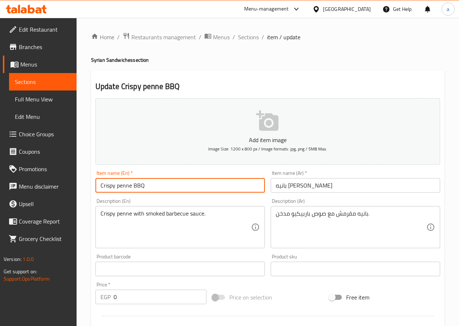
click at [139, 187] on input "Crispy penne BBQ" at bounding box center [181, 185] width 170 height 15
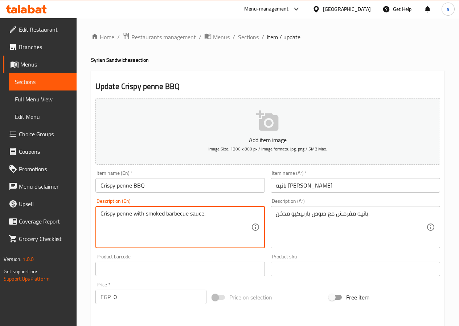
click at [180, 215] on textarea "Crispy penne with smoked barbecue sauce." at bounding box center [176, 227] width 151 height 35
paste textarea "BBQ"
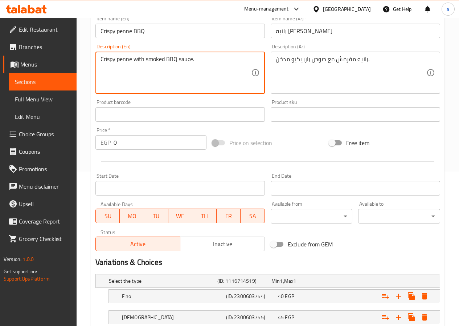
scroll to position [204, 0]
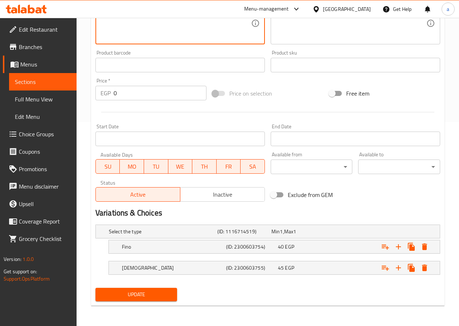
type textarea "Crispy penne with smoked BBQ sauce."
click at [118, 295] on span "Update" at bounding box center [136, 294] width 70 height 9
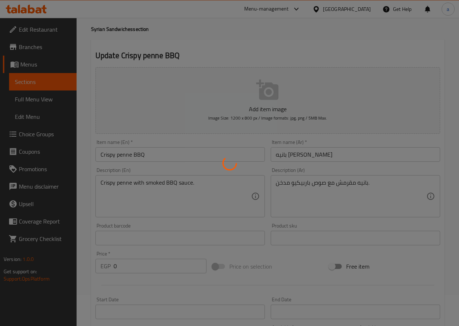
scroll to position [0, 0]
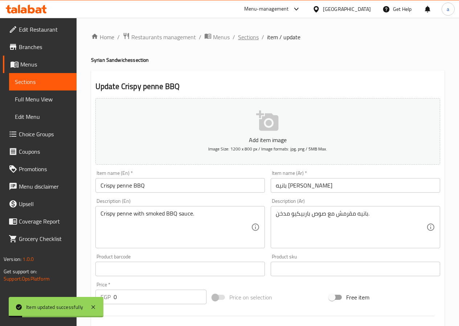
click at [251, 39] on span "Sections" at bounding box center [248, 37] width 21 height 9
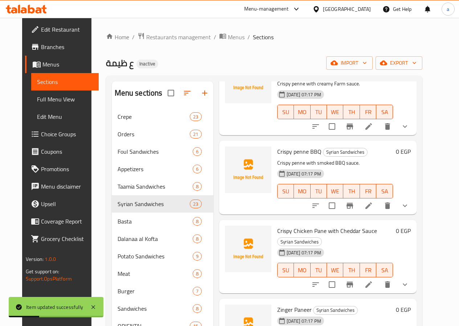
scroll to position [145, 0]
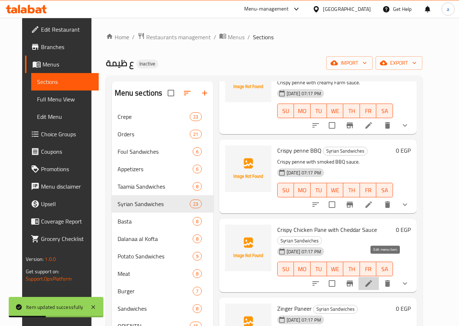
click at [373, 279] on icon at bounding box center [369, 283] width 9 height 9
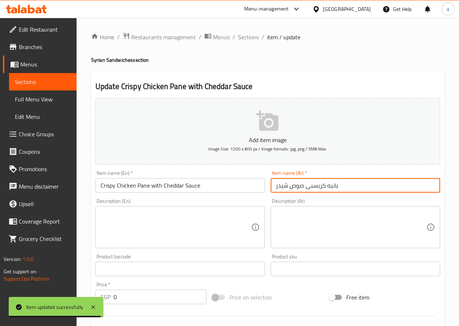
drag, startPoint x: 341, startPoint y: 186, endPoint x: 259, endPoint y: 192, distance: 82.6
click at [259, 192] on div "Add item image Image Size: 1200 x 800 px / Image formats: jpg, png / 5MB Max. I…" at bounding box center [268, 251] width 351 height 313
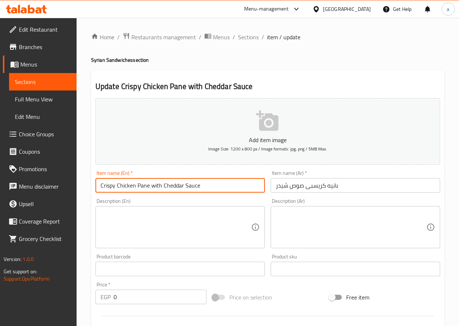
drag, startPoint x: 135, startPoint y: 186, endPoint x: 117, endPoint y: 191, distance: 18.5
click at [117, 191] on input "Crispy Chicken Pane with Cheddar Sauce" at bounding box center [181, 185] width 170 height 15
type input "Crispy Paneea with Cheddar Sauce"
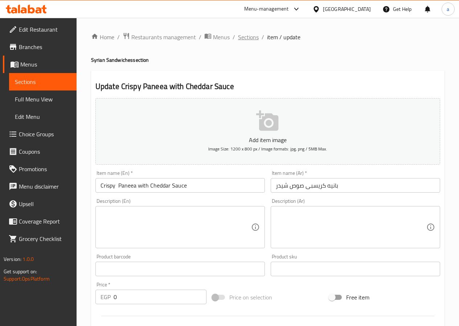
click at [246, 38] on span "Sections" at bounding box center [248, 37] width 21 height 9
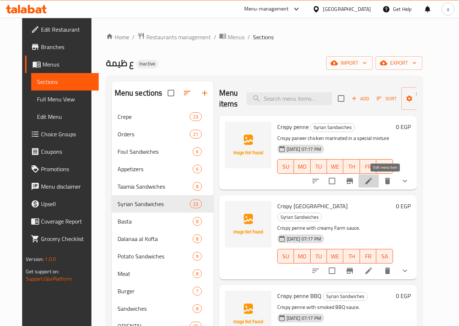
click at [372, 180] on icon at bounding box center [369, 181] width 7 height 7
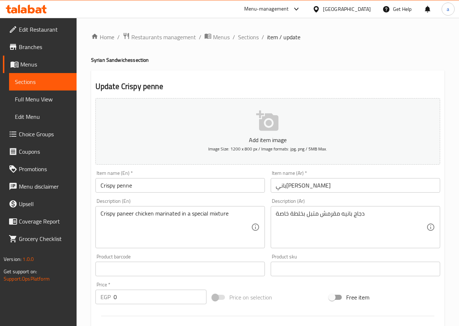
click at [127, 187] on input "Crispy penne" at bounding box center [181, 185] width 170 height 15
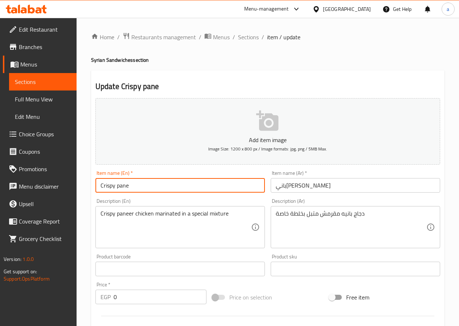
click at [125, 186] on input "Crispy pane" at bounding box center [181, 185] width 170 height 15
type input "Crispy pane"
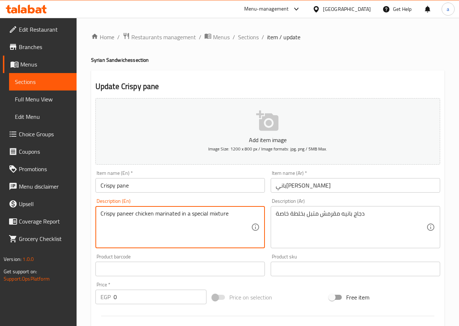
click at [123, 214] on textarea "Crispy paneer chicken marinated in a special mixture" at bounding box center [176, 227] width 151 height 35
paste textarea
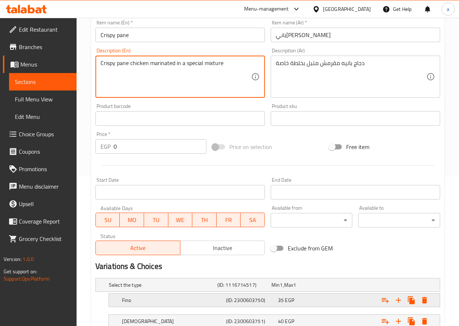
scroll to position [204, 0]
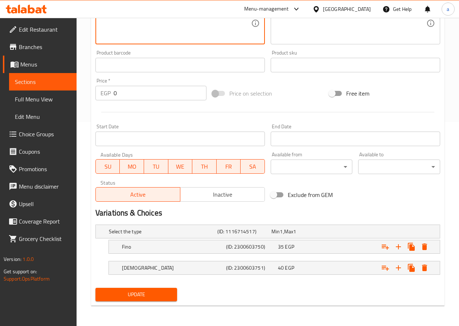
type textarea "Crispy pane chicken marinated in a special mixture"
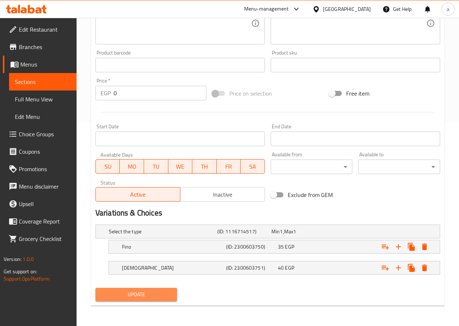
click at [154, 293] on span "Update" at bounding box center [136, 294] width 70 height 9
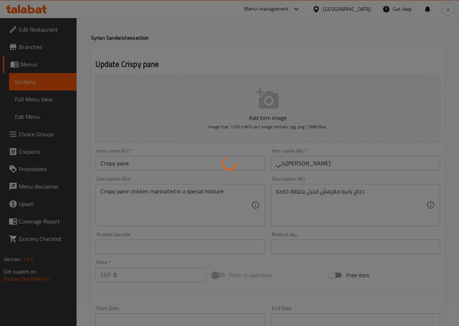
scroll to position [0, 0]
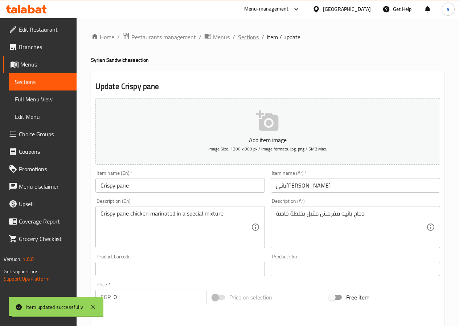
click at [249, 36] on span "Sections" at bounding box center [248, 37] width 21 height 9
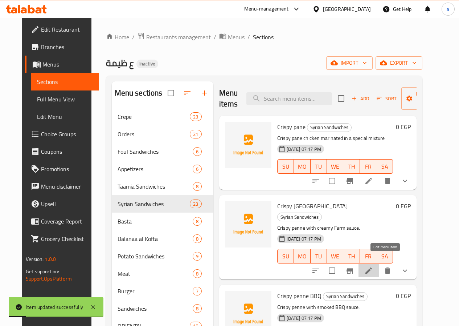
click at [372, 267] on icon at bounding box center [369, 270] width 7 height 7
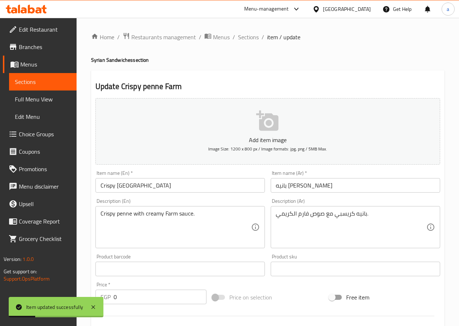
click at [122, 184] on input "Crispy penne Farm" at bounding box center [181, 185] width 170 height 15
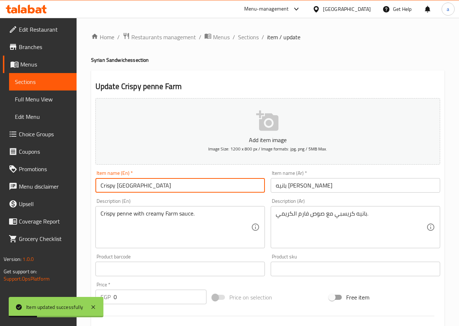
click at [122, 184] on input "Crispy penne Farm" at bounding box center [181, 185] width 170 height 15
paste input "ane"
type input "Crispy paneFarm"
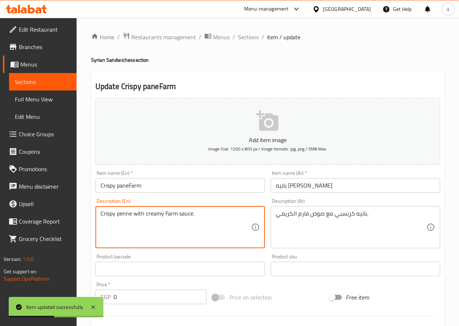
click at [126, 216] on textarea "Crispy penne with creamy Farm sauce." at bounding box center [176, 227] width 151 height 35
paste textarea "ane"
type textarea "Crispy pane with creamy Farm sauce."
click at [127, 187] on input "Crispy paneFarm" at bounding box center [181, 185] width 170 height 15
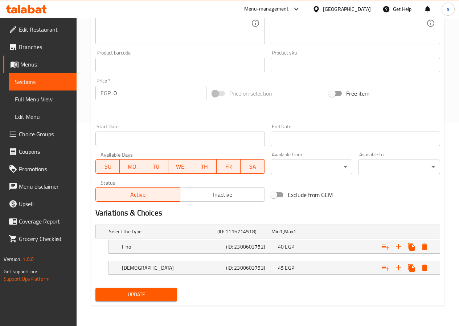
type input "Crispy pane Farm"
click at [152, 293] on span "Update" at bounding box center [136, 294] width 70 height 9
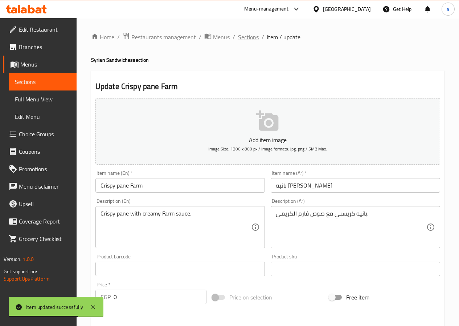
click at [241, 37] on span "Sections" at bounding box center [248, 37] width 21 height 9
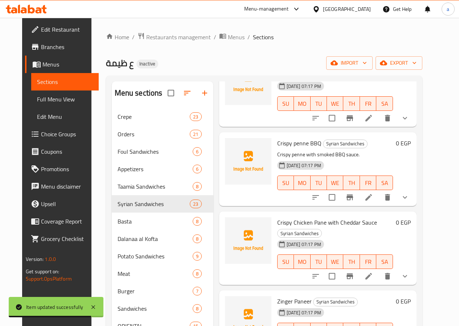
scroll to position [145, 0]
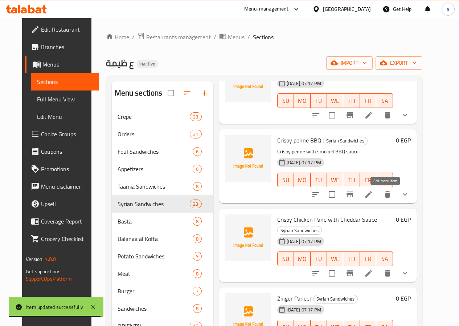
click at [372, 194] on icon at bounding box center [369, 194] width 7 height 7
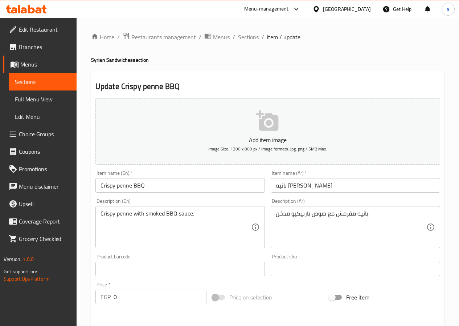
click at [125, 185] on div at bounding box center [229, 163] width 459 height 326
click at [125, 185] on input "Crispy penne BBQ" at bounding box center [181, 185] width 170 height 15
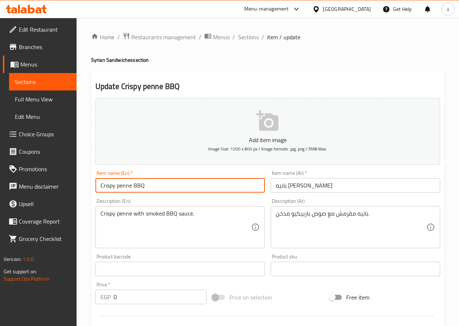
click at [125, 185] on input "Crispy penne BBQ" at bounding box center [181, 185] width 170 height 15
paste input "ane"
type input "Crispy pane BBQ"
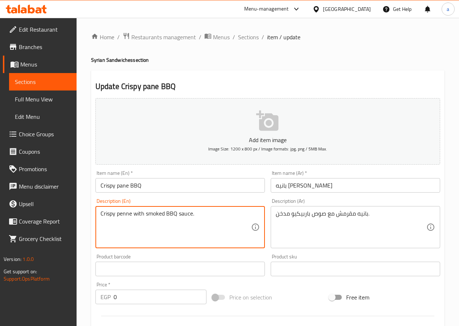
click at [126, 218] on textarea "Crispy penne with smoked BBQ sauce." at bounding box center [176, 227] width 151 height 35
paste textarea "ane"
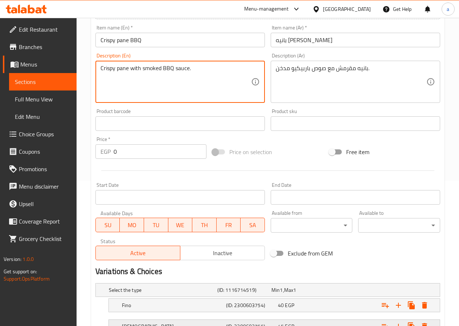
scroll to position [204, 0]
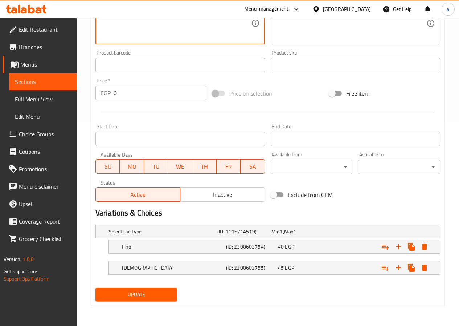
type textarea "Crispy pane with smoked BBQ sauce."
click at [137, 292] on span "Update" at bounding box center [136, 294] width 70 height 9
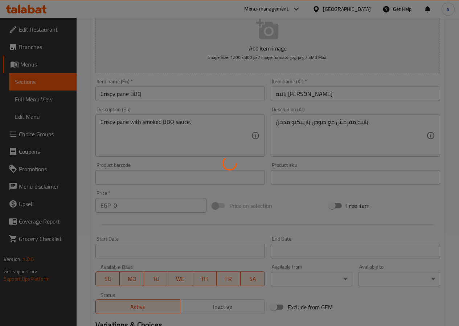
scroll to position [0, 0]
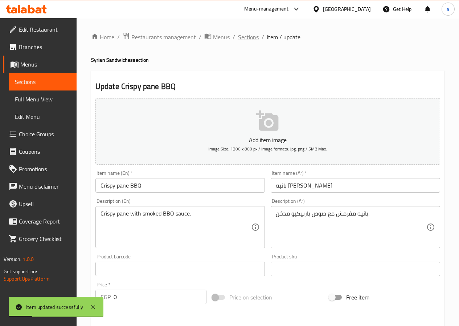
click at [248, 38] on span "Sections" at bounding box center [248, 37] width 21 height 9
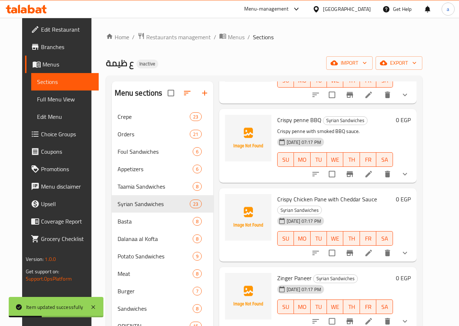
scroll to position [182, 0]
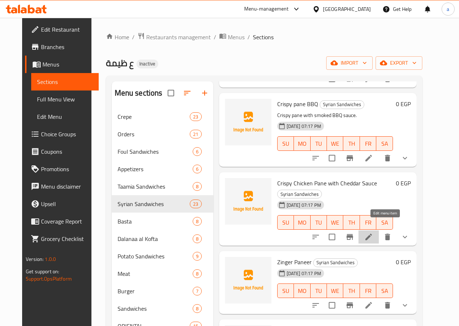
click at [373, 232] on icon at bounding box center [369, 236] width 9 height 9
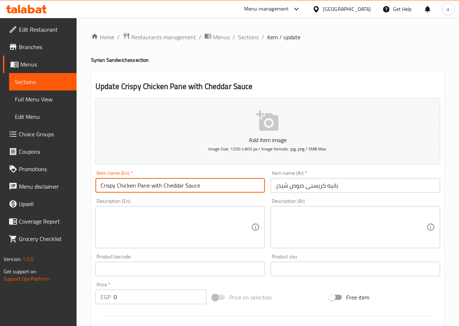
drag, startPoint x: 135, startPoint y: 186, endPoint x: 117, endPoint y: 185, distance: 18.2
click at [117, 185] on input "Crispy Chicken Pane with Cheddar Sauce" at bounding box center [181, 185] width 170 height 15
drag, startPoint x: 143, startPoint y: 184, endPoint x: 133, endPoint y: 185, distance: 9.8
click at [133, 185] on input "Crispy Pane with Cheddar Sauce" at bounding box center [181, 185] width 170 height 15
click at [133, 187] on input "Crispy Pane with Cheddar Sauce" at bounding box center [181, 185] width 170 height 15
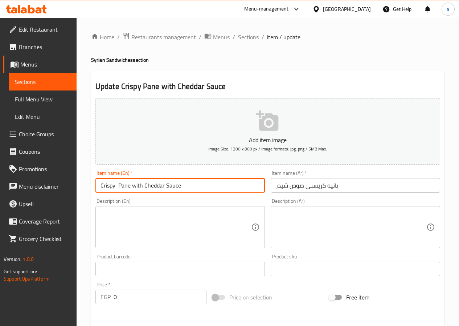
click at [133, 187] on input "Crispy Pane with Cheddar Sauce" at bounding box center [181, 185] width 170 height 15
type input "Crispy Pane Cheddar Sauce"
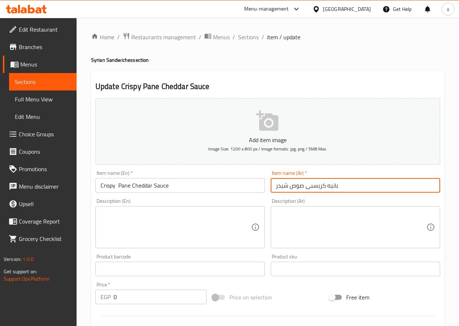
click at [279, 184] on input "بانيه كريسبى صوص شيدر" at bounding box center [356, 185] width 170 height 15
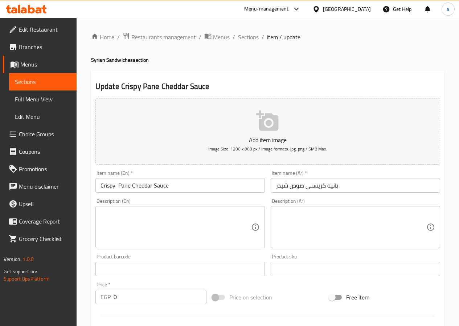
click at [330, 217] on textarea at bounding box center [351, 227] width 151 height 35
drag, startPoint x: 251, startPoint y: 228, endPoint x: 301, endPoint y: 215, distance: 52.0
click at [253, 228] on div "Description (En)" at bounding box center [181, 227] width 170 height 42
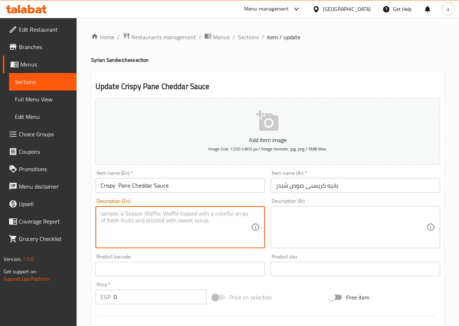
click at [301, 215] on textarea at bounding box center [351, 227] width 151 height 35
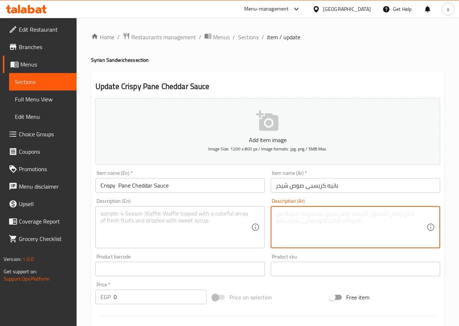
paste textarea "بانيه كريسبي مع جبنة شيدر ذائبة"
type textarea "بانيه كريسبي مع جبنة شيدر ذائبة"
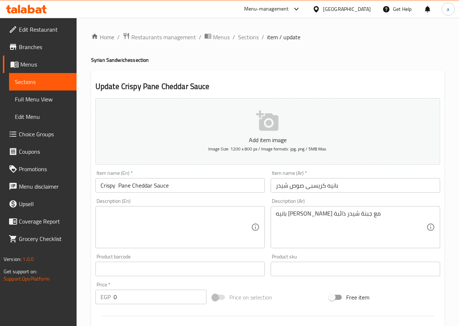
click at [172, 216] on textarea at bounding box center [176, 227] width 151 height 35
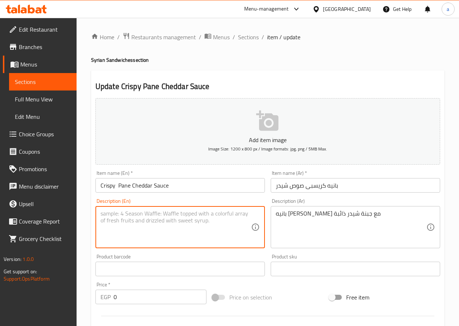
click at [172, 216] on textarea at bounding box center [176, 227] width 151 height 35
paste textarea "Crispy paneer with melted cheddar cheese"
click at [125, 183] on input "Crispy Pane Cheddar Sauce" at bounding box center [181, 185] width 170 height 15
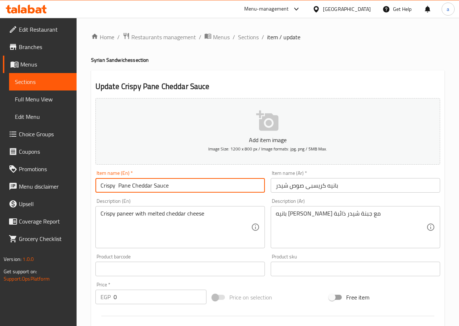
click at [125, 183] on input "Crispy Pane Cheddar Sauce" at bounding box center [181, 185] width 170 height 15
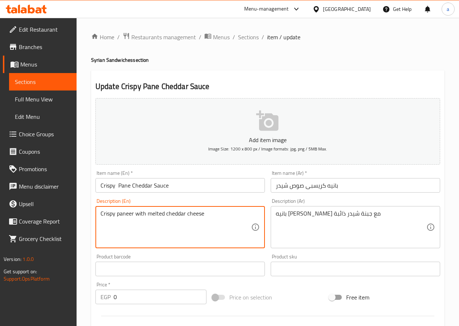
click at [129, 215] on textarea "Crispy paneer with melted cheddar cheese" at bounding box center [176, 227] width 151 height 35
paste textarea "Pane"
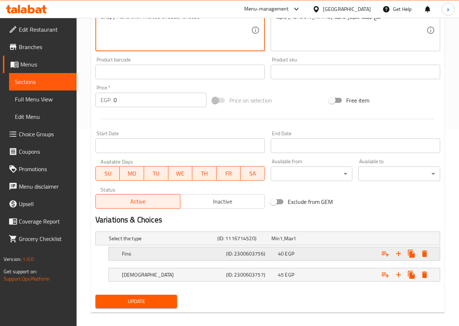
scroll to position [204, 0]
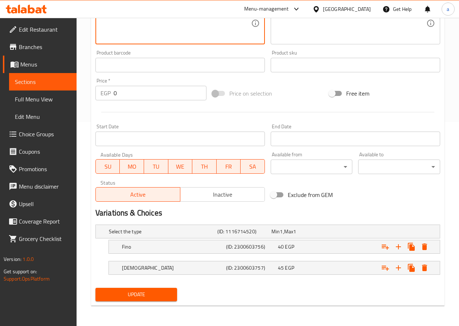
type textarea "Crispy Pane with melted cheddar cheese"
click at [147, 290] on span "Update" at bounding box center [136, 294] width 70 height 9
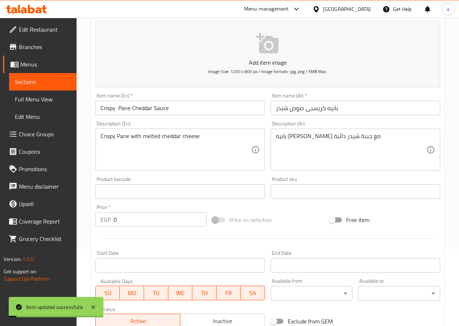
scroll to position [0, 0]
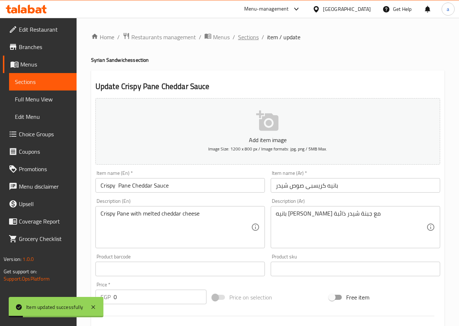
click at [252, 38] on span "Sections" at bounding box center [248, 37] width 21 height 9
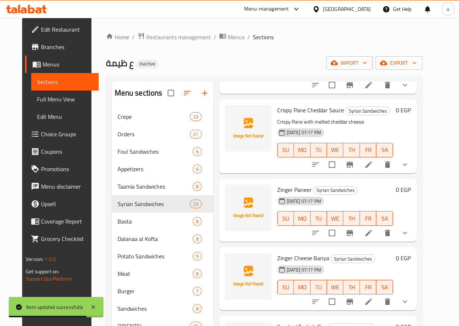
scroll to position [254, 0]
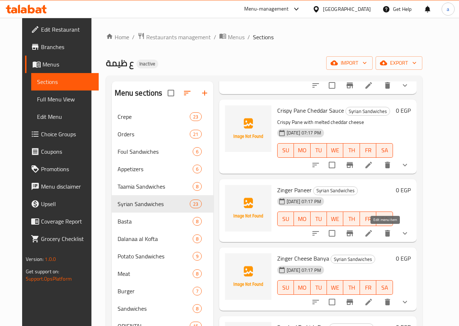
click at [372, 232] on icon at bounding box center [369, 233] width 7 height 7
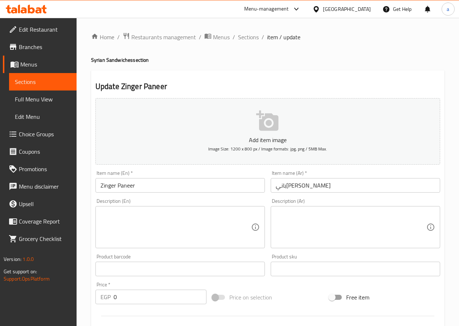
click at [130, 187] on input "Zinger Paneer" at bounding box center [181, 185] width 170 height 15
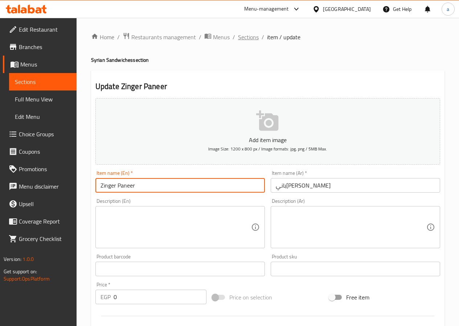
click at [242, 37] on span "Sections" at bounding box center [248, 37] width 21 height 9
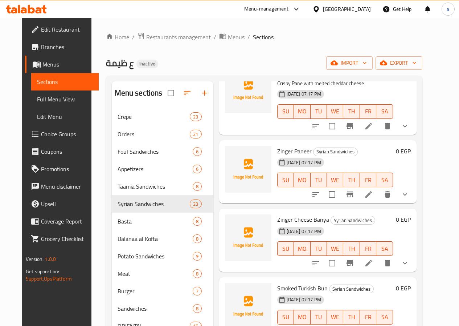
scroll to position [291, 0]
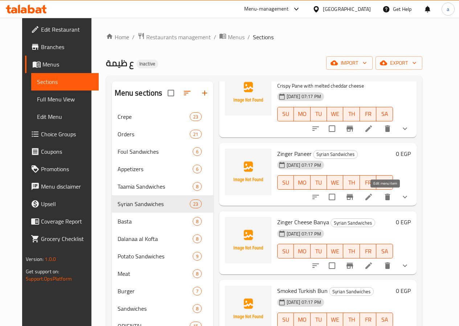
click at [372, 197] on icon at bounding box center [369, 197] width 7 height 7
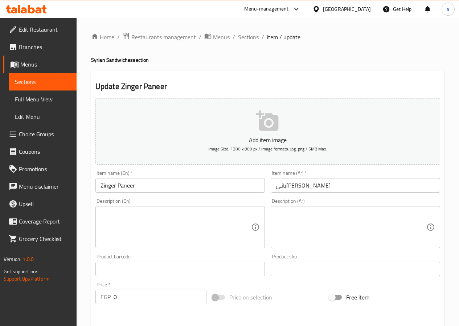
click at [130, 184] on input "Zinger Paneer" at bounding box center [181, 185] width 170 height 15
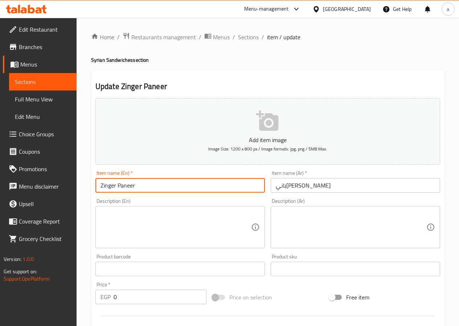
click at [137, 186] on input "Zinger Paneer" at bounding box center [181, 185] width 170 height 15
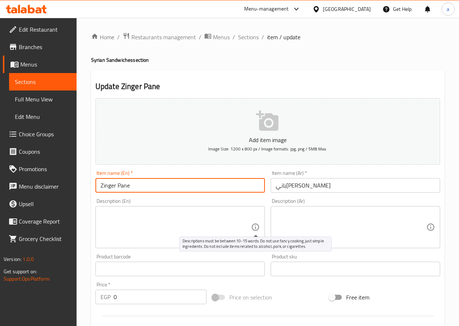
type input "Zinger Pane"
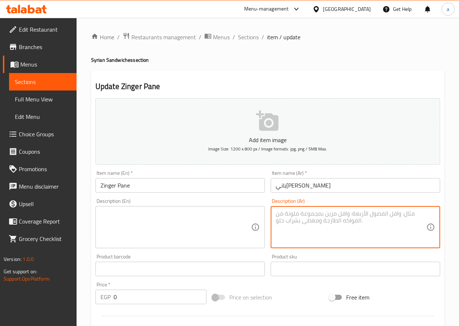
click at [290, 227] on textarea at bounding box center [351, 227] width 151 height 35
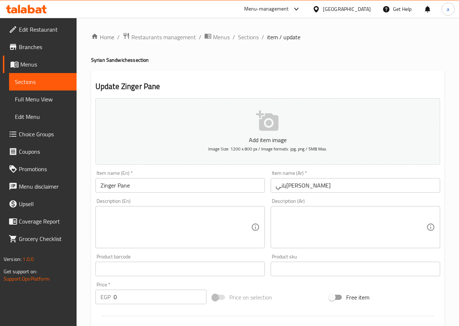
click at [349, 211] on textarea at bounding box center [351, 227] width 151 height 35
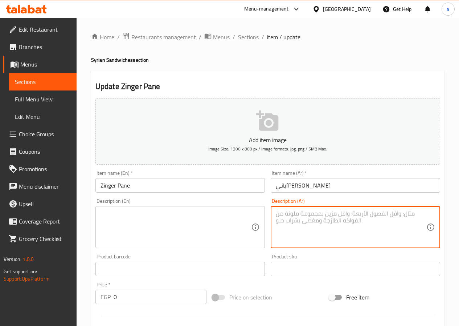
paste textarea "بانيه كريسبي حار بخلطة الزينجر."
type textarea "بانيه كريسبي حار بخلطة الزينجر."
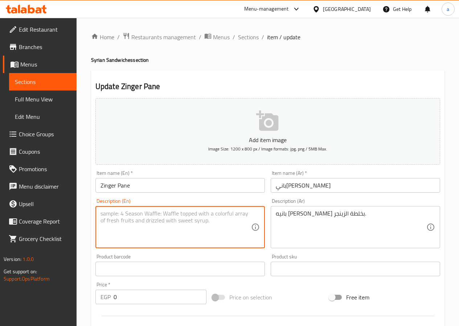
click at [162, 225] on textarea at bounding box center [176, 227] width 151 height 35
paste textarea "Spicy crispy paneer with zinger mixture."
drag, startPoint x: 147, startPoint y: 213, endPoint x: 143, endPoint y: 213, distance: 4.4
click at [143, 213] on textarea "Spicy crispy paneer with zinger mixture." at bounding box center [176, 227] width 151 height 35
type textarea "Spicy crispy pane with zinger mixture."
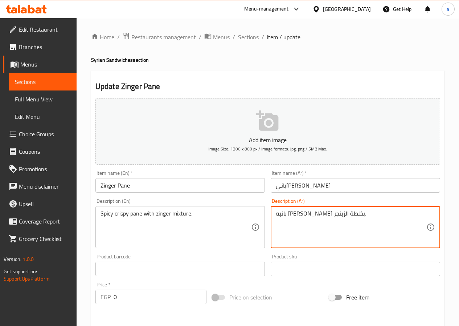
click at [301, 214] on textarea "بانيه كريسبي حار بخلطة الزينجر." at bounding box center [351, 227] width 151 height 35
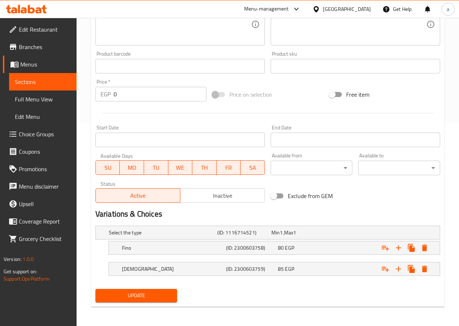
scroll to position [204, 0]
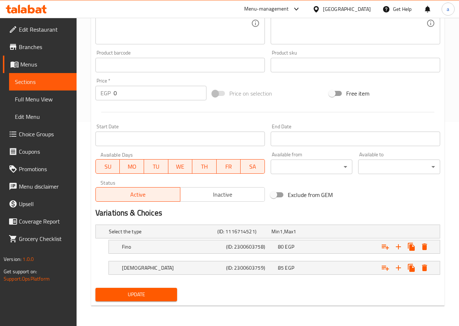
click at [153, 297] on span "Update" at bounding box center [136, 294] width 70 height 9
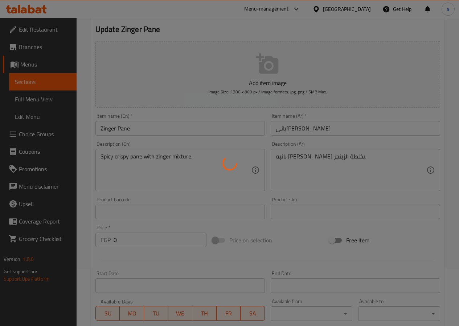
scroll to position [0, 0]
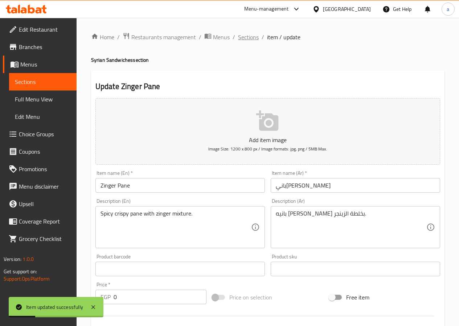
click at [247, 38] on span "Sections" at bounding box center [248, 37] width 21 height 9
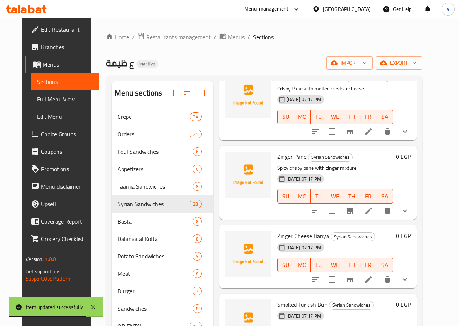
scroll to position [291, 0]
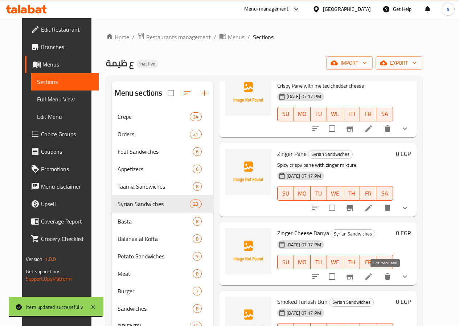
click at [373, 276] on icon at bounding box center [369, 276] width 9 height 9
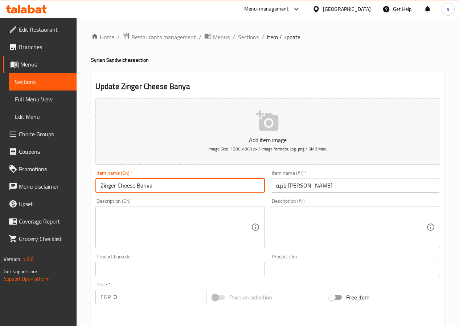
drag, startPoint x: 162, startPoint y: 186, endPoint x: 137, endPoint y: 186, distance: 25.1
click at [137, 186] on input "Zinger Cheese Banya" at bounding box center [181, 185] width 170 height 15
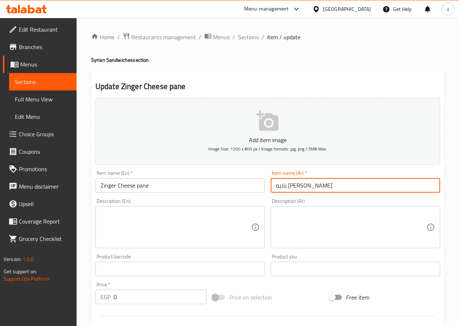
drag, startPoint x: 321, startPoint y: 185, endPoint x: 258, endPoint y: 185, distance: 63.2
click at [258, 185] on div "Add item image Image Size: 1200 x 800 px / Image formats: jpg, png / 5MB Max. I…" at bounding box center [268, 251] width 351 height 313
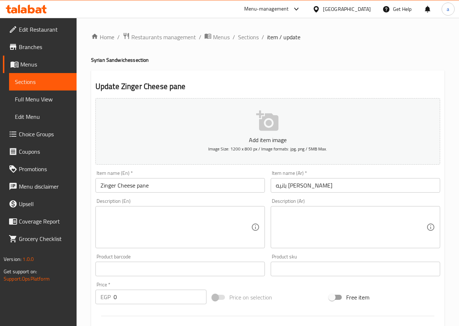
click at [216, 188] on input "Zinger Cheese pane" at bounding box center [181, 185] width 170 height 15
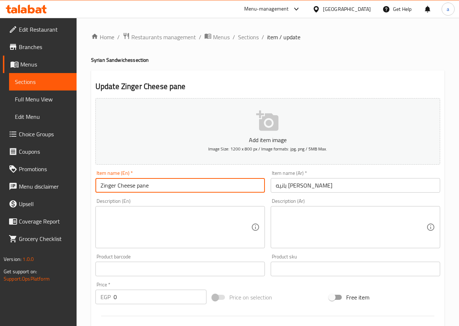
click at [216, 188] on input "Zinger Cheese pane" at bounding box center [181, 185] width 170 height 15
paste input "Pane Zinger Chees"
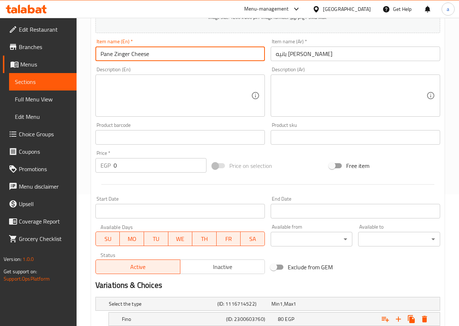
scroll to position [131, 0]
type input "Pane Zinger Cheese"
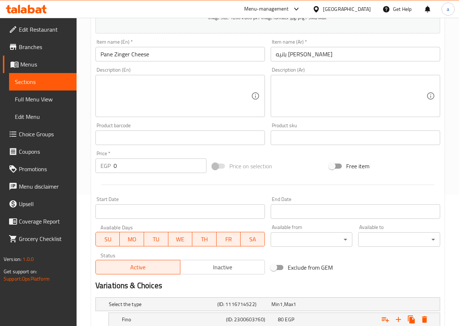
click at [343, 96] on textarea at bounding box center [351, 96] width 151 height 35
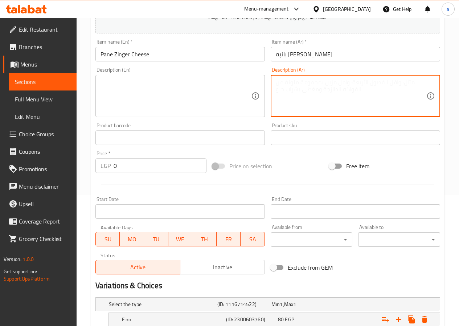
paste textarea "زينجر مع جبنة سايحة."
type textarea "زينجر مع جبنة سايحة."
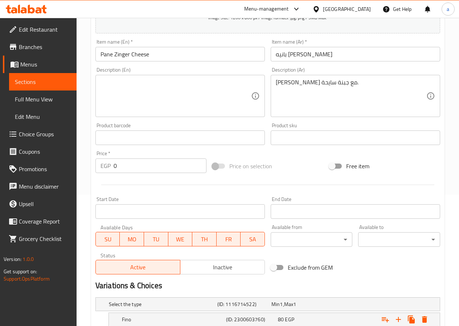
click at [194, 106] on textarea at bounding box center [176, 96] width 151 height 35
click at [194, 105] on textarea at bounding box center [176, 96] width 151 height 35
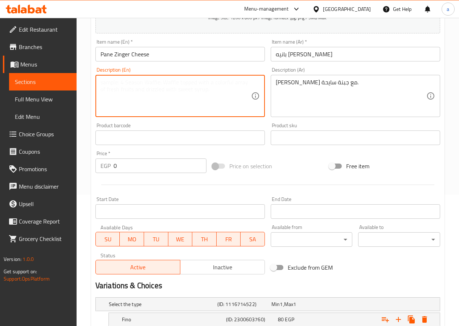
paste textarea "Zinger with melted cheese."
click at [141, 84] on textarea "Zinger with melted cheese." at bounding box center [176, 96] width 151 height 35
type textarea "Zinger with melted cheese."
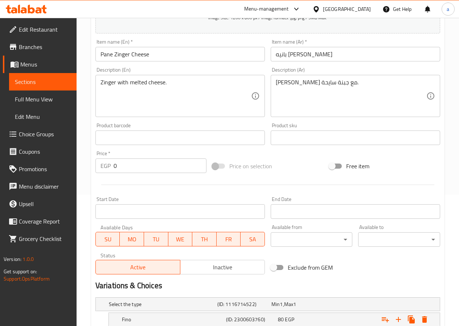
click at [179, 88] on textarea "Zinger with melted cheese." at bounding box center [176, 96] width 151 height 35
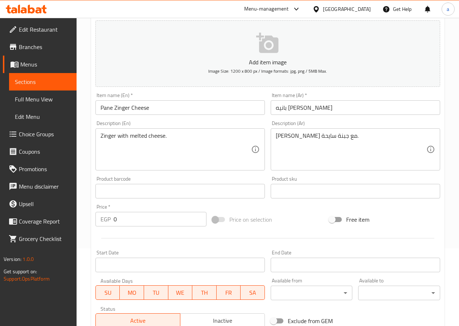
scroll to position [58, 0]
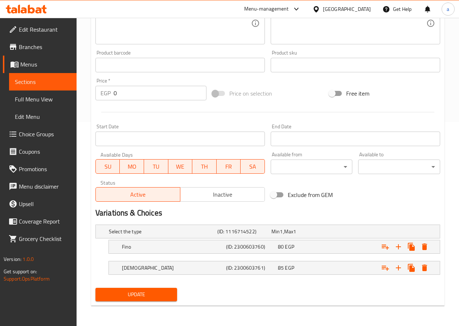
click at [148, 294] on span "Update" at bounding box center [136, 294] width 70 height 9
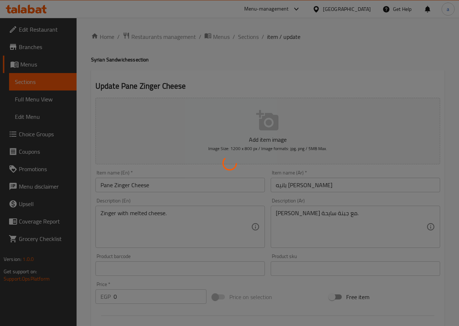
scroll to position [0, 0]
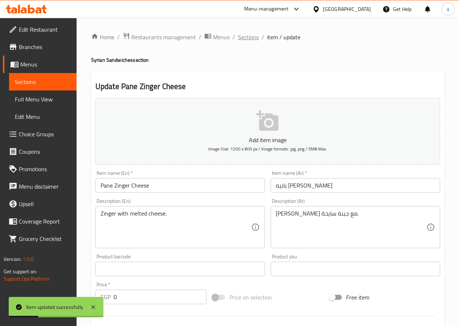
click at [251, 36] on span "Sections" at bounding box center [248, 37] width 21 height 9
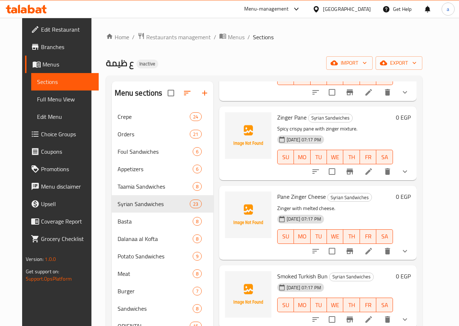
scroll to position [363, 0]
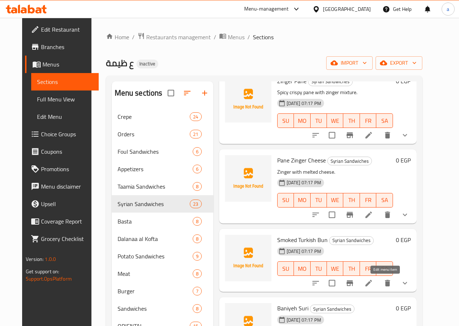
click at [372, 284] on icon at bounding box center [369, 283] width 7 height 7
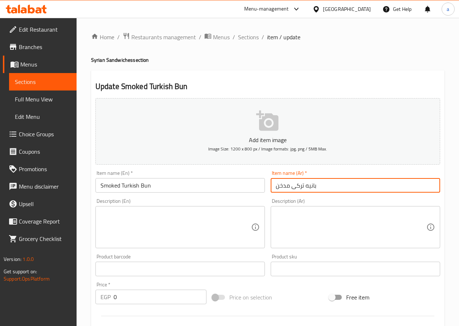
drag, startPoint x: 332, startPoint y: 183, endPoint x: 255, endPoint y: 187, distance: 76.8
click at [255, 187] on div "Add item image Image Size: 1200 x 800 px / Image formats: jpg, png / 5MB Max. I…" at bounding box center [268, 251] width 351 height 313
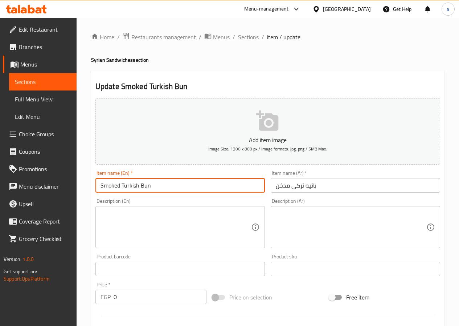
drag, startPoint x: 180, startPoint y: 186, endPoint x: 88, endPoint y: 192, distance: 91.8
click at [88, 192] on div "Home / Restaurants management / Menus / Sections / item / update Syrian Sandwic…" at bounding box center [268, 274] width 383 height 512
paste input "paneer"
click at [158, 184] on input "Smoked Turkish paneer" at bounding box center [181, 185] width 170 height 15
drag, startPoint x: 158, startPoint y: 185, endPoint x: 141, endPoint y: 191, distance: 18.3
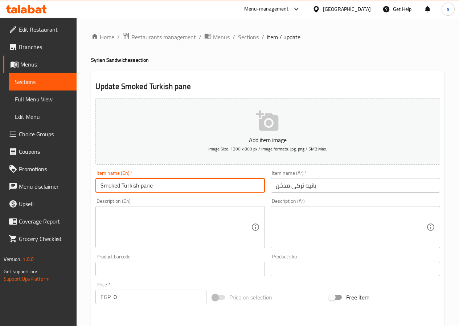
click at [141, 191] on input "Smoked Turkish pane" at bounding box center [181, 185] width 170 height 15
click at [100, 185] on input "Smoked Turkish pane" at bounding box center [181, 185] width 170 height 15
paste input "pane"
click at [100, 185] on input "pane Smoked Turkish pane" at bounding box center [181, 185] width 170 height 15
drag, startPoint x: 179, startPoint y: 184, endPoint x: 155, endPoint y: 184, distance: 24.0
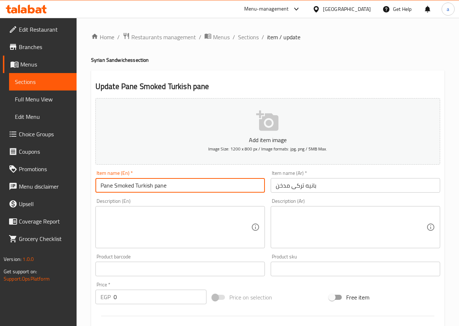
click at [155, 184] on input "Pane Smoked Turkish pane" at bounding box center [181, 185] width 170 height 15
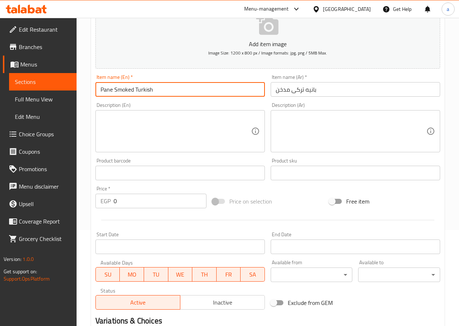
scroll to position [145, 0]
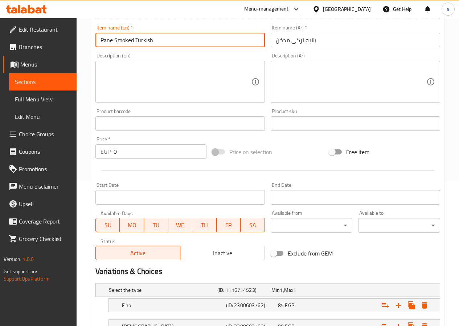
type input "Pane Smoked Turkish"
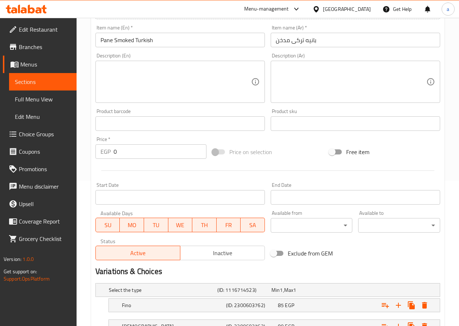
click at [297, 68] on textarea at bounding box center [351, 82] width 151 height 35
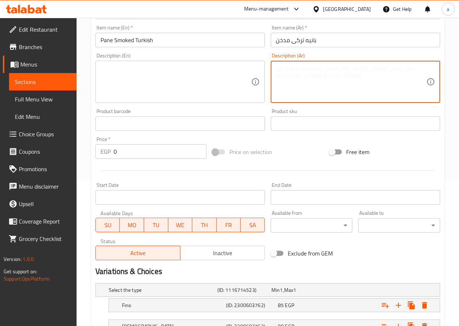
paste textarea "بانيه مقرمش مع شرائح التركي المدخن."
type textarea "بانيه مقرمش مع شرائح التركي المدخن."
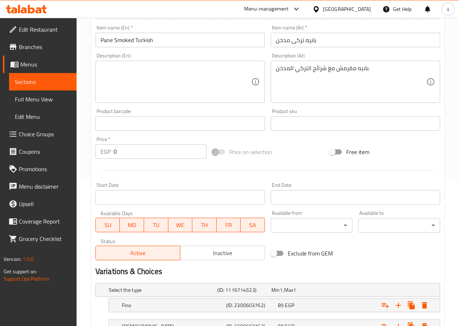
click at [197, 78] on textarea at bounding box center [176, 82] width 151 height 35
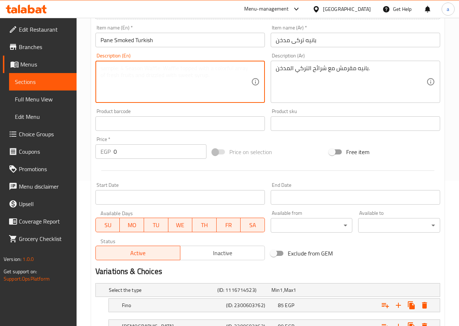
paste textarea "Crispy paneer with smoked turkey slices."
click at [135, 69] on textarea "Crispy paneer with smoked turkey slices." at bounding box center [176, 82] width 151 height 35
click at [132, 68] on textarea "Crispy paneer with smoked turkey slices." at bounding box center [176, 82] width 151 height 35
click at [134, 68] on textarea "Crispy paneer with smoked turkey slices." at bounding box center [176, 82] width 151 height 35
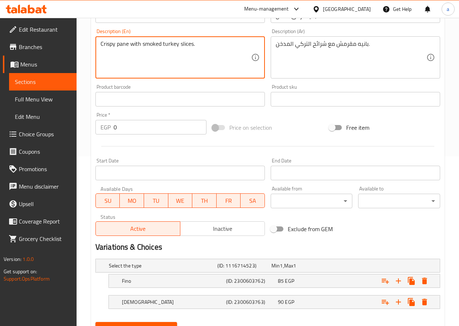
scroll to position [204, 0]
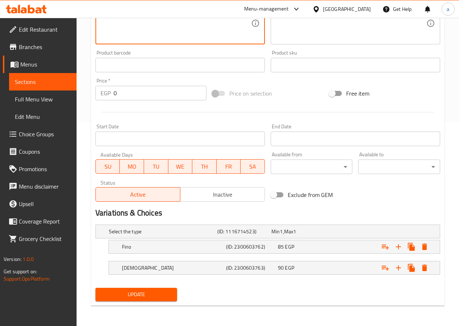
type textarea "Crispy pane with smoked turkey slices."
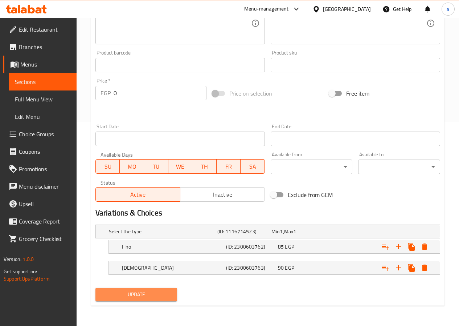
click at [136, 297] on span "Update" at bounding box center [136, 294] width 70 height 9
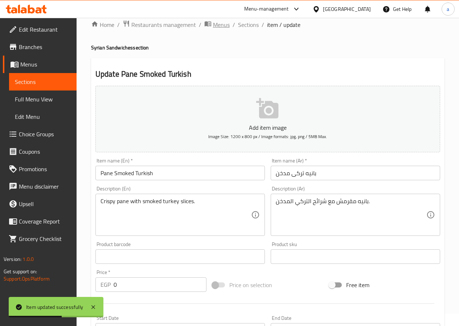
scroll to position [0, 0]
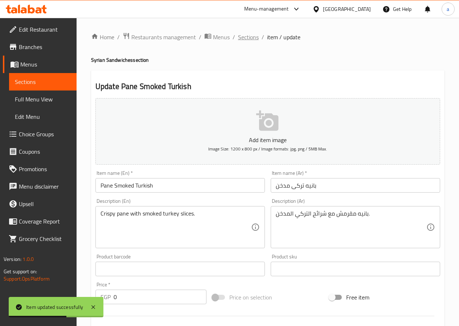
click at [246, 38] on span "Sections" at bounding box center [248, 37] width 21 height 9
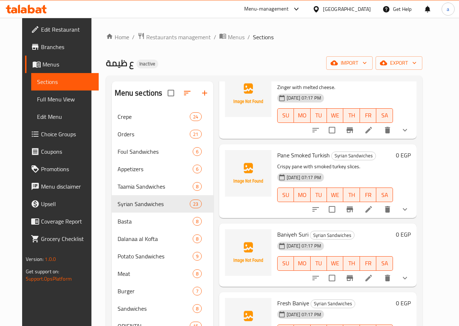
scroll to position [436, 0]
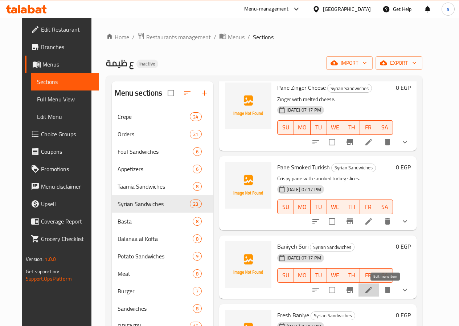
click at [373, 288] on icon at bounding box center [369, 289] width 9 height 9
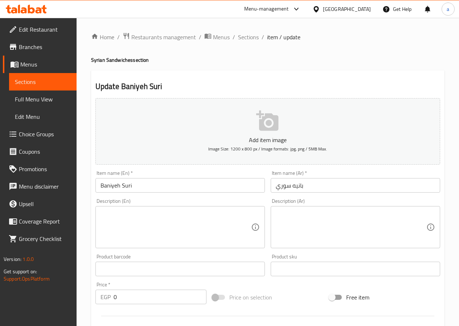
click at [315, 231] on textarea at bounding box center [351, 227] width 151 height 35
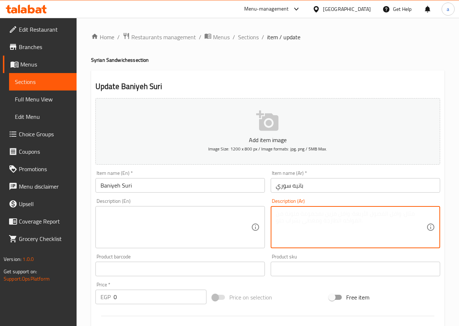
paste textarea "بانيه بالستايل السوري مع الخبز والخلطة الخاصة."
type textarea "بانيه بالستايل السوري مع الخبز والخلطة الخاصة."
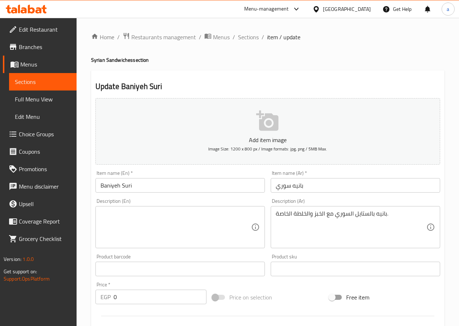
click at [220, 218] on textarea at bounding box center [176, 227] width 151 height 35
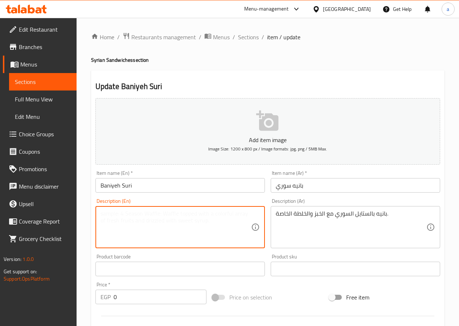
paste textarea "Syrian style paneer with bread and special mixture."
click at [147, 214] on textarea "Syrian style paneer with bread and special mixture." at bounding box center [176, 227] width 151 height 35
type textarea "Syrian style pane with bread and special mixture."
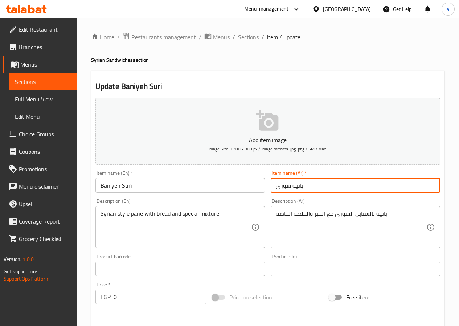
drag, startPoint x: 317, startPoint y: 184, endPoint x: 259, endPoint y: 184, distance: 58.1
click at [259, 184] on div "Add item image Image Size: 1200 x 800 px / Image formats: jpg, png / 5MB Max. I…" at bounding box center [268, 251] width 351 height 313
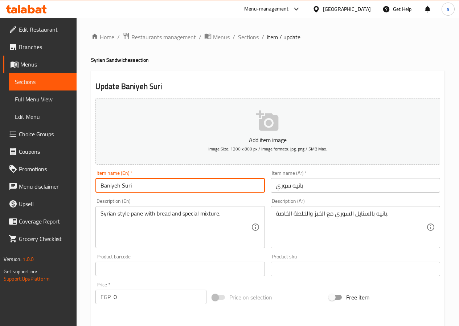
drag, startPoint x: 118, startPoint y: 185, endPoint x: 107, endPoint y: 186, distance: 11.3
click at [107, 186] on input "Baniyeh Suri" at bounding box center [181, 185] width 170 height 15
drag, startPoint x: 119, startPoint y: 186, endPoint x: 89, endPoint y: 186, distance: 30.1
click at [89, 186] on div "Home / Restaurants management / Menus / Sections / item / update Syrian Sandwic…" at bounding box center [268, 274] width 383 height 512
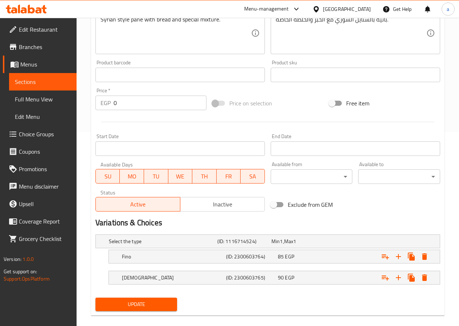
scroll to position [204, 0]
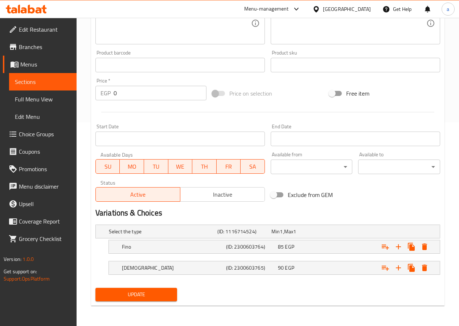
type input "Pane Suri"
click at [146, 296] on span "Update" at bounding box center [136, 294] width 70 height 9
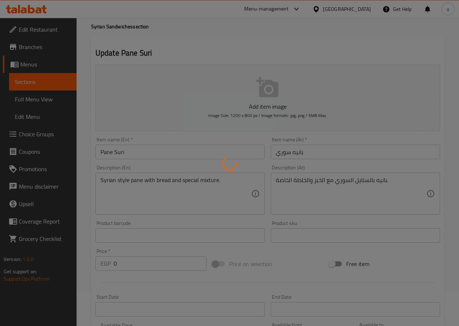
scroll to position [0, 0]
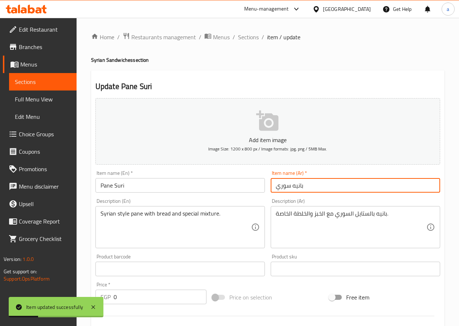
drag, startPoint x: 315, startPoint y: 185, endPoint x: 258, endPoint y: 184, distance: 56.7
click at [258, 184] on div "Add item image Image Size: 1200 x 800 px / Image formats: jpg, png / 5MB Max. I…" at bounding box center [268, 251] width 351 height 313
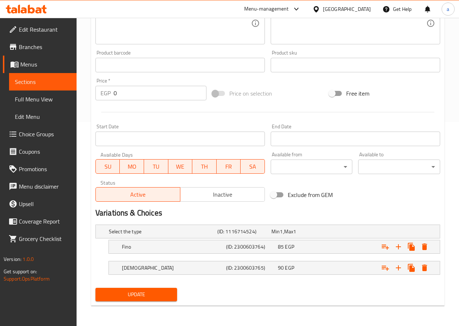
click at [141, 296] on span "Update" at bounding box center [136, 294] width 70 height 9
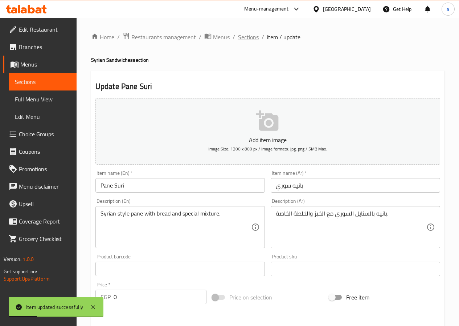
click at [247, 37] on span "Sections" at bounding box center [248, 37] width 21 height 9
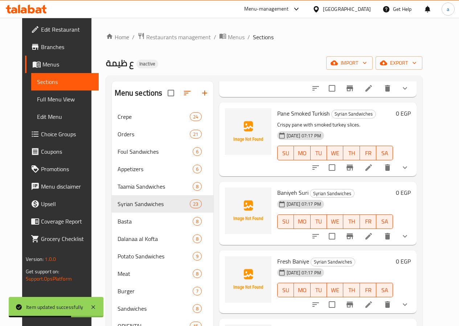
scroll to position [508, 0]
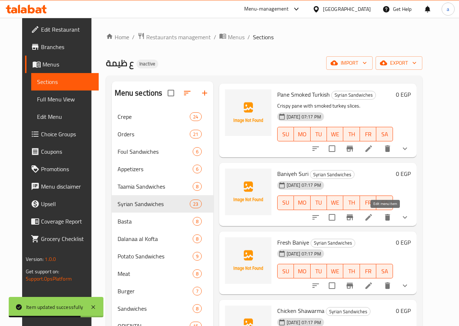
click at [373, 215] on icon at bounding box center [369, 217] width 9 height 9
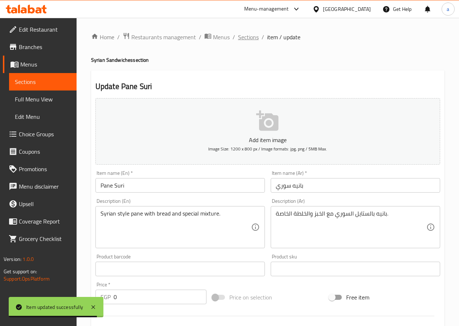
click at [249, 40] on span "Sections" at bounding box center [248, 37] width 21 height 9
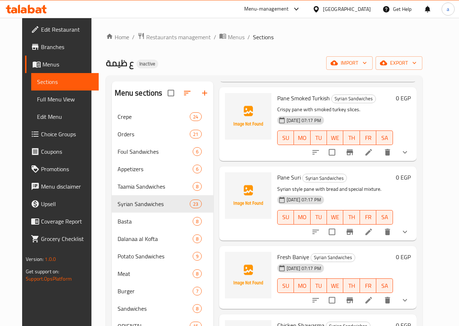
scroll to position [508, 0]
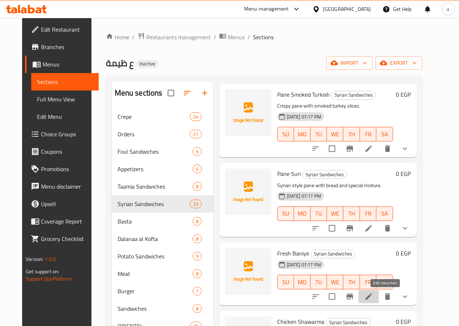
click at [373, 298] on icon at bounding box center [369, 296] width 9 height 9
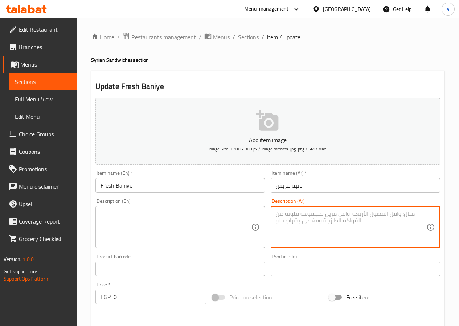
click at [296, 231] on textarea at bounding box center [351, 227] width 151 height 35
paste textarea "بانيه طازج مع خضار وصوص."
type textarea "بانيه طازج مع خضار وصوص."
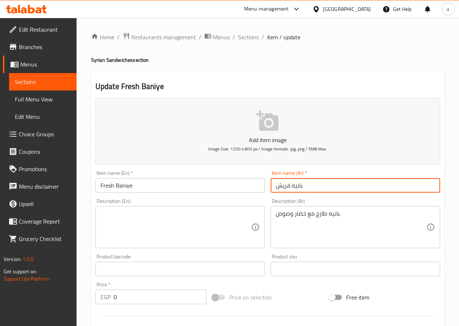
drag, startPoint x: 316, startPoint y: 185, endPoint x: 265, endPoint y: 189, distance: 51.0
click at [265, 189] on div "Add item image Image Size: 1200 x 800 px / Image formats: jpg, png / 5MB Max. I…" at bounding box center [268, 251] width 351 height 313
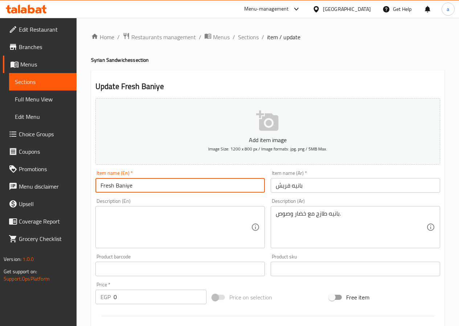
drag, startPoint x: 133, startPoint y: 186, endPoint x: 114, endPoint y: 186, distance: 19.6
click at [114, 186] on input "Fresh Baniye" at bounding box center [181, 185] width 170 height 15
type input "Pane Fresh"
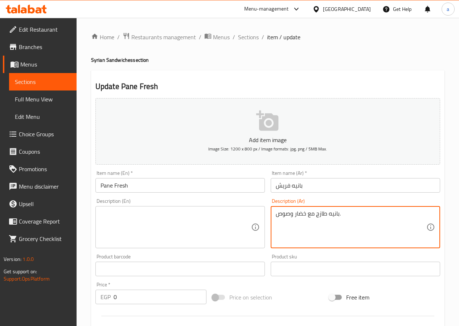
drag, startPoint x: 358, startPoint y: 216, endPoint x: 274, endPoint y: 212, distance: 84.3
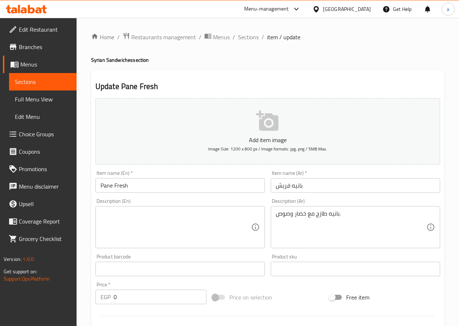
click at [181, 222] on textarea at bounding box center [176, 227] width 151 height 35
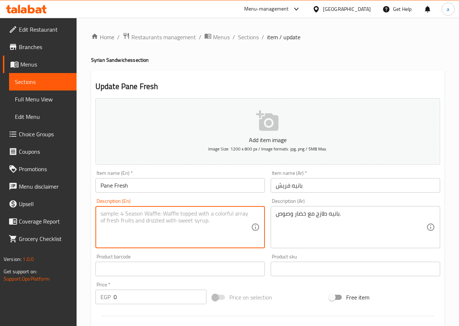
paste textarea "Fresh paneer with vegetables and sauce."
click at [128, 213] on textarea "Fresh paneer with vegetables and sauce." at bounding box center [176, 227] width 151 height 35
click at [137, 228] on textarea "Fresh pane with vegetables and sauce." at bounding box center [176, 227] width 151 height 35
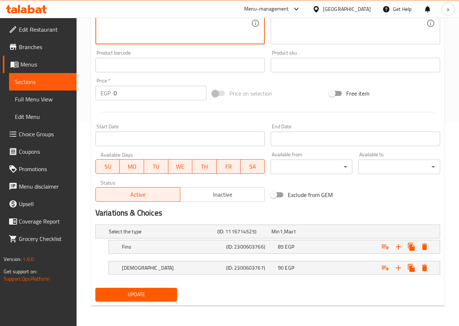
type textarea "Fresh pane with vegetables and sauce."
click at [119, 290] on span "Update" at bounding box center [136, 294] width 70 height 9
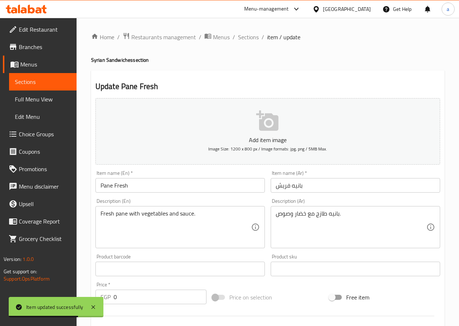
drag, startPoint x: 247, startPoint y: 40, endPoint x: 232, endPoint y: 71, distance: 34.3
click at [247, 40] on span "Sections" at bounding box center [248, 37] width 21 height 9
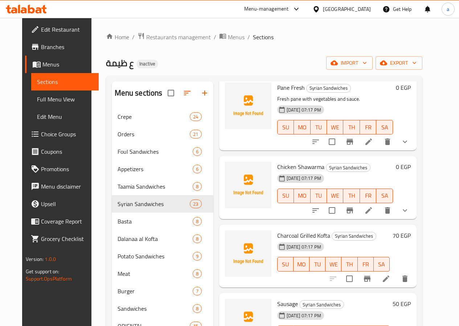
scroll to position [690, 0]
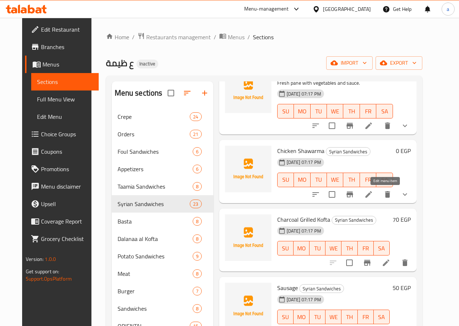
click at [372, 194] on icon at bounding box center [369, 194] width 7 height 7
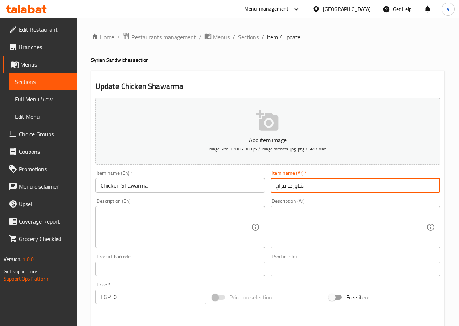
drag, startPoint x: 329, startPoint y: 182, endPoint x: 257, endPoint y: 190, distance: 72.7
click at [257, 190] on div "Add item image Image Size: 1200 x 800 px / Image formats: jpg, png / 5MB Max. I…" at bounding box center [268, 251] width 351 height 313
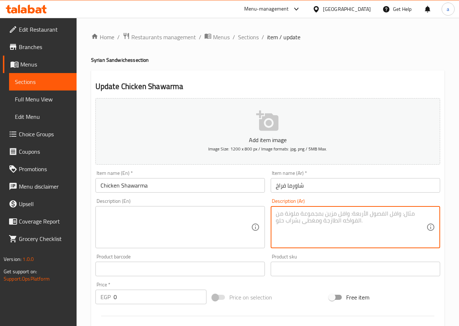
click at [331, 227] on textarea at bounding box center [351, 227] width 151 height 35
paste textarea "شاورما دجاج متبلة بالبهارات الشرقية"
type textarea "شاورما دجاج متبلة بالبهارات الشرقية"
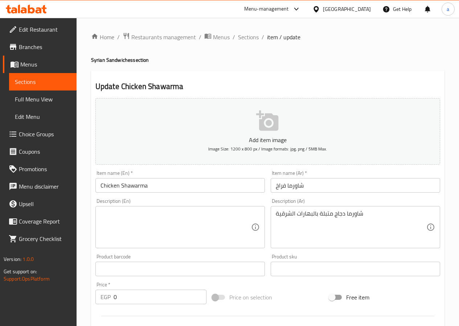
click at [193, 226] on textarea at bounding box center [176, 227] width 151 height 35
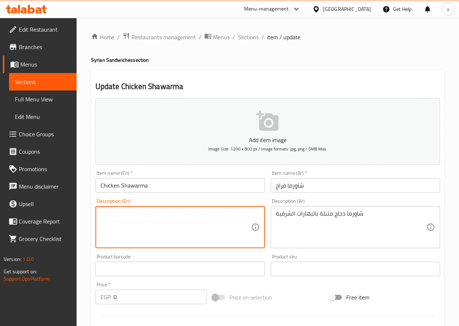
paste textarea "Chicken shawarma seasoned with oriental spices"
type textarea "Chicken shawarma seasoned with oriental spices"
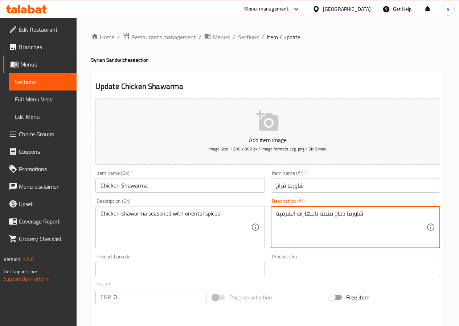
drag, startPoint x: 317, startPoint y: 214, endPoint x: 302, endPoint y: 215, distance: 14.5
click at [306, 214] on textarea "شاورما دجاج متبلة بالبهارات الشرقية" at bounding box center [351, 227] width 151 height 35
drag, startPoint x: 277, startPoint y: 214, endPoint x: 318, endPoint y: 213, distance: 40.7
click at [318, 213] on textarea "شاورما دجاج متبلة بالبهارات الشرقية" at bounding box center [351, 227] width 151 height 35
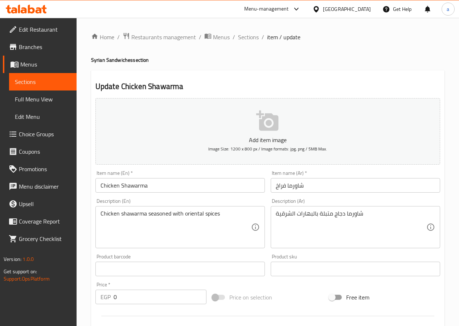
scroll to position [204, 0]
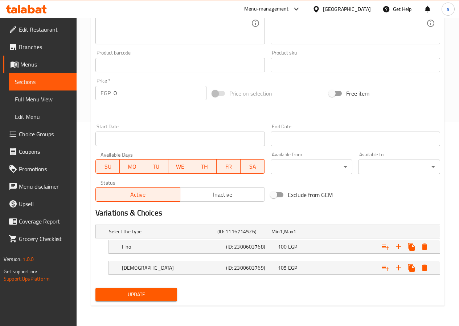
click at [139, 291] on span "Update" at bounding box center [136, 294] width 70 height 9
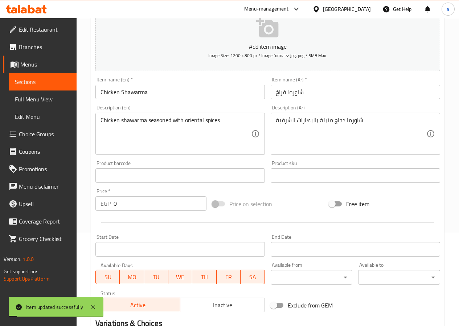
scroll to position [0, 0]
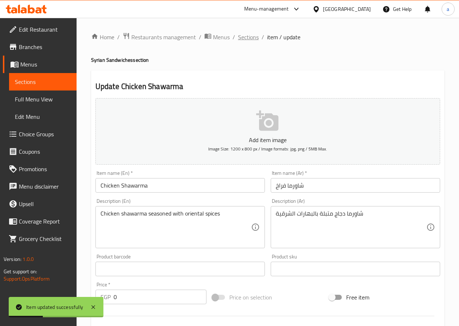
click at [248, 39] on span "Sections" at bounding box center [248, 37] width 21 height 9
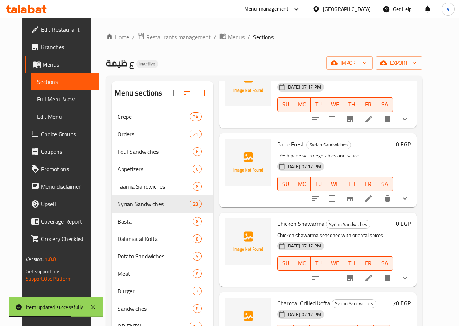
scroll to position [690, 0]
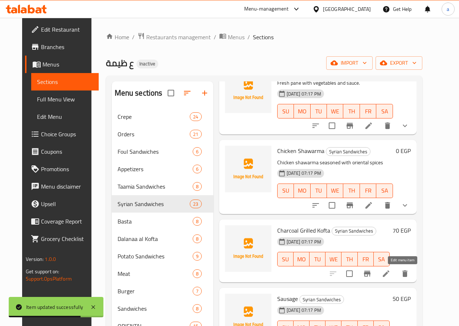
click at [391, 274] on icon at bounding box center [386, 273] width 9 height 9
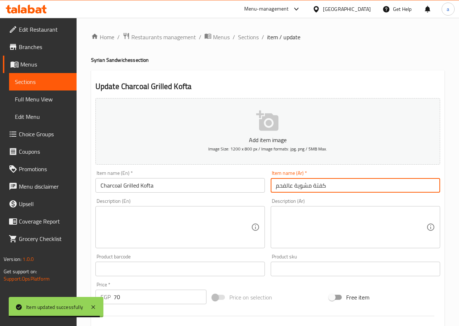
drag, startPoint x: 335, startPoint y: 185, endPoint x: 261, endPoint y: 191, distance: 74.0
click at [261, 191] on div "Add item image Image Size: 1200 x 800 px / Image formats: jpg, png / 5MB Max. I…" at bounding box center [268, 251] width 351 height 313
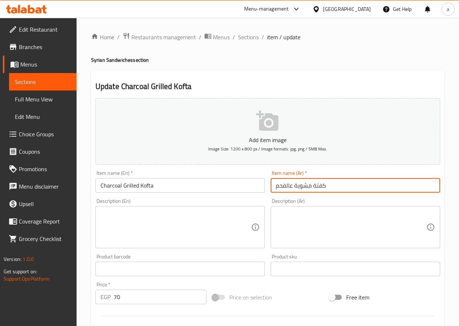
click at [285, 185] on input "كفتة مشوية عالفحم" at bounding box center [356, 185] width 170 height 15
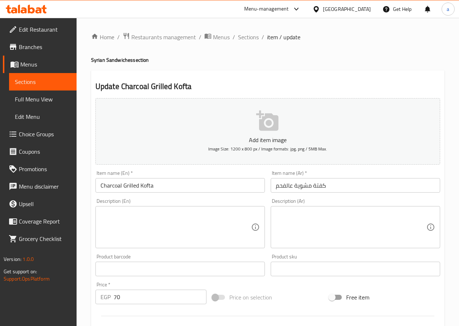
click at [328, 235] on textarea at bounding box center [351, 227] width 151 height 35
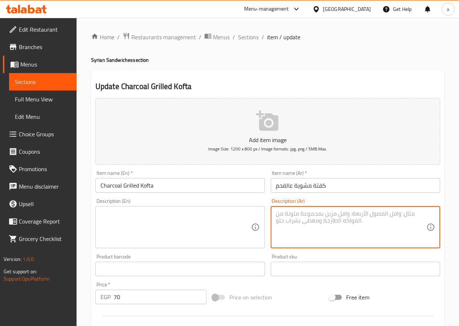
paste textarea "كفتة طازجة مشوية على الفحم"
drag, startPoint x: 358, startPoint y: 213, endPoint x: 271, endPoint y: 217, distance: 88.0
click at [271, 217] on div "كفتة طازجة مشوية على الفحم Description (Ar)" at bounding box center [356, 227] width 170 height 42
type textarea "كفتة طازجة مشوية على الفحم"
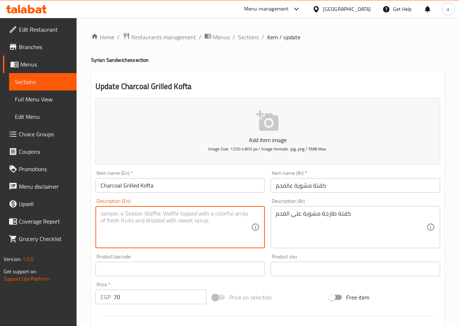
click at [163, 218] on textarea at bounding box center [176, 227] width 151 height 35
paste textarea "Fresh kofta grilled over charcoal"
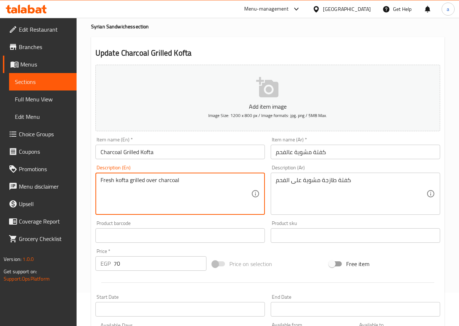
scroll to position [109, 0]
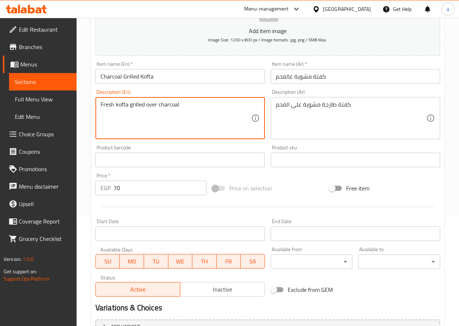
type textarea "Fresh kofta grilled over charcoal"
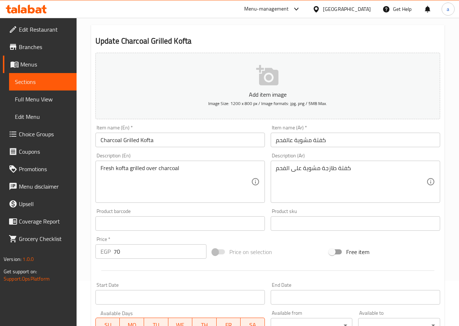
scroll to position [42, 0]
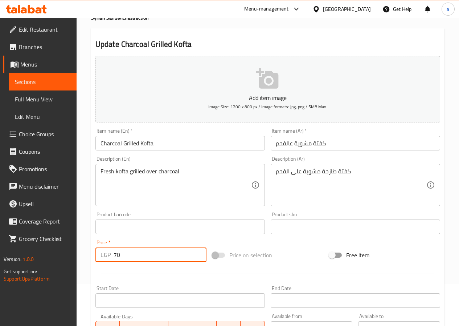
drag, startPoint x: 127, startPoint y: 252, endPoint x: 110, endPoint y: 255, distance: 17.2
click at [110, 255] on div "EGP 70 Price *" at bounding box center [151, 254] width 111 height 15
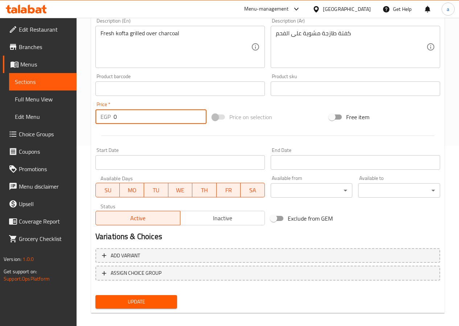
scroll to position [187, 0]
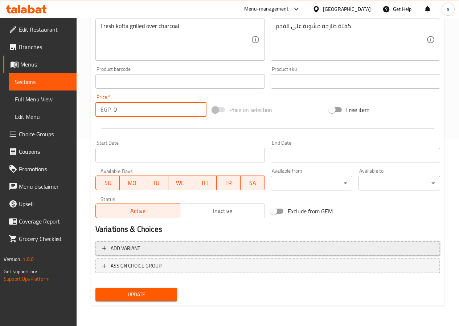
type input "0"
click at [147, 249] on span "Add variant" at bounding box center [268, 248] width 332 height 9
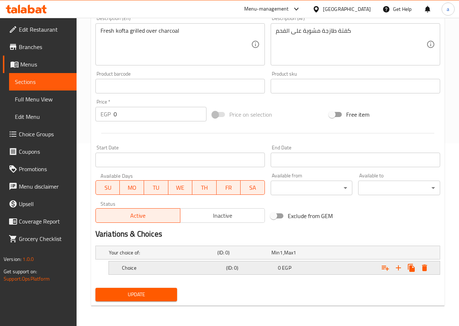
click at [174, 266] on h5 "Choice" at bounding box center [172, 267] width 101 height 7
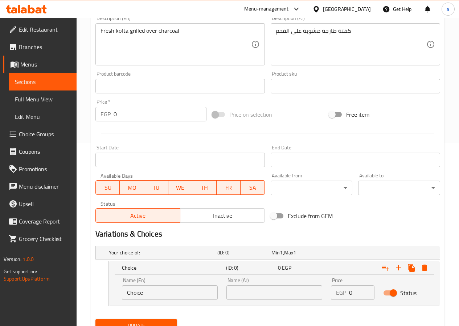
click at [169, 287] on input "Choice" at bounding box center [170, 292] width 96 height 15
type input "C"
type input "fino"
click at [239, 292] on input "text" at bounding box center [275, 292] width 96 height 15
type input "t"
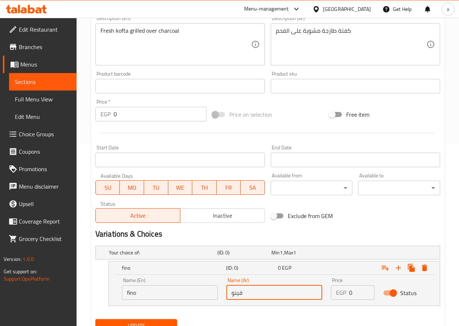
type input "فينو"
click at [354, 295] on input "0" at bounding box center [361, 292] width 25 height 15
drag, startPoint x: 354, startPoint y: 295, endPoint x: 347, endPoint y: 295, distance: 7.3
click at [347, 295] on div "EGP 0 Price" at bounding box center [353, 292] width 44 height 15
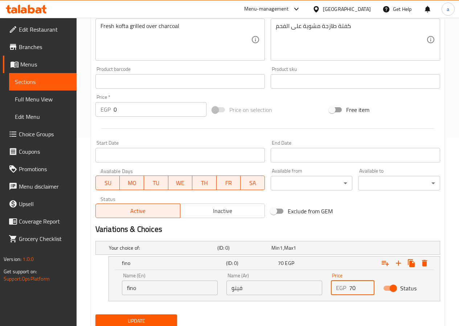
scroll to position [214, 0]
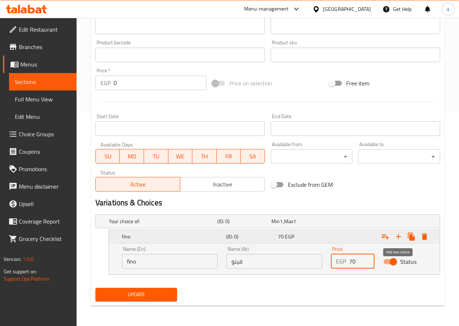
type input "70"
click at [398, 238] on icon "Expand" at bounding box center [398, 236] width 5 height 5
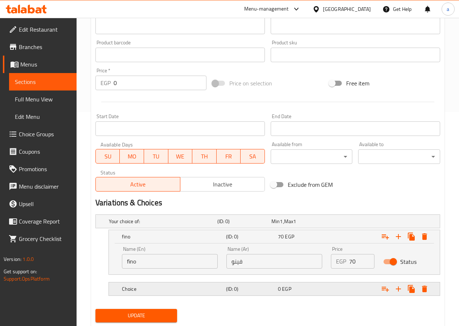
click at [154, 288] on h5 "Choice" at bounding box center [172, 288] width 101 height 7
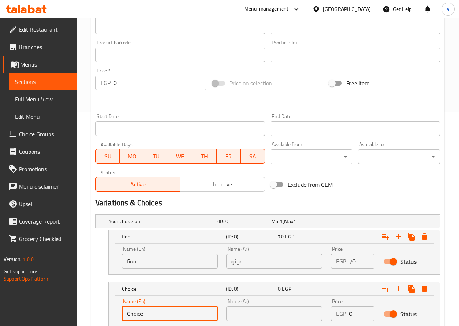
drag, startPoint x: 163, startPoint y: 312, endPoint x: 122, endPoint y: 313, distance: 41.4
click at [122, 313] on input "Choice" at bounding box center [170, 313] width 96 height 15
type input "س"
type input "suri"
click at [252, 310] on input "text" at bounding box center [275, 313] width 96 height 15
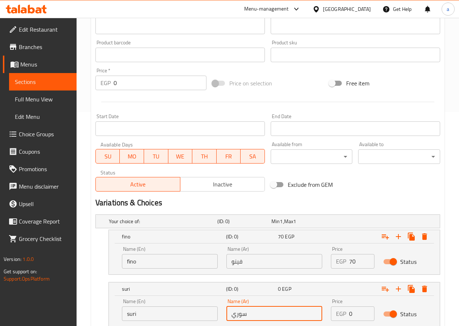
type input "سوري"
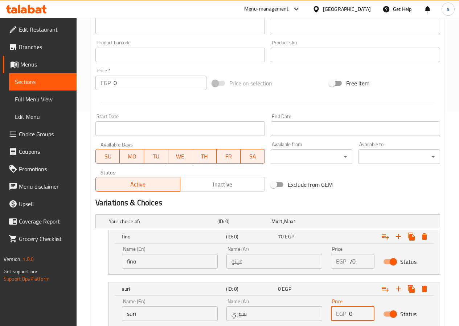
drag, startPoint x: 357, startPoint y: 315, endPoint x: 342, endPoint y: 311, distance: 15.2
click at [342, 311] on div "EGP 0 Price" at bounding box center [353, 313] width 44 height 15
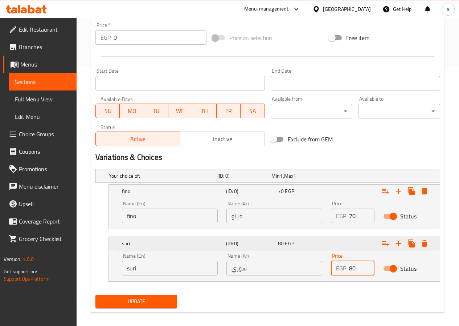
scroll to position [266, 0]
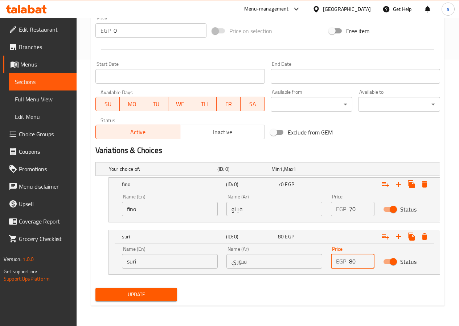
type input "80"
click at [131, 295] on span "Update" at bounding box center [136, 294] width 70 height 9
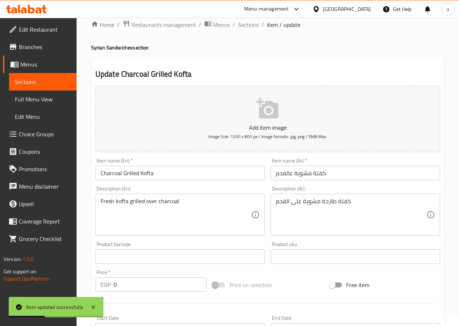
scroll to position [0, 0]
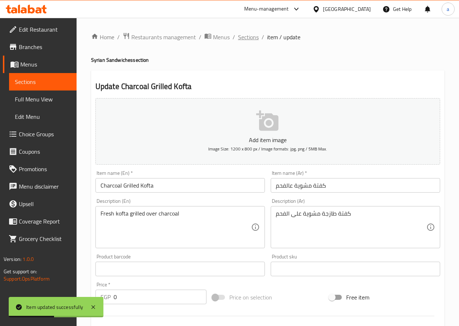
click at [250, 38] on span "Sections" at bounding box center [248, 37] width 21 height 9
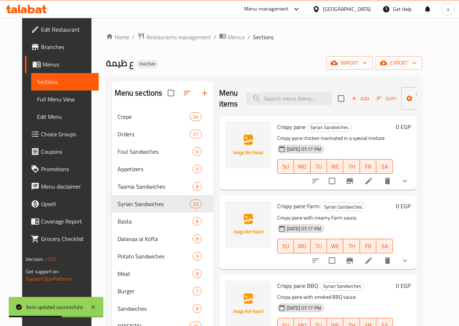
click at [373, 262] on icon at bounding box center [369, 260] width 9 height 9
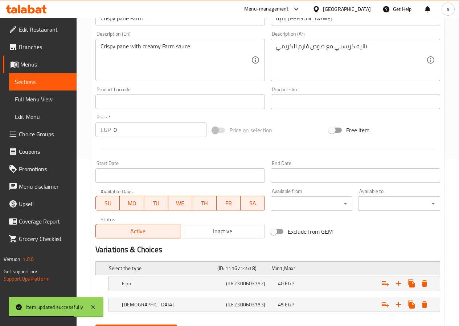
scroll to position [204, 0]
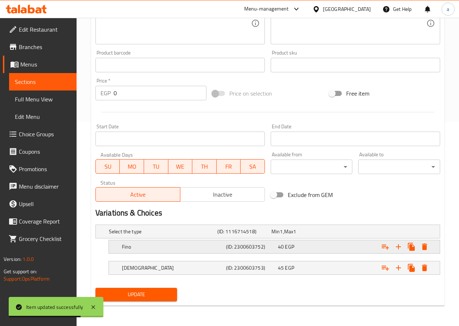
click at [191, 249] on h5 "Fino" at bounding box center [172, 246] width 101 height 7
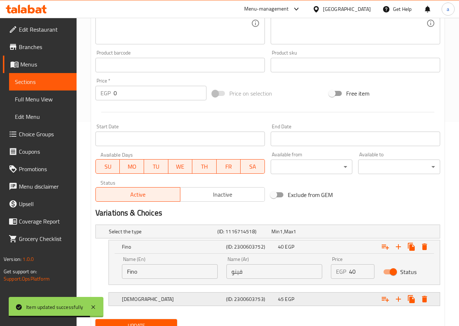
click at [184, 303] on div "[DEMOGRAPHIC_DATA]" at bounding box center [173, 299] width 104 height 10
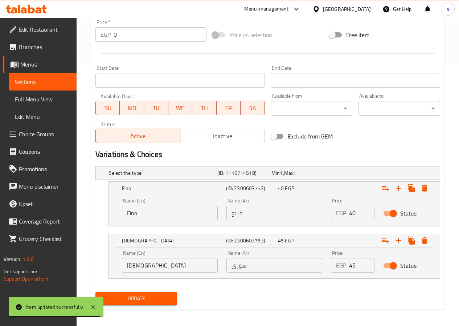
scroll to position [266, 0]
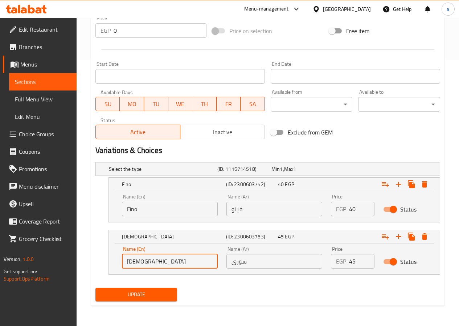
drag, startPoint x: 152, startPoint y: 265, endPoint x: 116, endPoint y: 263, distance: 36.4
click at [116, 263] on div "Name (En) Syrian Name (En) Name (Ar) سورى Name (Ar) Price EGP 45 Price Status" at bounding box center [274, 258] width 331 height 31
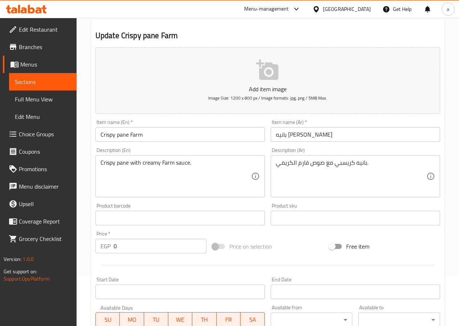
scroll to position [12, 0]
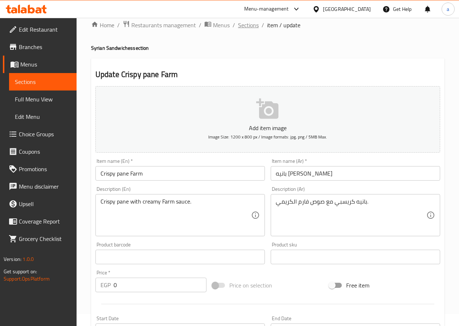
click at [248, 26] on span "Sections" at bounding box center [248, 25] width 21 height 9
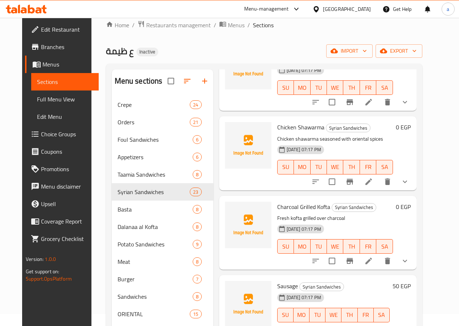
scroll to position [690, 0]
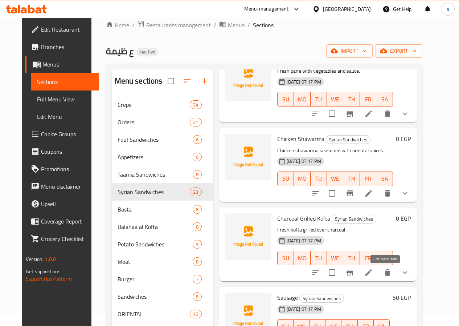
click at [372, 273] on icon at bounding box center [369, 272] width 7 height 7
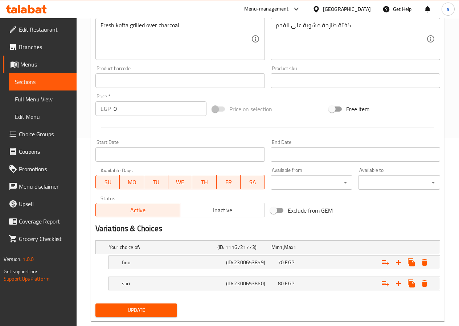
scroll to position [204, 0]
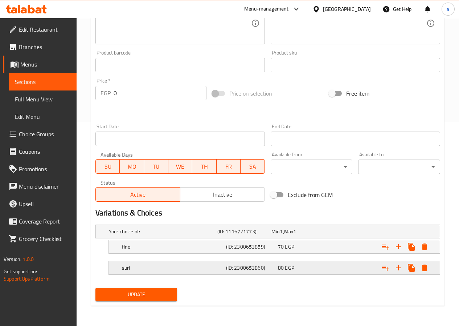
click at [184, 269] on h5 "suri" at bounding box center [172, 267] width 101 height 7
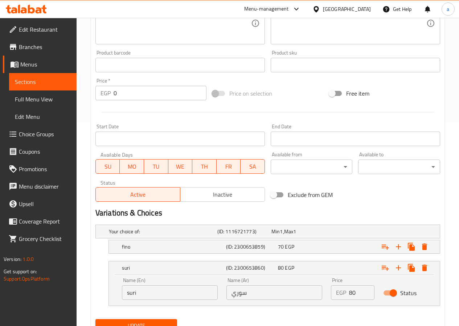
click at [143, 295] on input "suri" at bounding box center [170, 292] width 96 height 15
paste input "[DEMOGRAPHIC_DATA]"
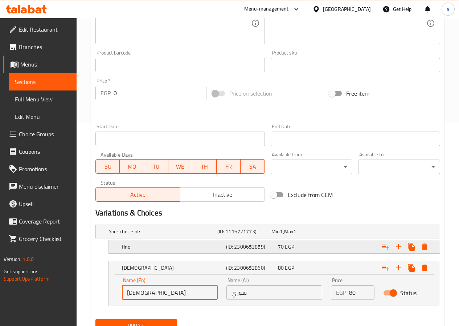
type input "[DEMOGRAPHIC_DATA]"
click at [149, 247] on h5 "fino" at bounding box center [172, 246] width 101 height 7
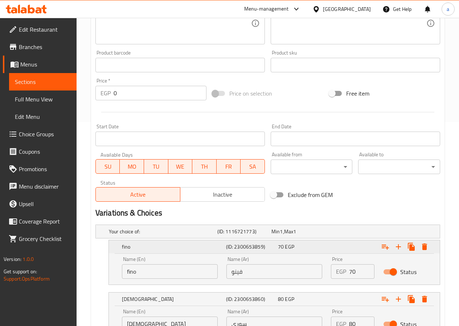
click at [149, 247] on h5 "fino" at bounding box center [172, 246] width 101 height 7
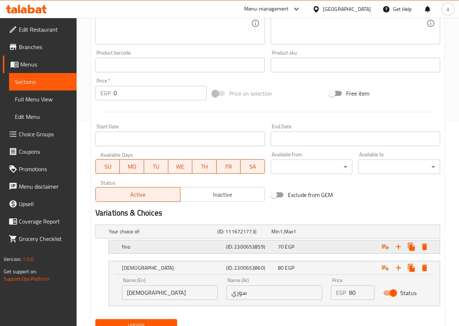
click at [146, 251] on div "fino" at bounding box center [173, 247] width 104 height 10
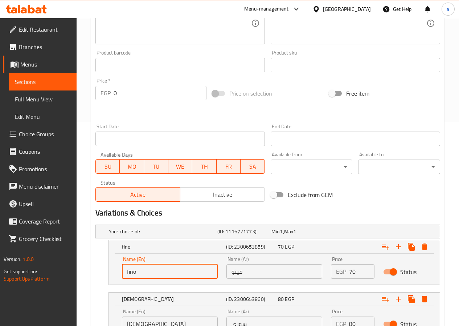
drag, startPoint x: 129, startPoint y: 272, endPoint x: 124, endPoint y: 272, distance: 5.1
click at [124, 272] on input "fino" at bounding box center [170, 271] width 96 height 15
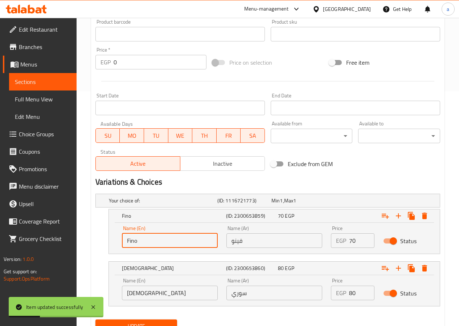
scroll to position [266, 0]
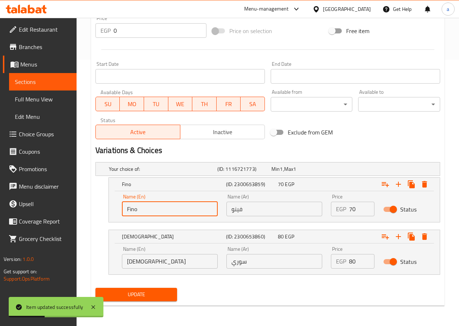
type input "Fino"
click at [156, 292] on span "Update" at bounding box center [136, 294] width 70 height 9
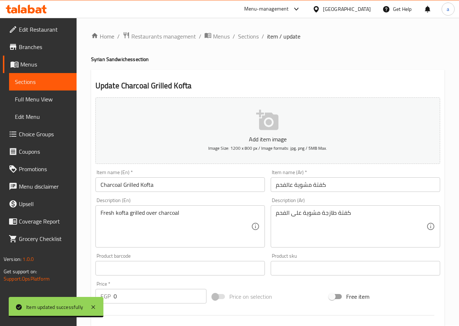
scroll to position [0, 0]
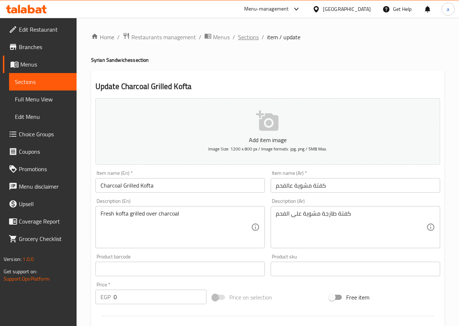
click at [248, 40] on span "Sections" at bounding box center [248, 37] width 21 height 9
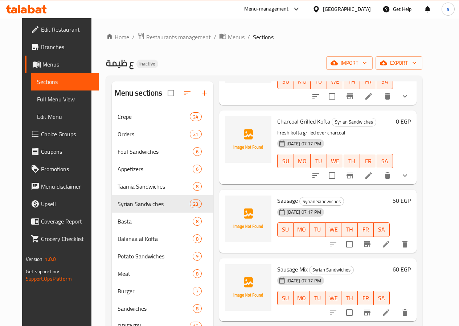
scroll to position [835, 0]
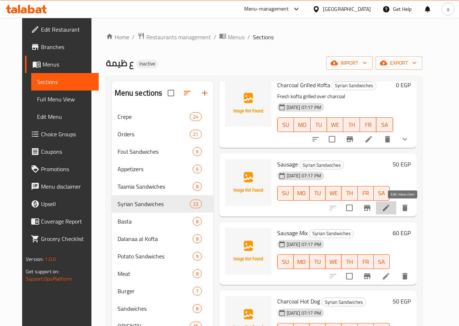
click at [391, 205] on icon at bounding box center [386, 207] width 9 height 9
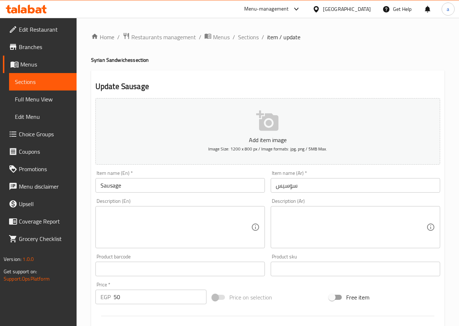
click at [165, 186] on input "Sausage" at bounding box center [181, 185] width 170 height 15
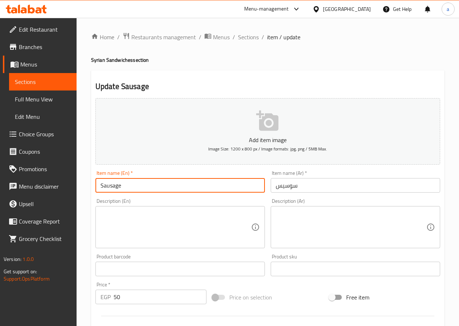
click at [165, 186] on input "Sausage" at bounding box center [181, 185] width 170 height 15
click at [306, 181] on input "سوسيس" at bounding box center [356, 185] width 170 height 15
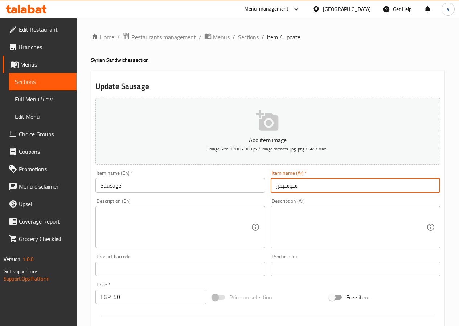
click at [306, 181] on input "سوسيس" at bounding box center [356, 185] width 170 height 15
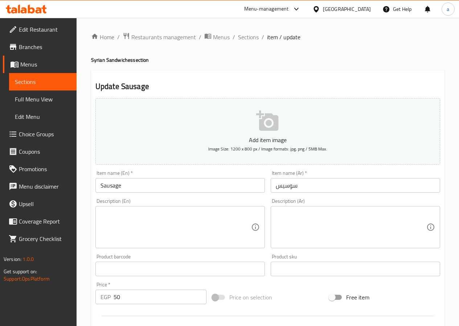
click at [188, 190] on input "Sausage" at bounding box center [181, 185] width 170 height 15
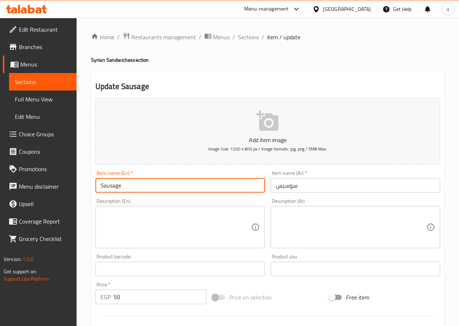
click at [188, 190] on input "Sausage" at bounding box center [181, 185] width 170 height 15
paste input "Hot Dog"
type input "Hot Dog"
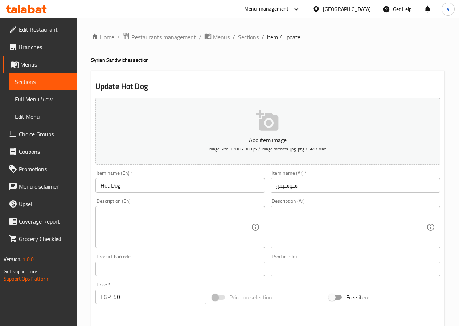
click at [323, 226] on textarea at bounding box center [351, 227] width 151 height 35
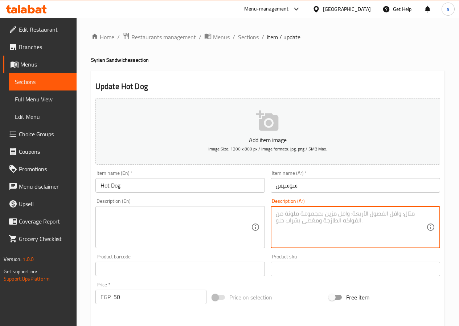
click at [323, 226] on textarea at bounding box center [351, 227] width 151 height 35
paste textarea "سندوتش سوسيس مع صوص وخضار"
type textarea "سندوتش سوسيس مع صوص وخضار"
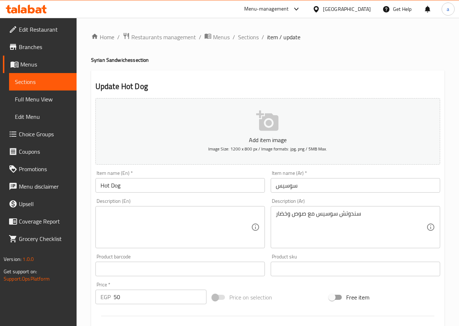
click at [208, 218] on textarea at bounding box center [176, 227] width 151 height 35
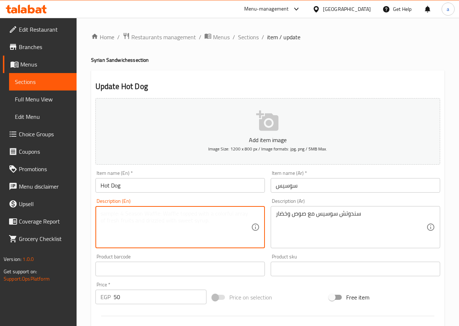
paste textarea "Sosis sandwich with sauce and vegetables"
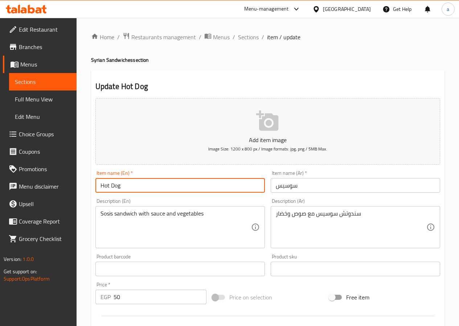
drag, startPoint x: 125, startPoint y: 184, endPoint x: 80, endPoint y: 186, distance: 44.7
click at [80, 186] on div "Home / Restaurants management / Menus / Sections / item / update Syrian Sandwic…" at bounding box center [268, 265] width 383 height 495
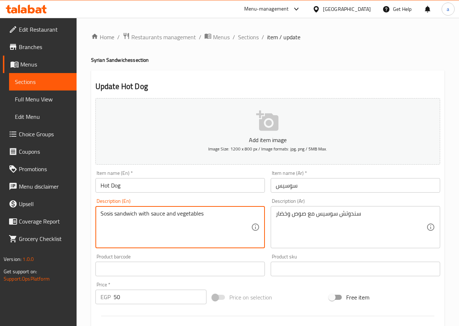
drag, startPoint x: 114, startPoint y: 215, endPoint x: 90, endPoint y: 213, distance: 23.7
paste textarea "Hot Dog"
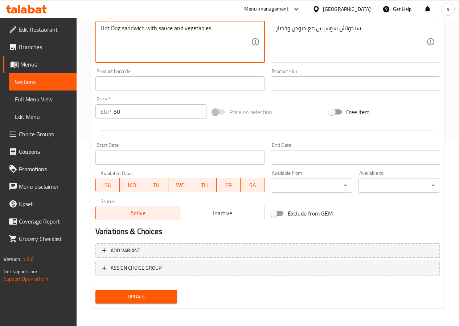
scroll to position [187, 0]
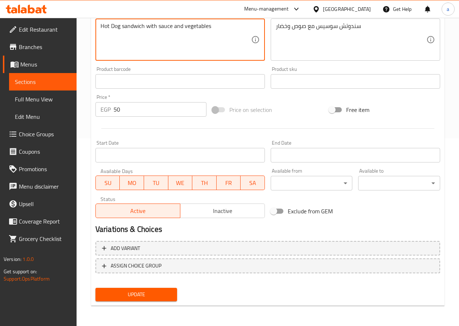
type textarea "Hot Dog sandwich with sauce and vegetables"
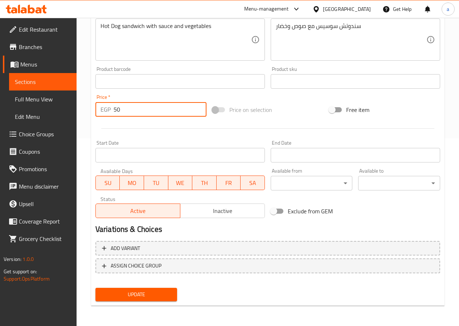
drag, startPoint x: 146, startPoint y: 106, endPoint x: 99, endPoint y: 106, distance: 47.2
click at [99, 106] on div "EGP 50 Price *" at bounding box center [151, 109] width 111 height 15
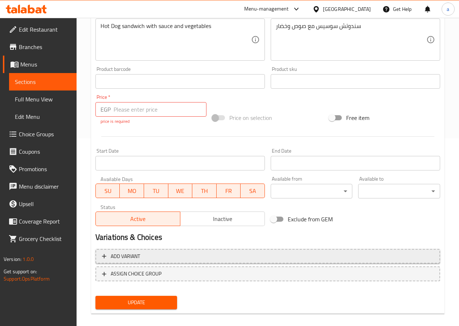
click at [120, 248] on div "Add variant ASSIGN CHOICE GROUP" at bounding box center [268, 269] width 351 height 47
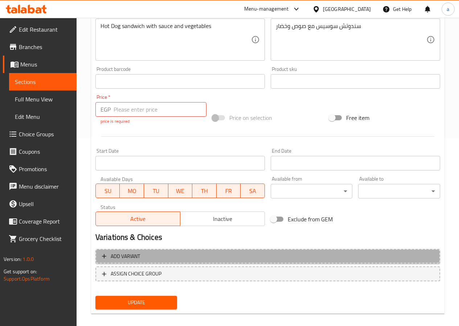
click at [152, 255] on span "Add variant" at bounding box center [268, 256] width 332 height 9
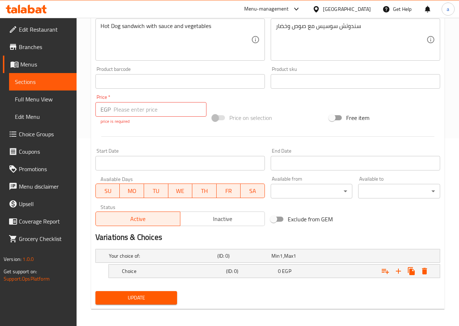
click at [146, 107] on input "number" at bounding box center [160, 109] width 93 height 15
type input "0"
click at [401, 270] on icon "Expand" at bounding box center [398, 271] width 9 height 9
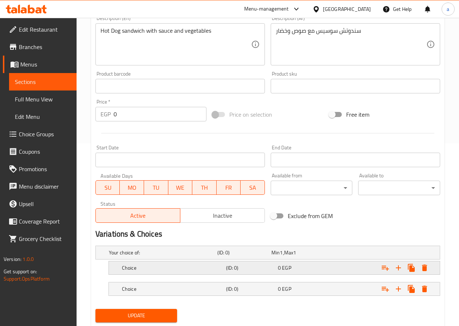
click at [208, 267] on h5 "Choice" at bounding box center [172, 267] width 101 height 7
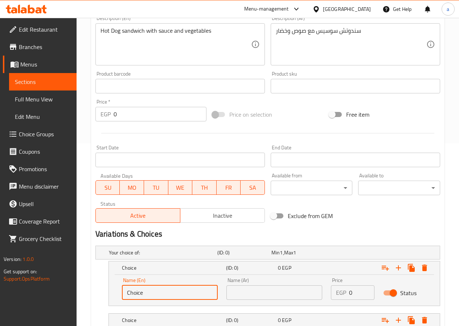
click at [179, 289] on input "Choice" at bounding box center [170, 292] width 96 height 15
drag, startPoint x: 179, startPoint y: 289, endPoint x: 126, endPoint y: 290, distance: 53.4
click at [126, 290] on input "Choice" at bounding box center [170, 292] width 96 height 15
type input "f"
drag, startPoint x: 129, startPoint y: 292, endPoint x: 123, endPoint y: 291, distance: 5.9
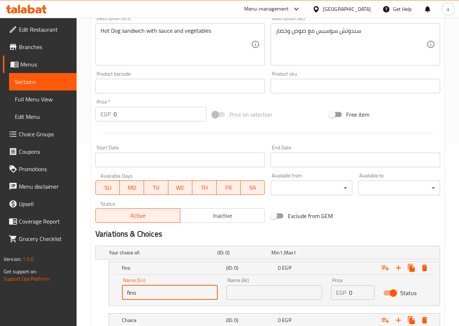
click at [123, 291] on input "fino" at bounding box center [170, 292] width 96 height 15
type input "Fino"
click at [231, 287] on input "text" at bounding box center [275, 292] width 96 height 15
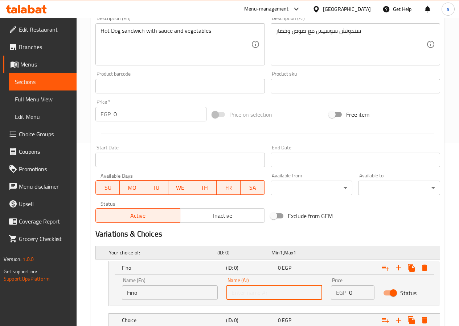
type input "فينو"
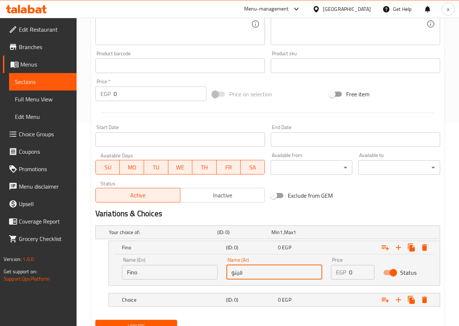
scroll to position [219, 0]
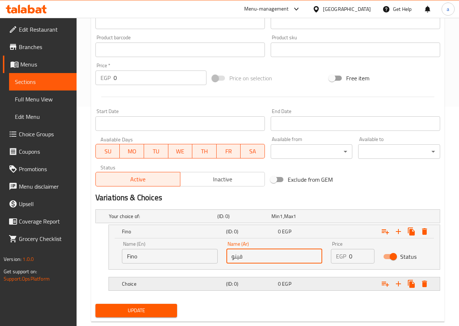
click at [168, 292] on nav at bounding box center [268, 295] width 345 height 6
click at [170, 283] on h5 "Choice" at bounding box center [172, 283] width 101 height 7
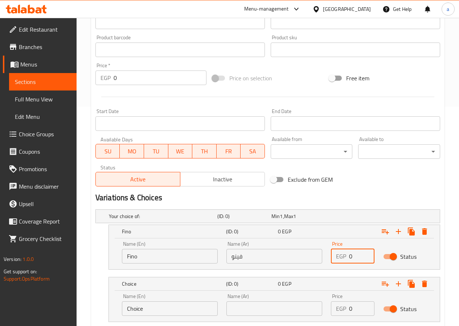
drag, startPoint x: 362, startPoint y: 257, endPoint x: 349, endPoint y: 258, distance: 12.7
click at [349, 258] on div "EGP 0 Price" at bounding box center [353, 256] width 44 height 15
type input "50"
click at [148, 309] on input "Choice" at bounding box center [170, 308] width 96 height 15
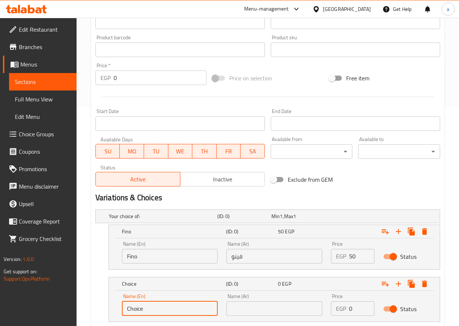
click at [148, 309] on input "Choice" at bounding box center [170, 308] width 96 height 15
type input "[DEMOGRAPHIC_DATA]"
click at [280, 308] on input "text" at bounding box center [275, 308] width 96 height 15
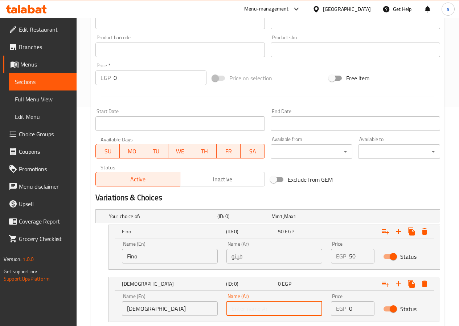
type input "سوري"
click at [364, 305] on input "0" at bounding box center [361, 308] width 25 height 15
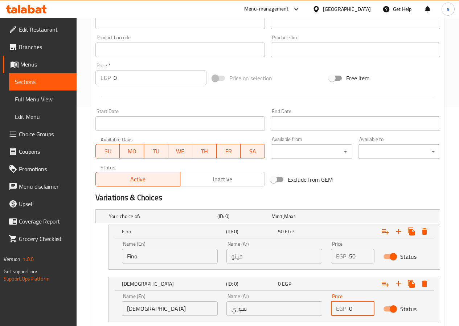
click at [360, 308] on input "0" at bounding box center [361, 308] width 25 height 15
drag, startPoint x: 360, startPoint y: 308, endPoint x: 345, endPoint y: 311, distance: 14.8
click at [345, 311] on div "EGP 0 Price" at bounding box center [353, 308] width 44 height 15
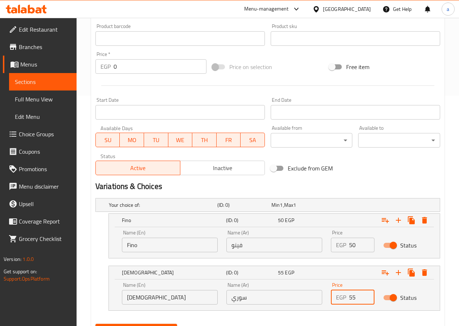
scroll to position [266, 0]
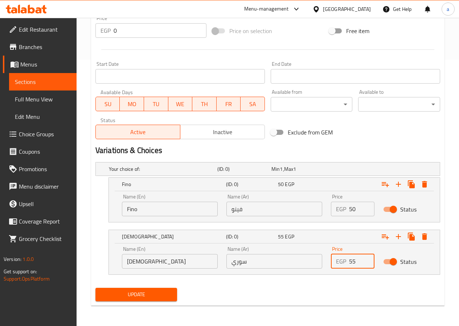
type input "55"
click at [158, 292] on span "Update" at bounding box center [136, 294] width 70 height 9
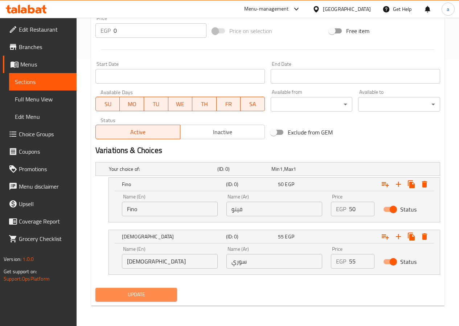
click at [155, 300] on button "Update" at bounding box center [137, 294] width 82 height 13
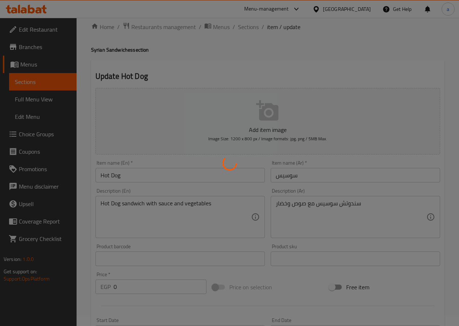
scroll to position [0, 0]
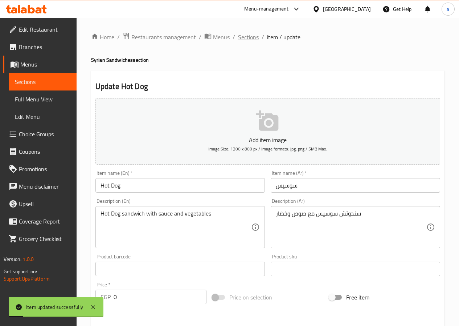
click at [248, 37] on span "Sections" at bounding box center [248, 37] width 21 height 9
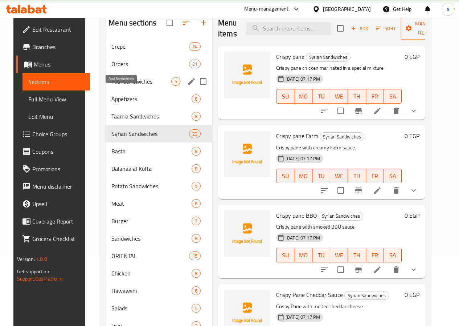
scroll to position [73, 0]
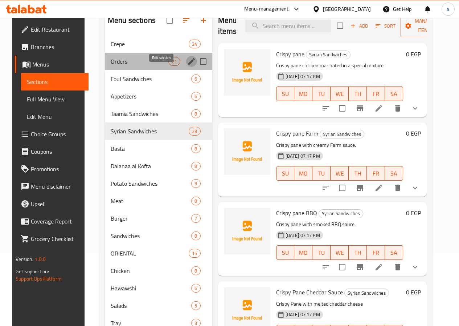
click at [187, 66] on icon "edit" at bounding box center [191, 61] width 9 height 9
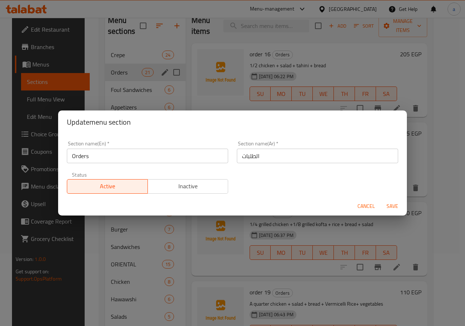
click at [114, 155] on input "Orders" at bounding box center [147, 156] width 161 height 15
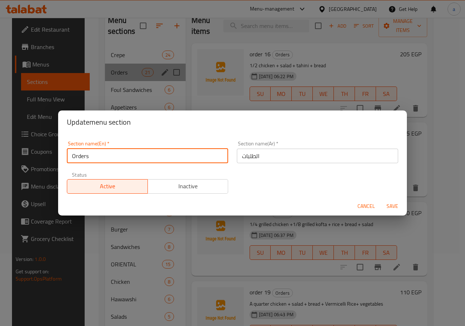
click at [113, 155] on input "Orders" at bounding box center [147, 156] width 161 height 15
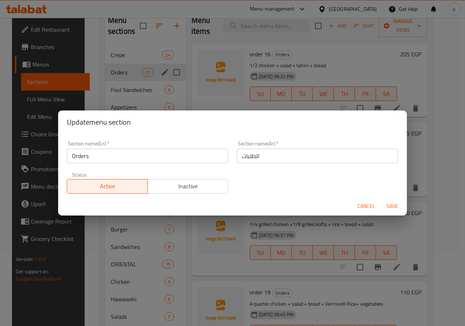
click at [155, 255] on div "Update menu section Section name(En)   * Orders Section name(En) * Section name…" at bounding box center [232, 163] width 465 height 326
click at [372, 202] on span "Cancel" at bounding box center [365, 206] width 17 height 9
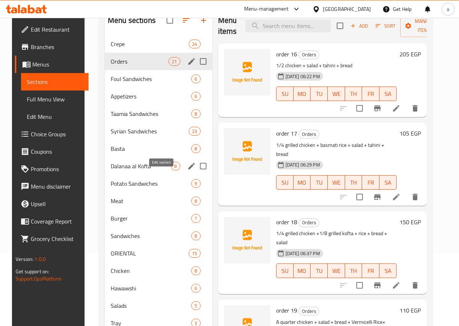
click at [187, 170] on icon "edit" at bounding box center [191, 166] width 9 height 9
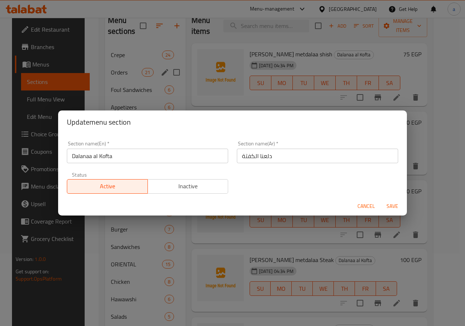
click at [139, 158] on input "Dalanaa al Kofta" at bounding box center [147, 156] width 161 height 15
click at [119, 224] on div "Update menu section Section name(En)   * Dalanaa al Kofta Section name(En) * Se…" at bounding box center [232, 163] width 465 height 326
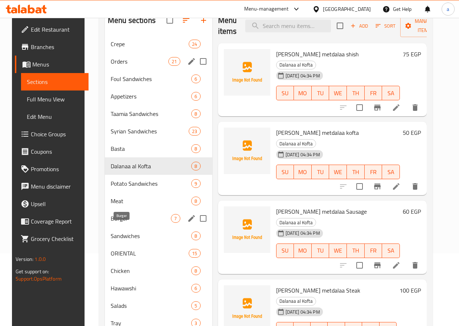
click at [114, 223] on span "Burger" at bounding box center [141, 218] width 61 height 9
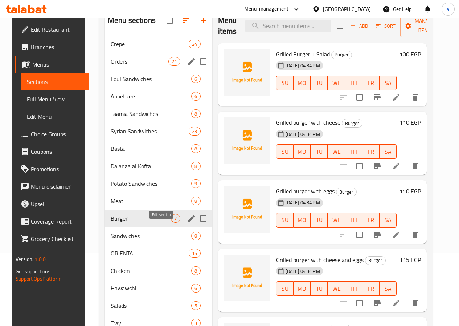
click at [187, 223] on icon "edit" at bounding box center [191, 218] width 9 height 9
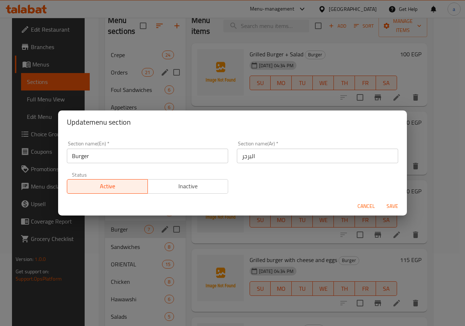
click at [136, 157] on input "Burger" at bounding box center [147, 156] width 161 height 15
click at [128, 219] on div "Update menu section Section name(En)   * Burger Section name(En) * Section name…" at bounding box center [232, 163] width 465 height 326
click at [365, 205] on span "Cancel" at bounding box center [365, 206] width 17 height 9
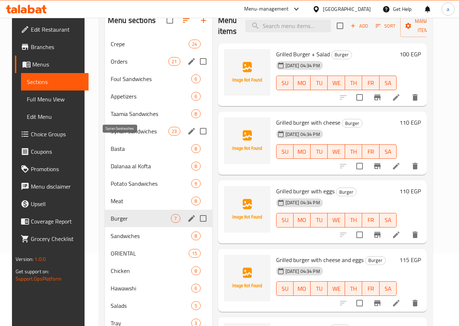
click at [127, 135] on span "Syrian Sandwiches" at bounding box center [140, 131] width 58 height 9
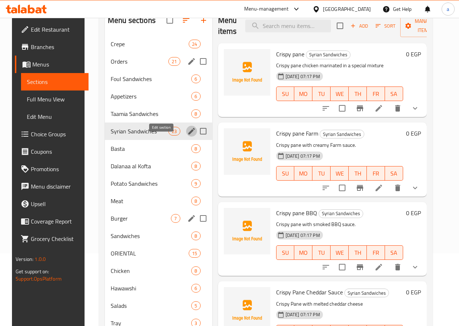
click at [187, 135] on icon "edit" at bounding box center [191, 131] width 9 height 9
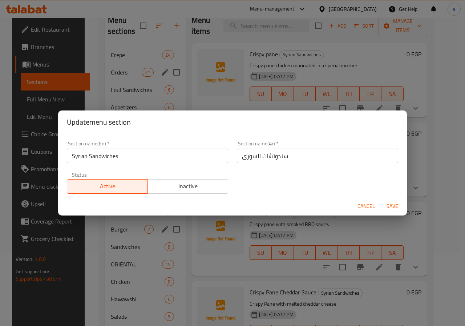
click at [141, 157] on input "Syrian Sandwiches" at bounding box center [147, 156] width 161 height 15
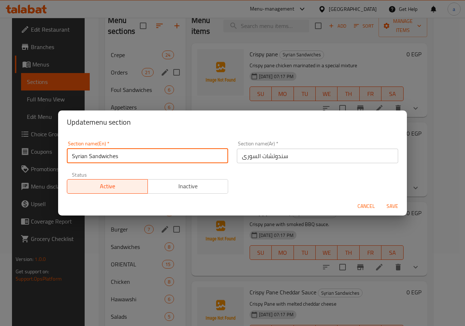
click at [141, 157] on input "Syrian Sandwiches" at bounding box center [147, 156] width 161 height 15
click at [163, 243] on div "Update menu section Section name(En)   * Syrian Sandwiches Section name(En) * S…" at bounding box center [232, 163] width 465 height 326
click at [165, 238] on div "Update menu section Section name(En)   * Syrian Sandwiches Section name(En) * S…" at bounding box center [232, 163] width 465 height 326
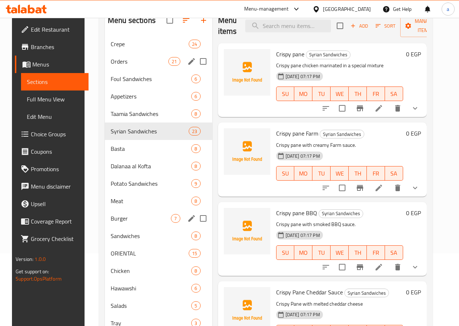
scroll to position [36, 0]
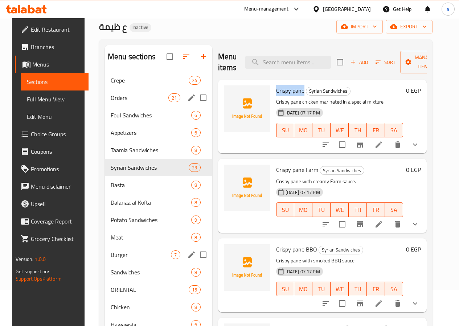
drag, startPoint x: 247, startPoint y: 90, endPoint x: 275, endPoint y: 94, distance: 28.6
click at [276, 94] on h6 "Crispy pane Syrian Sandwiches" at bounding box center [339, 90] width 127 height 10
copy span "Crispy pane"
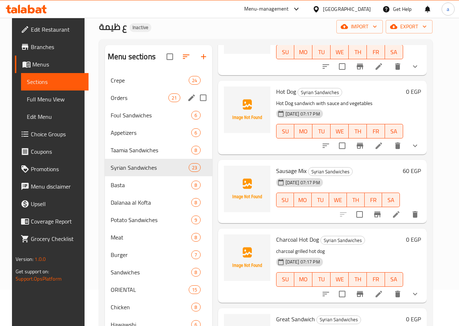
scroll to position [835, 0]
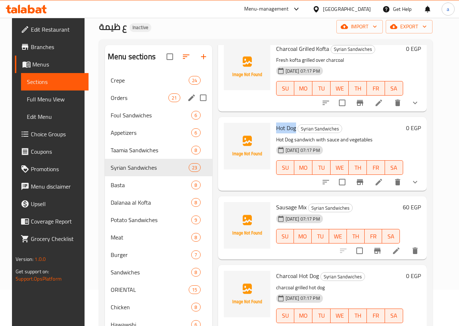
drag, startPoint x: 266, startPoint y: 129, endPoint x: 244, endPoint y: 128, distance: 22.2
click at [273, 128] on div "Hot Dog Syrian Sandwiches Hot Dog sandwich with sauce and vegetables 18-09-2025…" at bounding box center [339, 154] width 133 height 68
copy span "Hot Dog"
click at [401, 248] on icon at bounding box center [396, 250] width 9 height 9
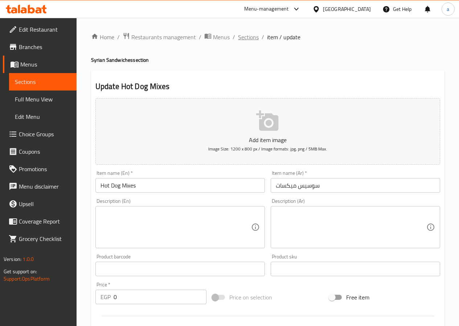
click at [244, 37] on span "Sections" at bounding box center [248, 37] width 21 height 9
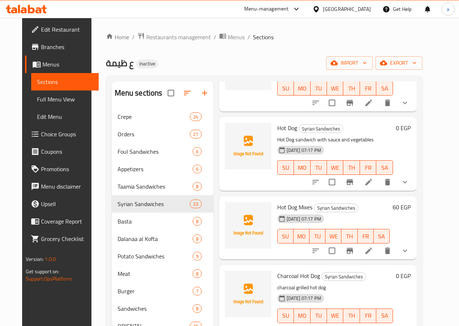
scroll to position [944, 0]
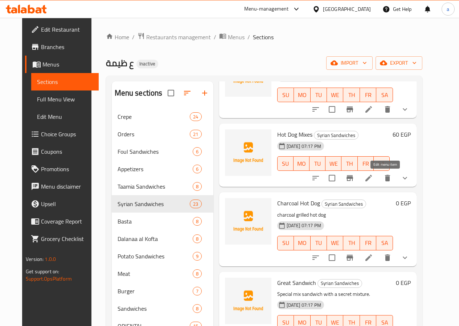
click at [372, 177] on icon at bounding box center [369, 178] width 7 height 7
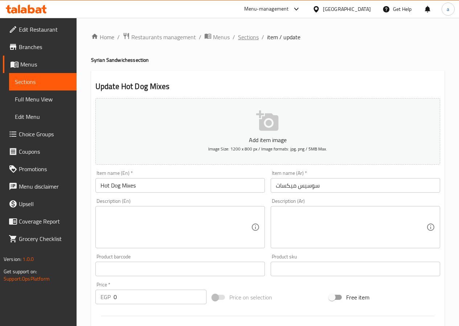
click at [244, 36] on span "Sections" at bounding box center [248, 37] width 21 height 9
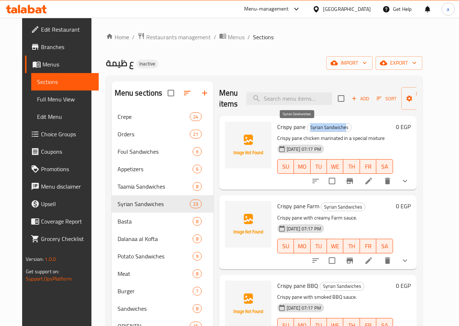
drag, startPoint x: 315, startPoint y: 125, endPoint x: 279, endPoint y: 129, distance: 36.5
click at [308, 129] on span "Syrian Sandwiches" at bounding box center [330, 127] width 44 height 8
drag, startPoint x: 317, startPoint y: 126, endPoint x: 276, endPoint y: 125, distance: 41.0
click at [308, 125] on span "Syrian Sandwiches" at bounding box center [330, 127] width 44 height 8
copy span "Syrian Sandwiches"
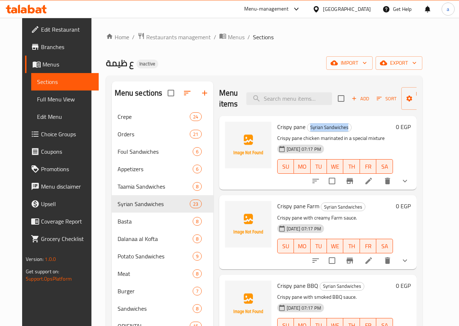
drag, startPoint x: 42, startPoint y: 97, endPoint x: 20, endPoint y: 102, distance: 22.7
click at [42, 97] on span "Full Menu View" at bounding box center [65, 99] width 56 height 9
click at [37, 102] on span "Full Menu View" at bounding box center [65, 99] width 56 height 9
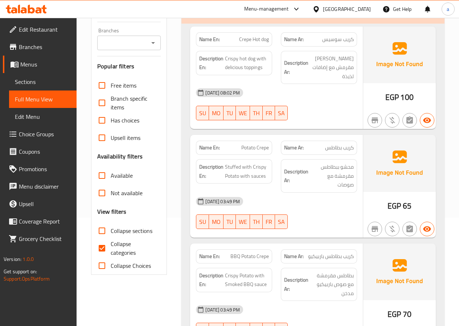
scroll to position [109, 0]
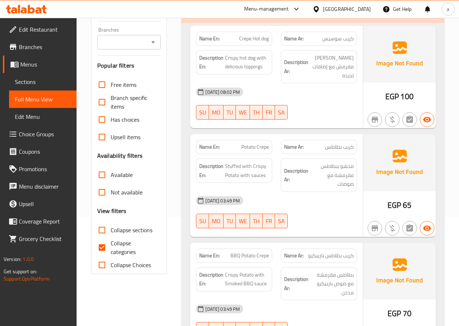
click at [104, 221] on input "Collapse sections" at bounding box center [101, 229] width 17 height 17
checkbox input "true"
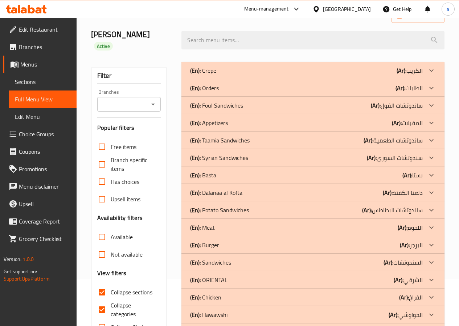
scroll to position [46, 0]
click at [434, 84] on icon at bounding box center [431, 88] width 9 height 9
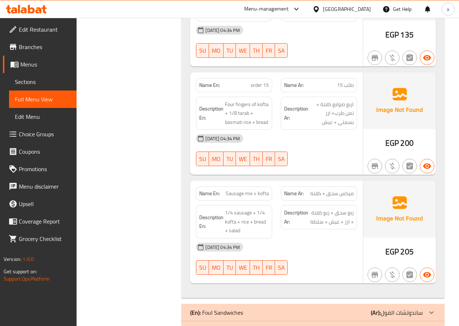
scroll to position [2443, 0]
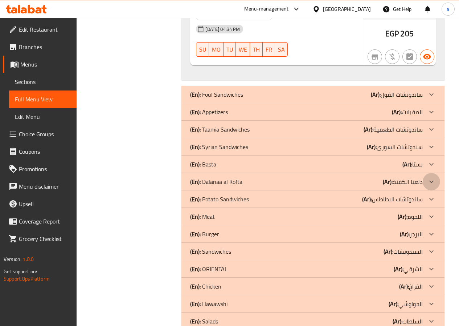
click at [431, 177] on icon at bounding box center [431, 181] width 9 height 9
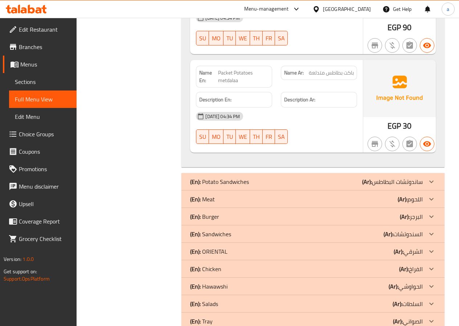
scroll to position [3284, 0]
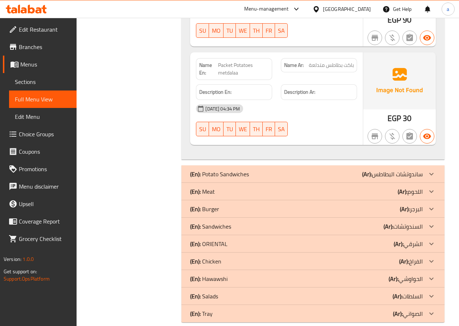
click at [434, 204] on icon at bounding box center [431, 208] width 9 height 9
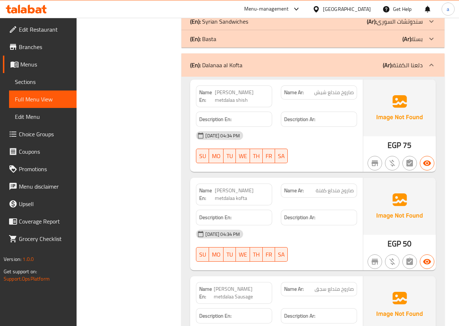
scroll to position [2351, 0]
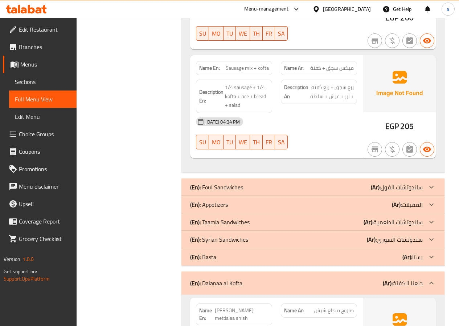
click at [432, 238] on icon at bounding box center [432, 239] width 4 height 3
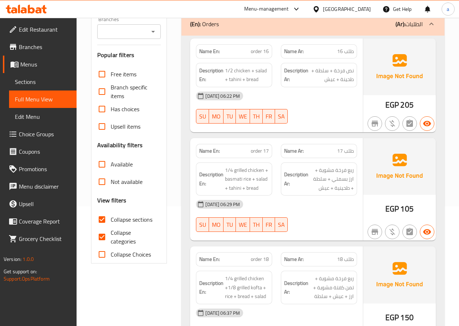
scroll to position [135, 0]
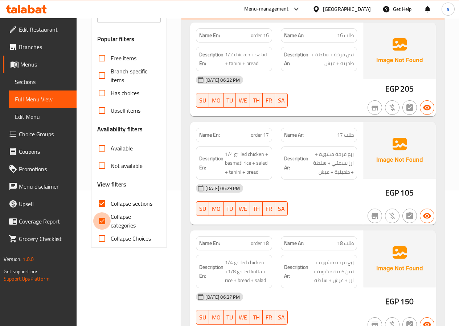
click at [103, 212] on input "Collapse categories" at bounding box center [101, 220] width 17 height 17
checkbox input "false"
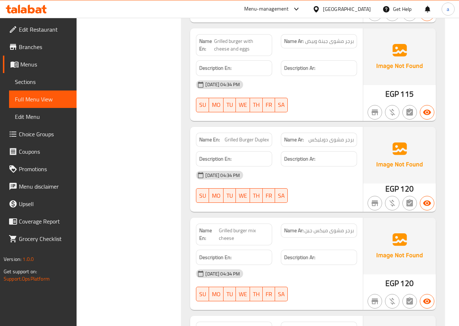
scroll to position [7967, 0]
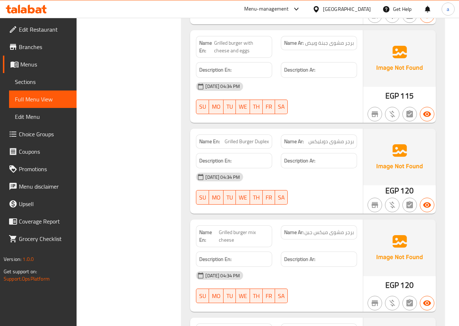
click at [32, 79] on span "Sections" at bounding box center [43, 81] width 56 height 9
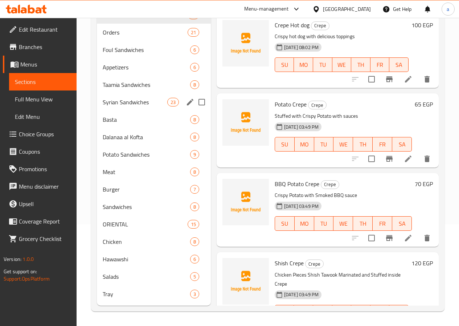
click at [131, 106] on span "Syrian Sandwiches" at bounding box center [135, 102] width 65 height 9
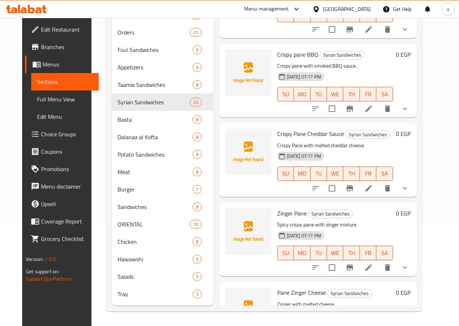
scroll to position [145, 0]
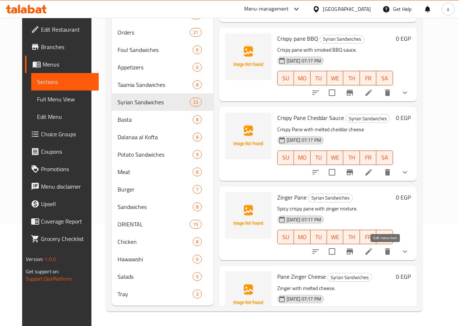
click at [373, 248] on icon at bounding box center [369, 251] width 9 height 9
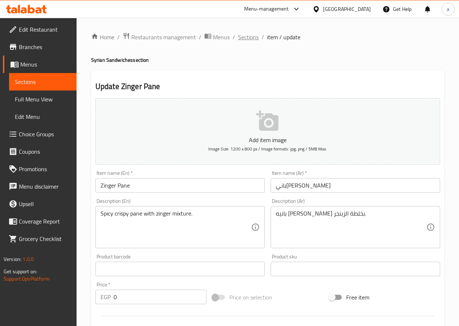
click at [245, 37] on span "Sections" at bounding box center [248, 37] width 21 height 9
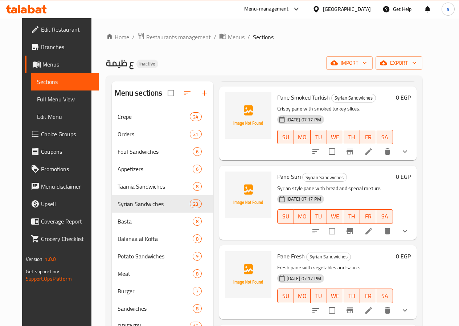
scroll to position [508, 0]
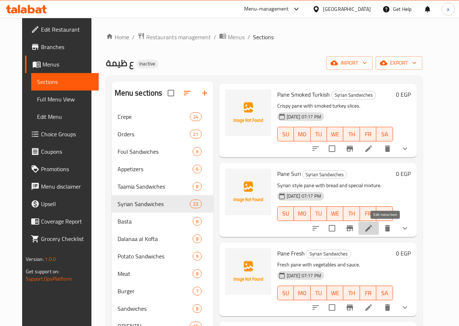
click at [372, 229] on icon at bounding box center [369, 228] width 7 height 7
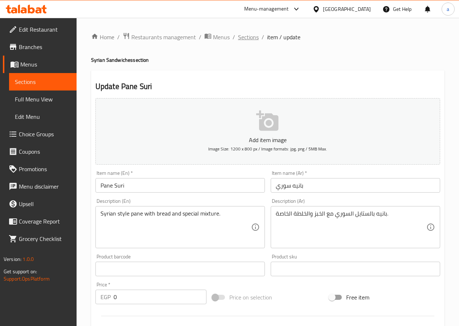
click at [248, 37] on span "Sections" at bounding box center [248, 37] width 21 height 9
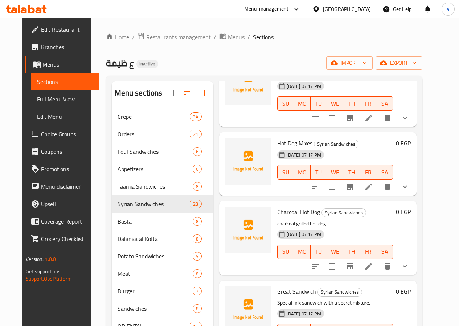
scroll to position [872, 0]
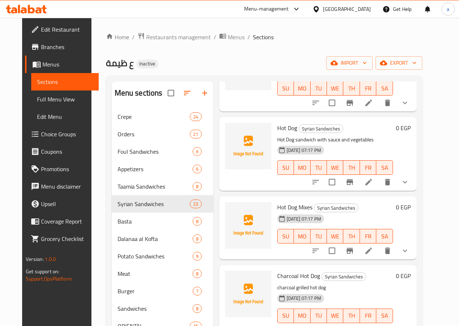
click at [373, 181] on icon at bounding box center [369, 182] width 9 height 9
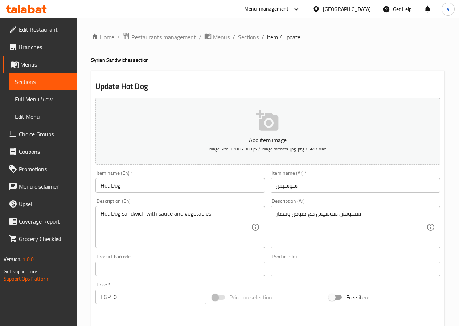
click at [247, 38] on span "Sections" at bounding box center [248, 37] width 21 height 9
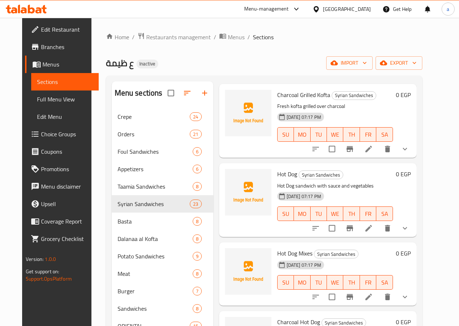
scroll to position [835, 0]
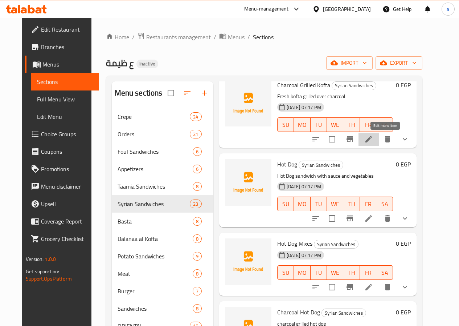
click at [372, 142] on icon at bounding box center [369, 139] width 7 height 7
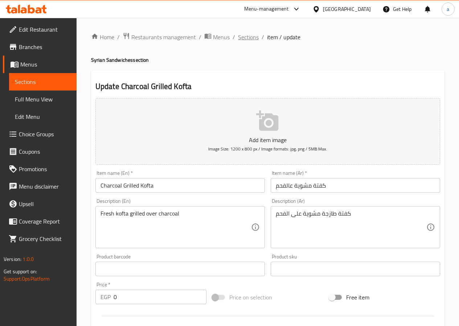
click at [250, 37] on span "Sections" at bounding box center [248, 37] width 21 height 9
